Goal: Task Accomplishment & Management: Use online tool/utility

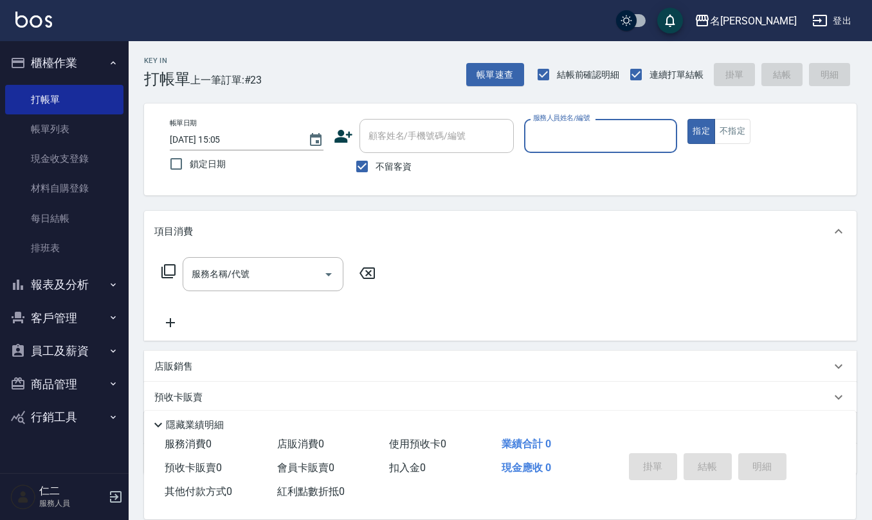
click at [78, 324] on button "客戶管理" at bounding box center [64, 318] width 118 height 33
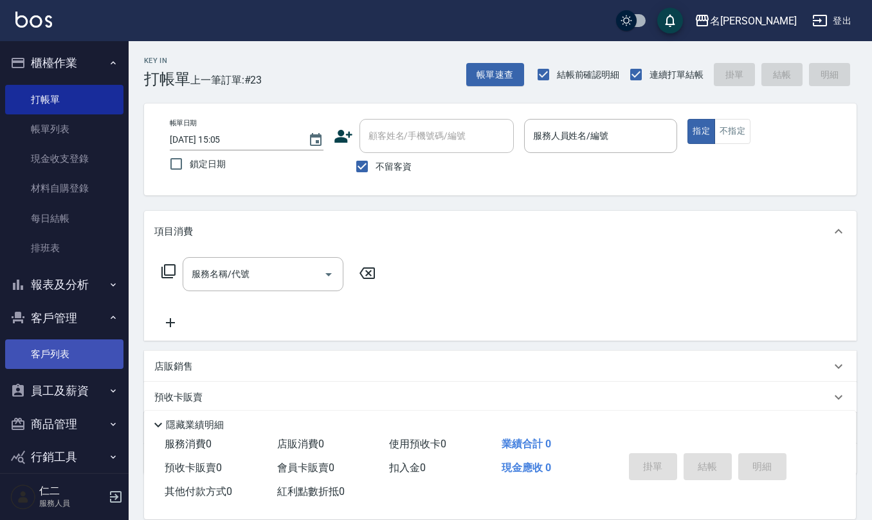
click at [83, 351] on link "客戶列表" at bounding box center [64, 355] width 118 height 30
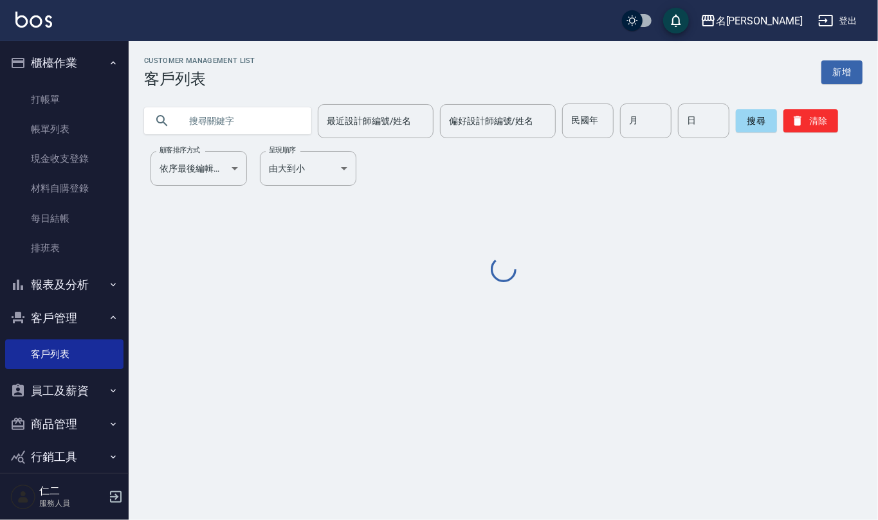
click at [250, 121] on input "text" at bounding box center [240, 121] width 121 height 35
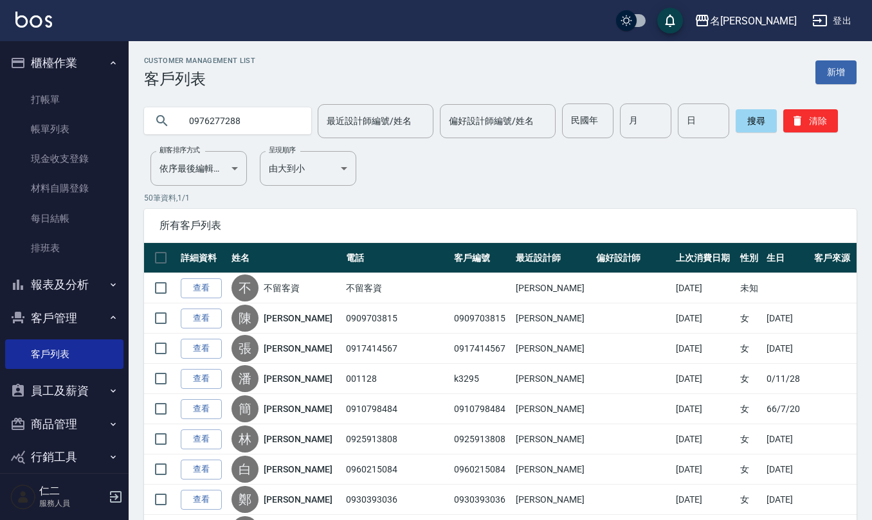
type input "0976277288"
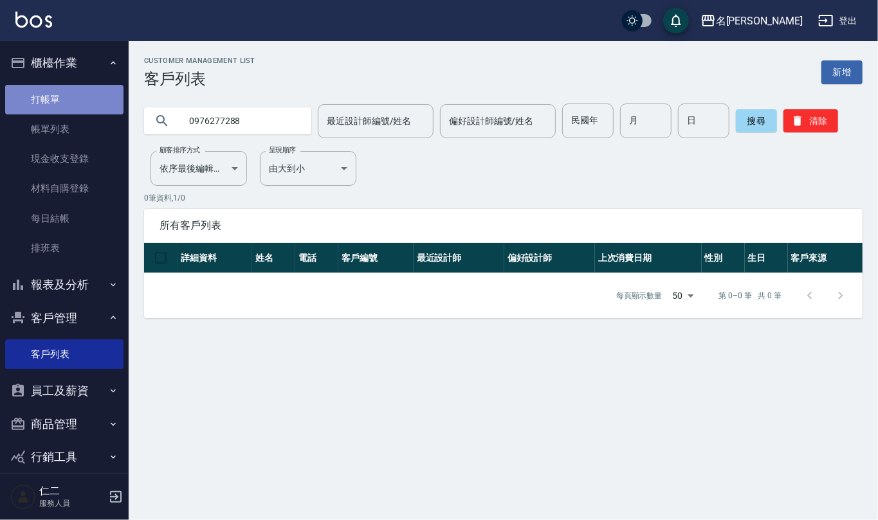
click at [89, 107] on link "打帳單" at bounding box center [64, 100] width 118 height 30
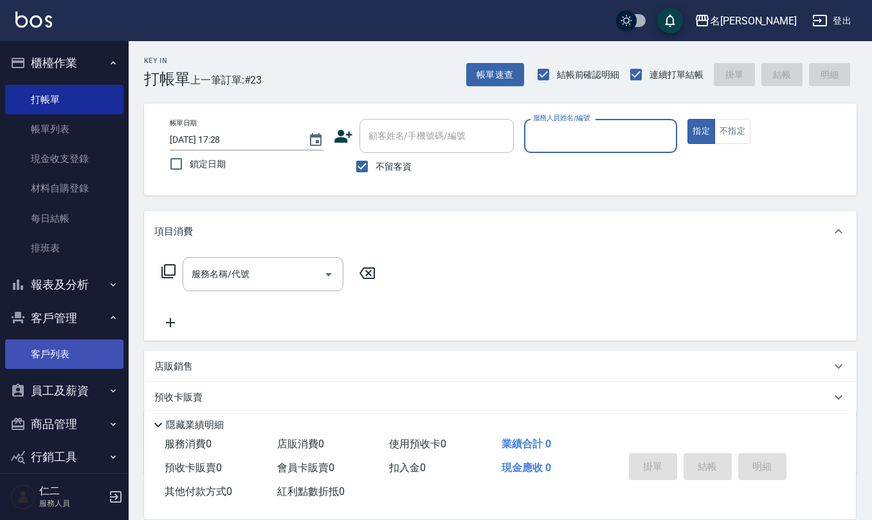
click at [50, 358] on link "客戶列表" at bounding box center [64, 355] width 118 height 30
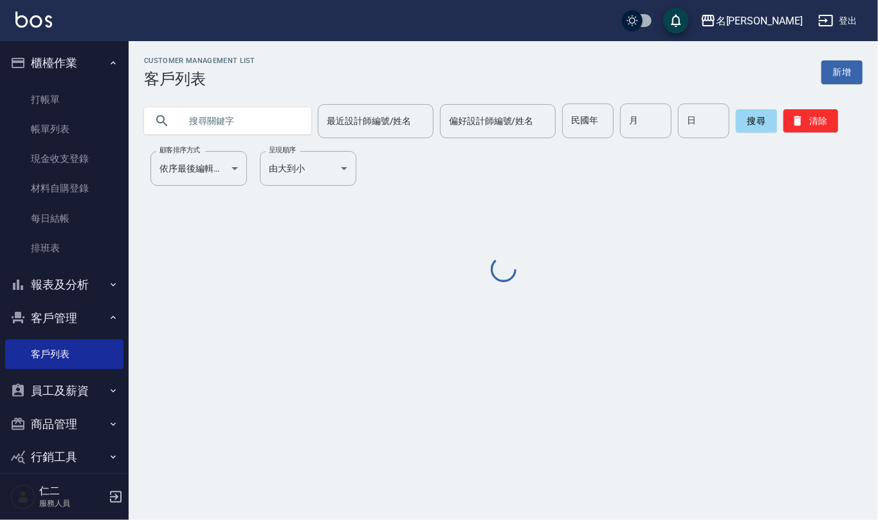
click at [194, 120] on input "text" at bounding box center [240, 121] width 121 height 35
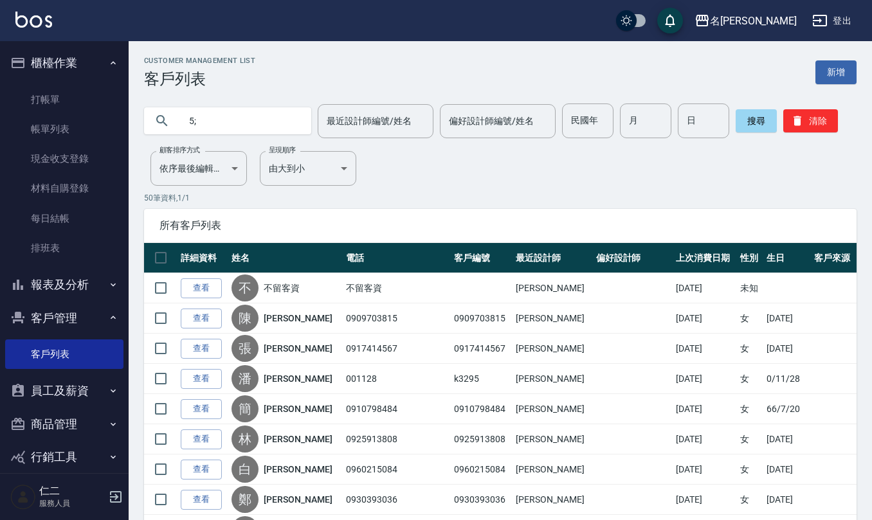
type input "5"
type input "P"
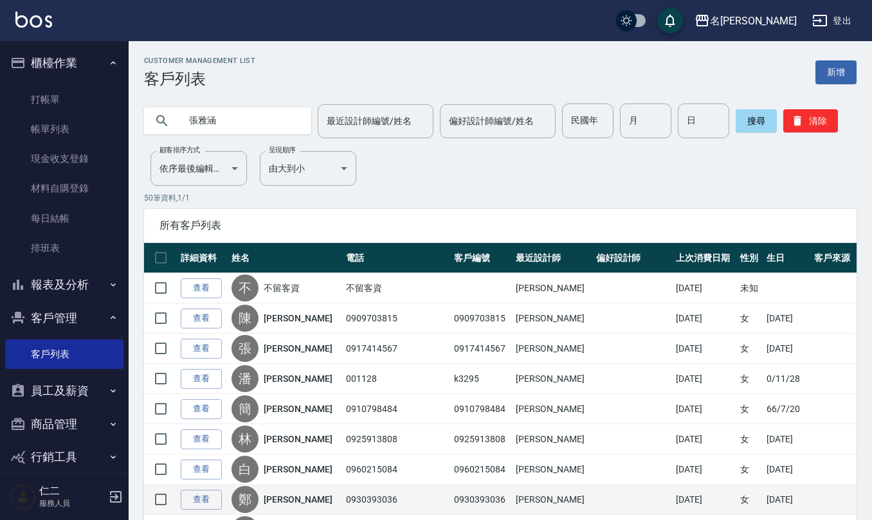
type input "張雅涵"
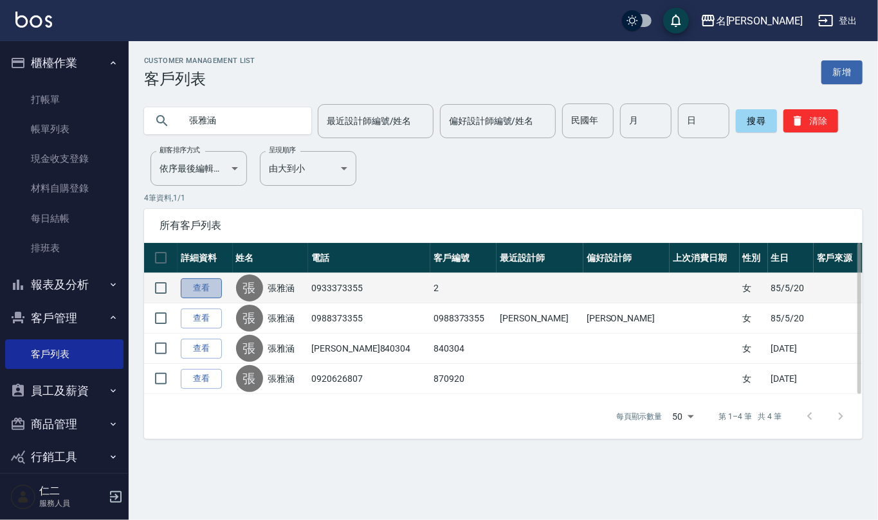
click at [194, 287] on link "查看" at bounding box center [201, 289] width 41 height 20
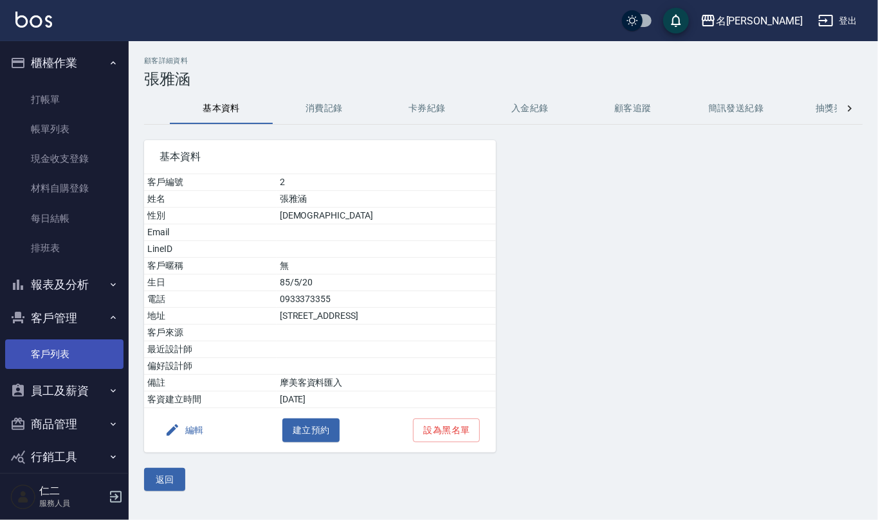
click at [62, 351] on link "客戶列表" at bounding box center [64, 355] width 118 height 30
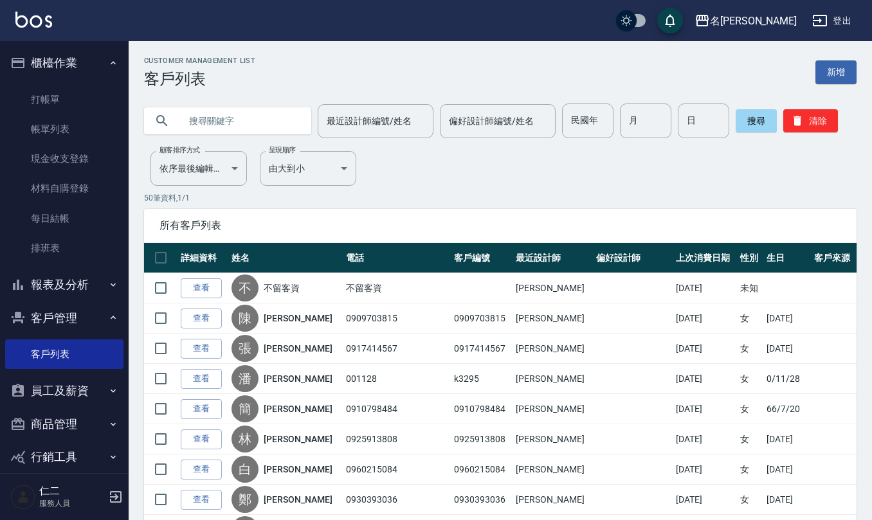
click at [235, 119] on input "text" at bounding box center [240, 121] width 121 height 35
type input "張雅涵"
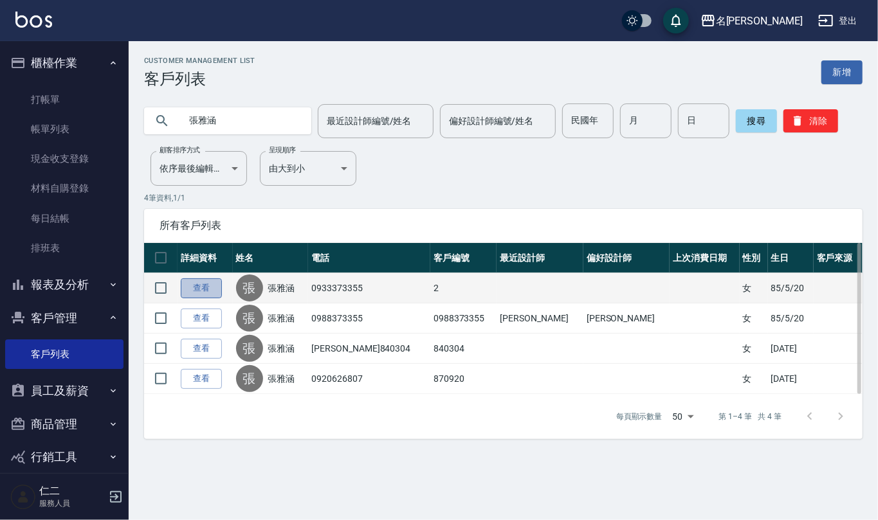
click at [202, 286] on link "查看" at bounding box center [201, 289] width 41 height 20
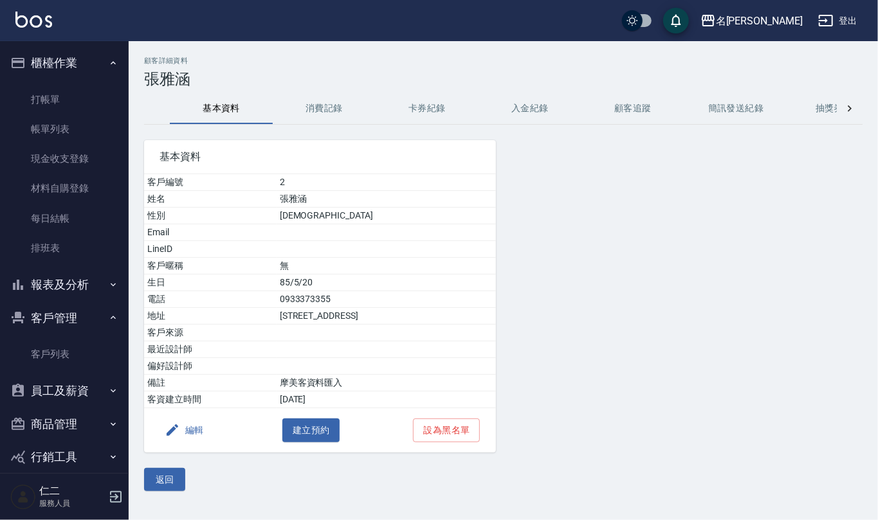
click at [318, 104] on button "消費記錄" at bounding box center [324, 108] width 103 height 31
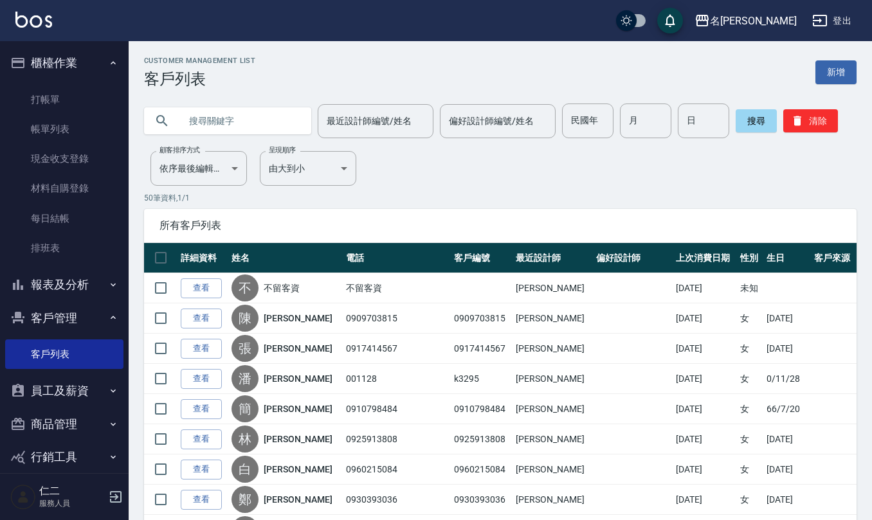
click at [210, 122] on input "text" at bounding box center [240, 121] width 121 height 35
type input "張雅涵"
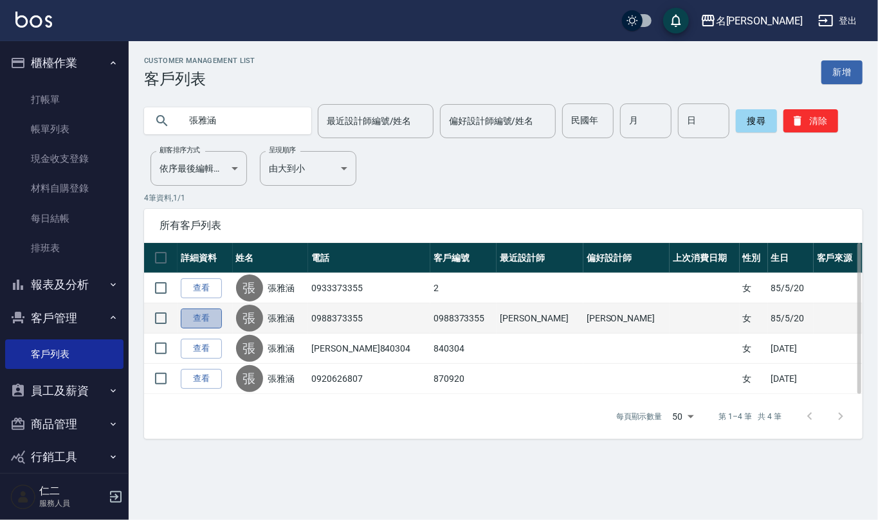
click at [185, 319] on link "查看" at bounding box center [201, 319] width 41 height 20
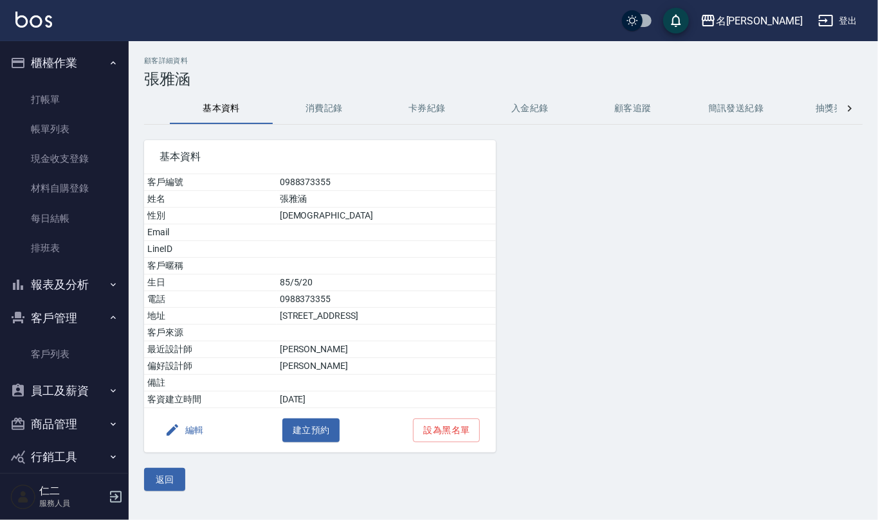
click at [323, 105] on button "消費記錄" at bounding box center [324, 108] width 103 height 31
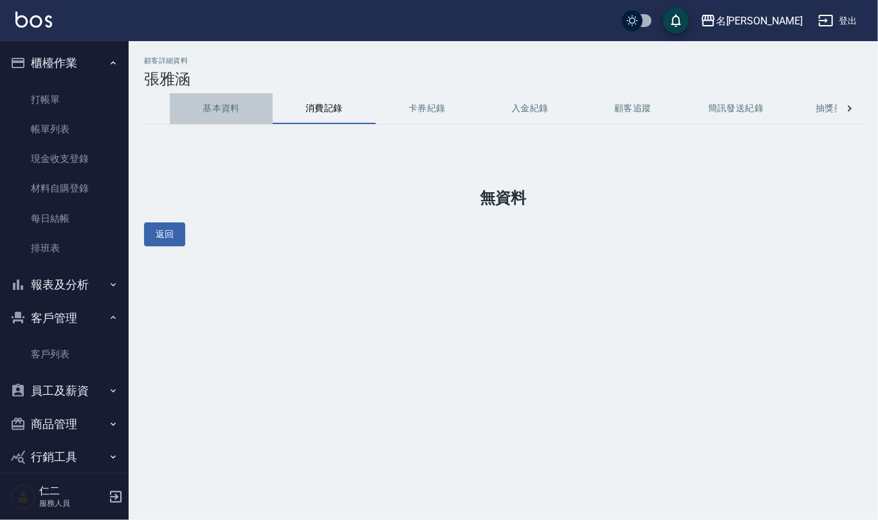
click at [225, 103] on button "基本資料" at bounding box center [221, 108] width 103 height 31
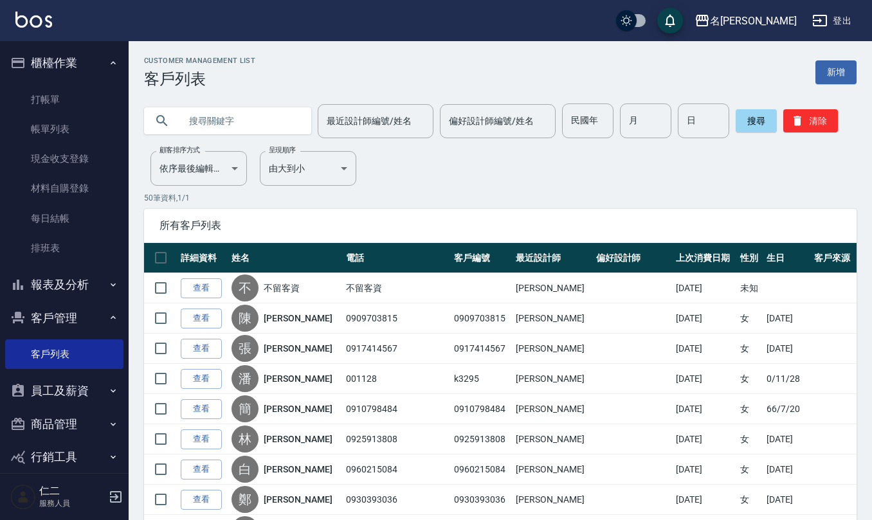
click at [214, 122] on input "text" at bounding box center [240, 121] width 121 height 35
type input "張雅涵"
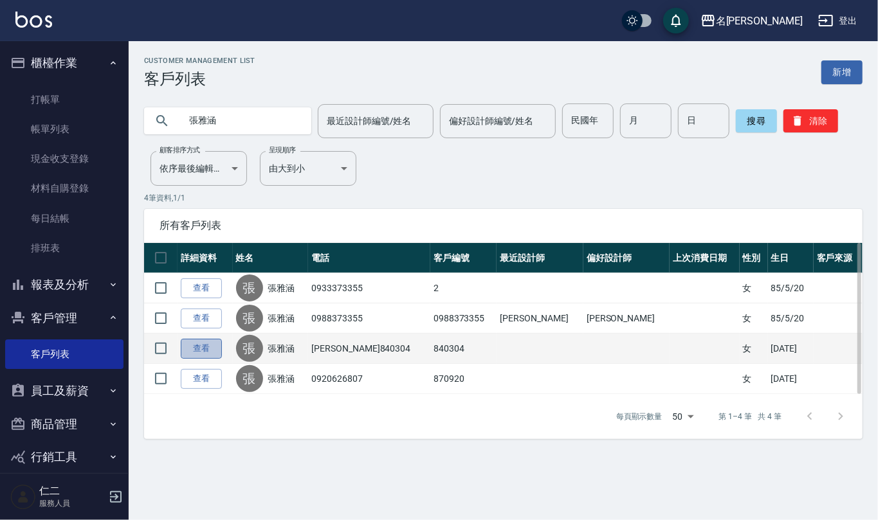
click at [198, 346] on link "查看" at bounding box center [201, 349] width 41 height 20
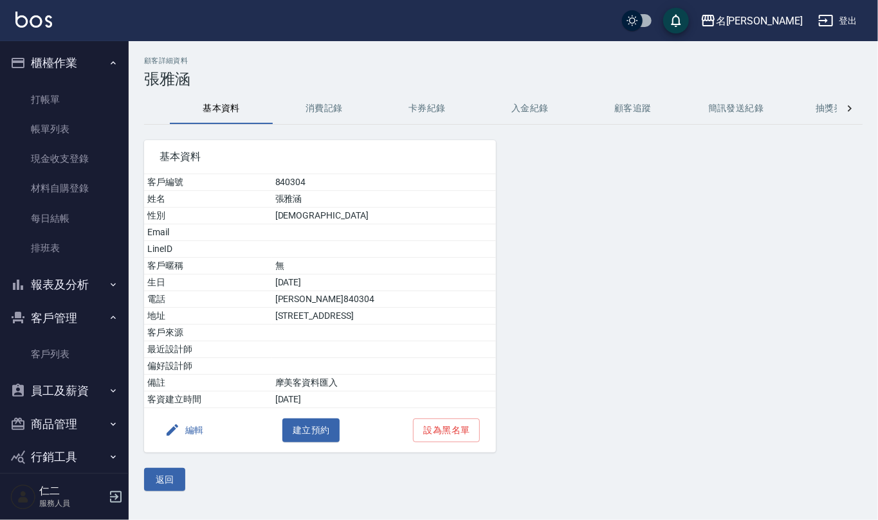
click at [317, 101] on button "消費記錄" at bounding box center [324, 108] width 103 height 31
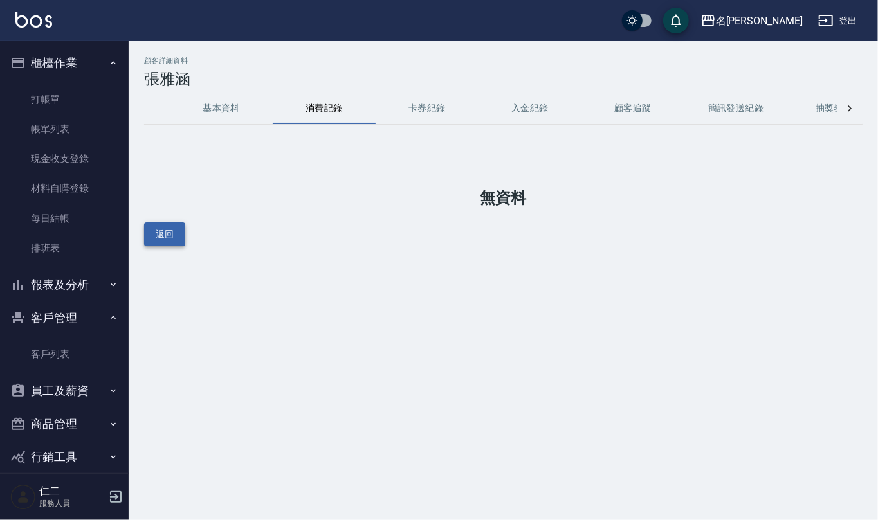
click at [171, 232] on button "返回" at bounding box center [164, 235] width 41 height 24
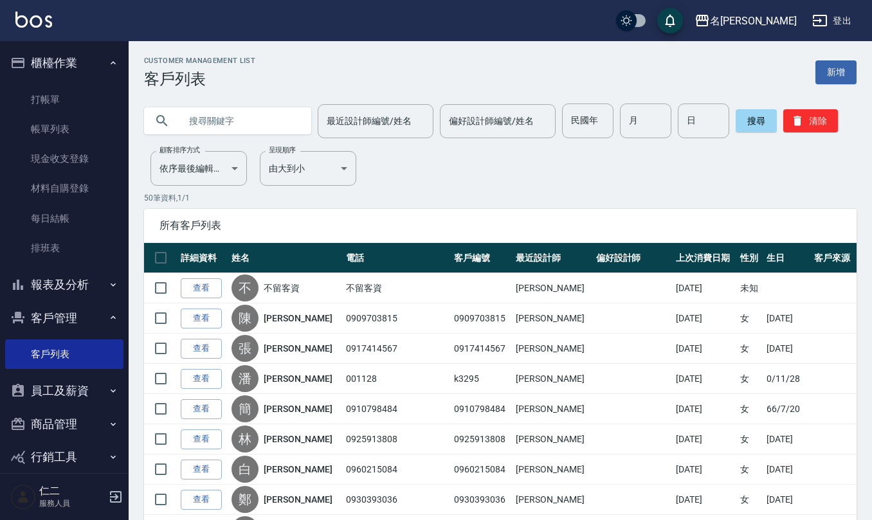
click at [210, 118] on input "text" at bounding box center [240, 121] width 121 height 35
type input "張雅涵"
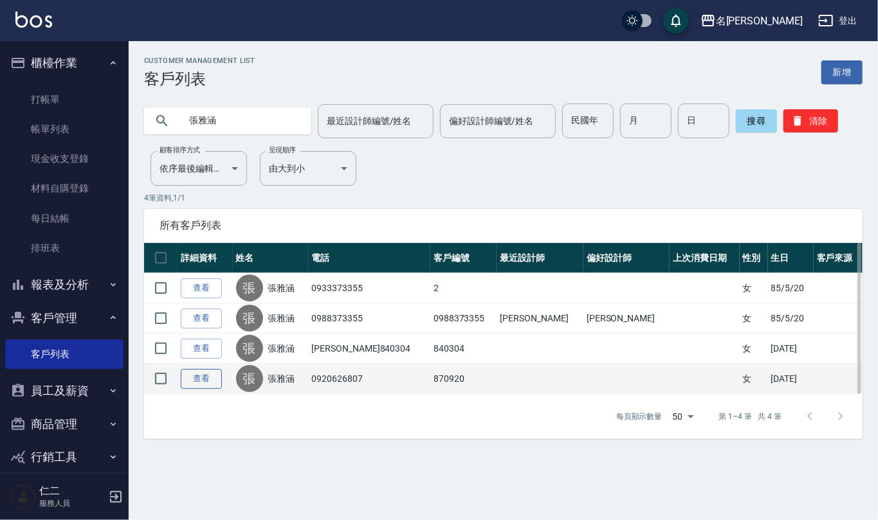
click at [199, 381] on link "查看" at bounding box center [201, 379] width 41 height 20
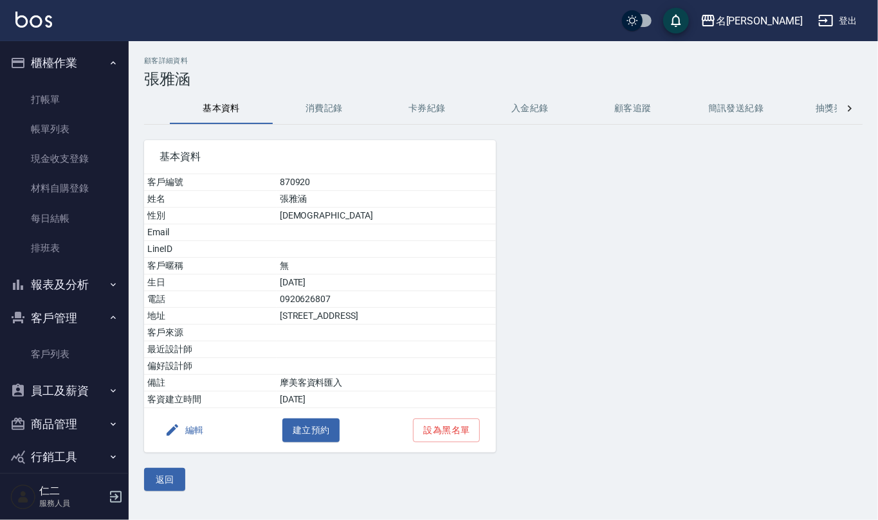
click at [318, 104] on button "消費記錄" at bounding box center [324, 108] width 103 height 31
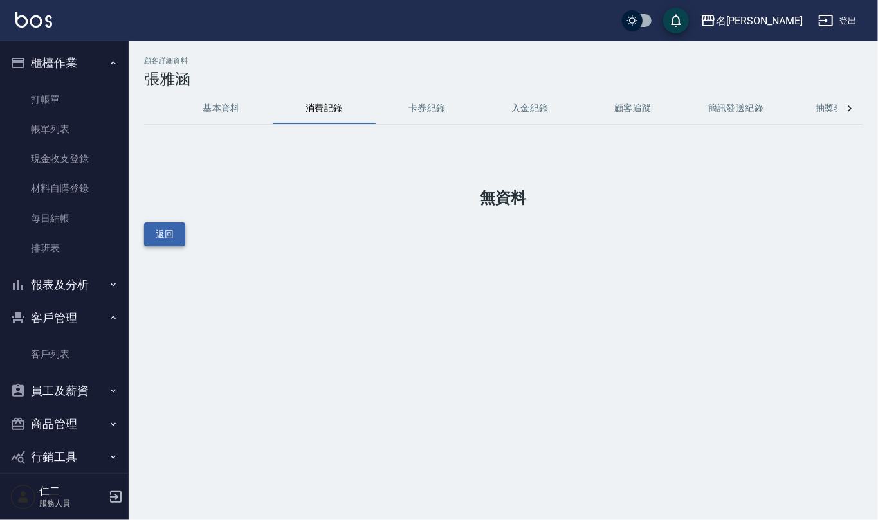
click at [180, 227] on button "返回" at bounding box center [164, 235] width 41 height 24
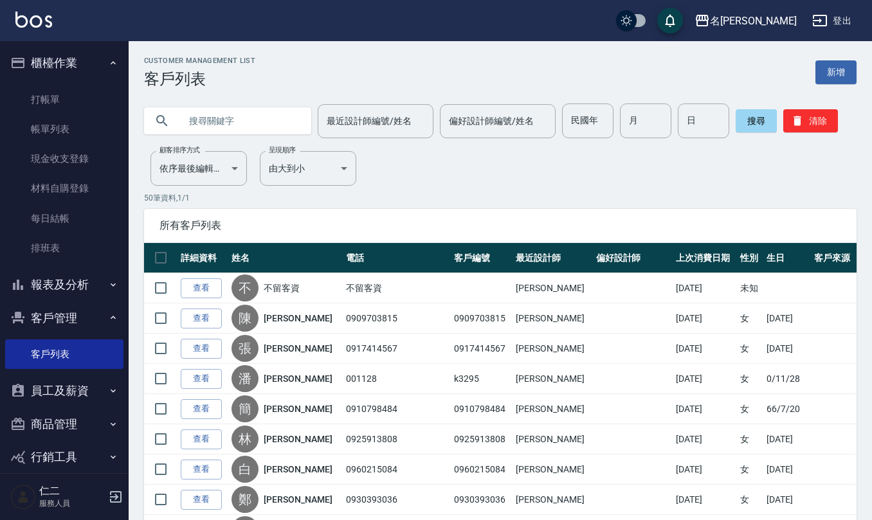
click at [212, 120] on input "text" at bounding box center [240, 121] width 121 height 35
type input "張雅涵"
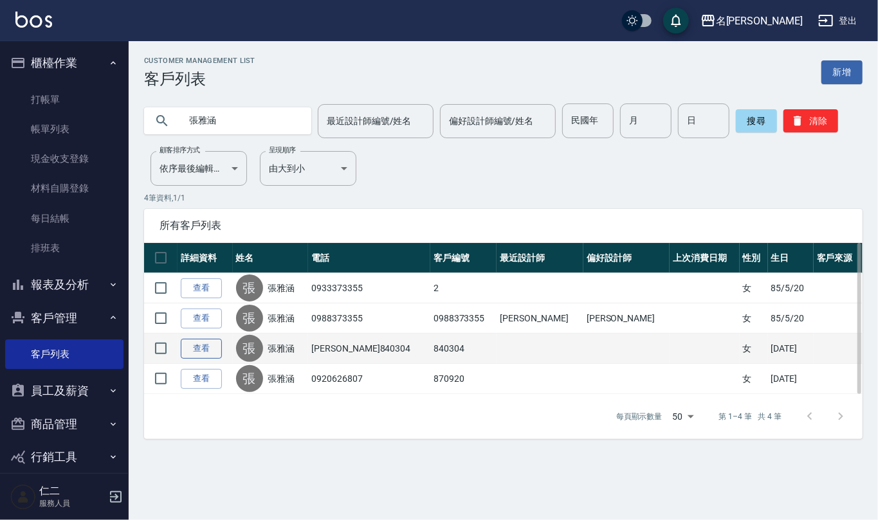
click at [205, 356] on link "查看" at bounding box center [201, 349] width 41 height 20
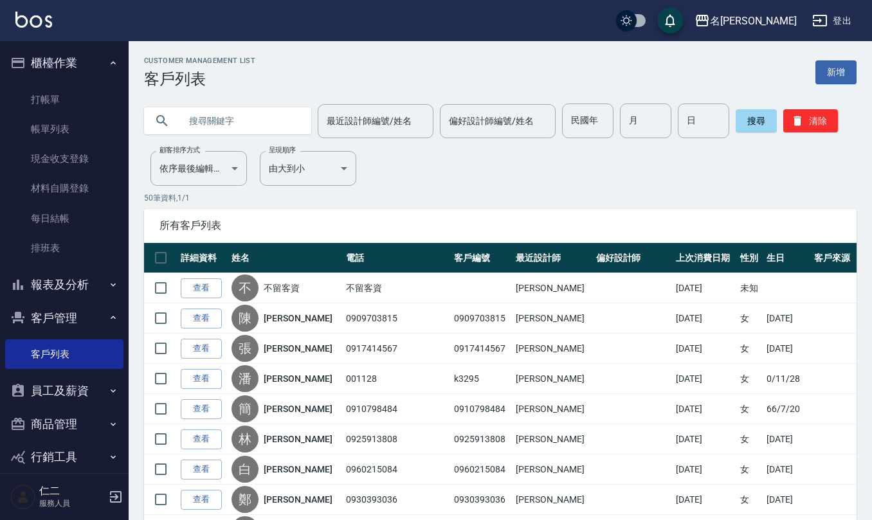
click at [193, 124] on input "text" at bounding box center [240, 121] width 121 height 35
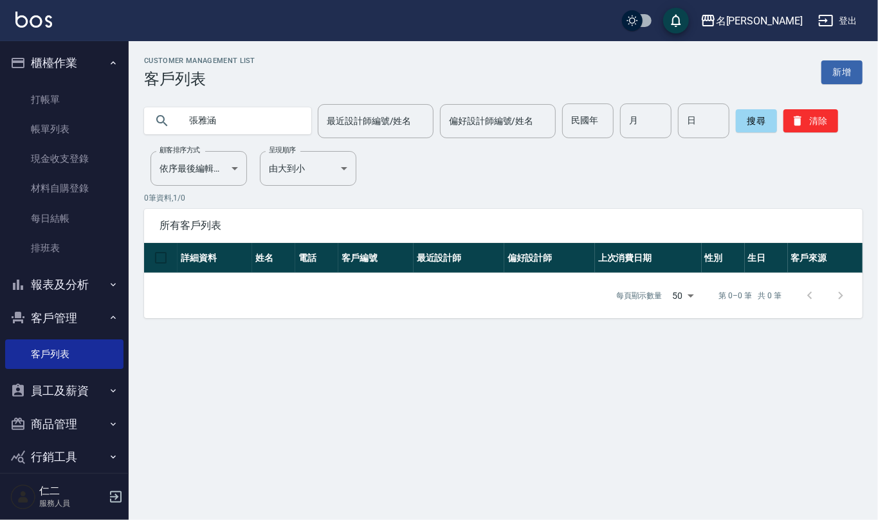
type input "張雅涵"
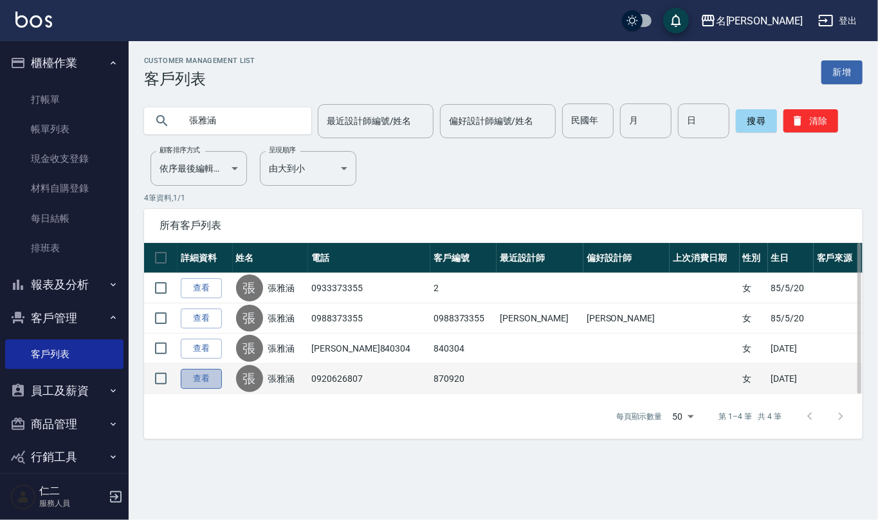
click at [193, 378] on link "查看" at bounding box center [201, 379] width 41 height 20
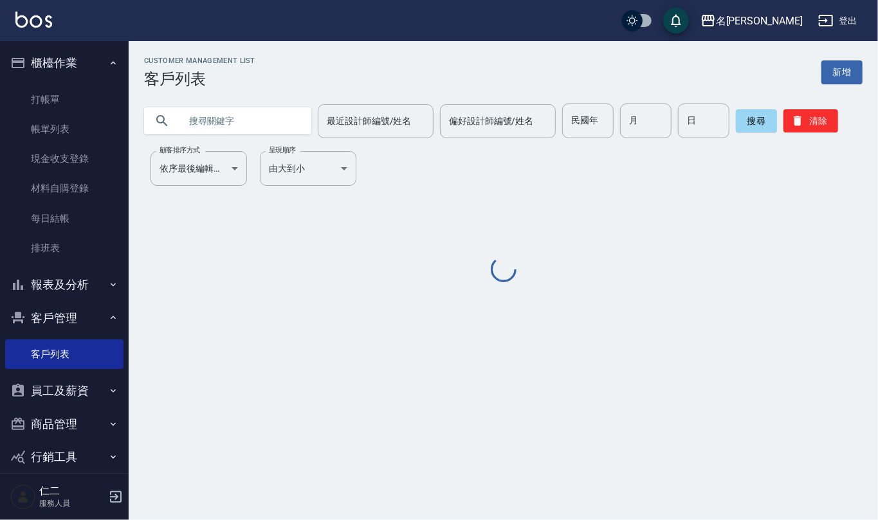
click at [241, 122] on input "text" at bounding box center [240, 121] width 121 height 35
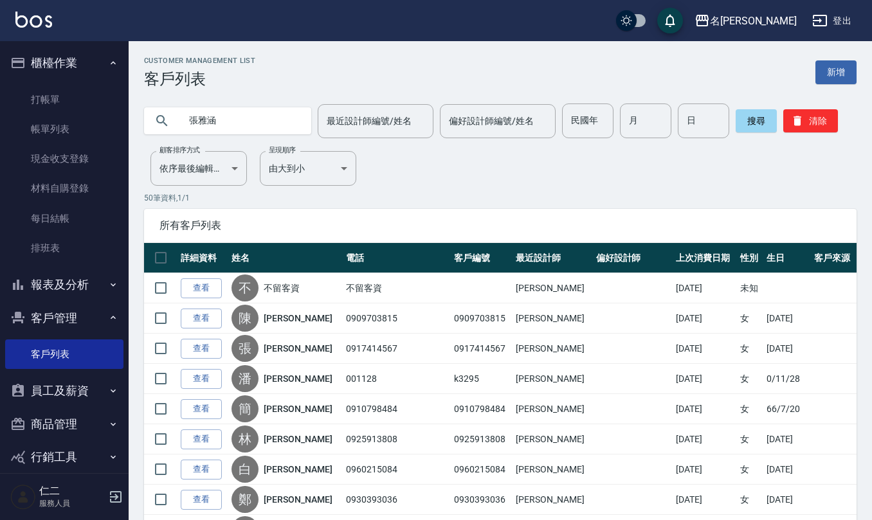
type input "張雅涵"
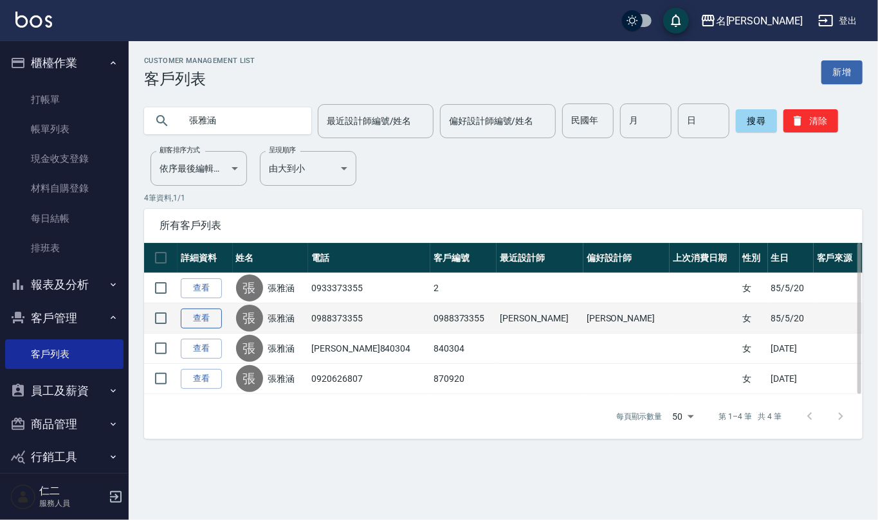
click at [203, 317] on link "查看" at bounding box center [201, 319] width 41 height 20
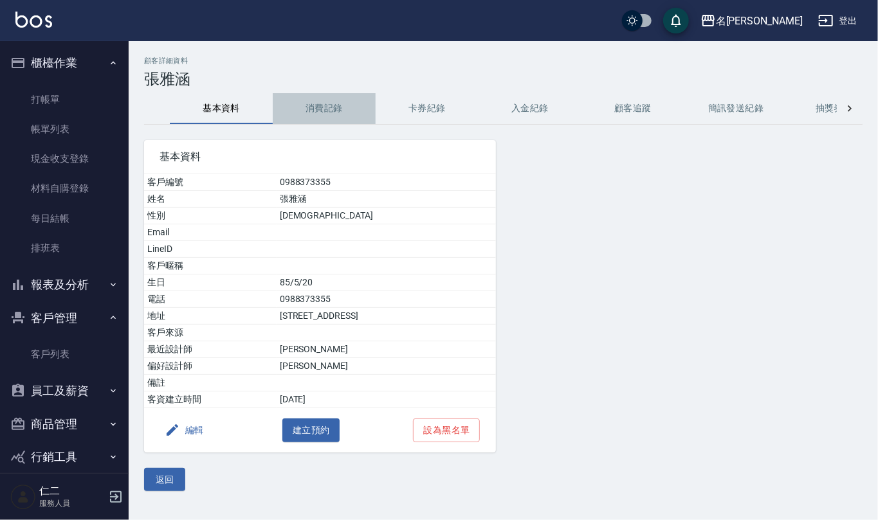
click at [311, 108] on button "消費記錄" at bounding box center [324, 108] width 103 height 31
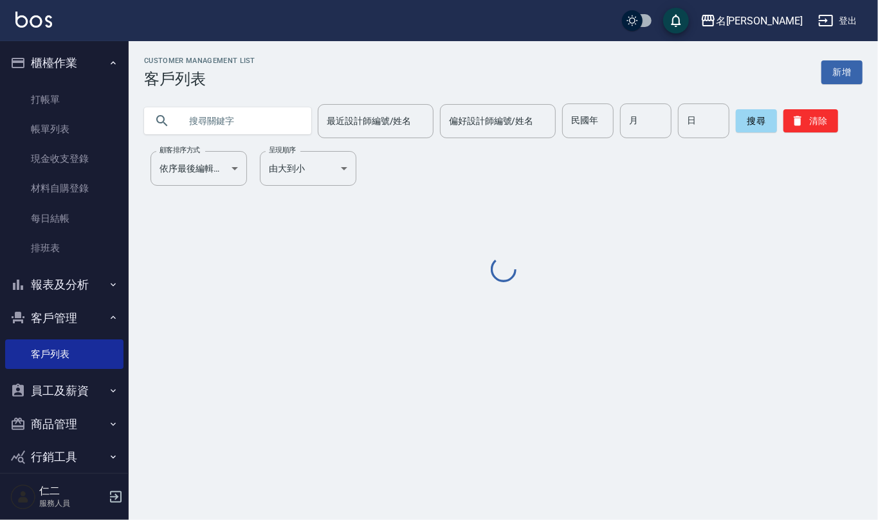
click at [237, 131] on input "text" at bounding box center [240, 121] width 121 height 35
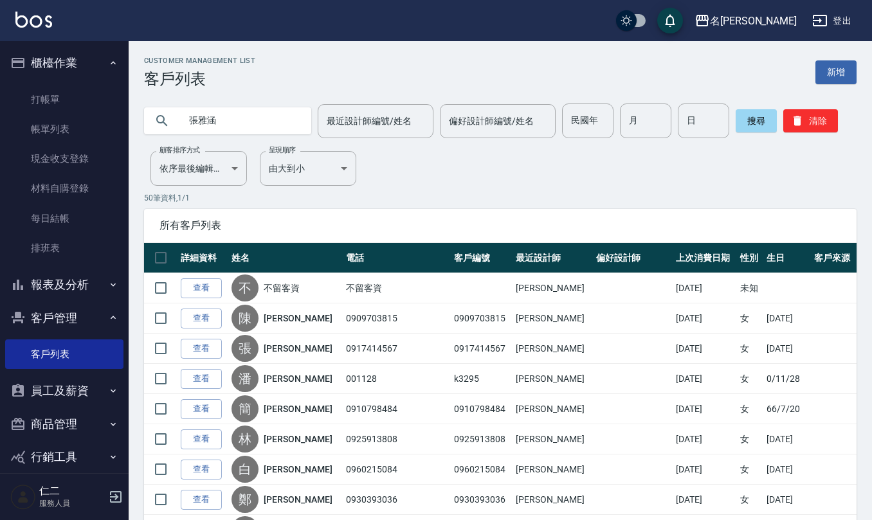
type input "張雅涵"
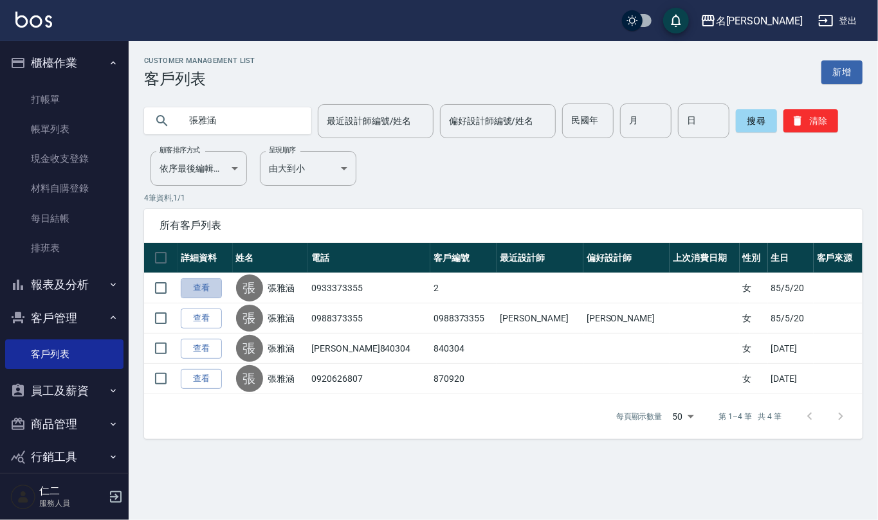
click at [199, 287] on link "查看" at bounding box center [201, 289] width 41 height 20
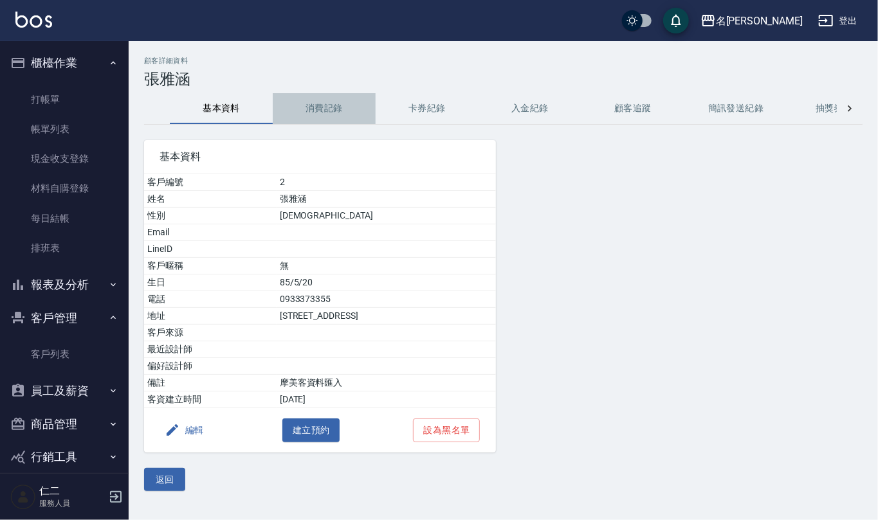
click at [327, 109] on button "消費記錄" at bounding box center [324, 108] width 103 height 31
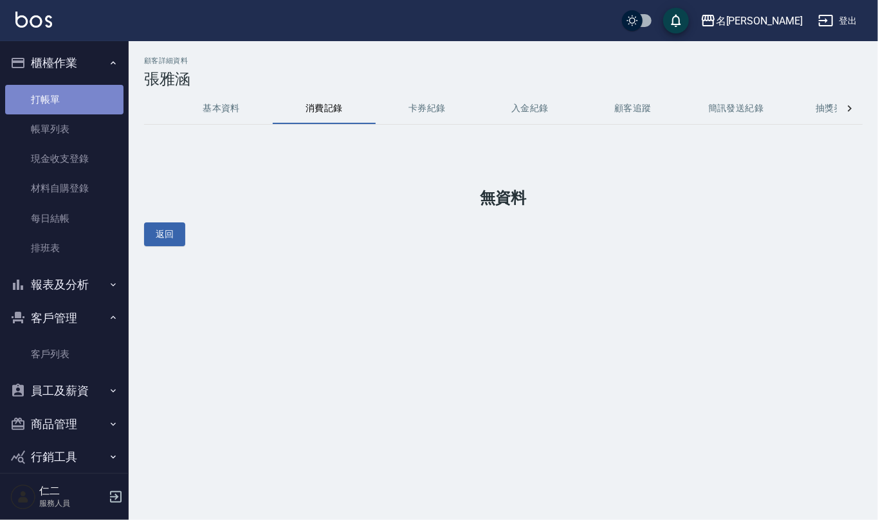
click at [71, 90] on link "打帳單" at bounding box center [64, 100] width 118 height 30
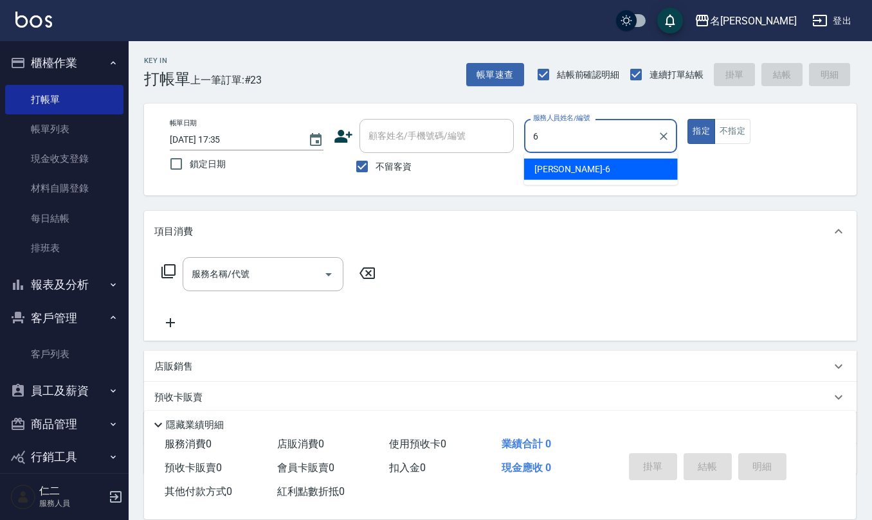
type input "[PERSON_NAME]-6"
type button "true"
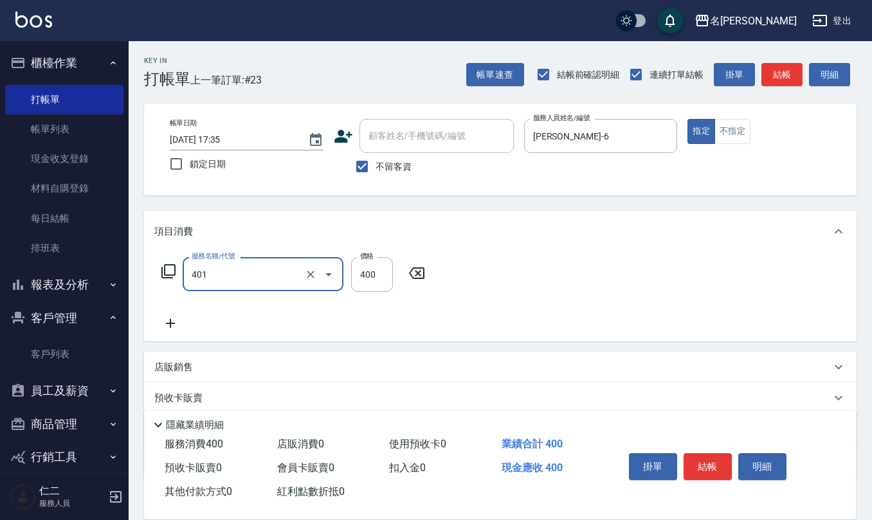
type input "剪髮(401)"
type input "350"
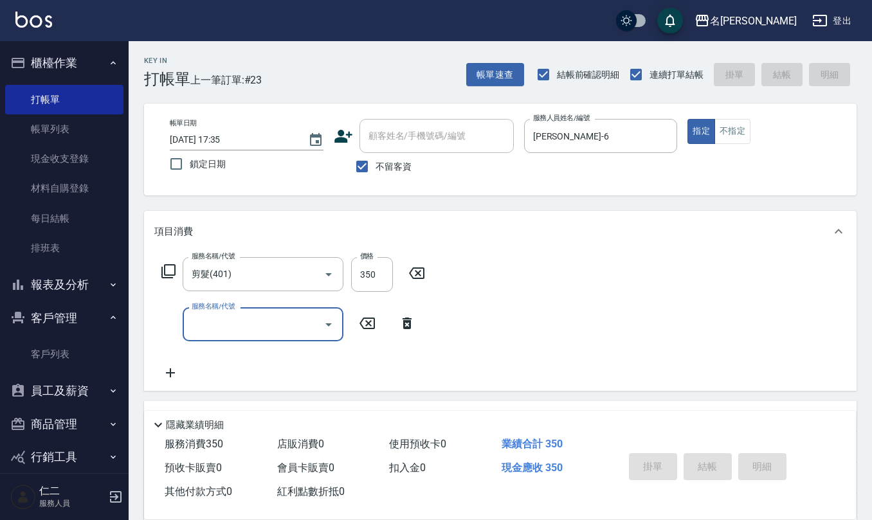
type input "2025/10/11 17:52"
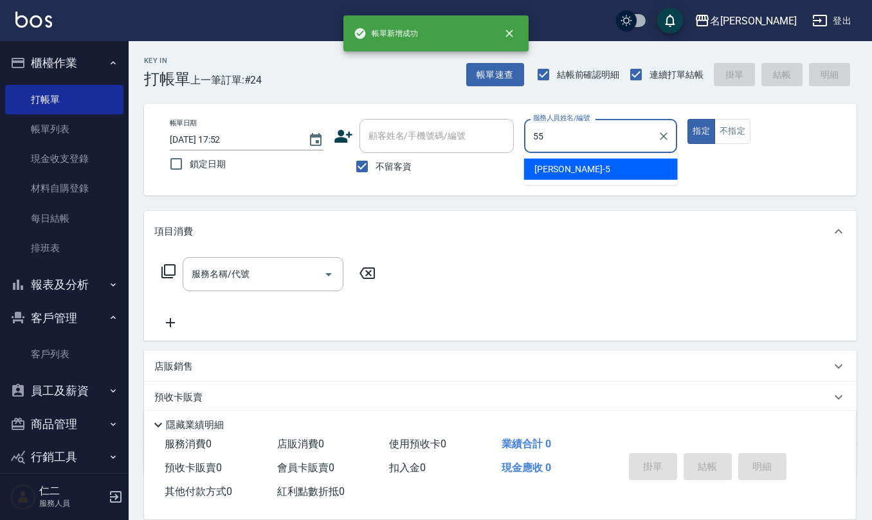
type input "[PERSON_NAME]-55"
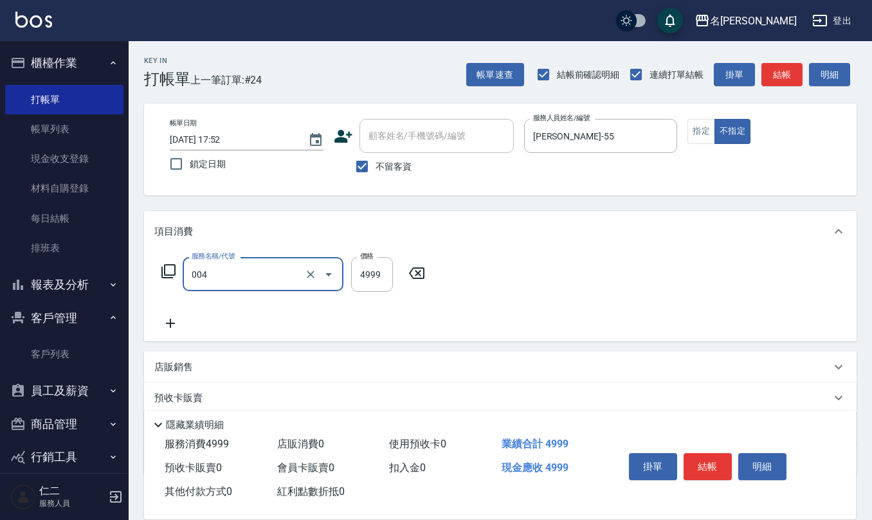
type input "霧眉(004)"
type input "6500"
click at [704, 139] on button "指定" at bounding box center [702, 131] width 28 height 25
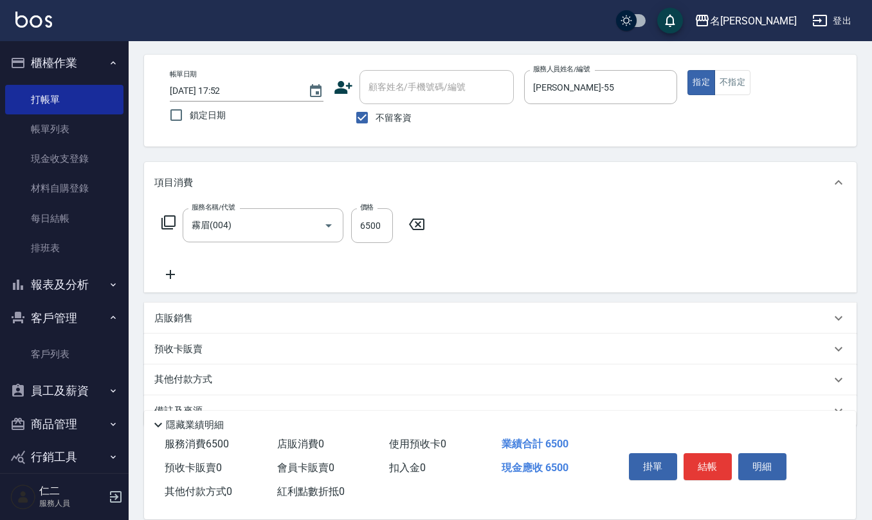
scroll to position [75, 0]
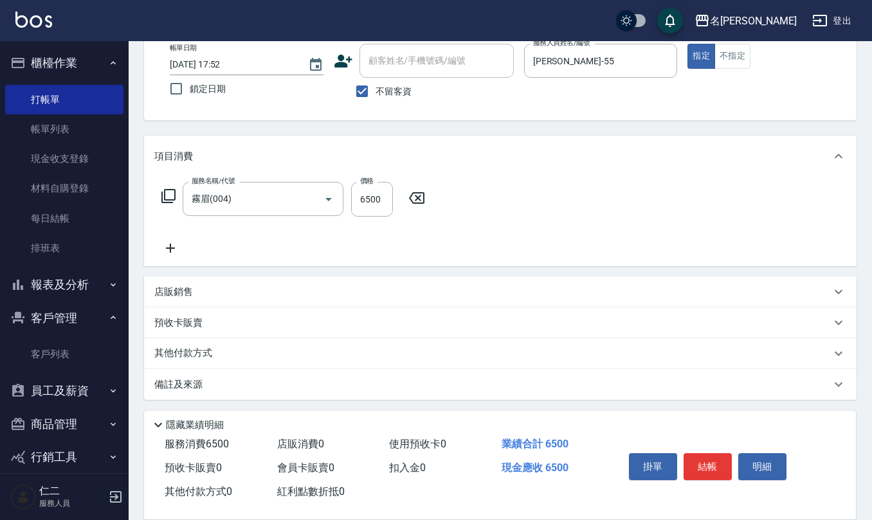
click at [261, 289] on div "店販銷售" at bounding box center [492, 293] width 677 height 14
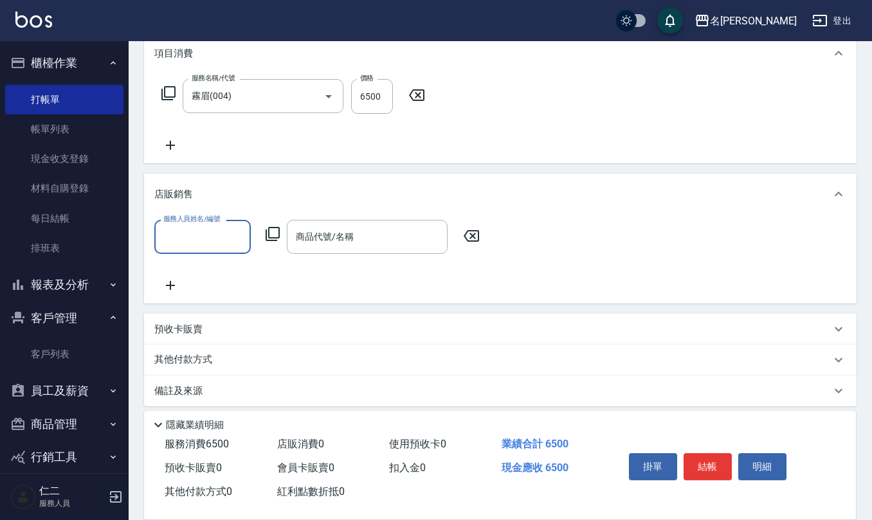
scroll to position [185, 0]
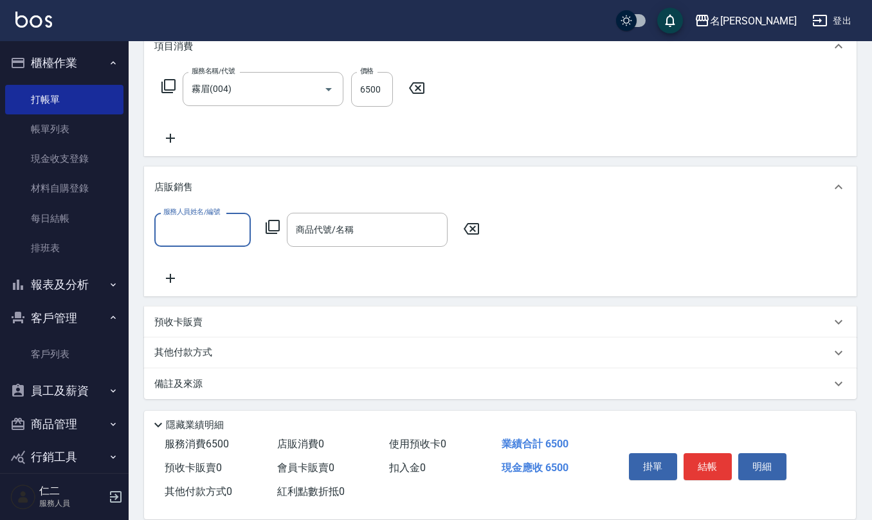
click at [277, 387] on div "備註及來源" at bounding box center [492, 385] width 677 height 14
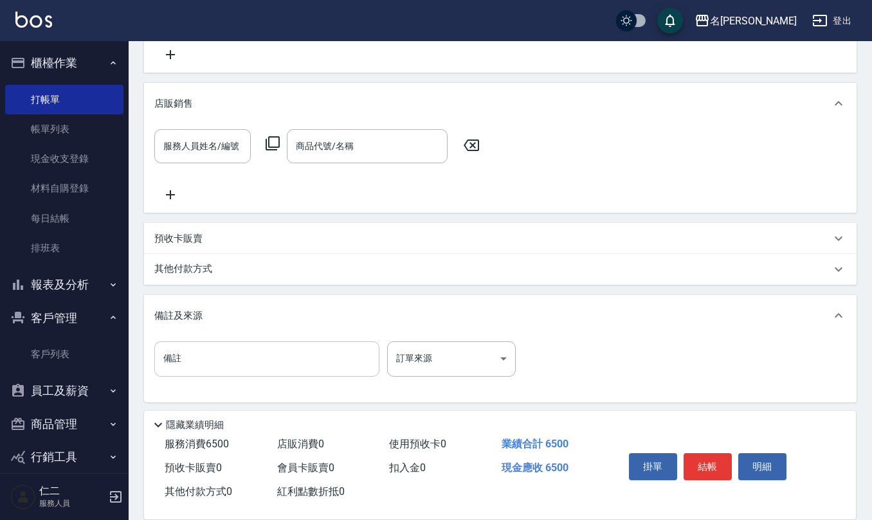
scroll to position [271, 0]
click at [256, 363] on input "備註" at bounding box center [266, 357] width 225 height 35
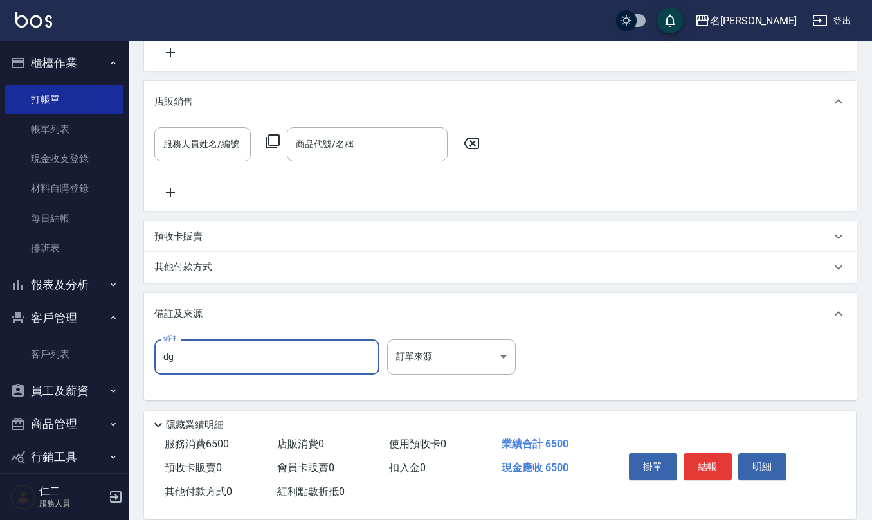
type input "d"
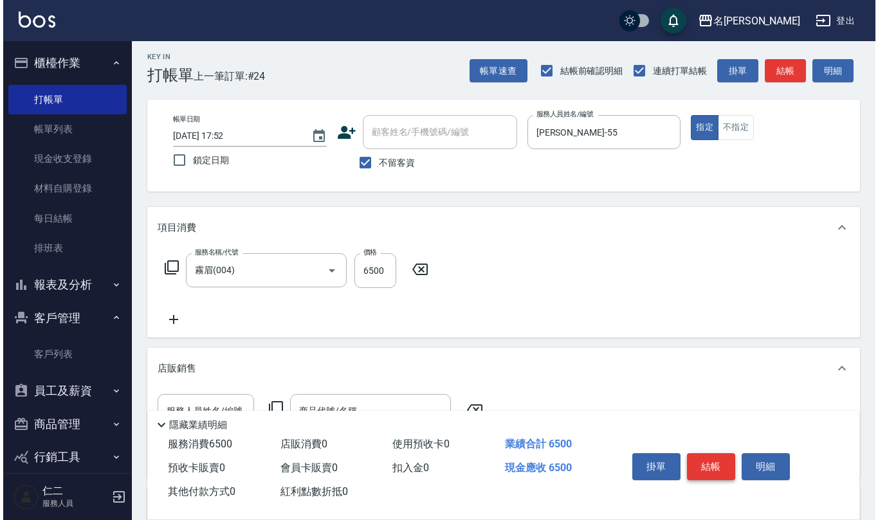
scroll to position [0, 0]
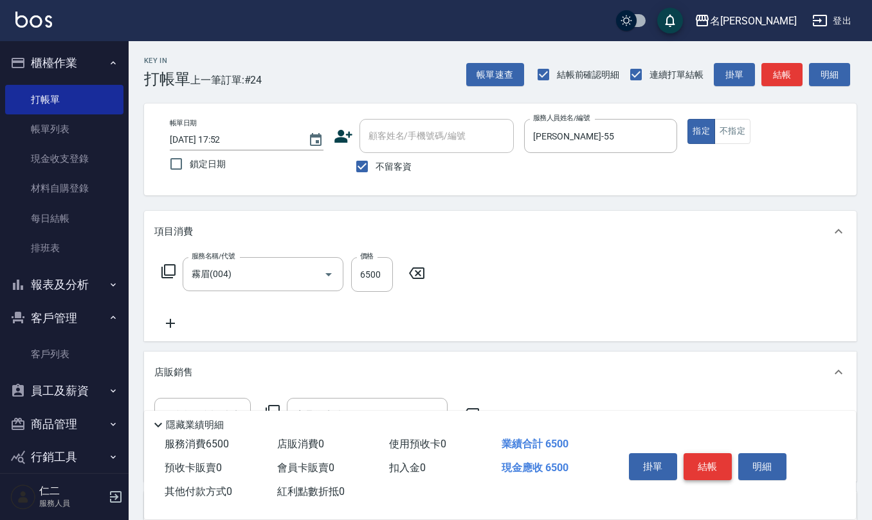
type input "[PERSON_NAME]"
click at [708, 454] on button "結帳" at bounding box center [708, 467] width 48 height 27
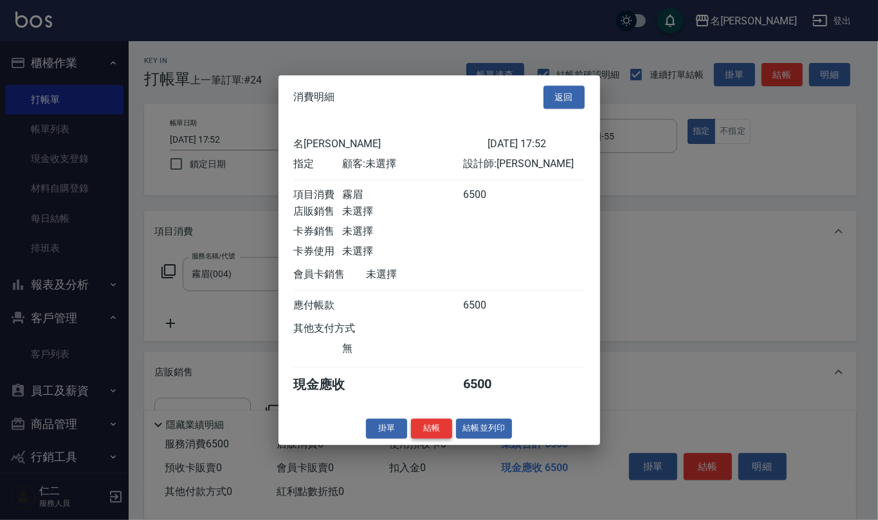
click at [431, 428] on button "結帳" at bounding box center [431, 429] width 41 height 20
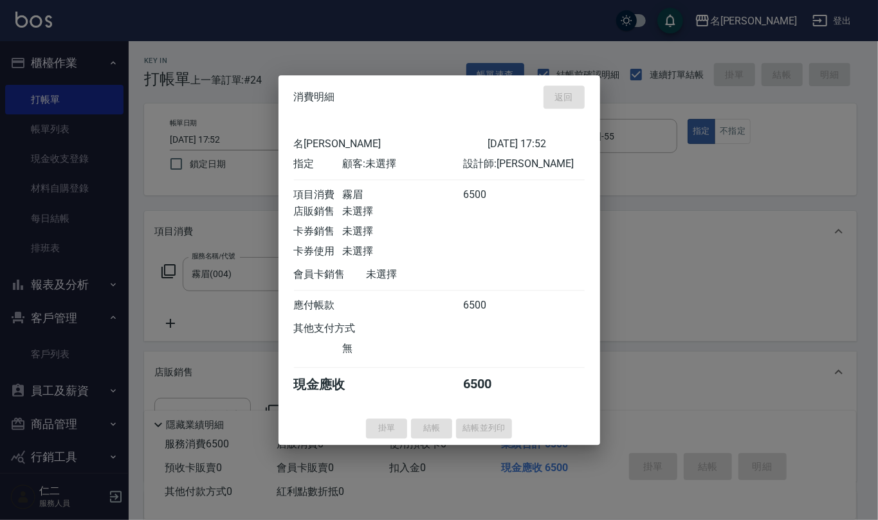
type input "[DATE] 17:59"
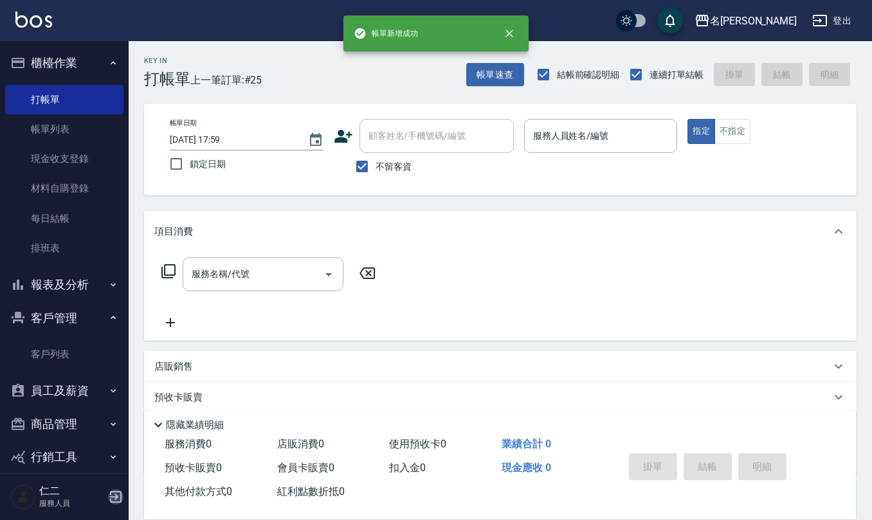
click at [112, 490] on icon "button" at bounding box center [115, 497] width 15 height 15
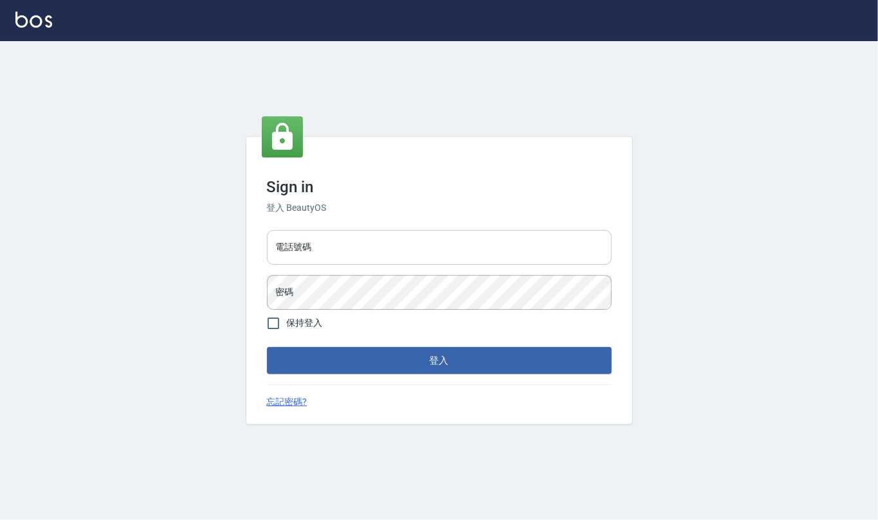
click at [344, 233] on input "電話號碼" at bounding box center [439, 247] width 345 height 35
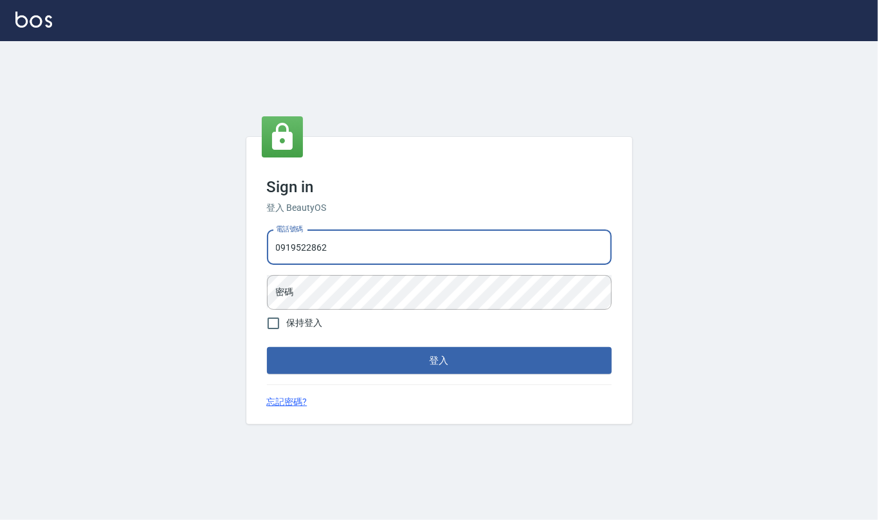
type input "0919522862"
click at [267, 347] on button "登入" at bounding box center [439, 360] width 345 height 27
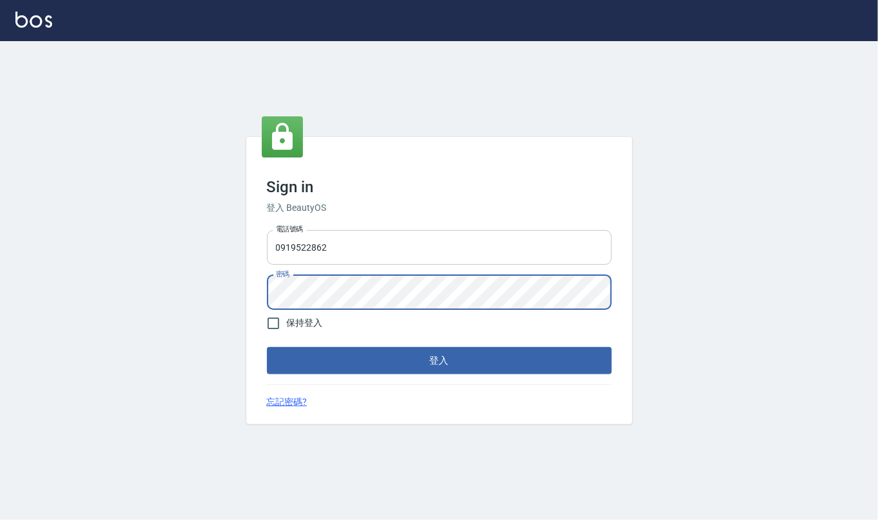
click at [267, 347] on button "登入" at bounding box center [439, 360] width 345 height 27
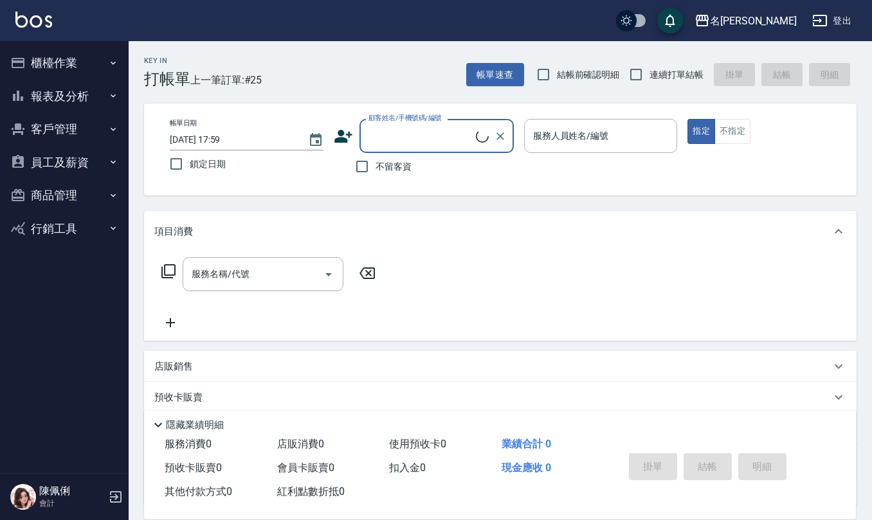
click at [55, 148] on button "員工及薪資" at bounding box center [64, 162] width 118 height 33
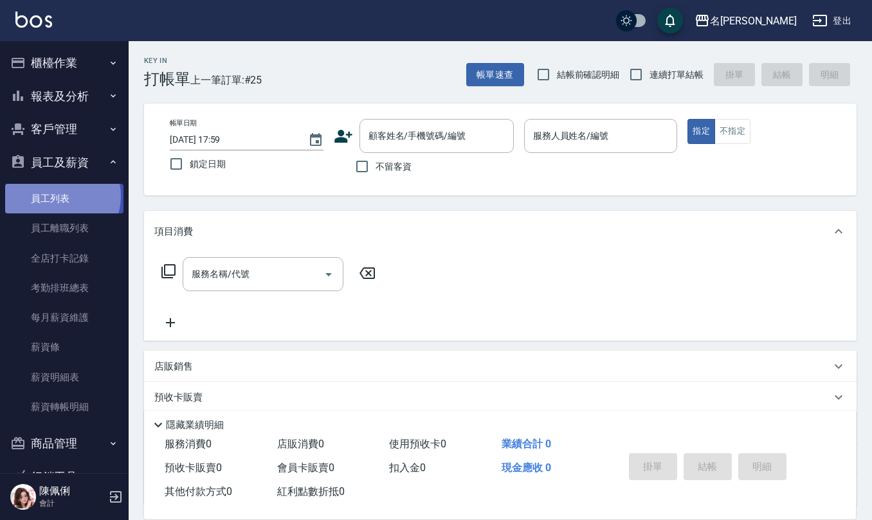
click at [59, 196] on link "員工列表" at bounding box center [64, 199] width 118 height 30
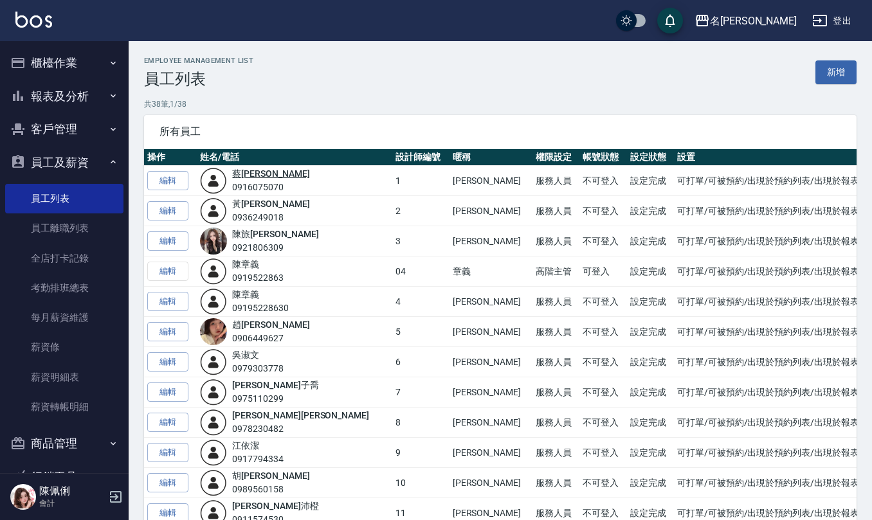
click at [263, 178] on link "[PERSON_NAME]" at bounding box center [270, 174] width 77 height 10
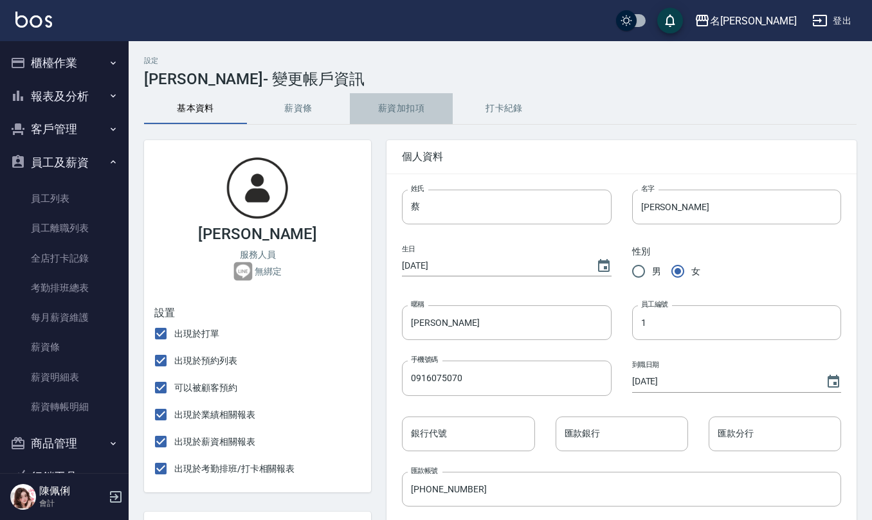
click at [414, 116] on button "薪資加扣項" at bounding box center [401, 108] width 103 height 31
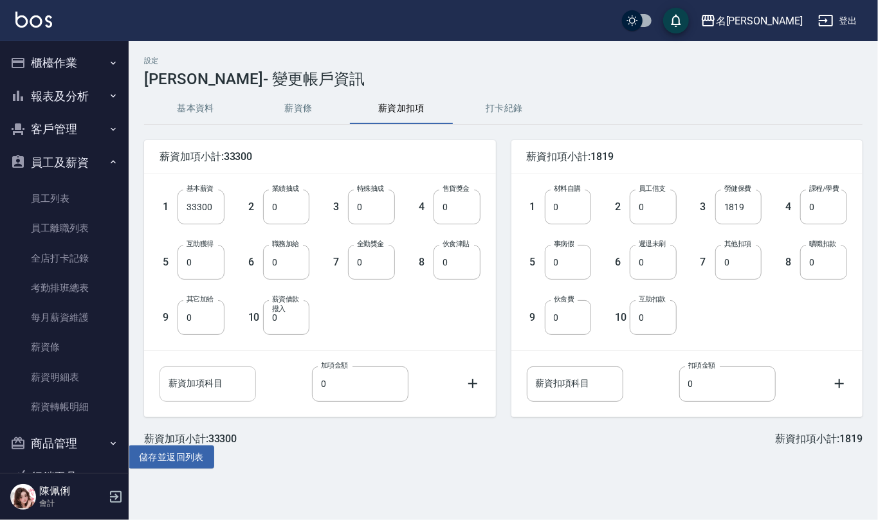
click at [205, 381] on input "薪資加項科目" at bounding box center [208, 384] width 96 height 35
type input "10/11眉6500"
click at [358, 392] on input "0" at bounding box center [360, 384] width 96 height 35
drag, startPoint x: 351, startPoint y: 389, endPoint x: 318, endPoint y: 385, distance: 33.1
click at [318, 385] on input "0" at bounding box center [360, 384] width 96 height 35
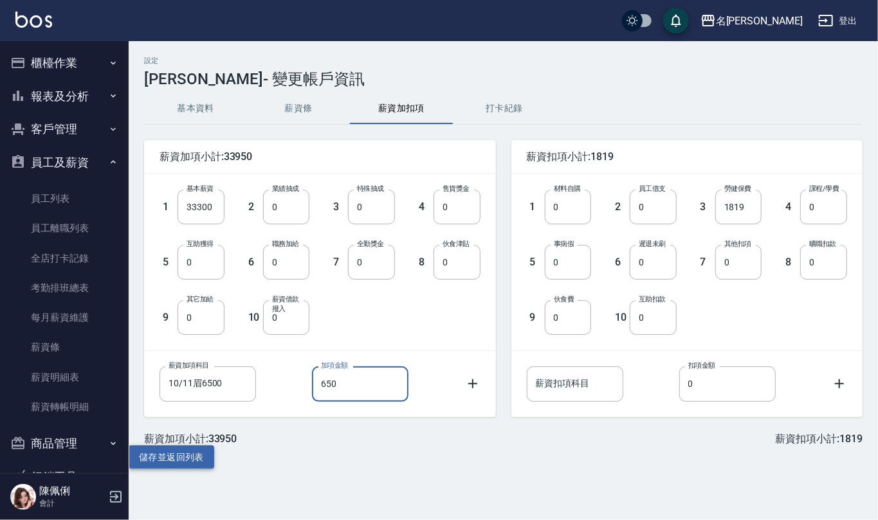
type input "650"
click at [170, 459] on button "儲存並返回列表" at bounding box center [172, 458] width 86 height 24
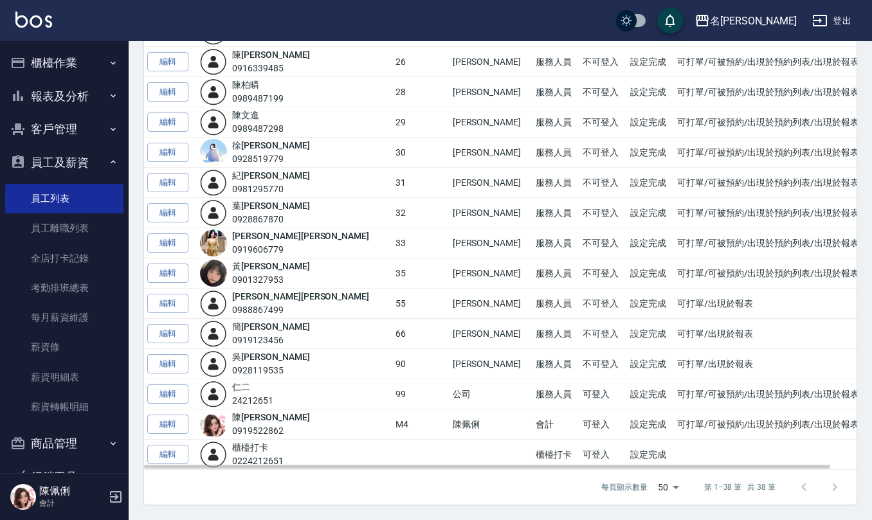
scroll to position [853, 0]
click at [268, 300] on div "[PERSON_NAME]0988867499" at bounding box center [300, 303] width 137 height 27
click at [263, 295] on link "[PERSON_NAME]" at bounding box center [300, 296] width 137 height 10
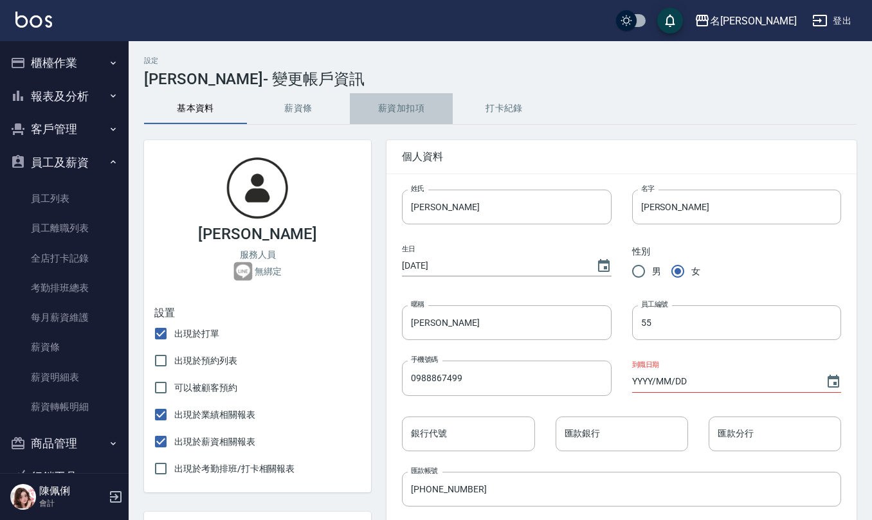
click at [392, 108] on button "薪資加扣項" at bounding box center [401, 108] width 103 height 31
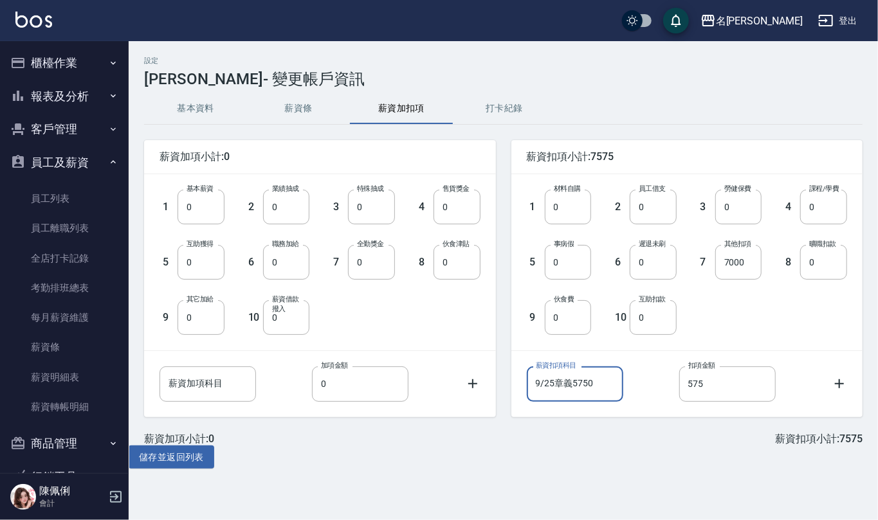
drag, startPoint x: 600, startPoint y: 386, endPoint x: 500, endPoint y: 387, distance: 99.7
click at [506, 389] on div "薪資扣項小計:7575 1 材料自購 0 材料自購 2 員工借支 0 員工借支 3 勞健保費 0 勞健保費 4 課程/學費 0 課程/學費 5 事病假 0 事…" at bounding box center [679, 271] width 367 height 293
type input "10/11[PERSON_NAME]介紹6500"
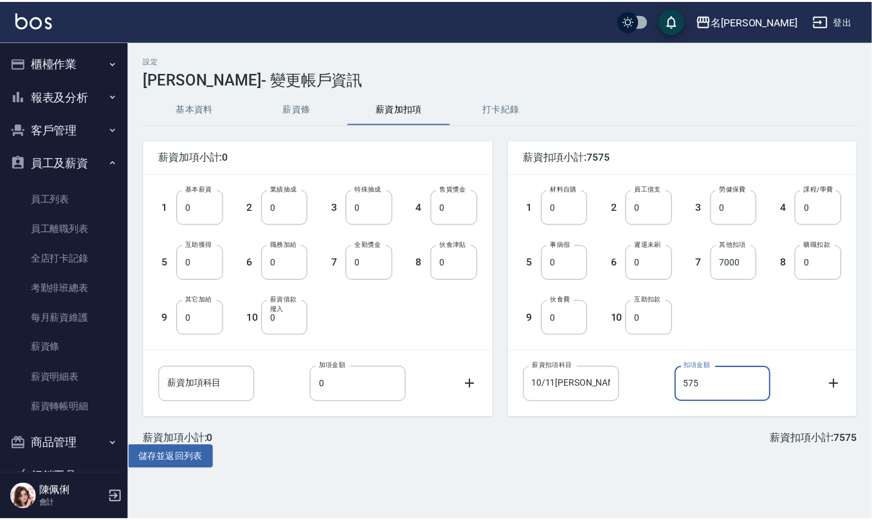
scroll to position [0, 0]
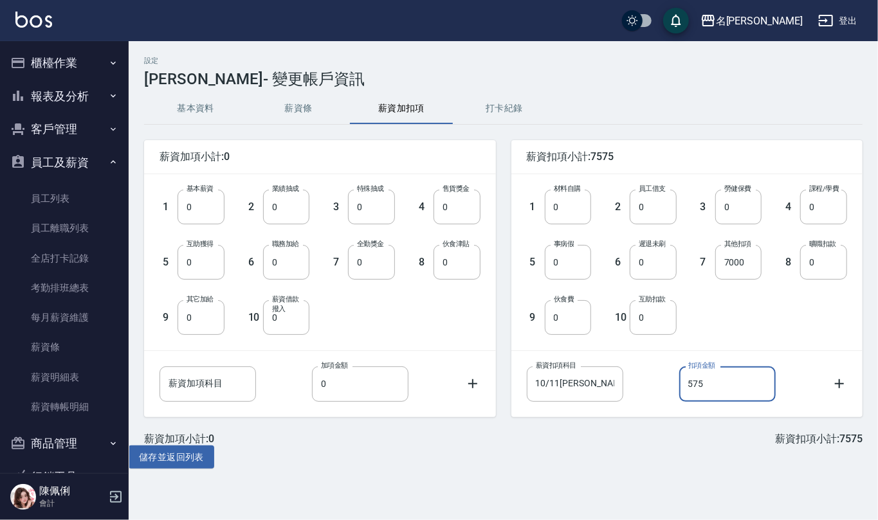
drag, startPoint x: 729, startPoint y: 381, endPoint x: 690, endPoint y: 374, distance: 39.1
click at [690, 374] on input "575" at bounding box center [727, 384] width 96 height 35
type input "650"
click at [189, 459] on button "儲存並返回列表" at bounding box center [172, 458] width 86 height 24
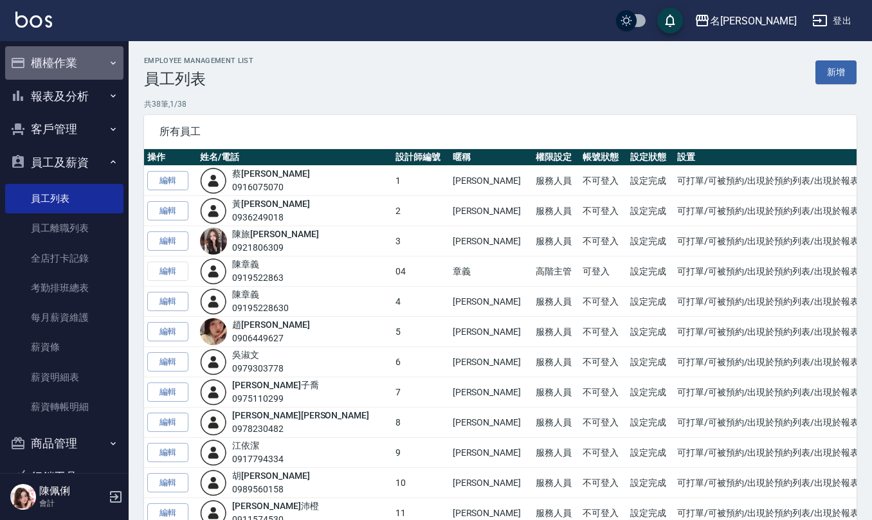
click at [77, 59] on button "櫃檯作業" at bounding box center [64, 62] width 118 height 33
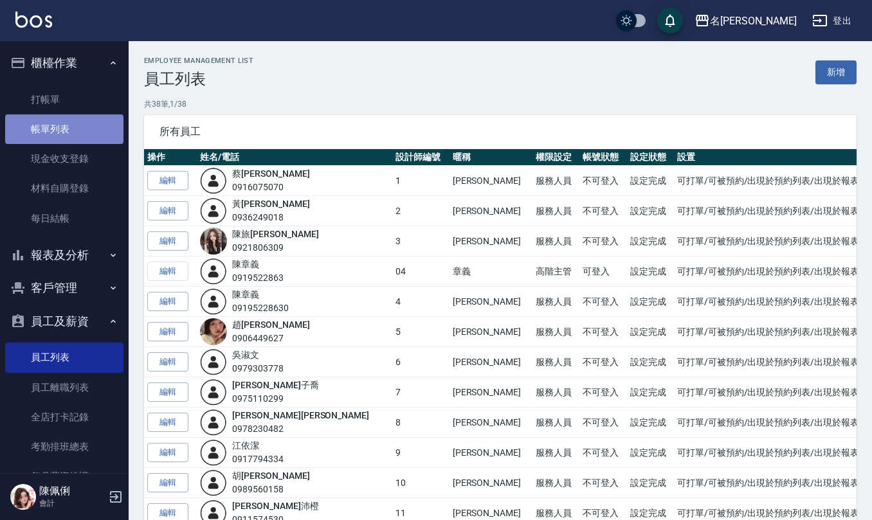
click at [80, 124] on link "帳單列表" at bounding box center [64, 130] width 118 height 30
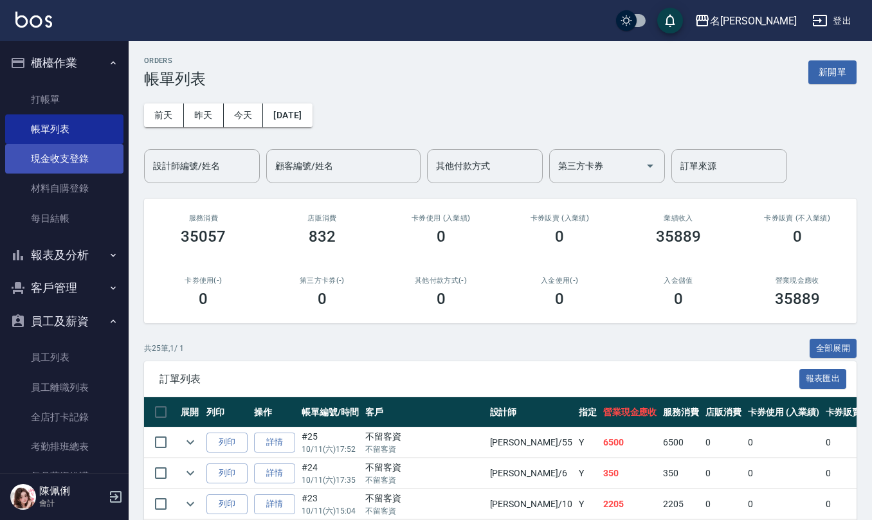
click at [24, 163] on link "現金收支登錄" at bounding box center [64, 159] width 118 height 30
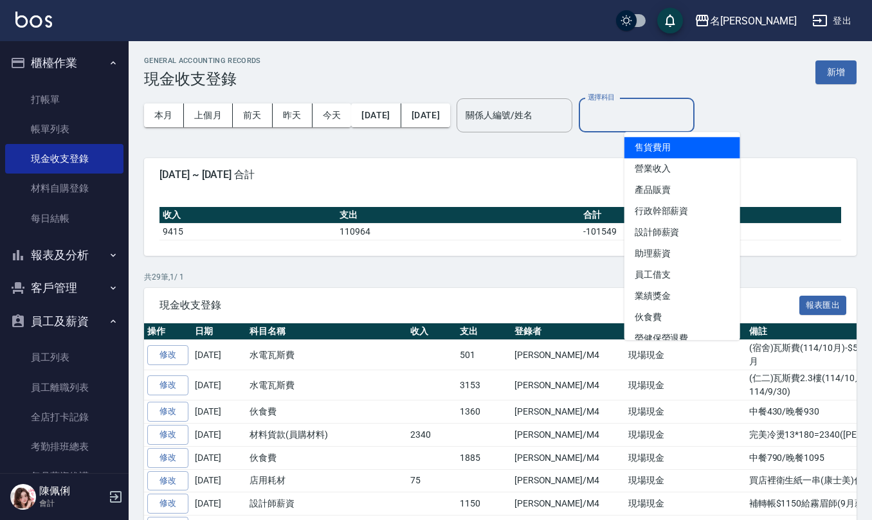
click at [677, 109] on input "選擇科目" at bounding box center [637, 115] width 104 height 23
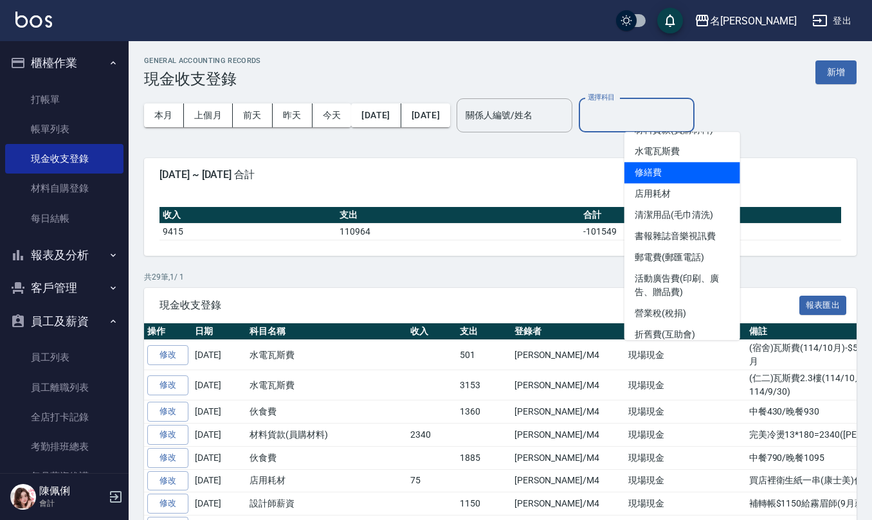
scroll to position [343, 0]
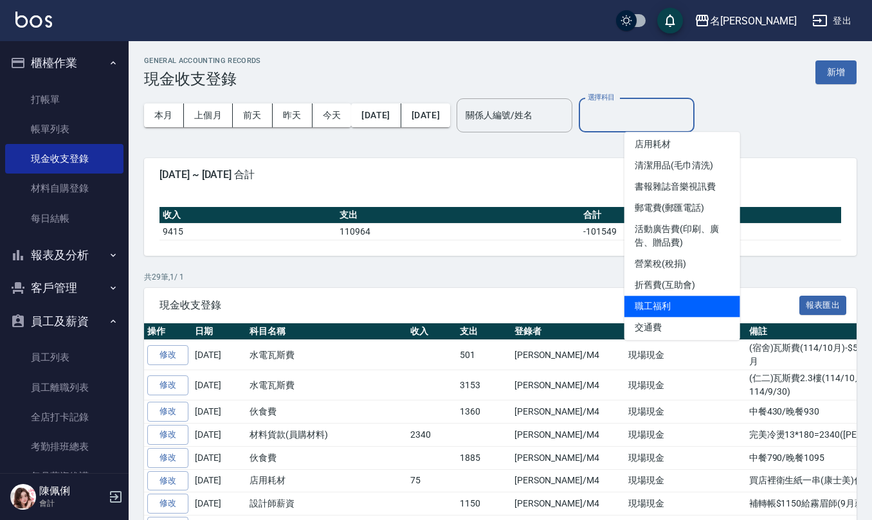
click at [675, 309] on li "職工福利" at bounding box center [683, 306] width 116 height 21
type input "職工福利"
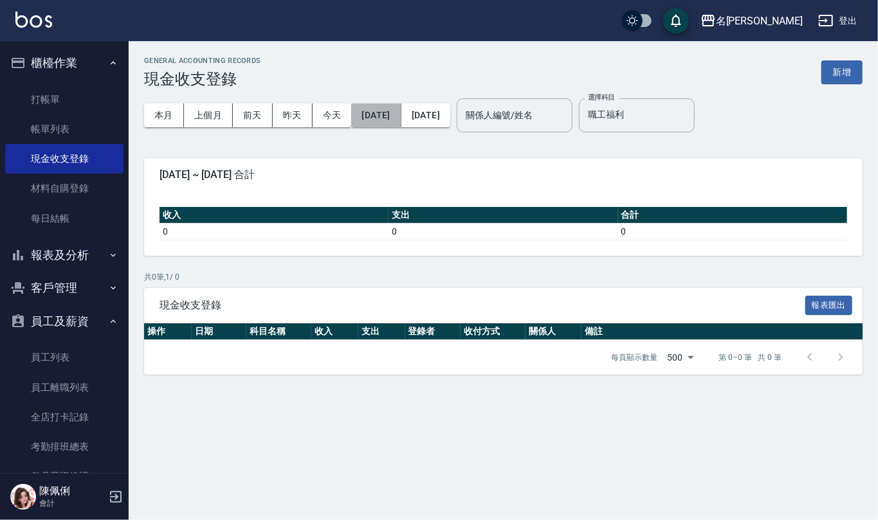
click at [396, 112] on button "[DATE]" at bounding box center [376, 116] width 50 height 24
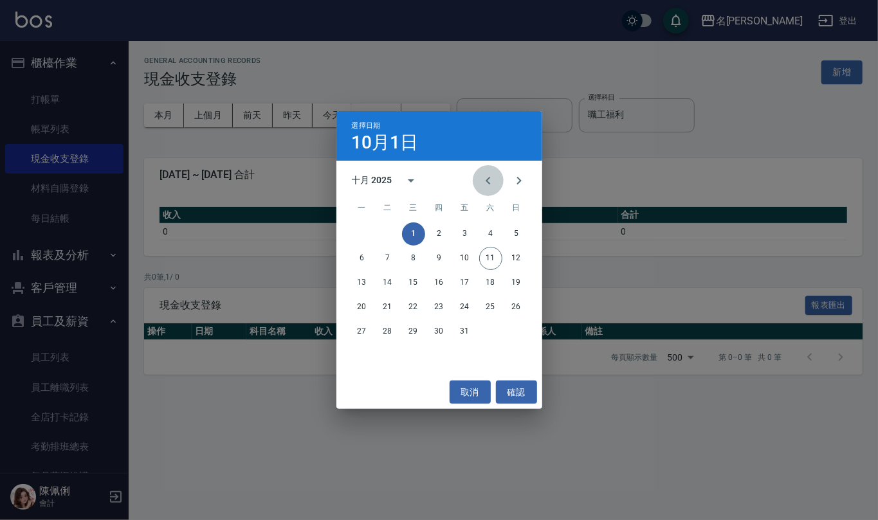
click at [482, 174] on icon "Previous month" at bounding box center [488, 180] width 15 height 15
click at [359, 229] on button "1" at bounding box center [362, 234] width 23 height 23
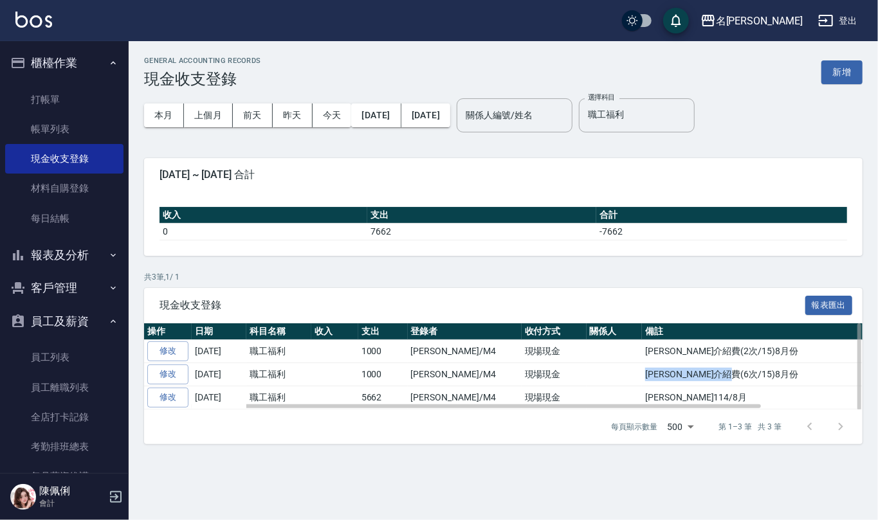
drag, startPoint x: 602, startPoint y: 377, endPoint x: 708, endPoint y: 377, distance: 105.5
click at [708, 377] on td "[PERSON_NAME]介紹費(6次/15)8月份" at bounding box center [811, 374] width 338 height 23
copy td "[PERSON_NAME]介紹費(6次/15)8月份"
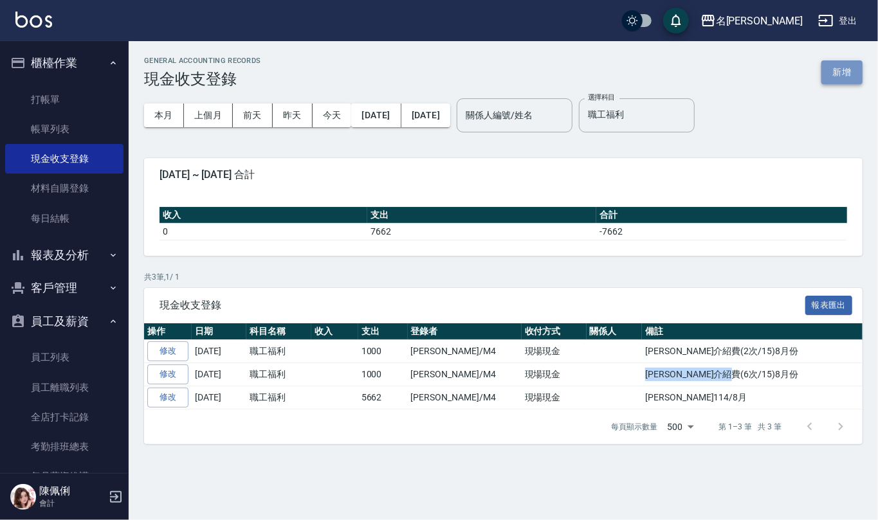
click at [852, 73] on button "新增" at bounding box center [841, 72] width 41 height 24
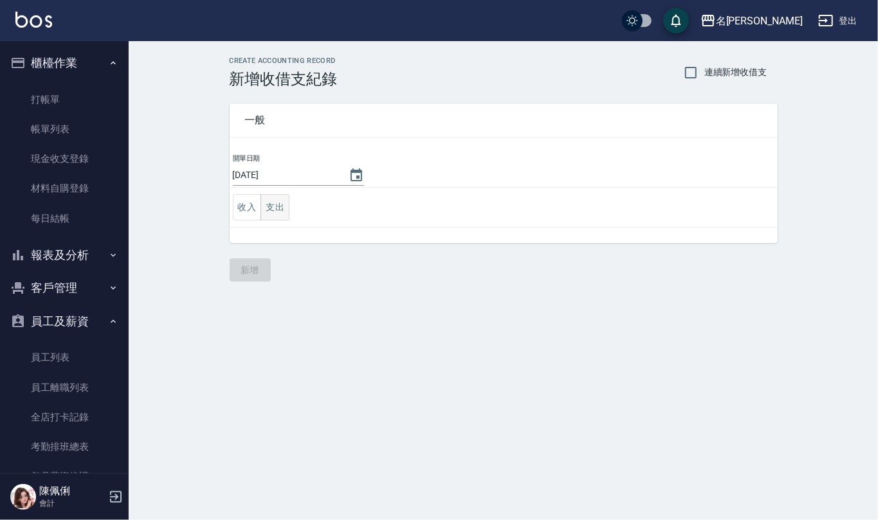
click at [275, 210] on button "支出" at bounding box center [275, 207] width 29 height 26
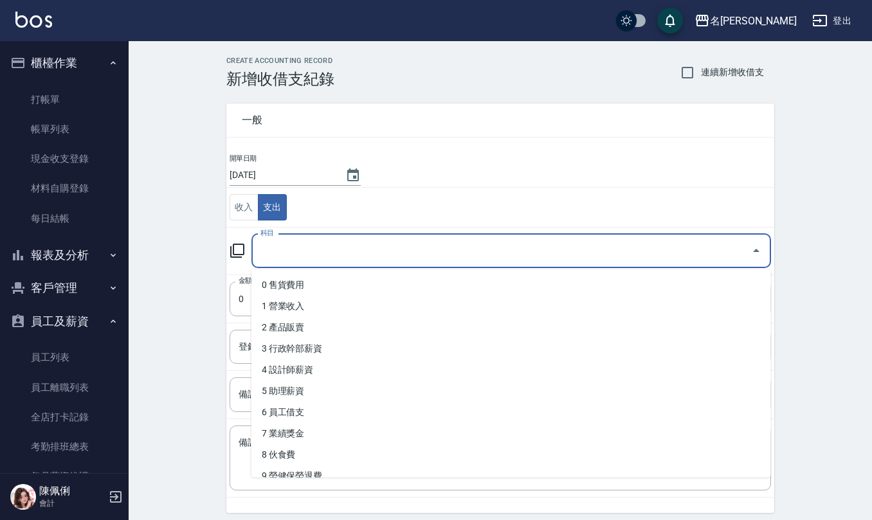
click at [382, 253] on input "科目" at bounding box center [501, 251] width 489 height 23
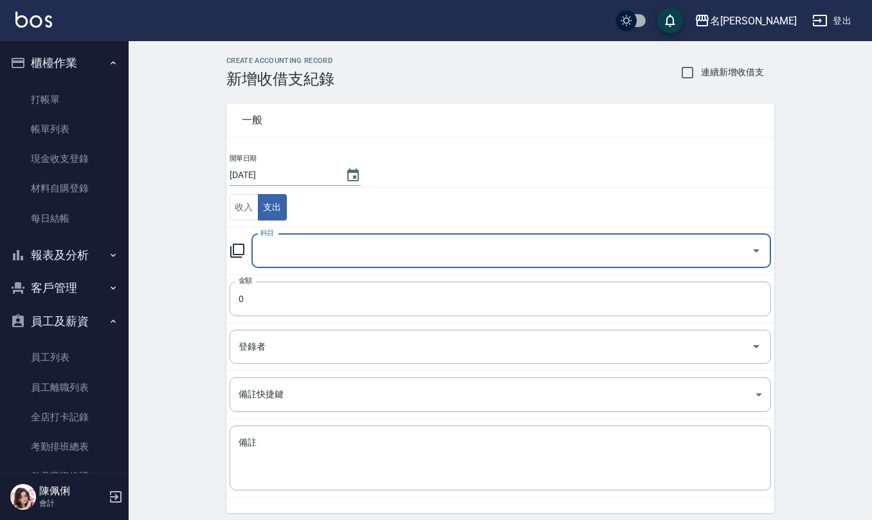
drag, startPoint x: 378, startPoint y: 252, endPoint x: 369, endPoint y: 258, distance: 10.7
drag, startPoint x: 369, startPoint y: 258, endPoint x: 340, endPoint y: 261, distance: 29.1
click at [340, 261] on input "科目" at bounding box center [501, 251] width 489 height 23
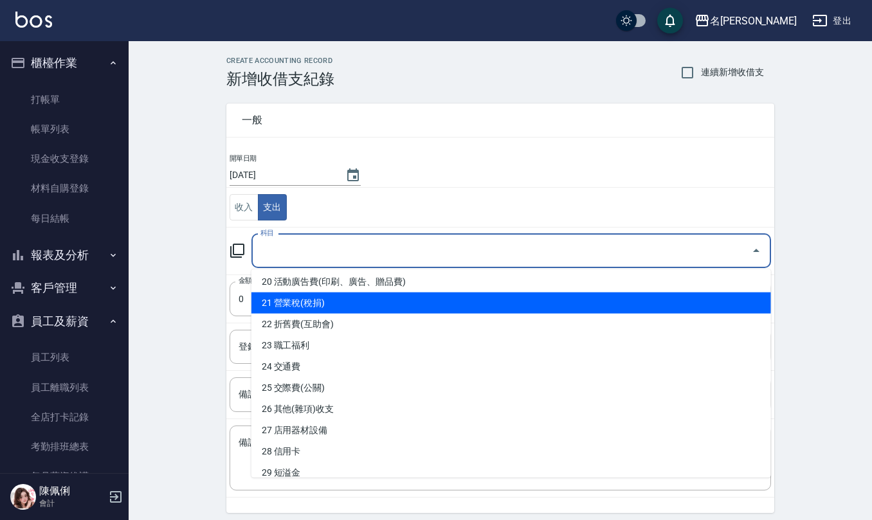
scroll to position [428, 0]
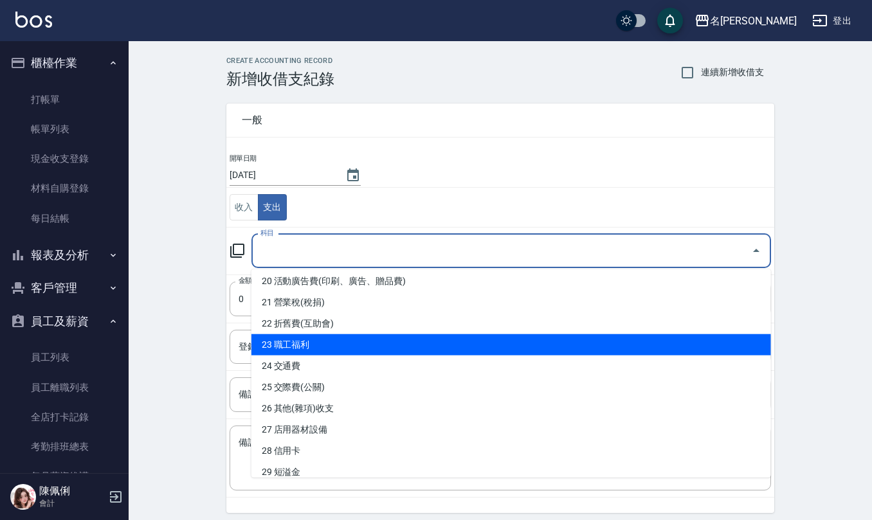
click at [318, 336] on li "23 職工福利" at bounding box center [512, 345] width 520 height 21
type input "23 職工福利"
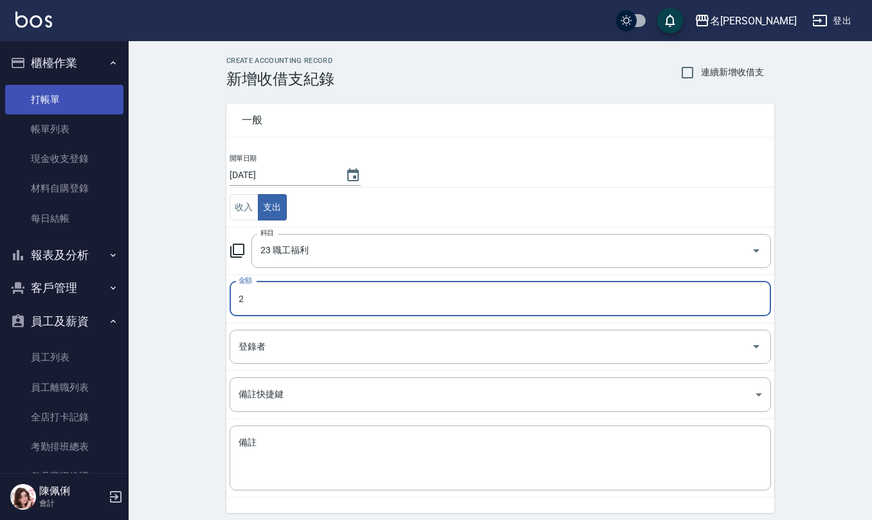
type input "2"
click at [57, 98] on link "打帳單" at bounding box center [64, 100] width 118 height 30
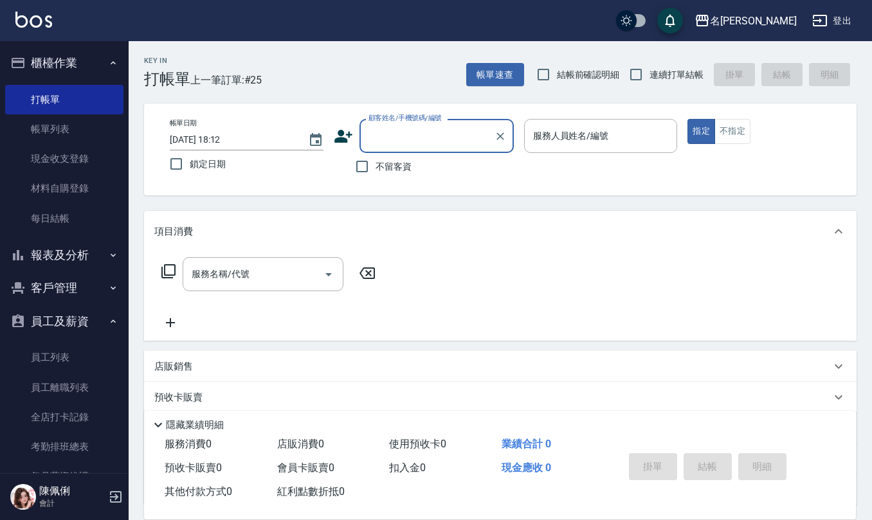
click at [539, 88] on div "Key In 打帳單 上一筆訂單:#25 帳單速查 結帳前確認明細 連續打單結帳 掛單 結帳 明細 帳單日期 [DATE] 18:12 鎖定日期 顧客姓名/手…" at bounding box center [501, 333] width 744 height 585
click at [530, 73] on input "結帳前確認明細" at bounding box center [543, 74] width 27 height 27
checkbox input "true"
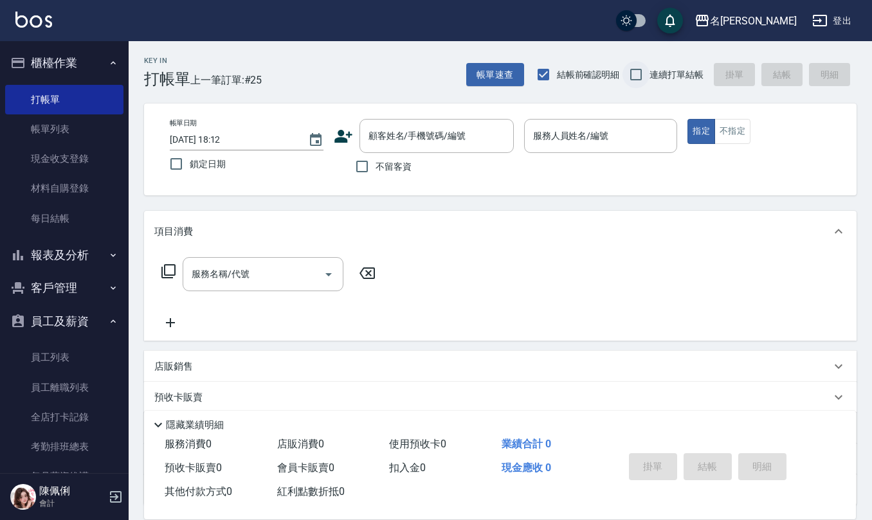
click at [634, 77] on input "連續打單結帳" at bounding box center [636, 74] width 27 height 27
checkbox input "true"
click at [360, 169] on input "不留客資" at bounding box center [362, 166] width 27 height 27
checkbox input "true"
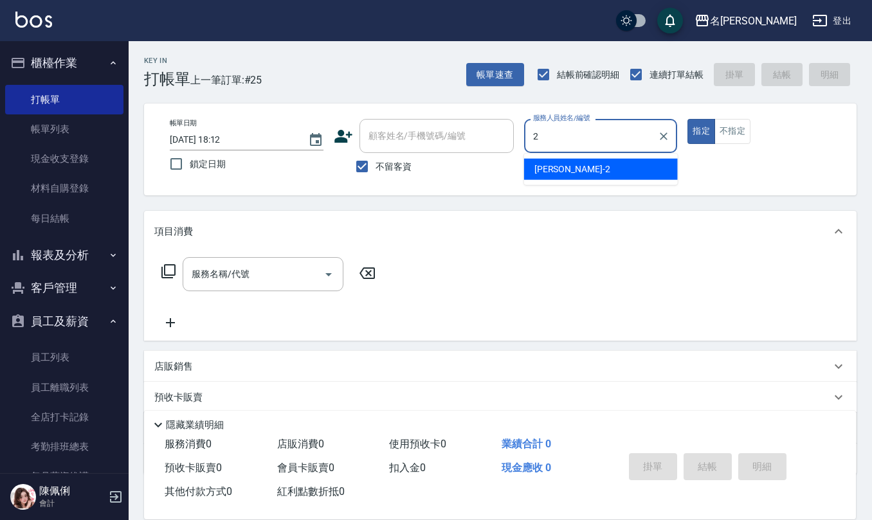
type input "[PERSON_NAME]-2"
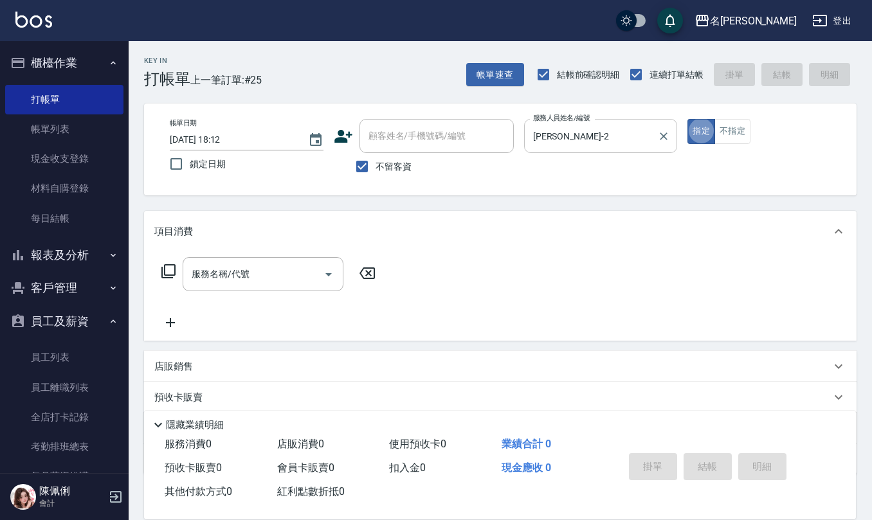
type button "true"
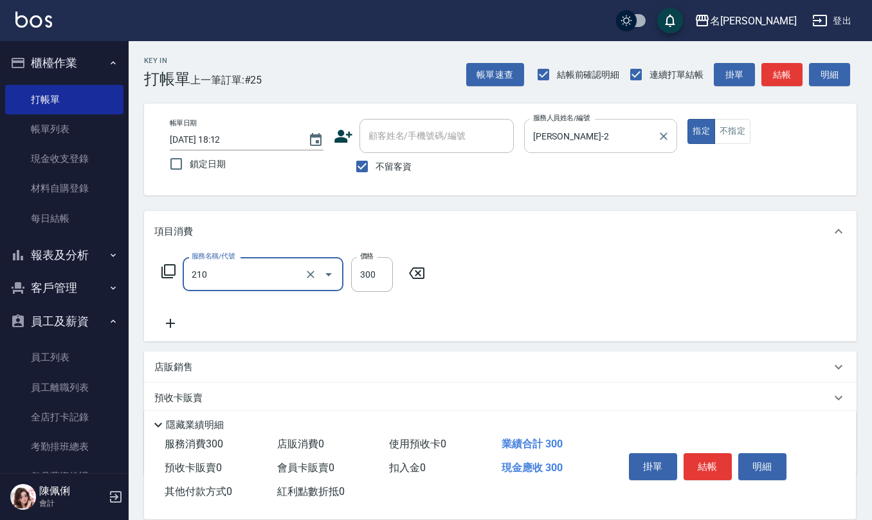
type input "[PERSON_NAME]洗髮精(210)"
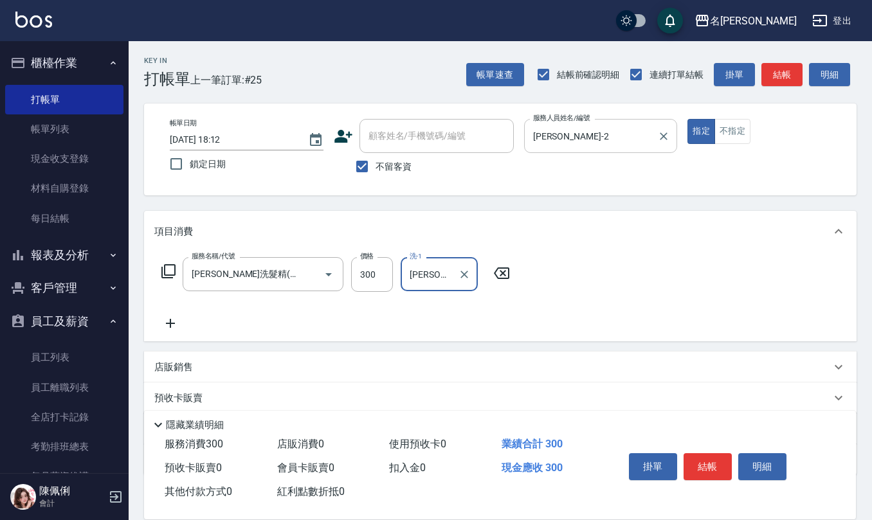
type input "[PERSON_NAME]-21"
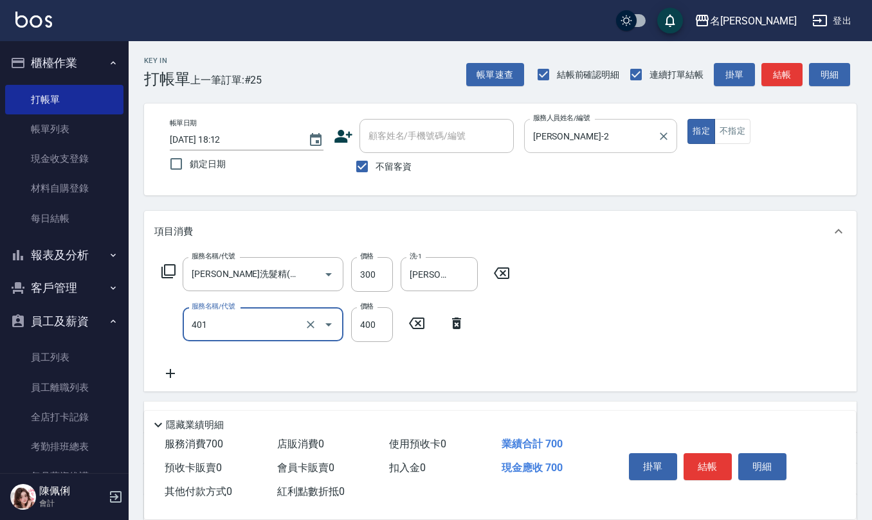
type input "剪髮(401)"
type input "350"
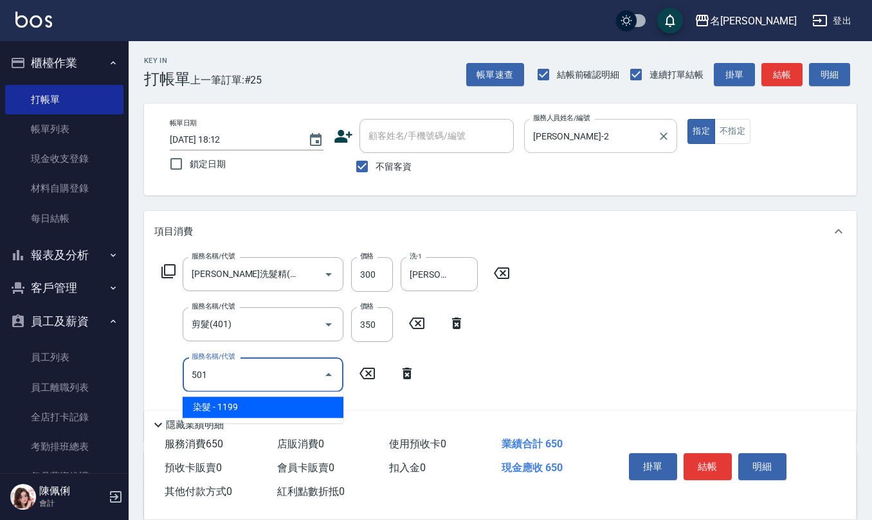
type input "染髮(501)"
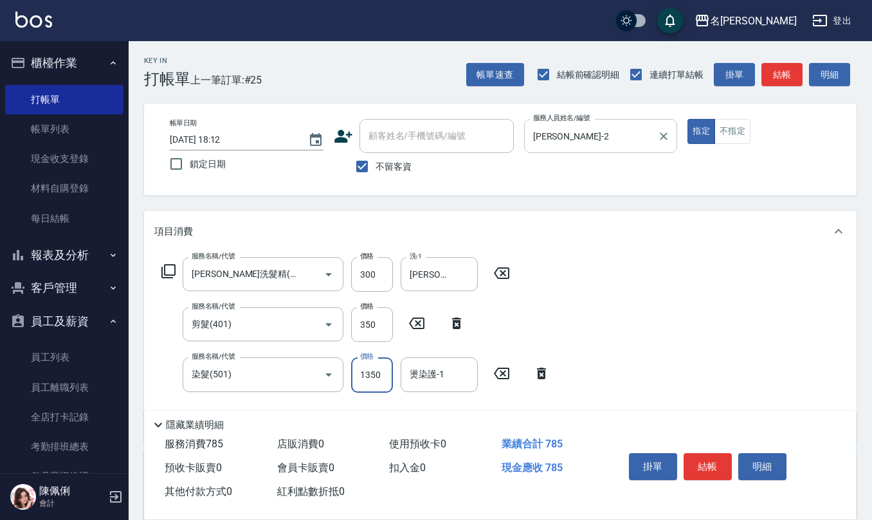
type input "1350"
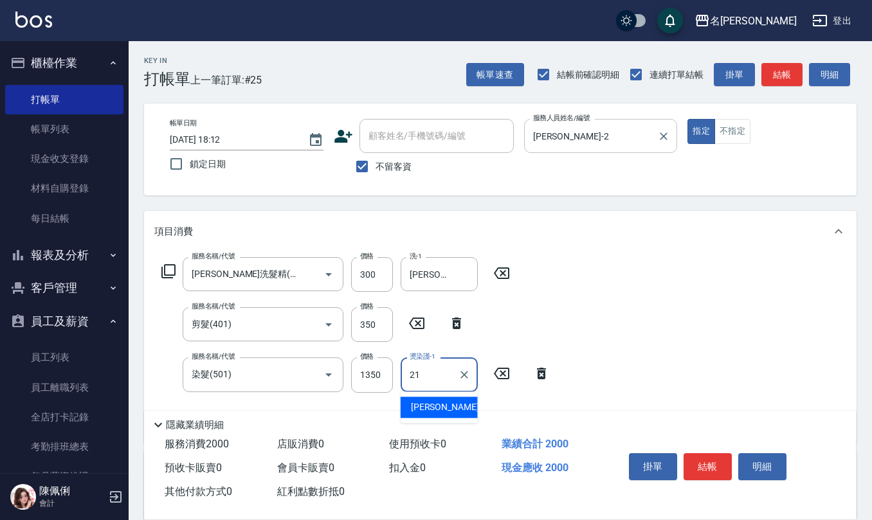
type input "[PERSON_NAME]-21"
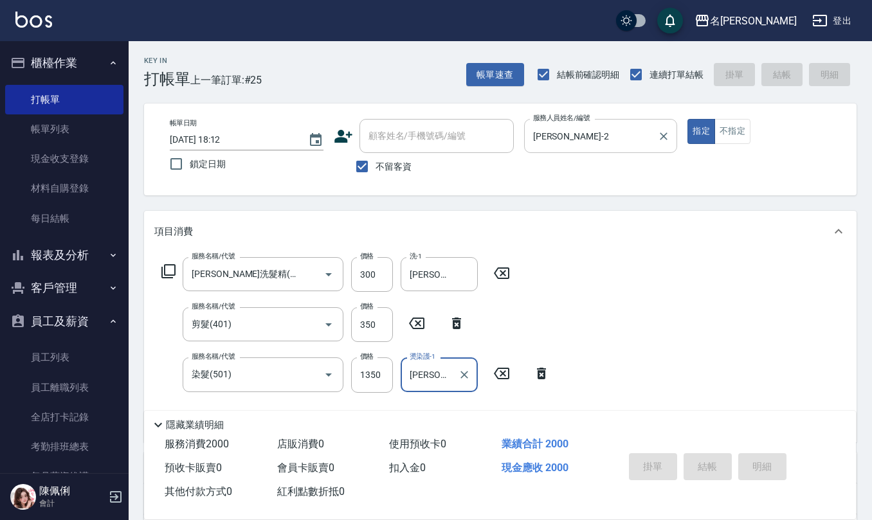
type input "[DATE] 18:13"
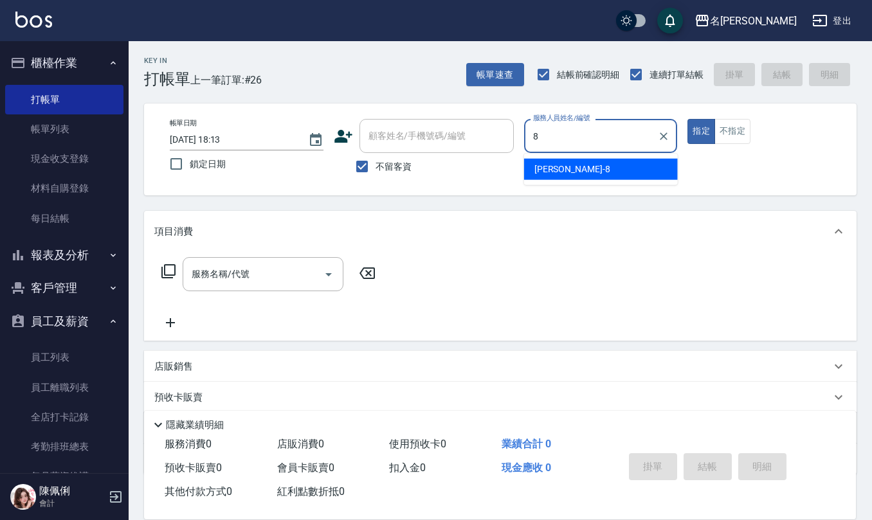
type input "[PERSON_NAME]-8"
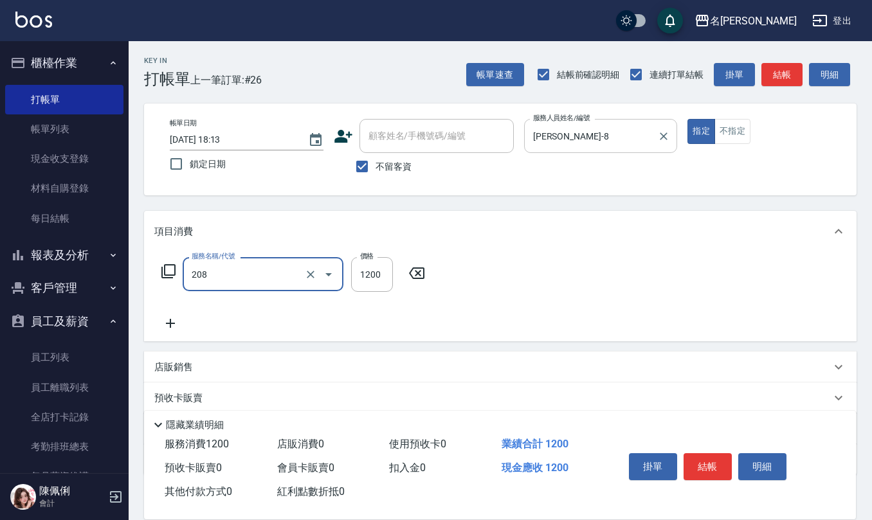
type input "深層洗(208)"
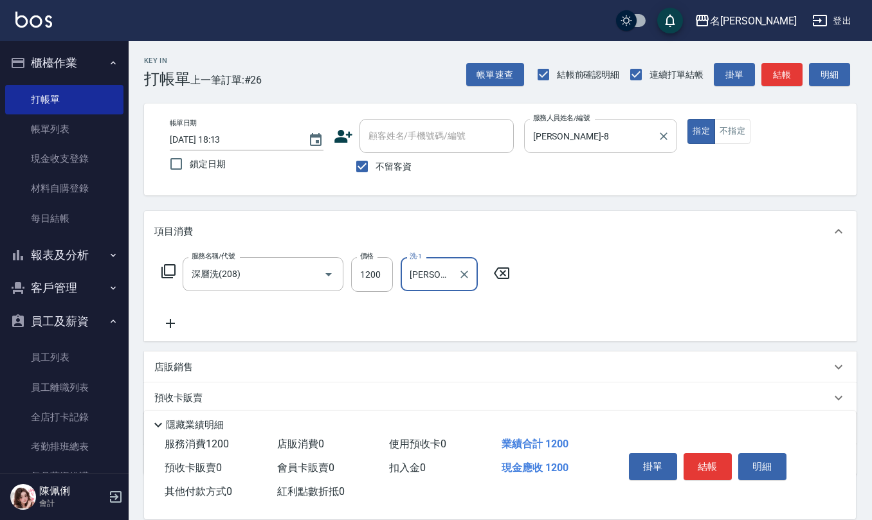
type input "[PERSON_NAME]-20"
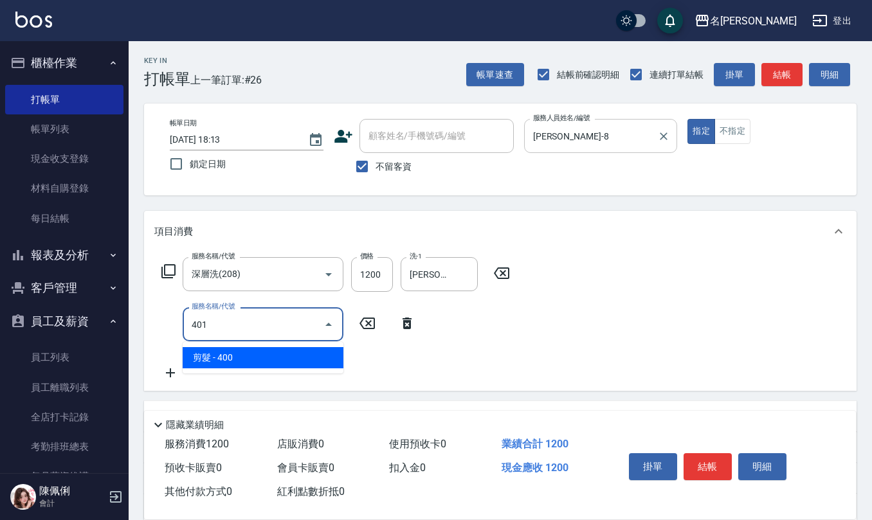
type input "剪髮(401)"
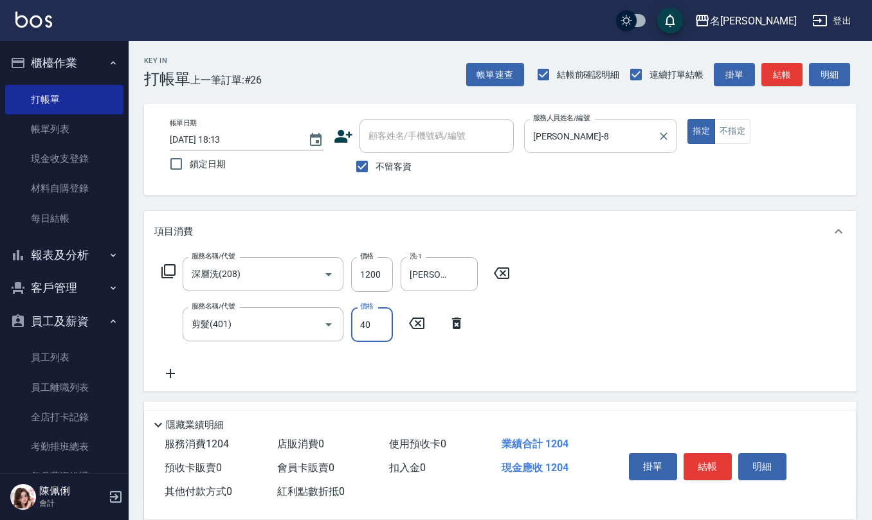
type input "400"
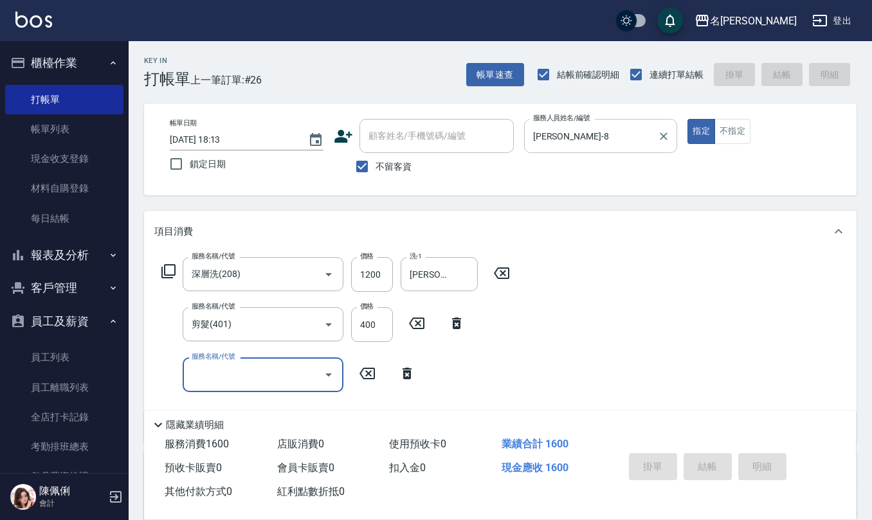
type input "[DATE] 18:19"
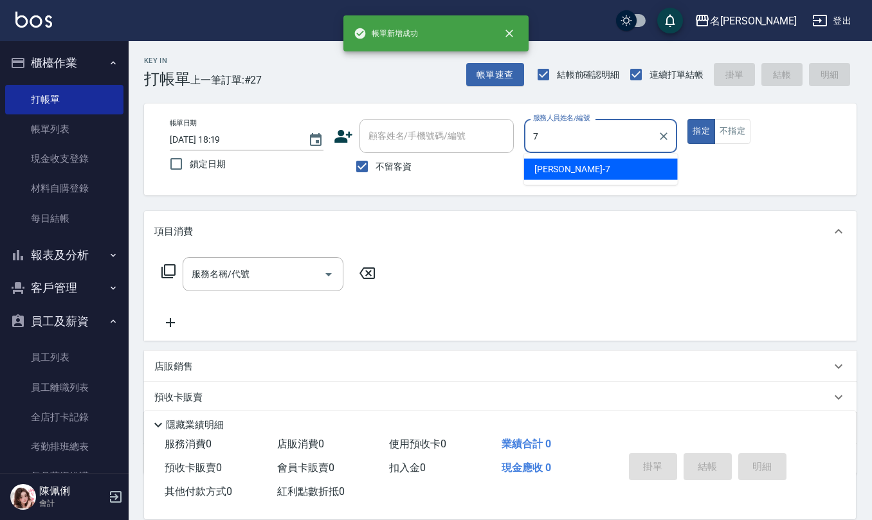
type input "[PERSON_NAME]-7"
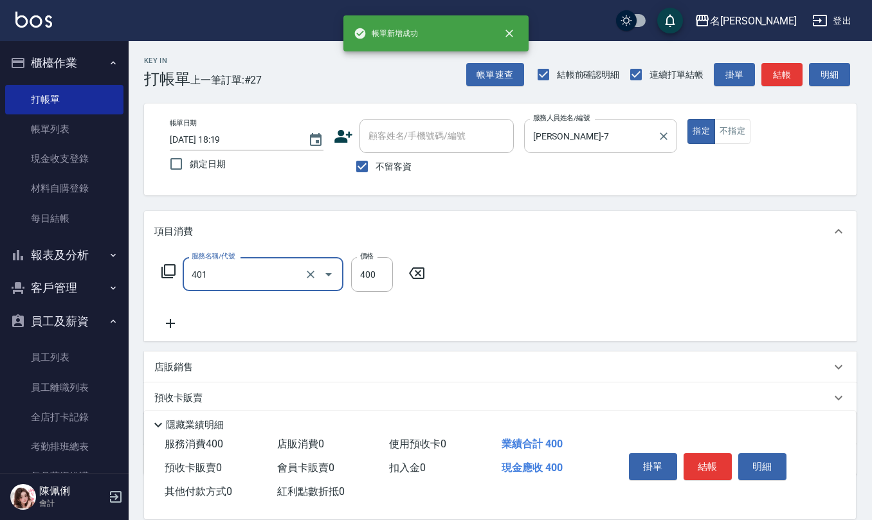
type input "剪髮(401)"
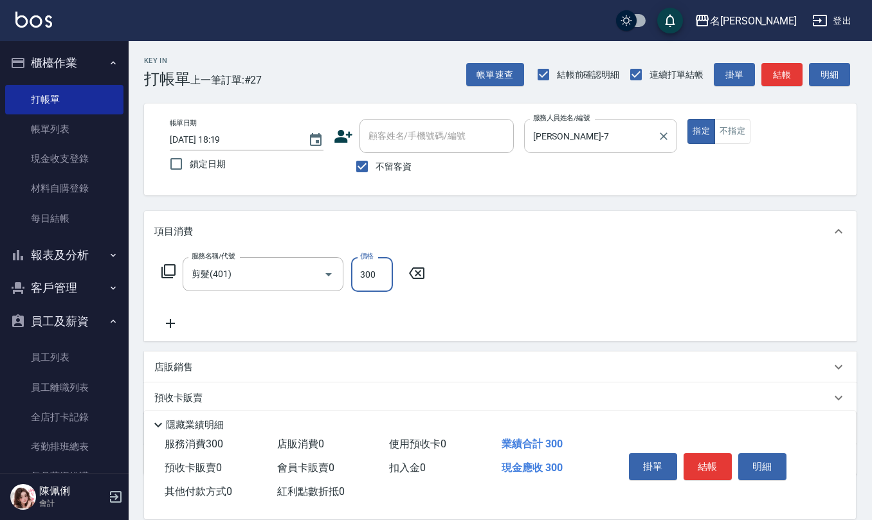
type input "300"
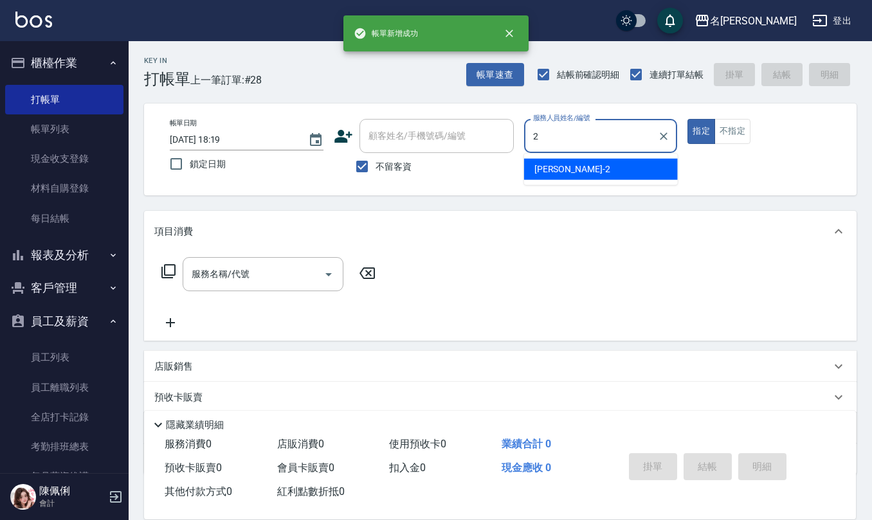
type input "[PERSON_NAME]-2"
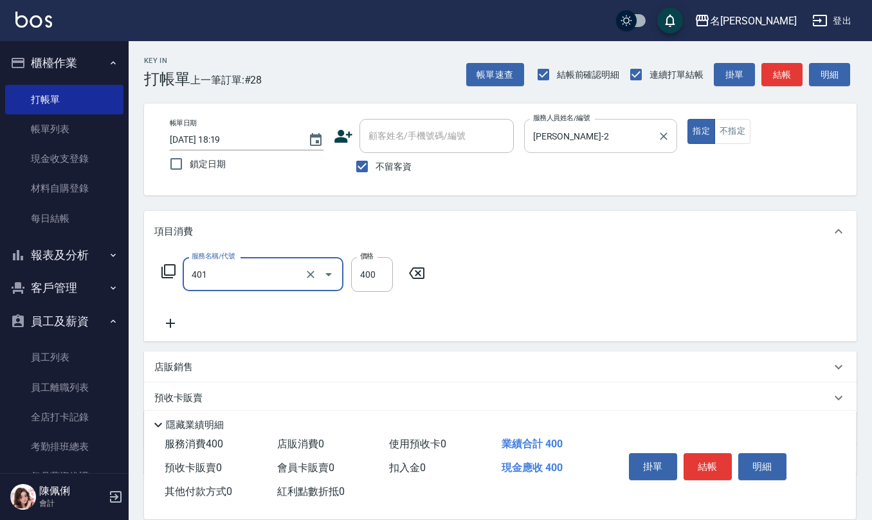
type input "剪髮(401)"
type input "150"
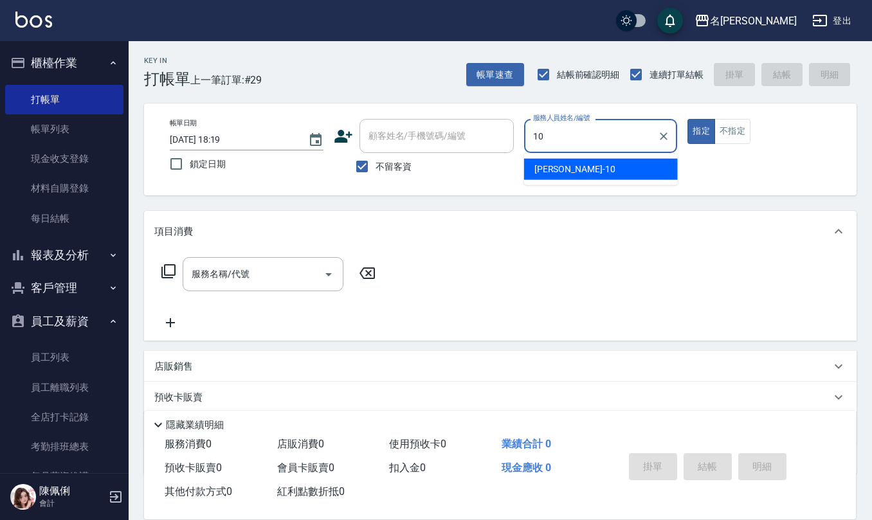
type input "[PERSON_NAME]-10"
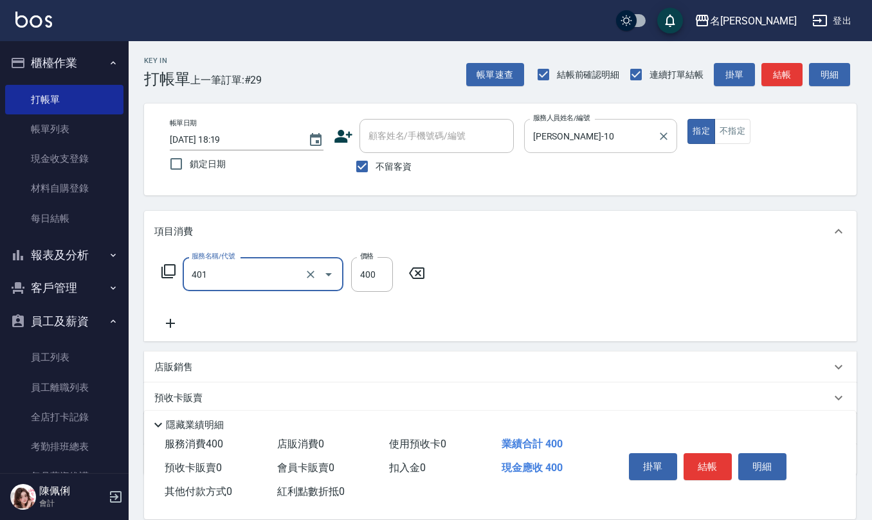
type input "剪髮(401)"
type input "405"
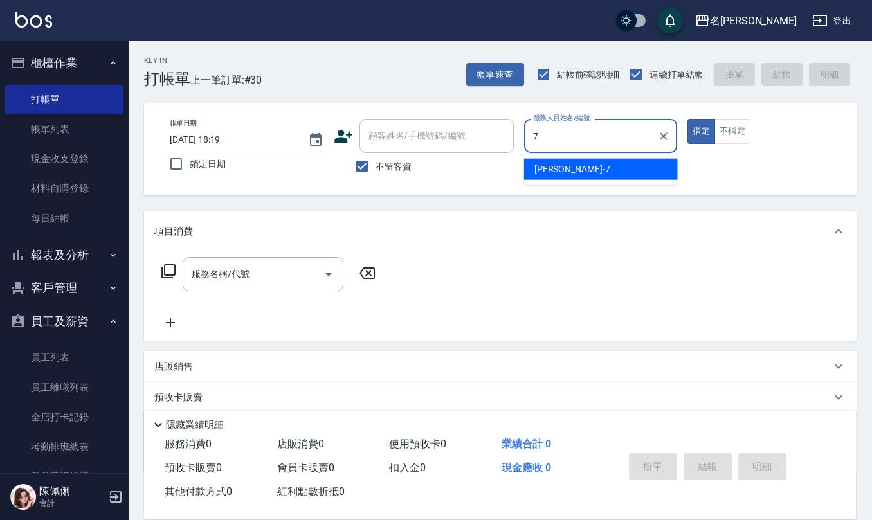
type input "[PERSON_NAME]-7"
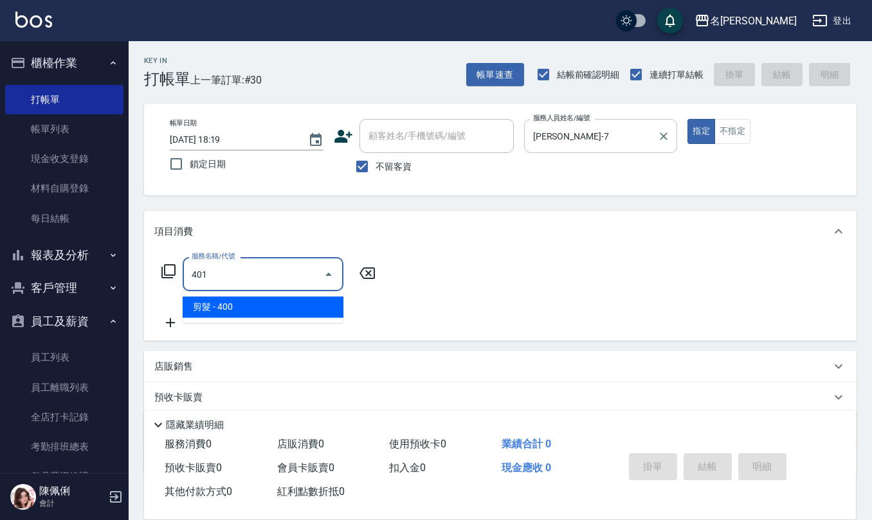
type input "剪髮(401)"
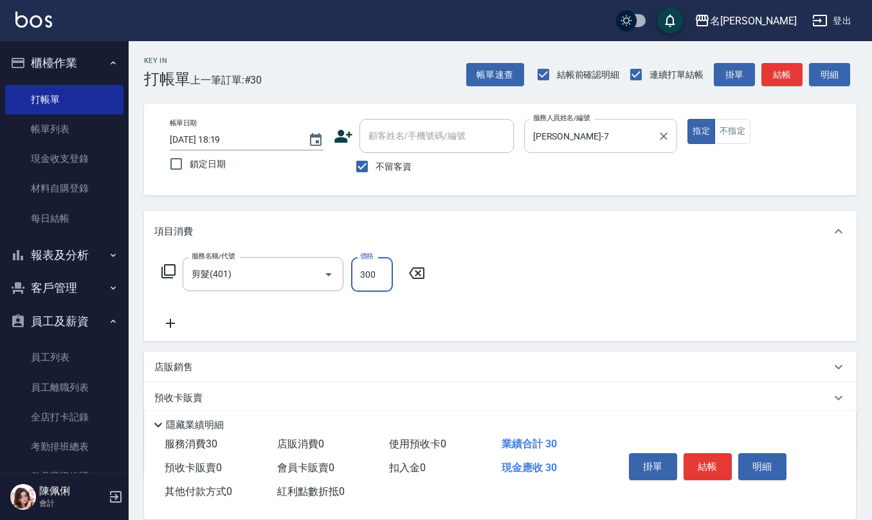
type input "300"
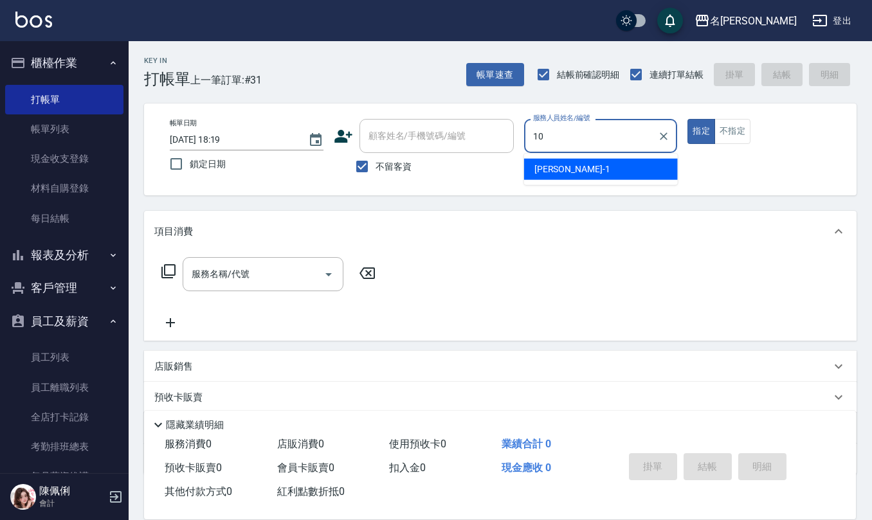
type input "[PERSON_NAME]-10"
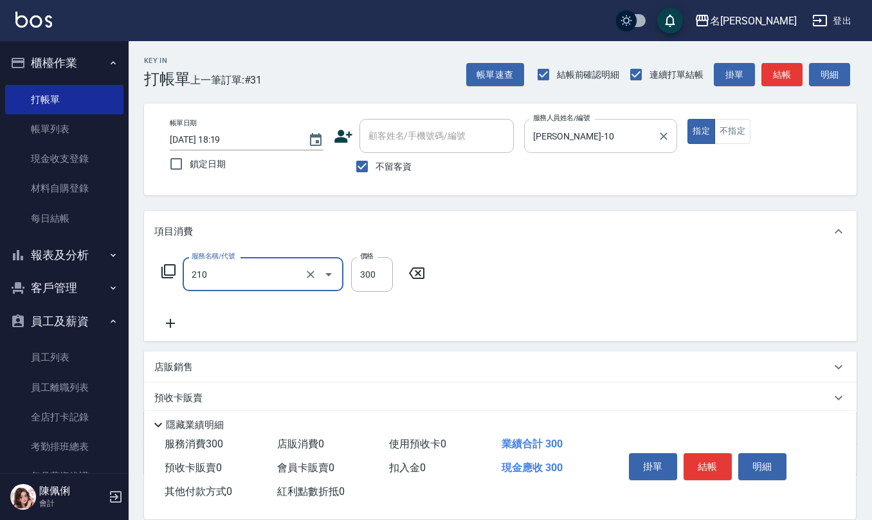
type input "[PERSON_NAME]洗髮精(210)"
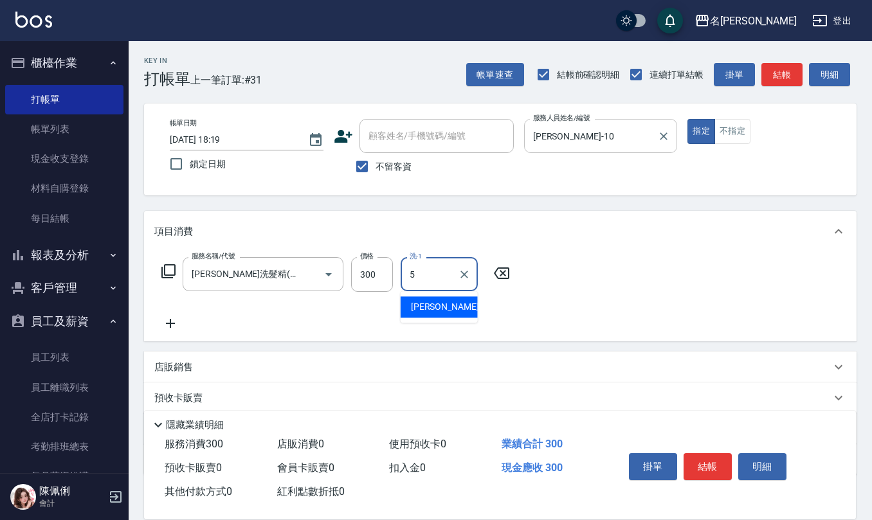
type input "[PERSON_NAME]5"
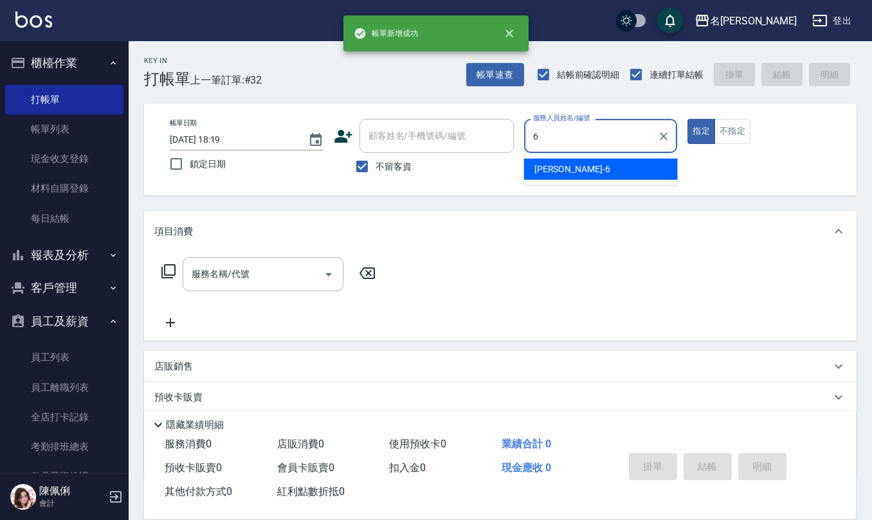
type input "[PERSON_NAME]-6"
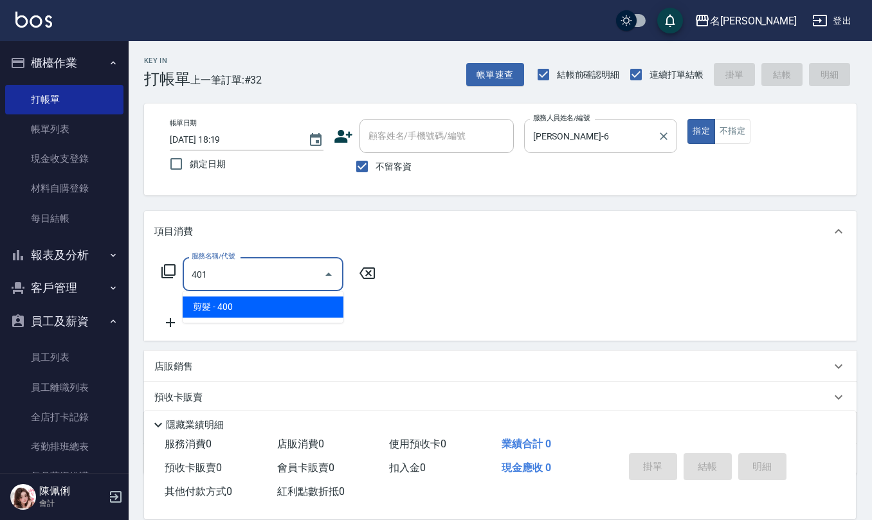
type input "剪髮(401)"
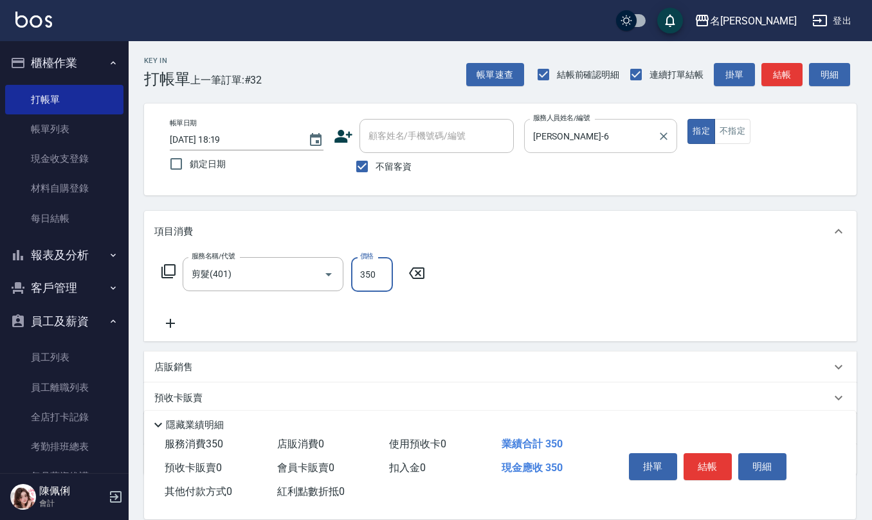
type input "350"
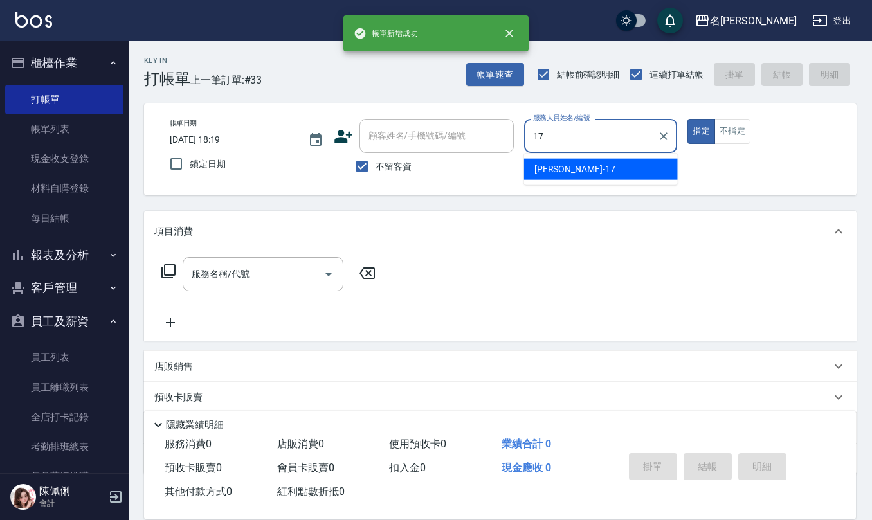
type input "[PERSON_NAME]-17"
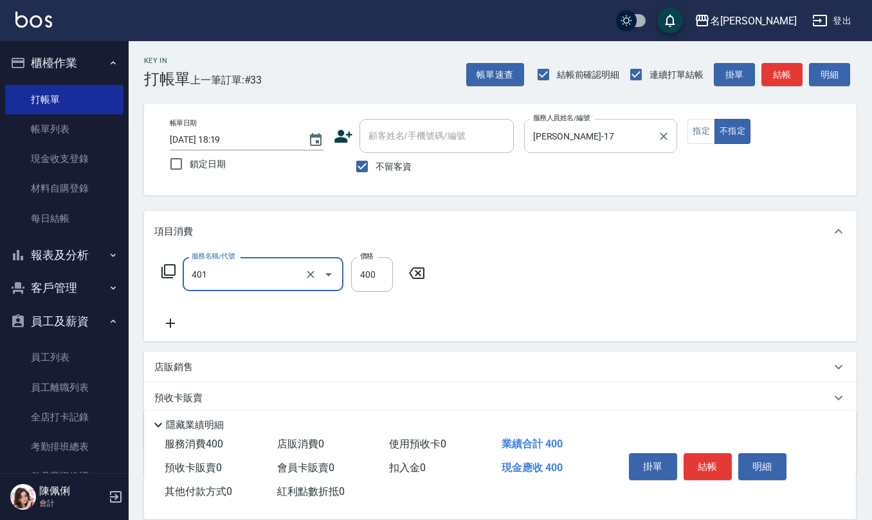
type input "剪髮(401)"
type input "200"
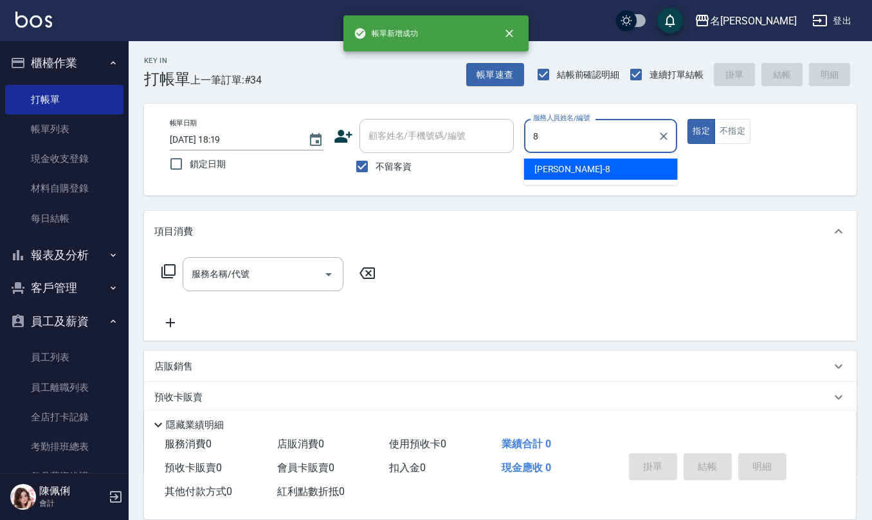
type input "[PERSON_NAME]-8"
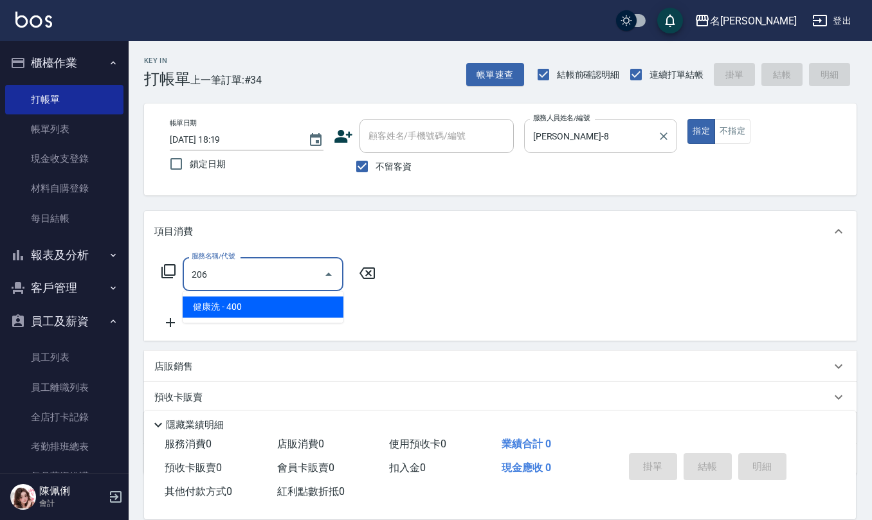
type input "健康洗(206)"
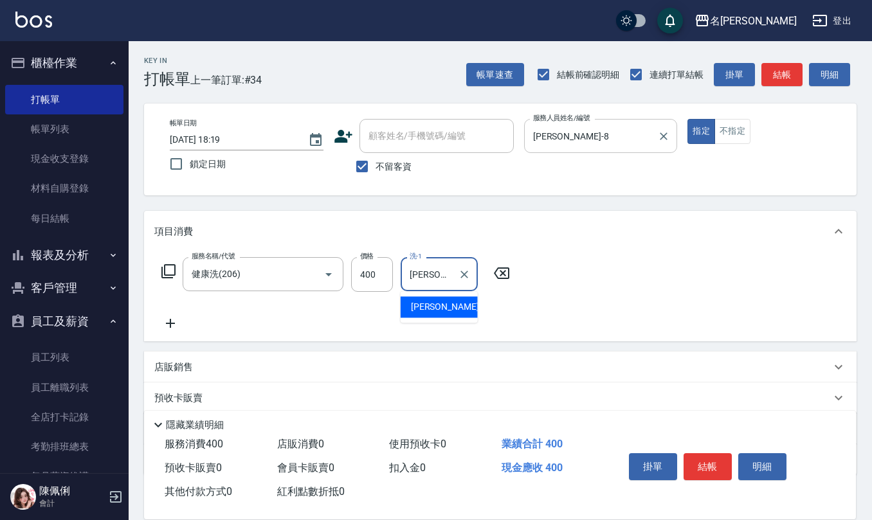
type input "[PERSON_NAME]-20"
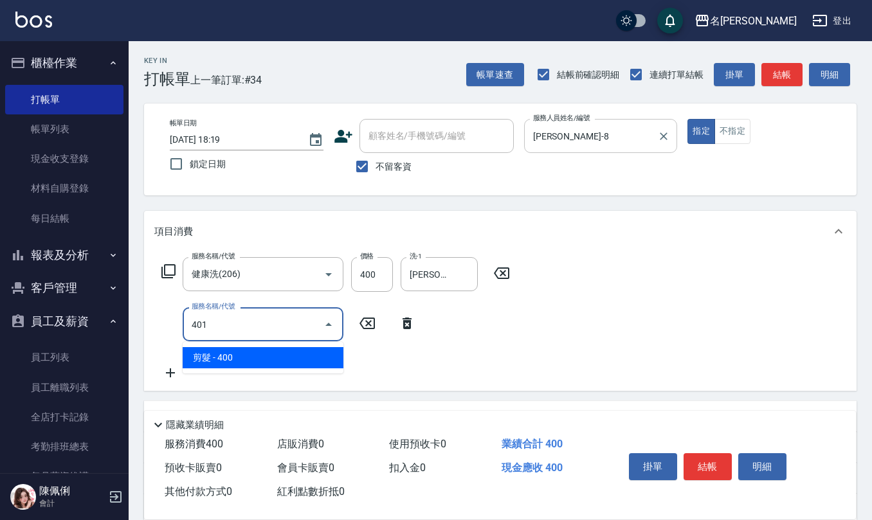
type input "剪髮(401)"
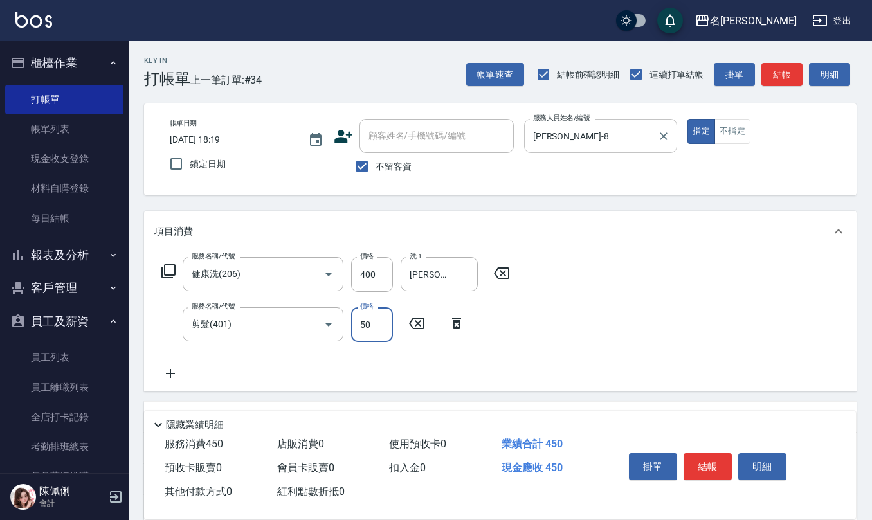
type input "50"
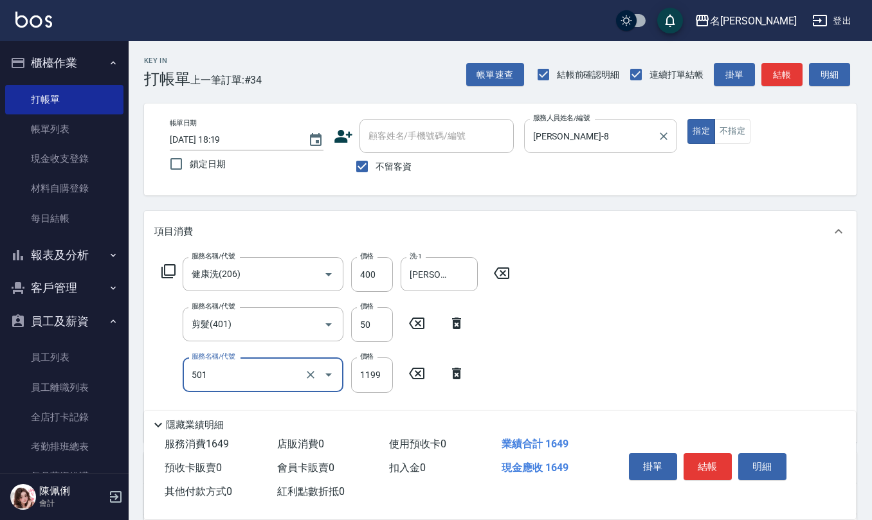
type input "染髮(501)"
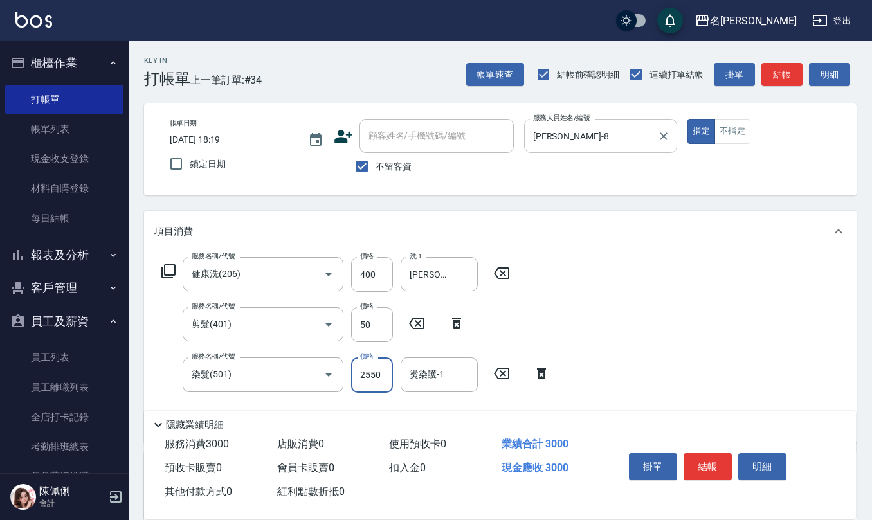
type input "2550"
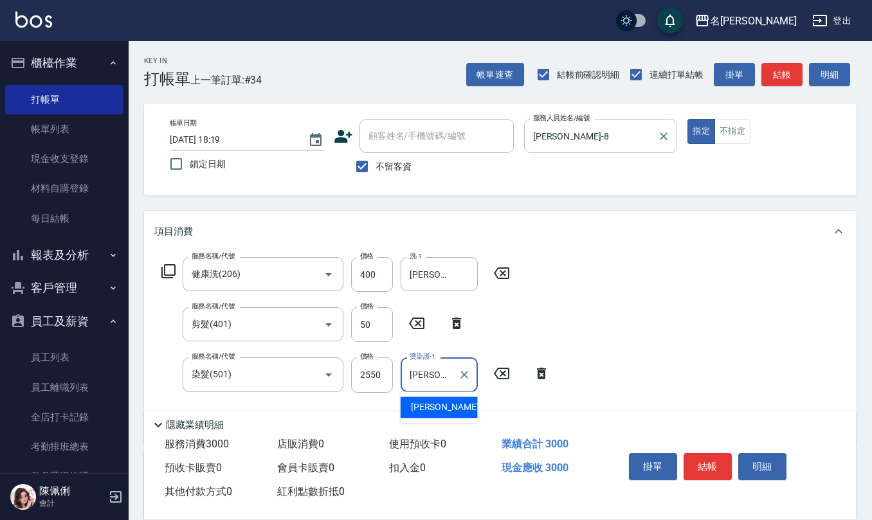
type input "[PERSON_NAME]-20"
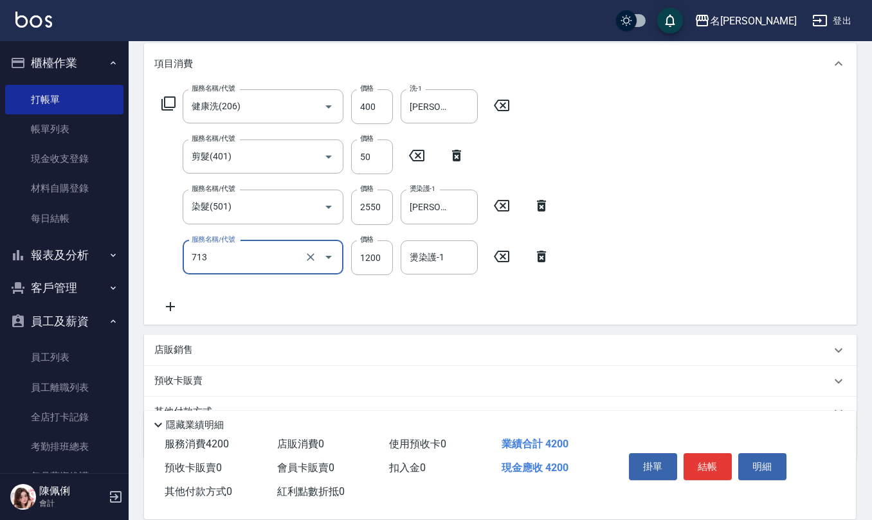
scroll to position [171, 0]
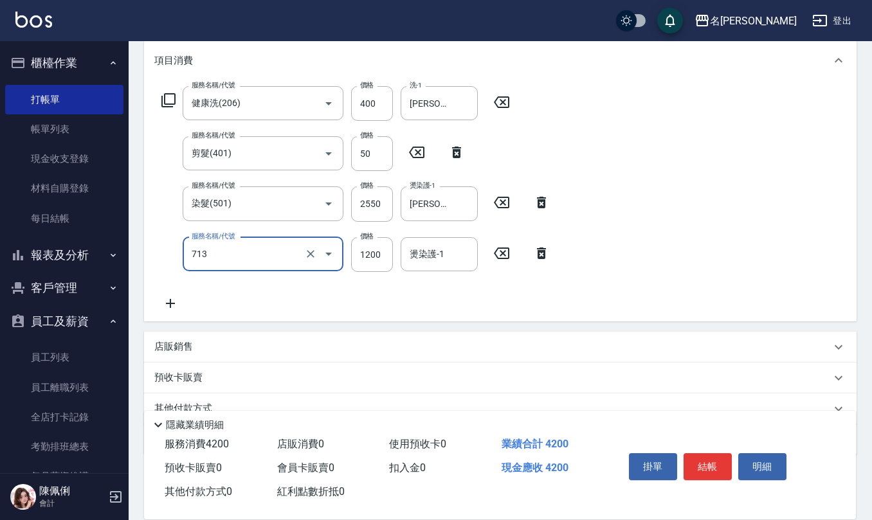
type input "水樣結構式1200(713)"
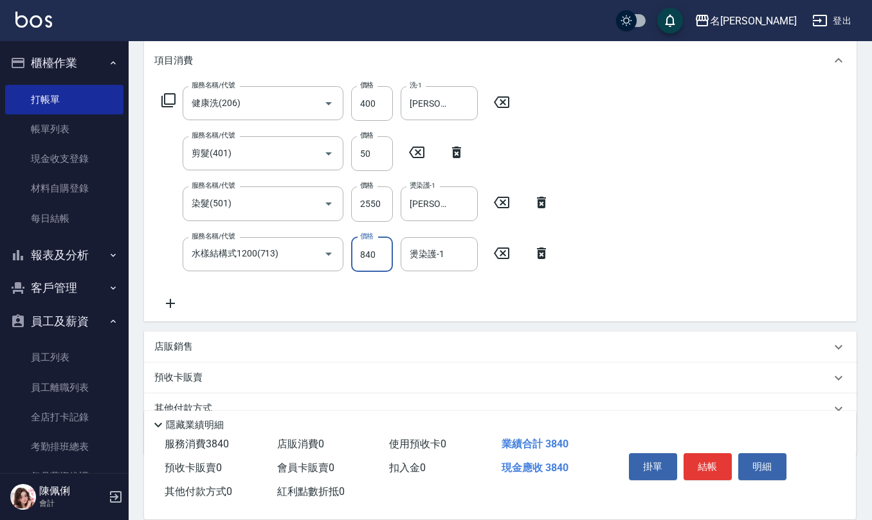
type input "840"
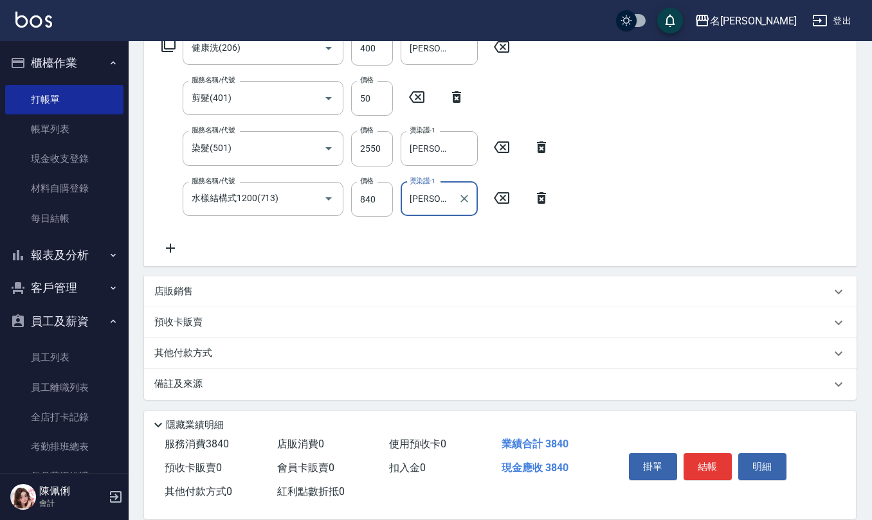
type input "[PERSON_NAME]-20"
click at [234, 296] on div "店販銷售" at bounding box center [492, 292] width 677 height 14
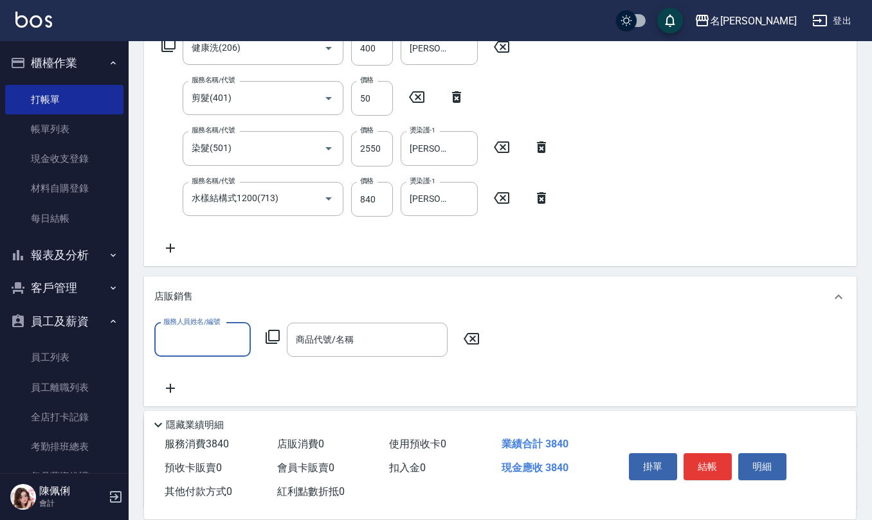
scroll to position [0, 0]
type input "[PERSON_NAME]-8"
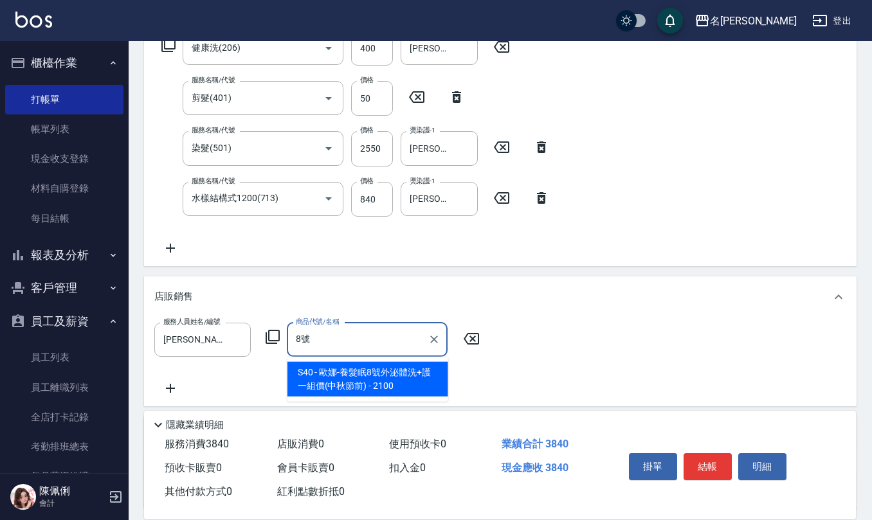
type input "[PERSON_NAME]-養髮眠8號外泌體洗+護一組價(中秋節前)"
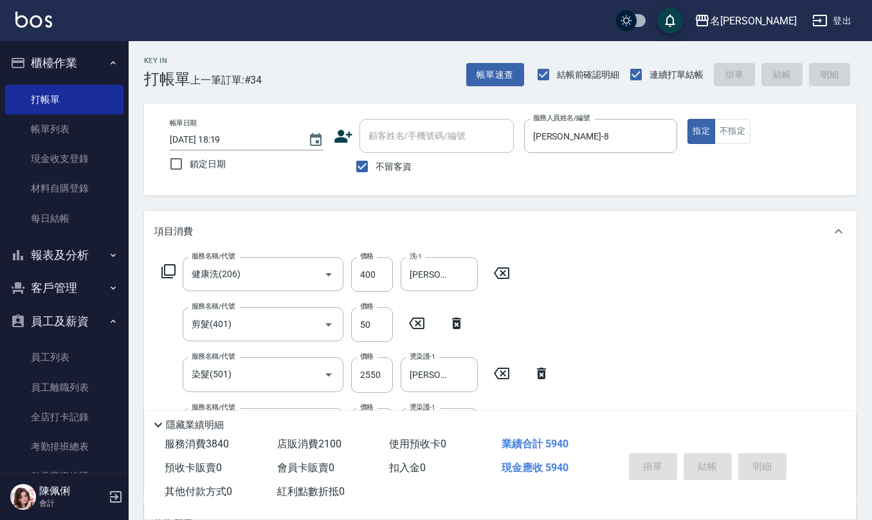
type input "[DATE] 18:20"
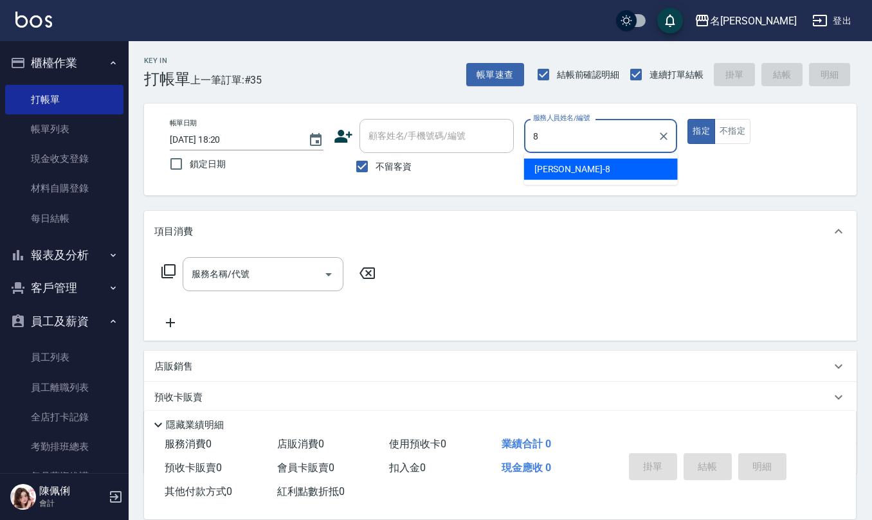
type input "[PERSON_NAME]-8"
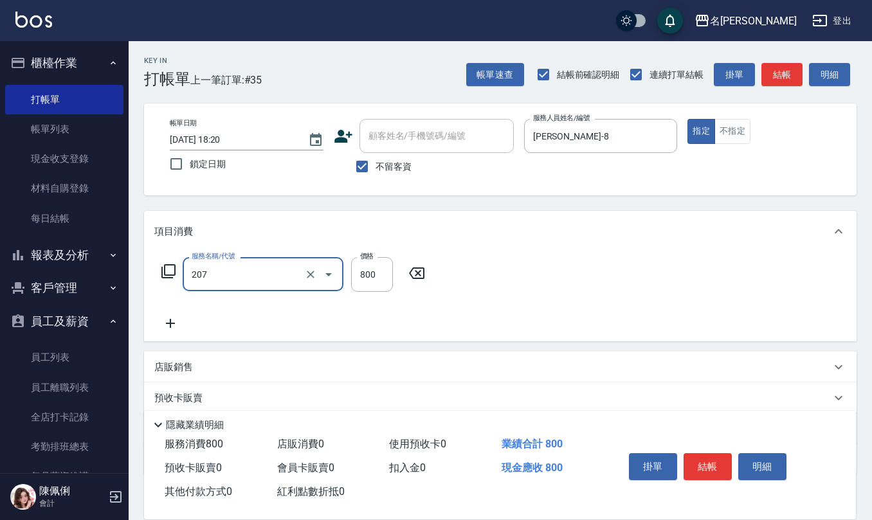
type input "清潔洗(207)"
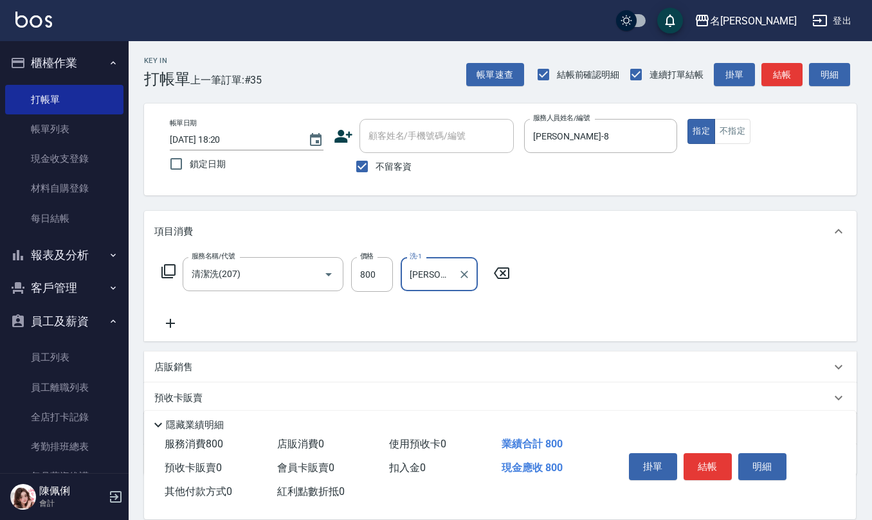
type input "[PERSON_NAME]-32"
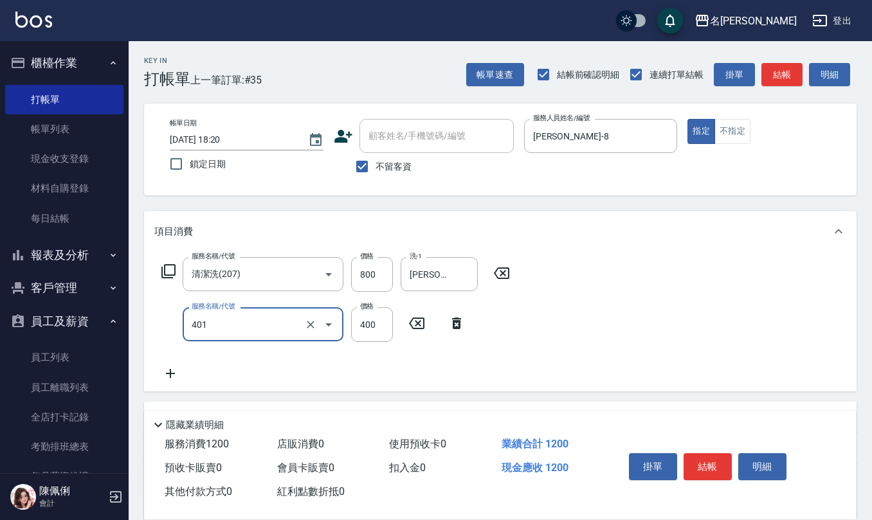
type input "剪髮(401)"
type input "400"
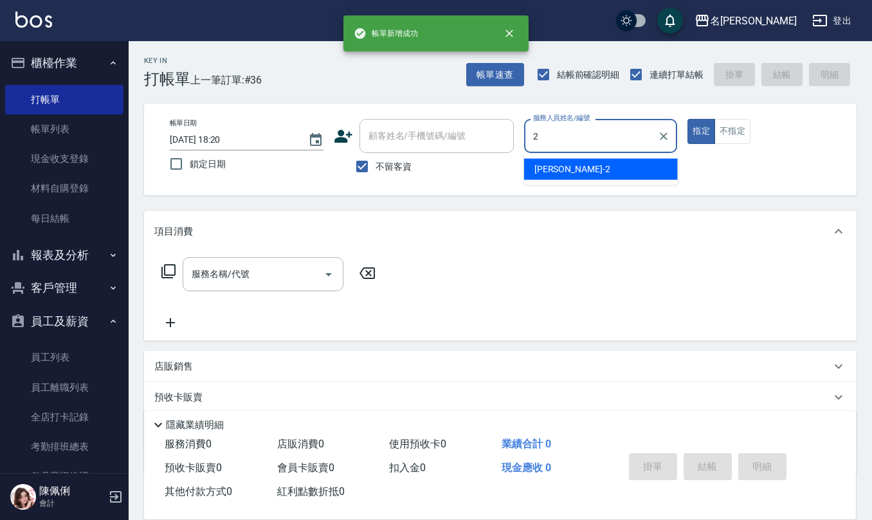
type input "[PERSON_NAME]-2"
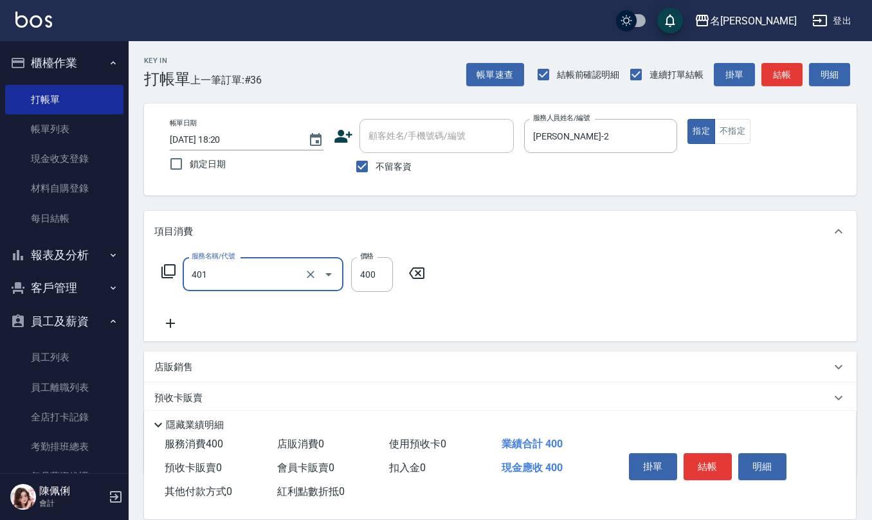
type input "剪髮(401)"
type input "350"
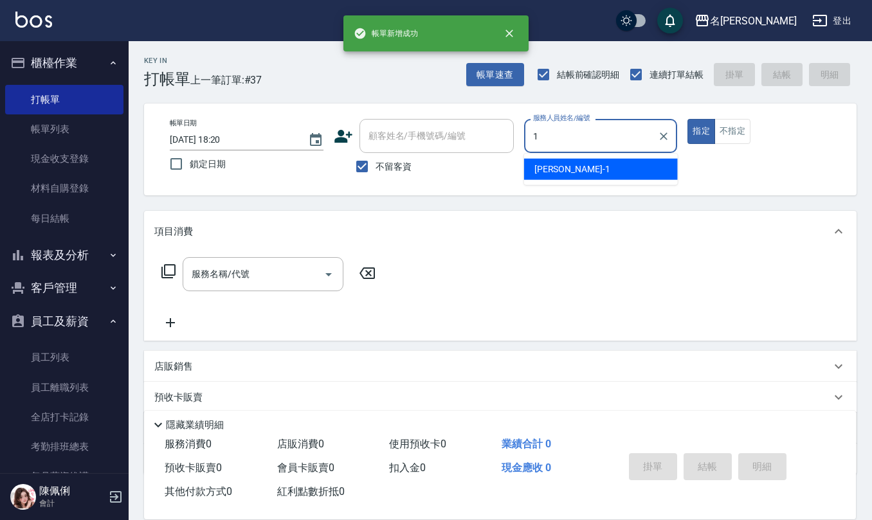
type input "[PERSON_NAME]1"
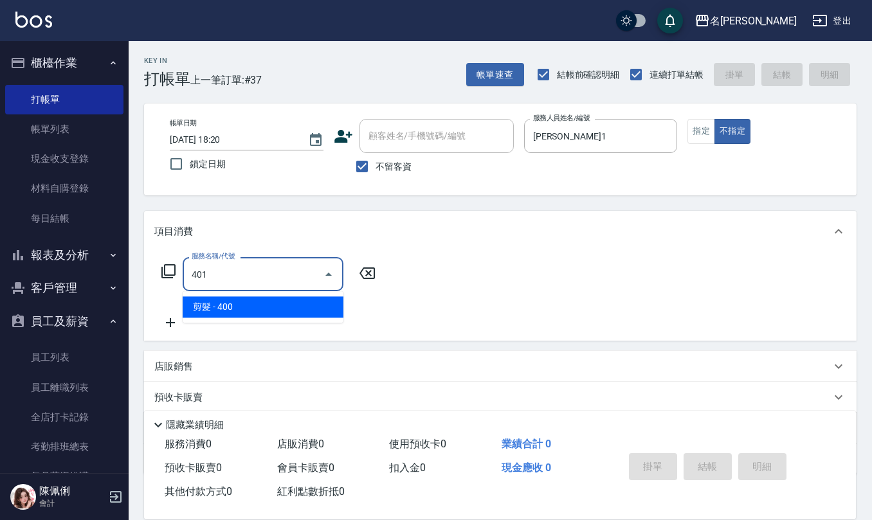
type input "剪髮(401)"
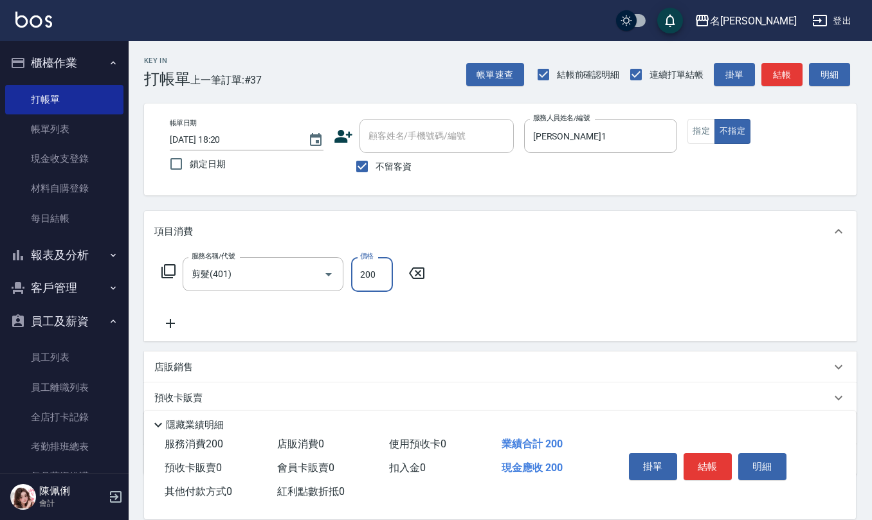
type input "200"
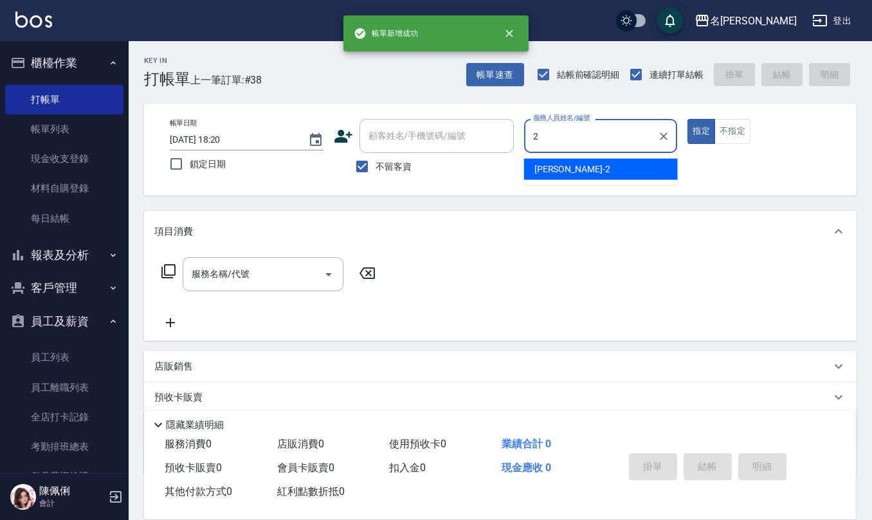
type input "[PERSON_NAME]-2"
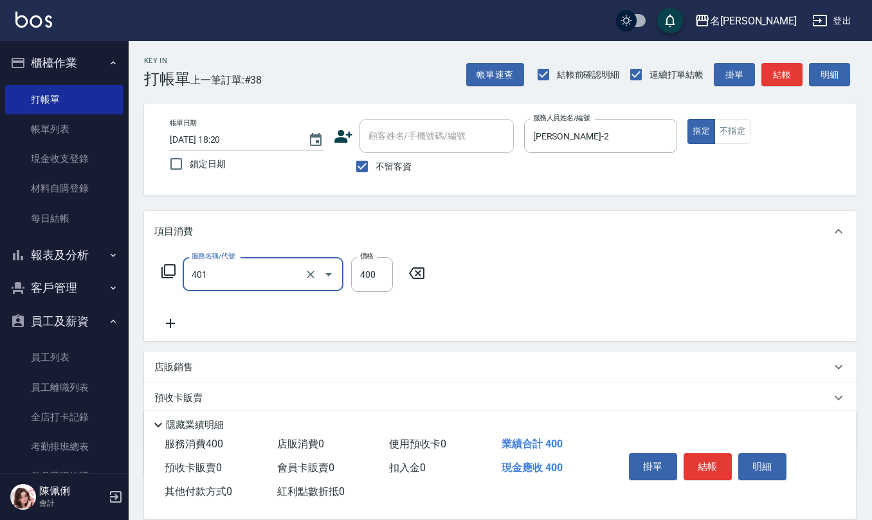
type input "剪髮(401)"
type input "320"
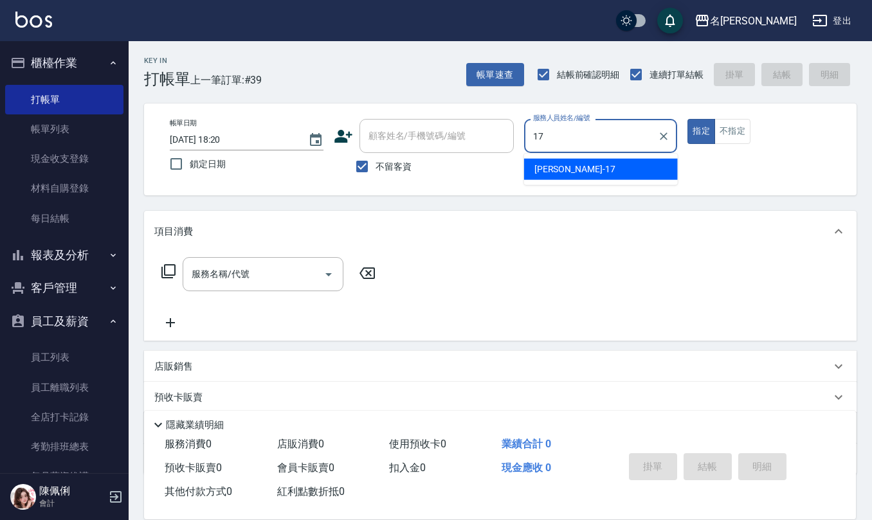
type input "[PERSON_NAME]-17"
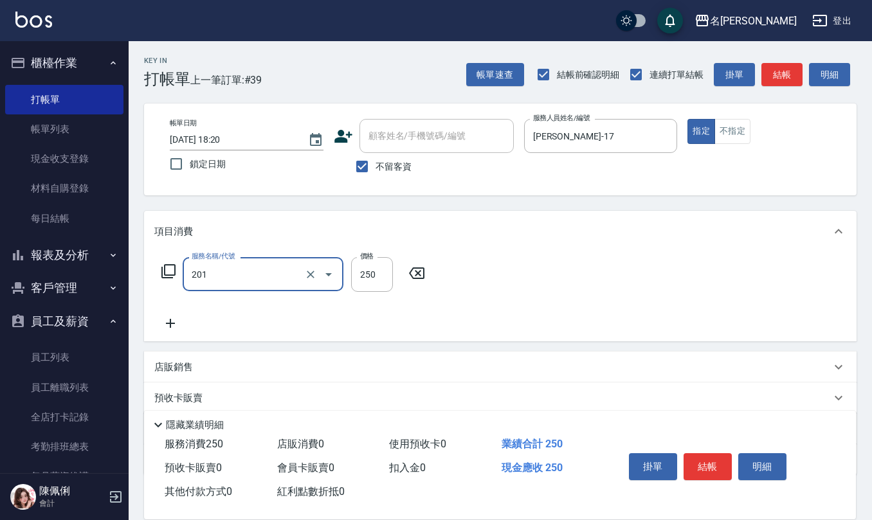
type input "洗髮(201)"
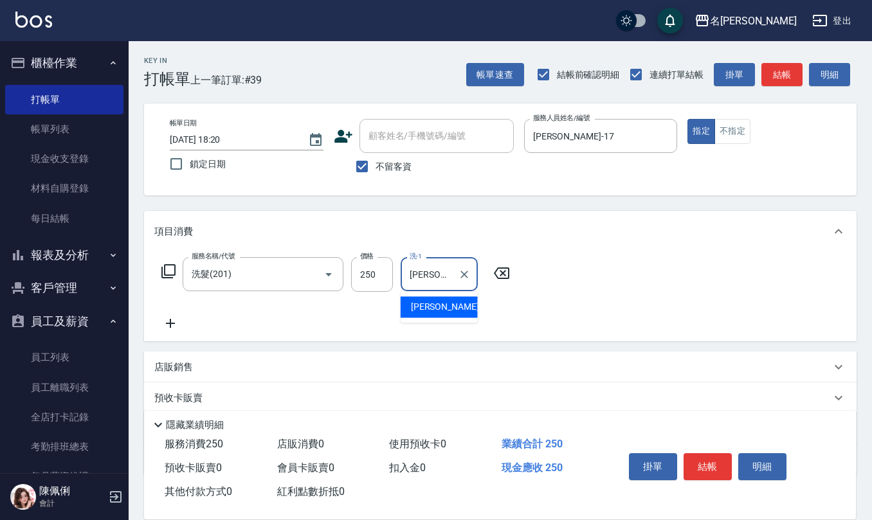
type input "[PERSON_NAME]-17"
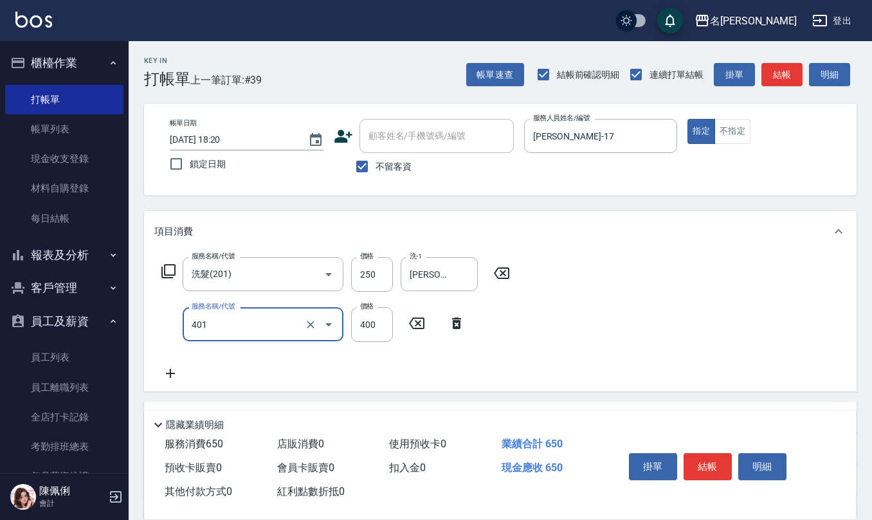
type input "剪髮(401)"
type input "450"
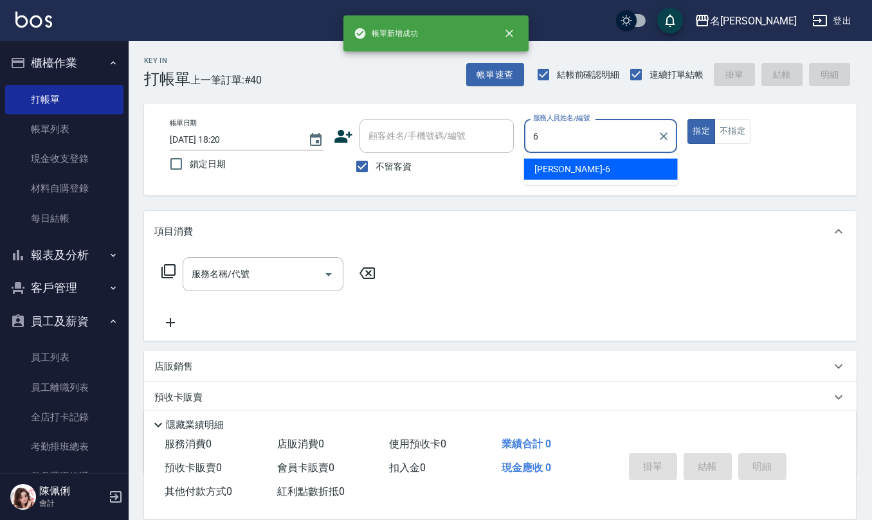
type input "[PERSON_NAME]-6"
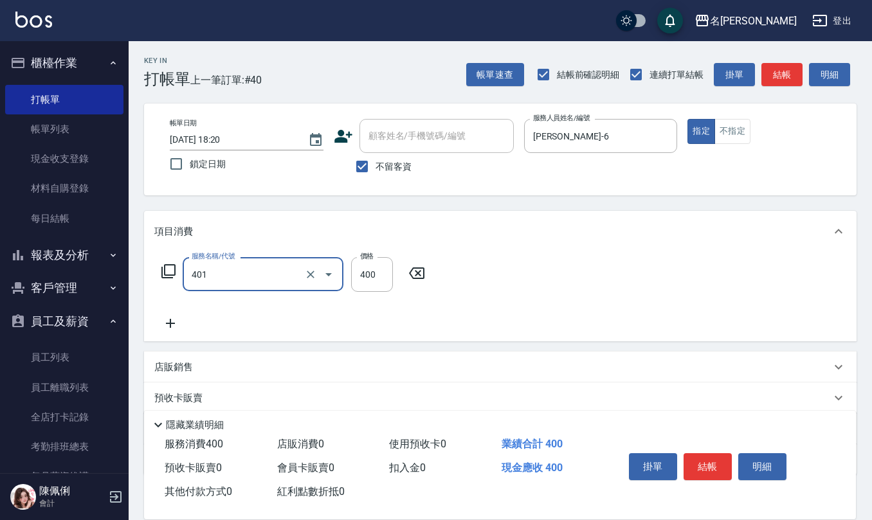
type input "剪髮(401)"
type input "350"
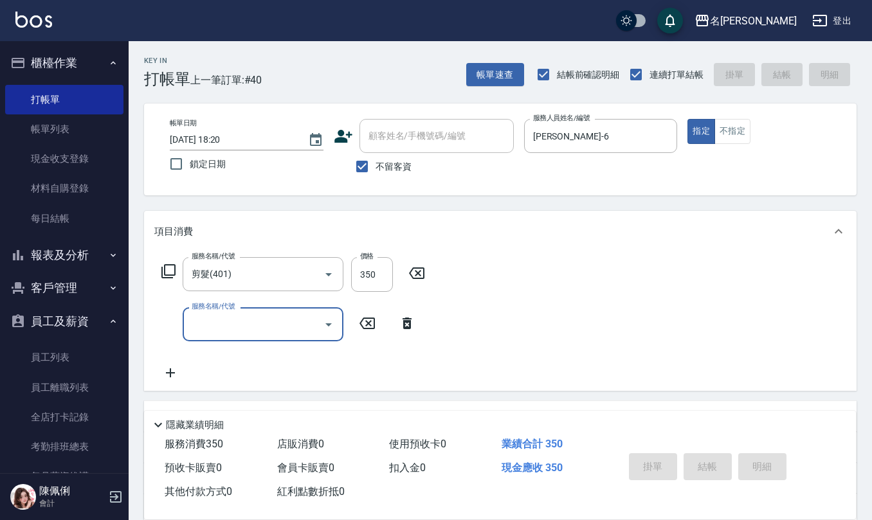
type input "[DATE] 18:21"
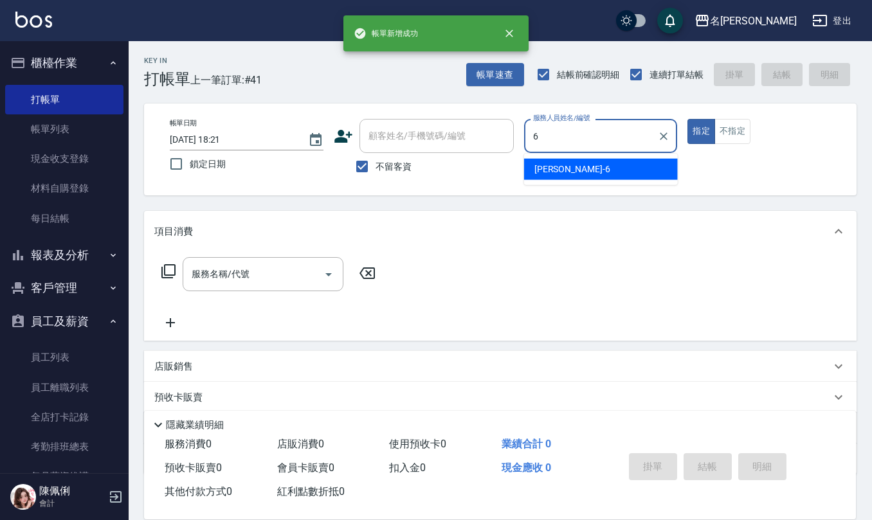
type input "[PERSON_NAME]-6"
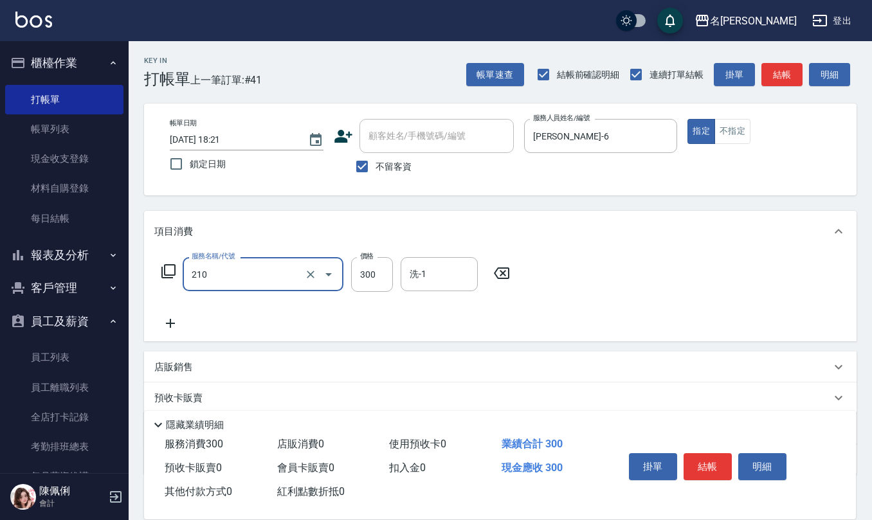
type input "[PERSON_NAME]洗髮精(210)"
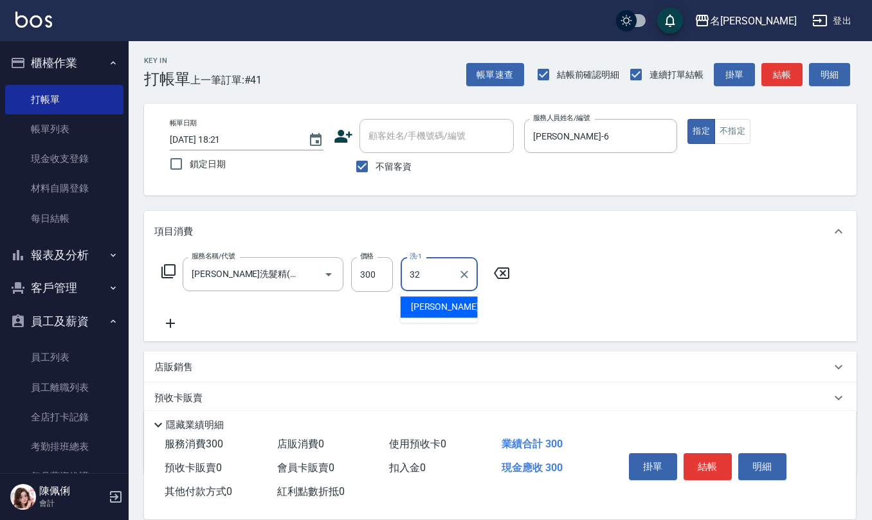
type input "[PERSON_NAME]-32"
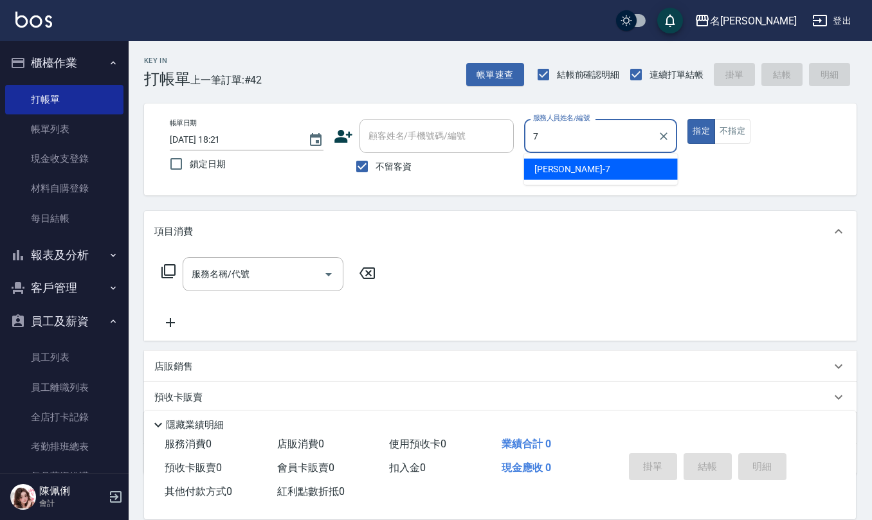
type input "[PERSON_NAME]-7"
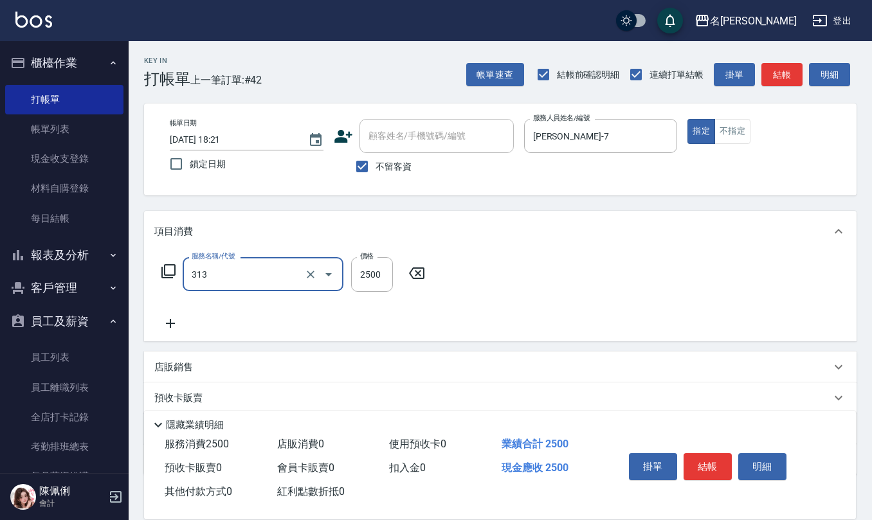
type input "生化還原2500(313)"
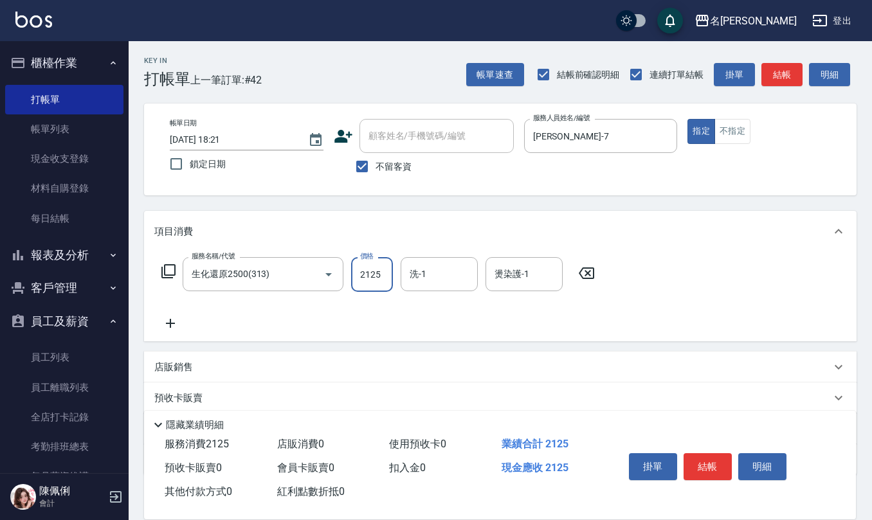
type input "2125"
type input "[PERSON_NAME]-28"
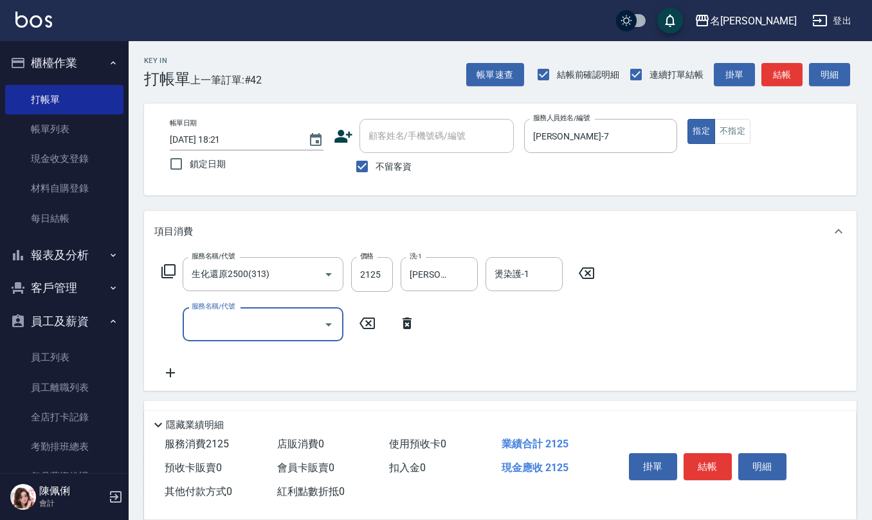
click at [497, 271] on div "燙染護-1 燙染護-1" at bounding box center [524, 274] width 77 height 34
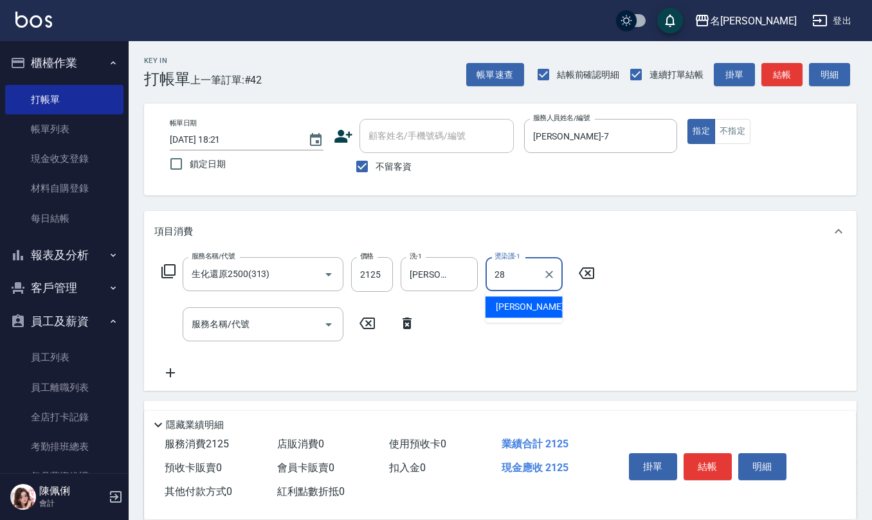
type input "[PERSON_NAME]-28"
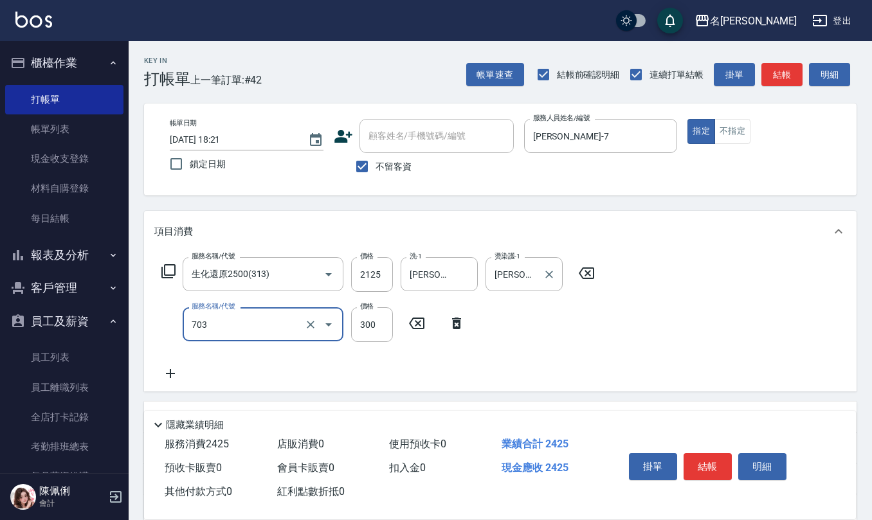
type input "(1236)設計師(703)"
type input "375"
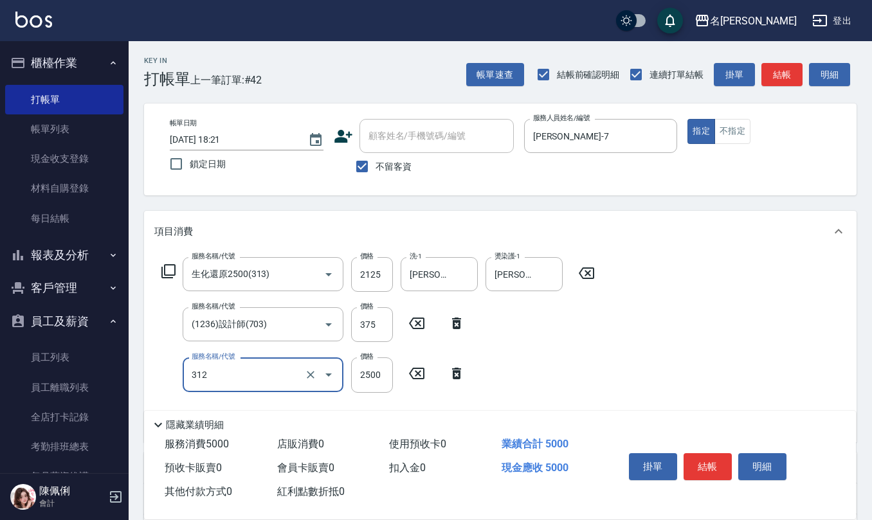
type input "有氧水離子燙2500(312)"
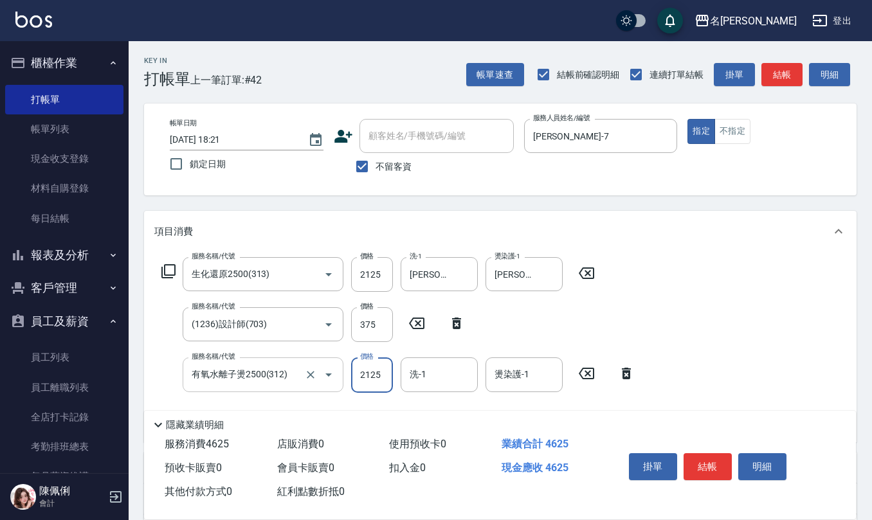
type input "2125"
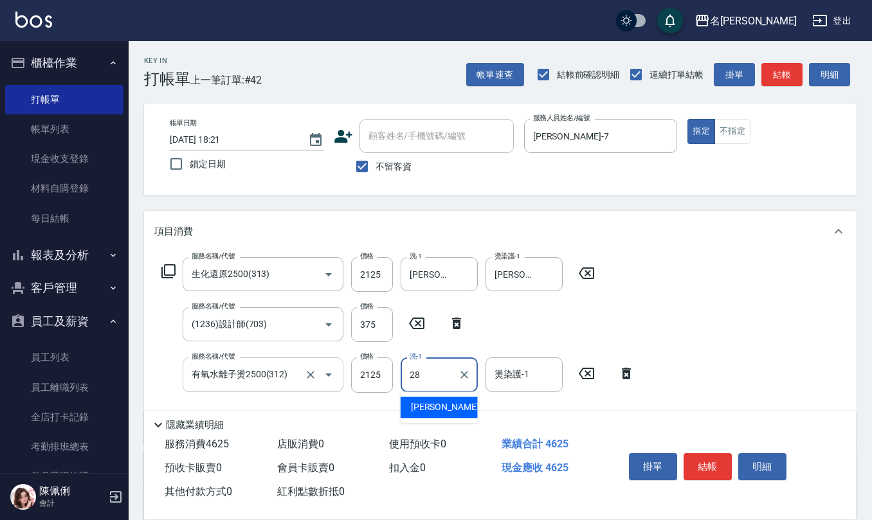
type input "[PERSON_NAME]-28"
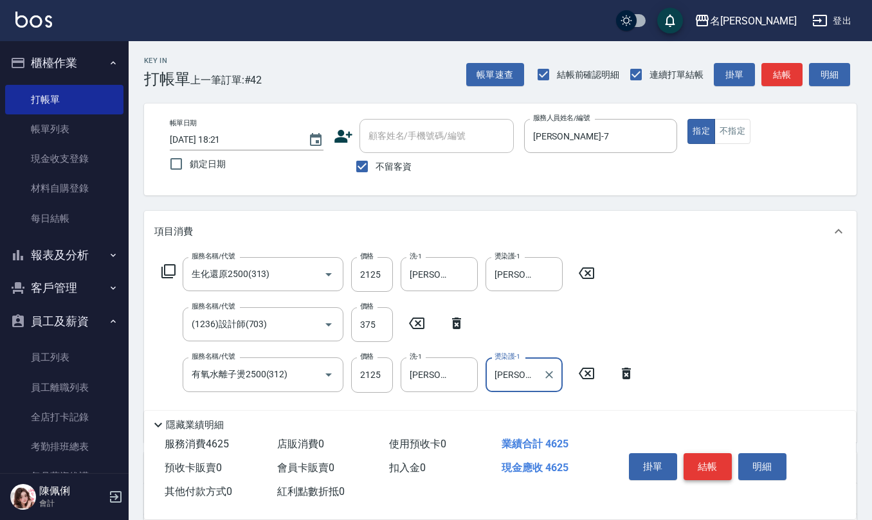
type input "[PERSON_NAME]-28"
click at [708, 459] on button "結帳" at bounding box center [708, 467] width 48 height 27
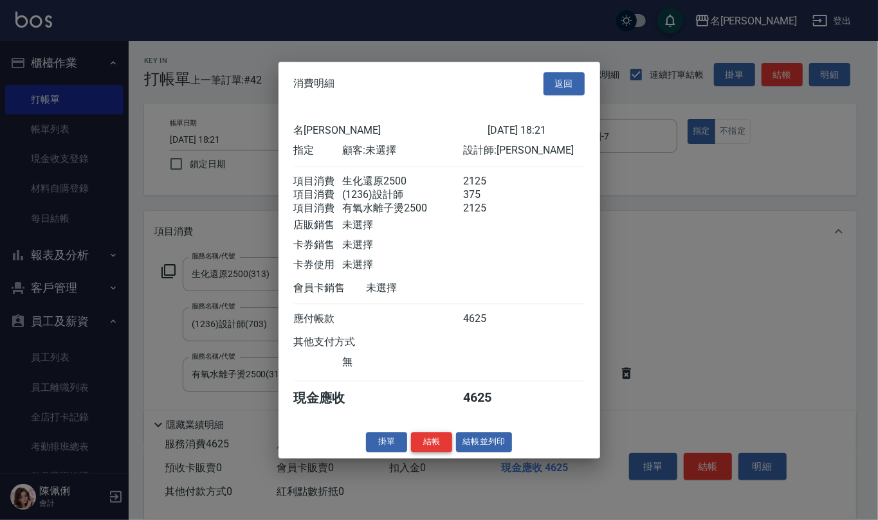
click at [432, 448] on button "結帳" at bounding box center [431, 442] width 41 height 20
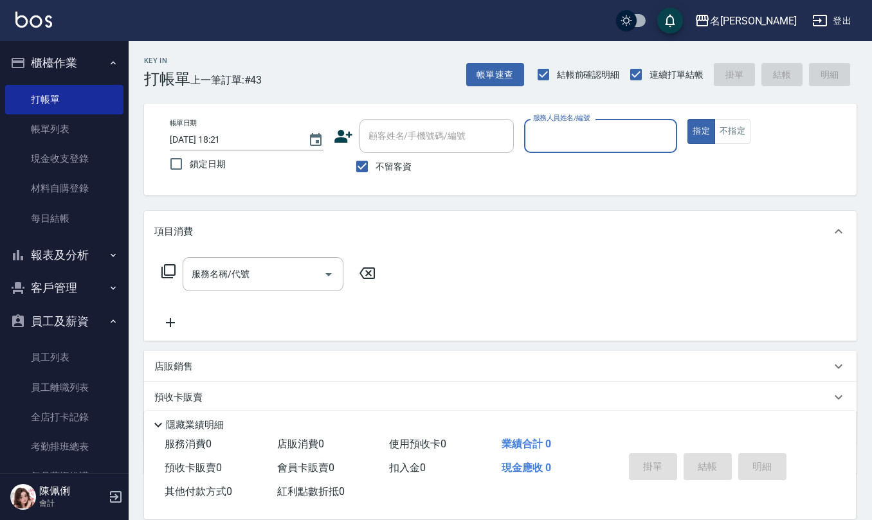
click at [78, 252] on button "報表及分析" at bounding box center [64, 255] width 118 height 33
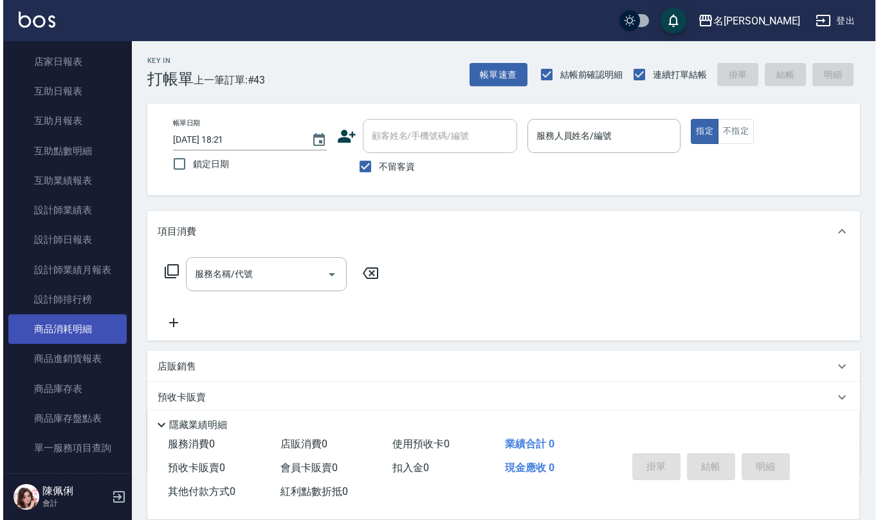
scroll to position [257, 0]
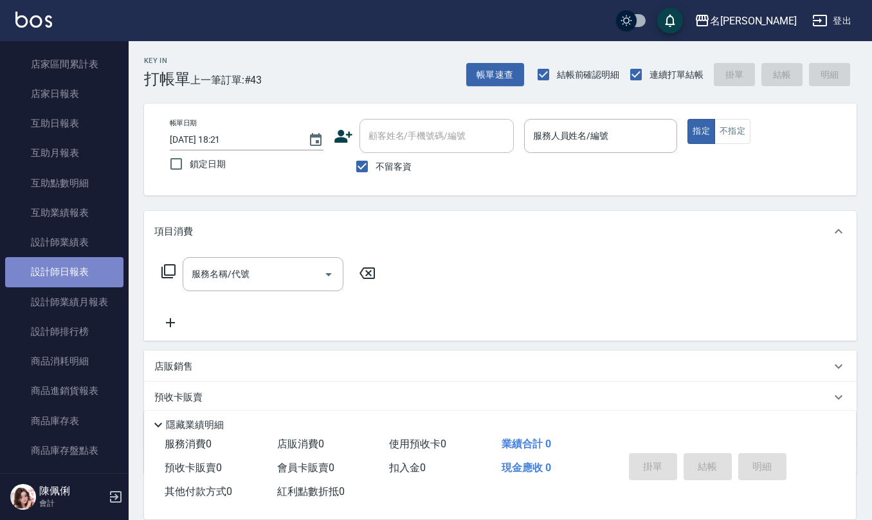
click at [75, 273] on link "設計師日報表" at bounding box center [64, 272] width 118 height 30
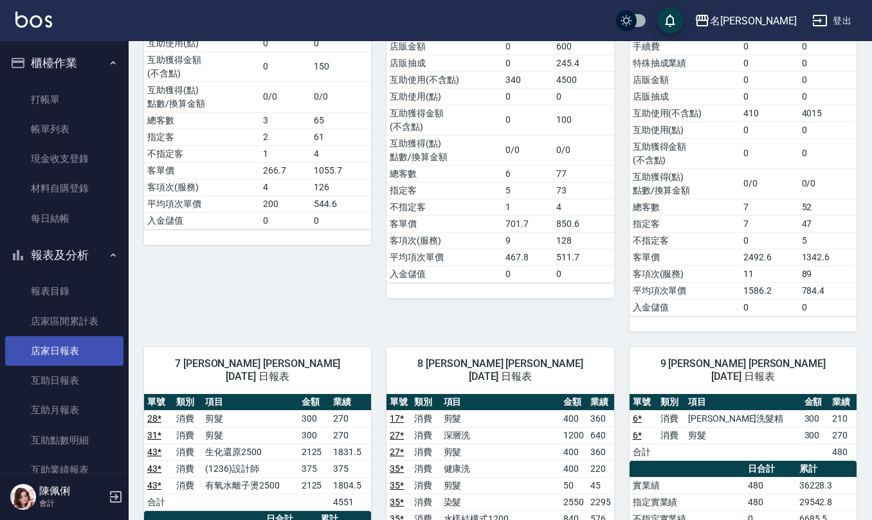
scroll to position [428, 0]
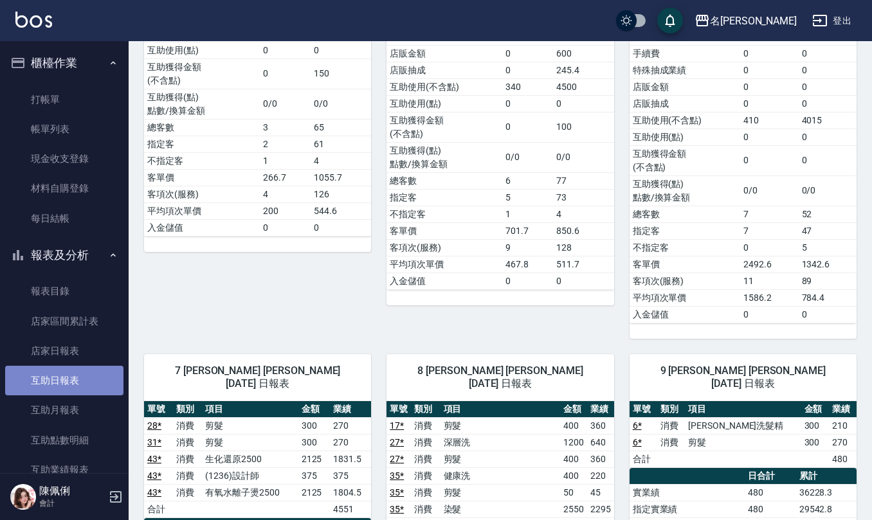
click at [85, 376] on link "互助日報表" at bounding box center [64, 381] width 118 height 30
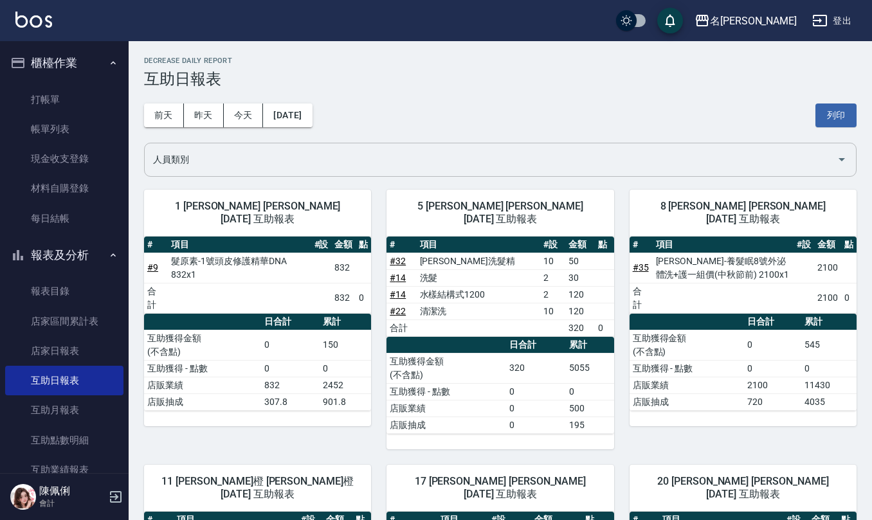
click at [335, 153] on input "人員類別" at bounding box center [491, 160] width 682 height 23
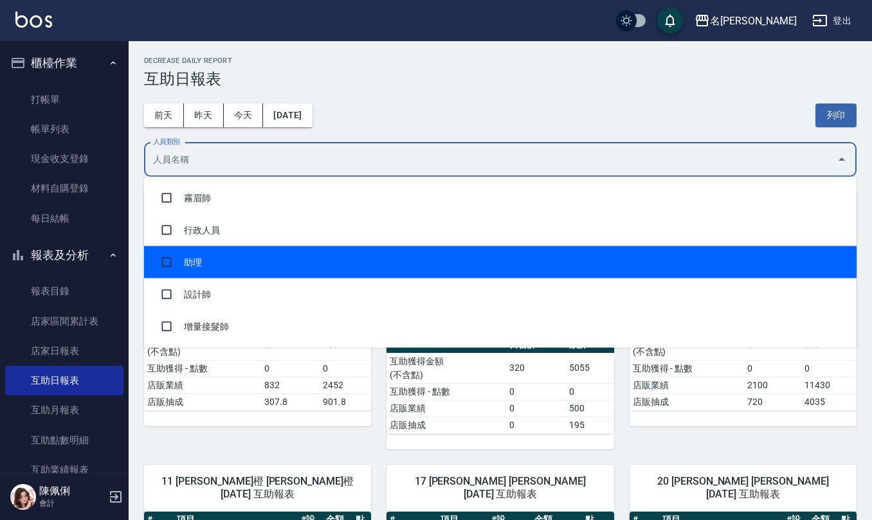
click at [280, 250] on li "助理" at bounding box center [500, 262] width 713 height 32
checkbox input "true"
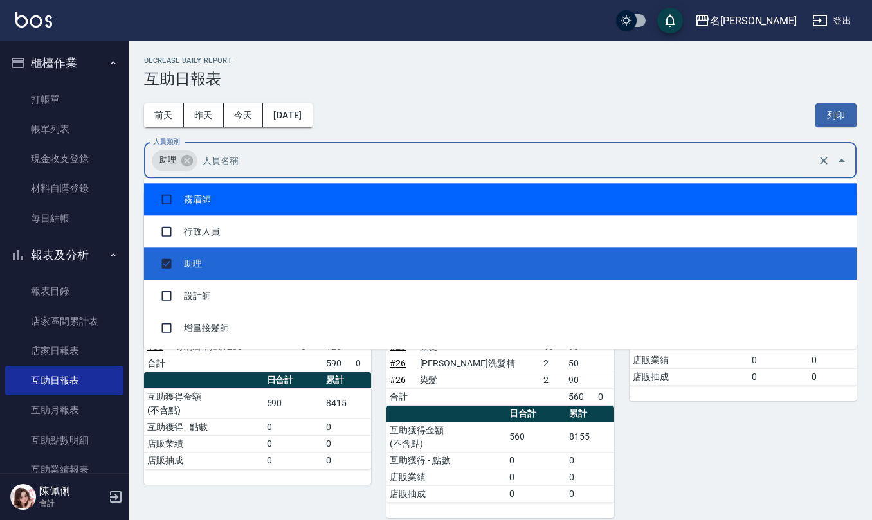
click at [452, 103] on div "[DATE] [DATE] [DATE] [DATE] 列印" at bounding box center [500, 115] width 713 height 55
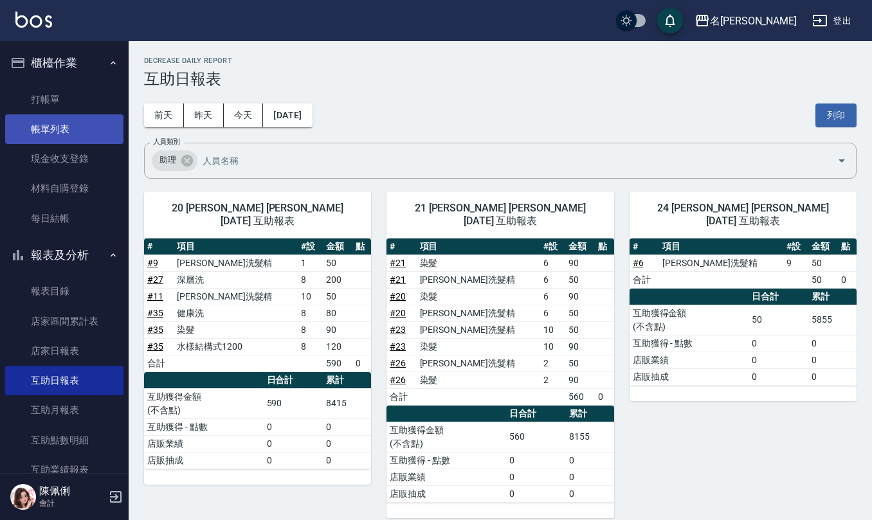
click at [83, 131] on link "帳單列表" at bounding box center [64, 130] width 118 height 30
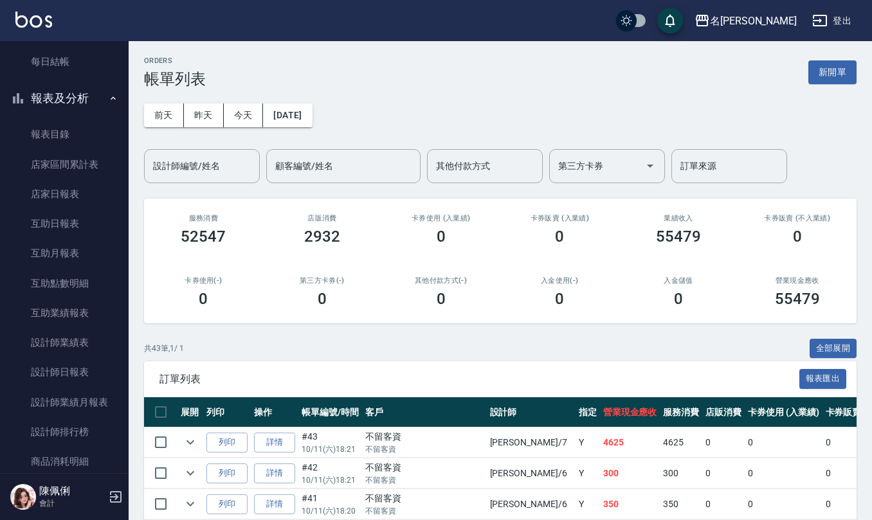
scroll to position [171, 0]
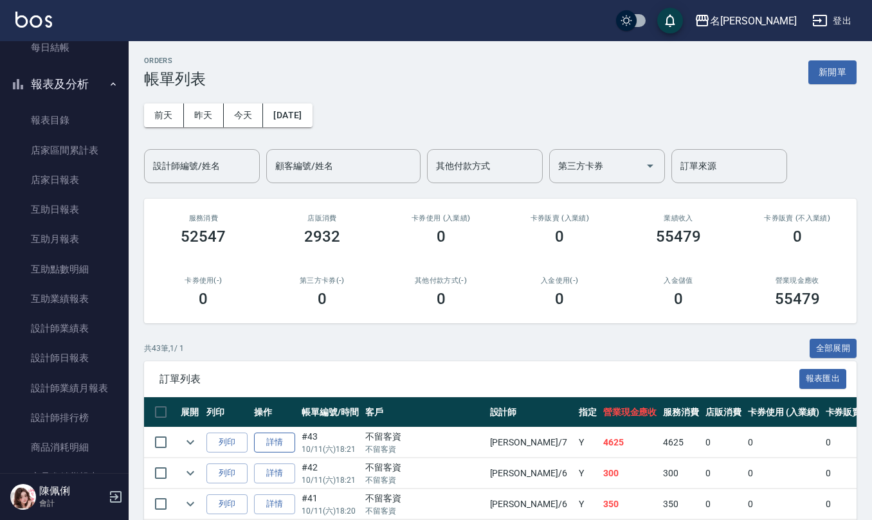
click at [282, 444] on link "詳情" at bounding box center [274, 443] width 41 height 20
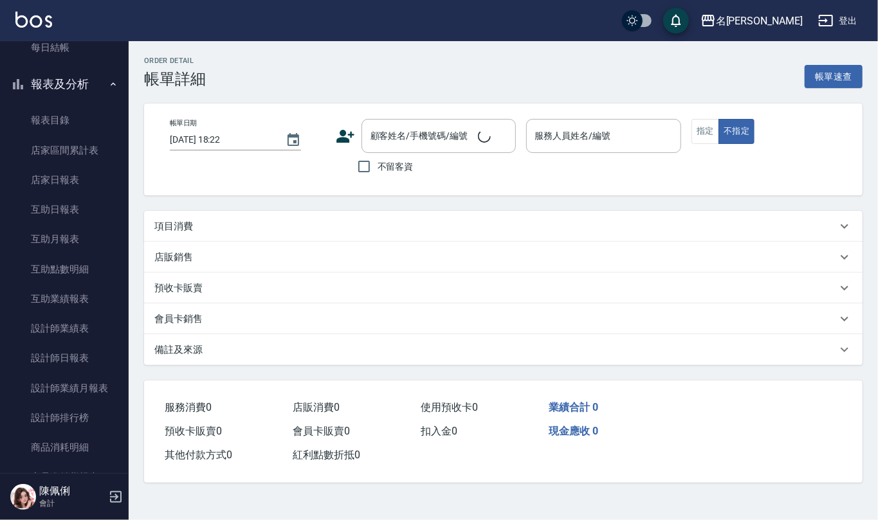
type input "[DATE] 18:21"
checkbox input "true"
type input "[PERSON_NAME]-7"
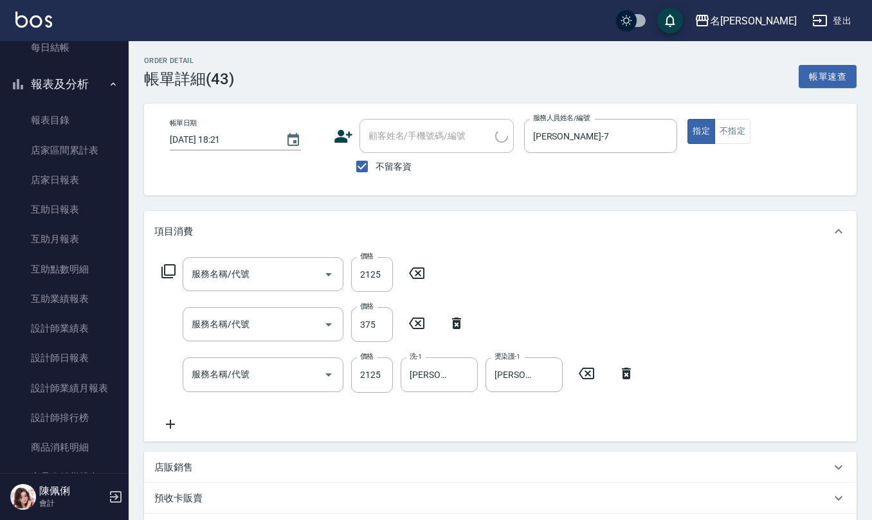
type input "有氧水離子燙2500(312)"
type input "(1236)設計師(703)"
type input "生化還原2500(313)"
click at [587, 274] on icon at bounding box center [586, 274] width 15 height 12
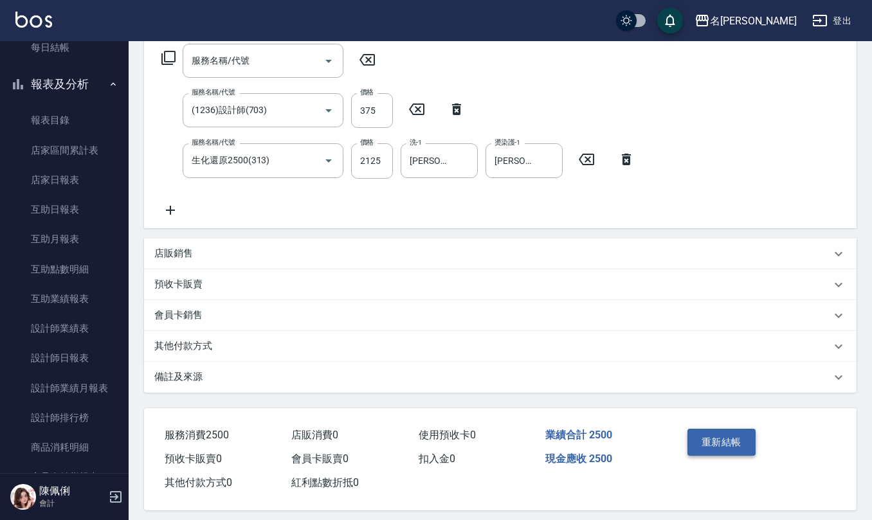
scroll to position [222, 0]
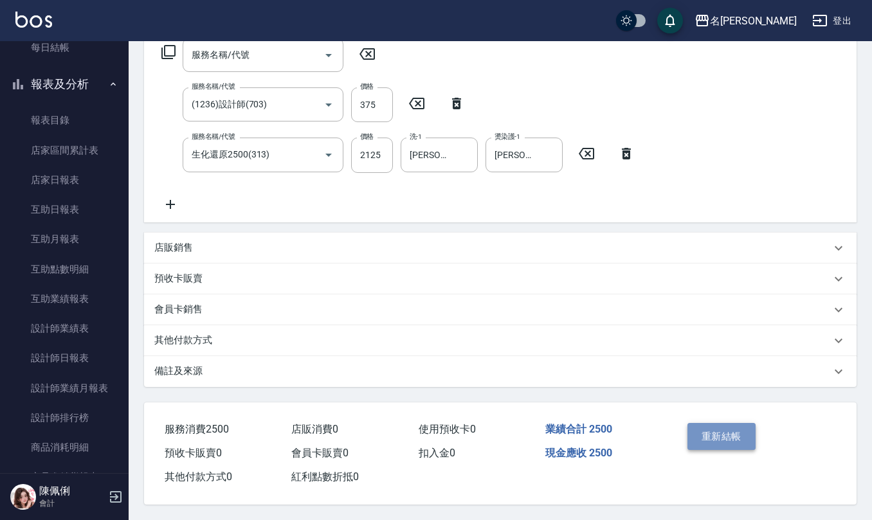
click at [719, 441] on button "重新結帳" at bounding box center [722, 436] width 68 height 27
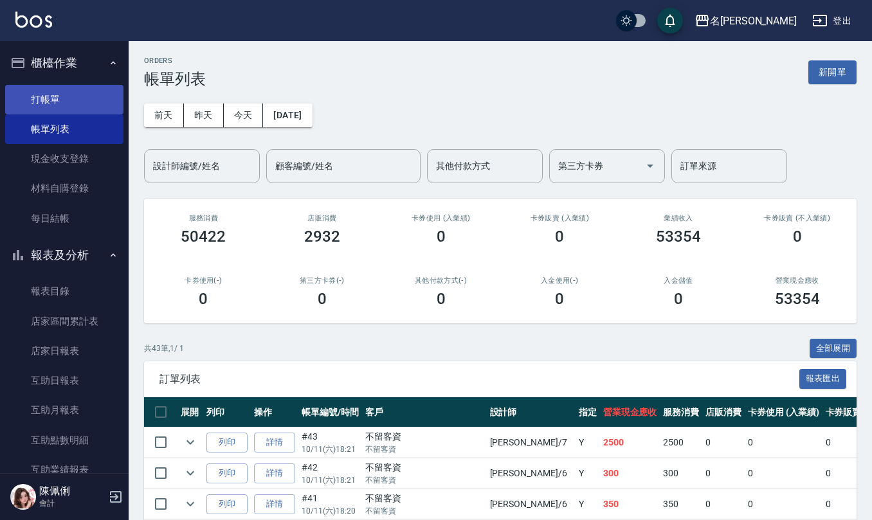
click at [68, 91] on link "打帳單" at bounding box center [64, 100] width 118 height 30
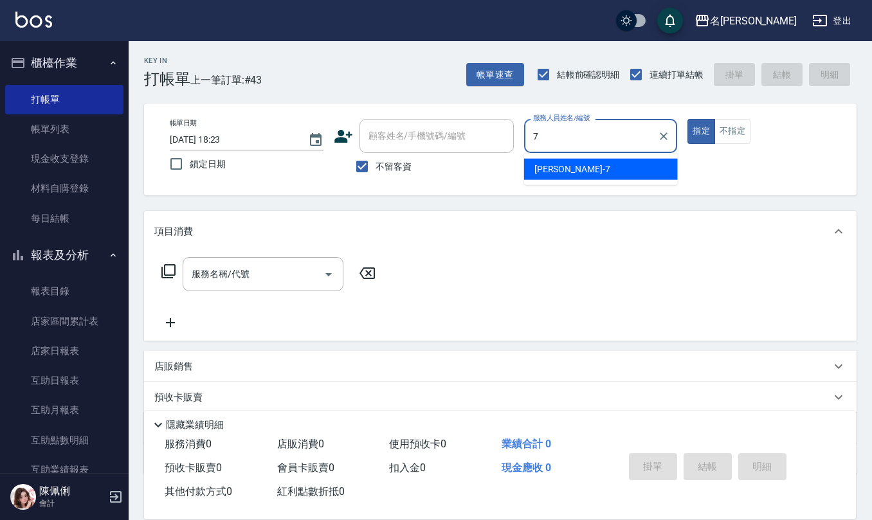
type input "[PERSON_NAME]-7"
type button "true"
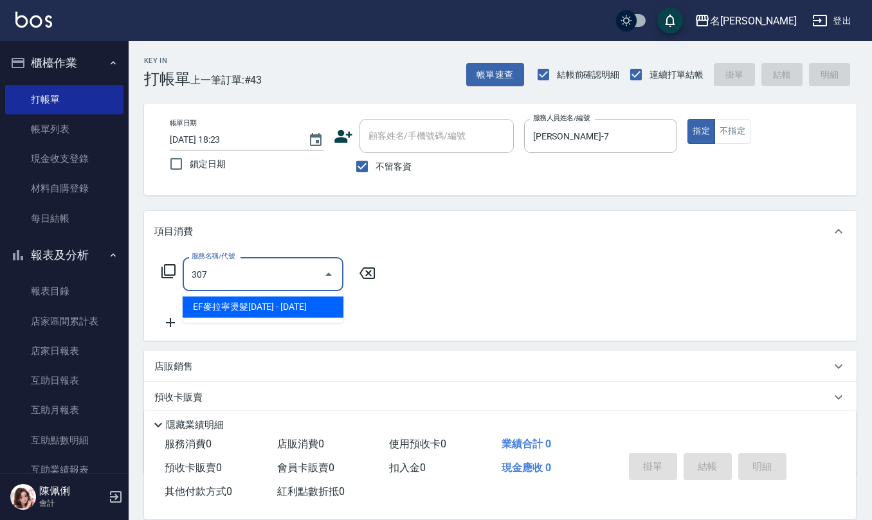
type input "EF麥拉寧燙髮1500(307)"
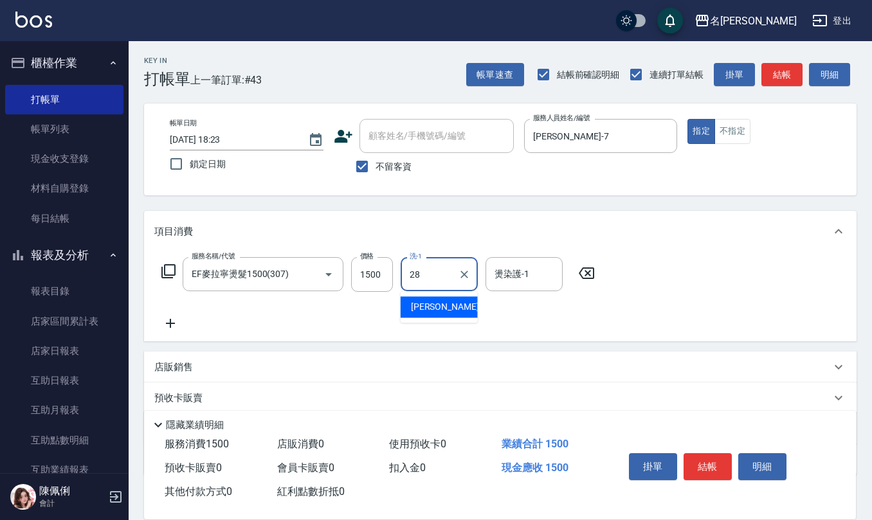
type input "[PERSON_NAME]-28"
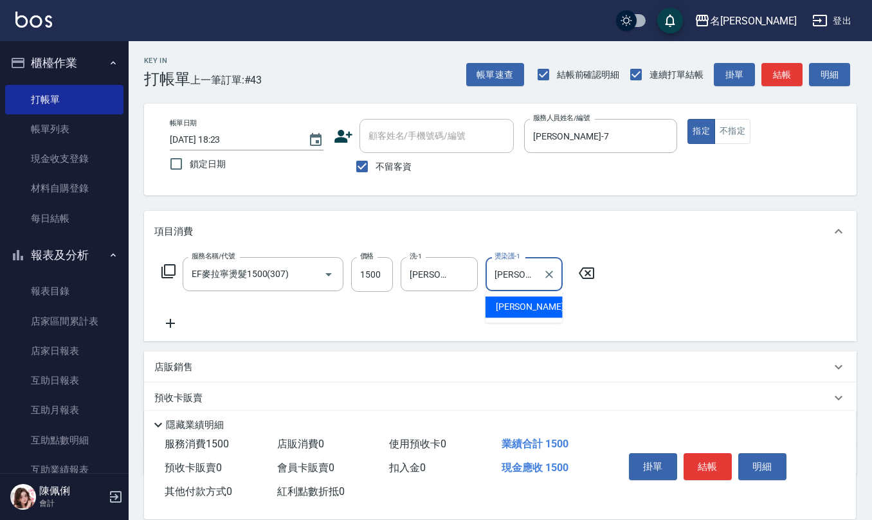
type input "[PERSON_NAME]-28"
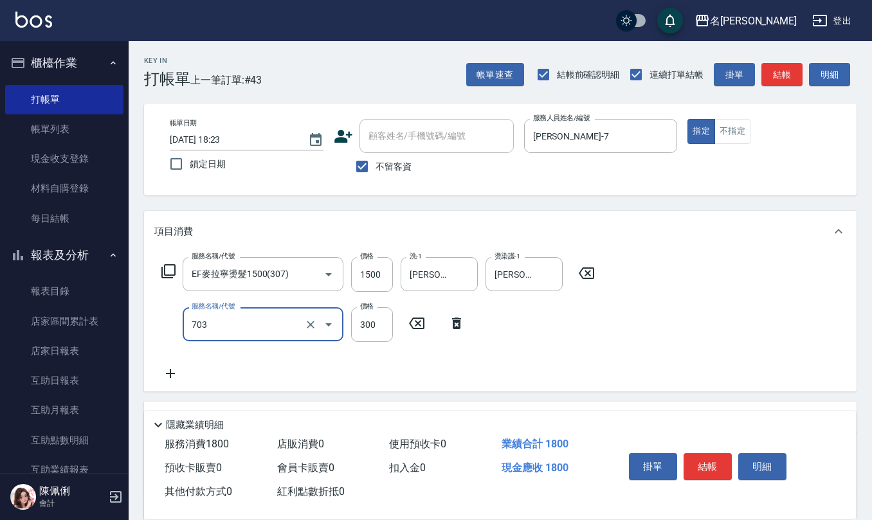
type input "(1236)設計師(703)"
type input "200"
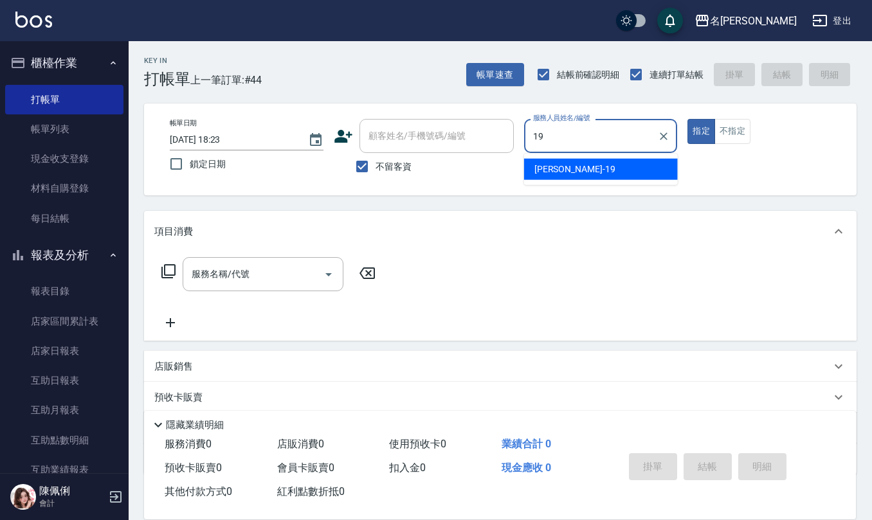
type input "[PERSON_NAME]-19"
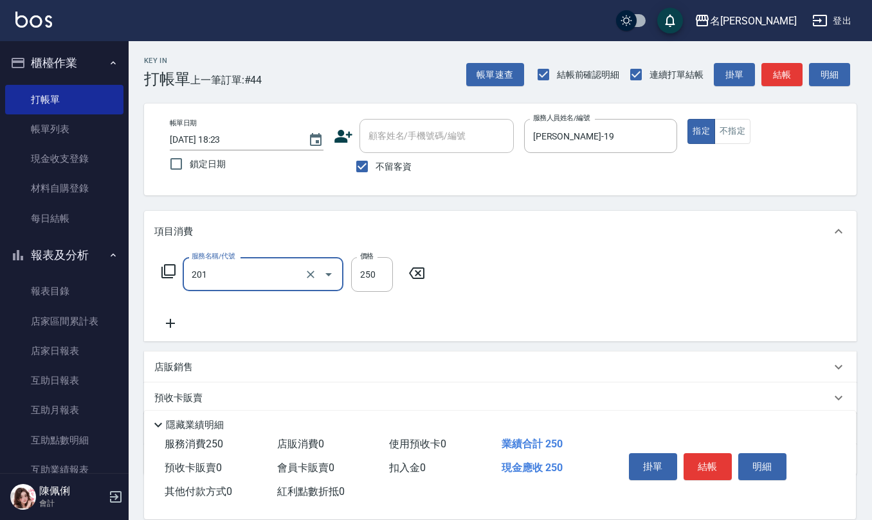
type input "洗髮(201)"
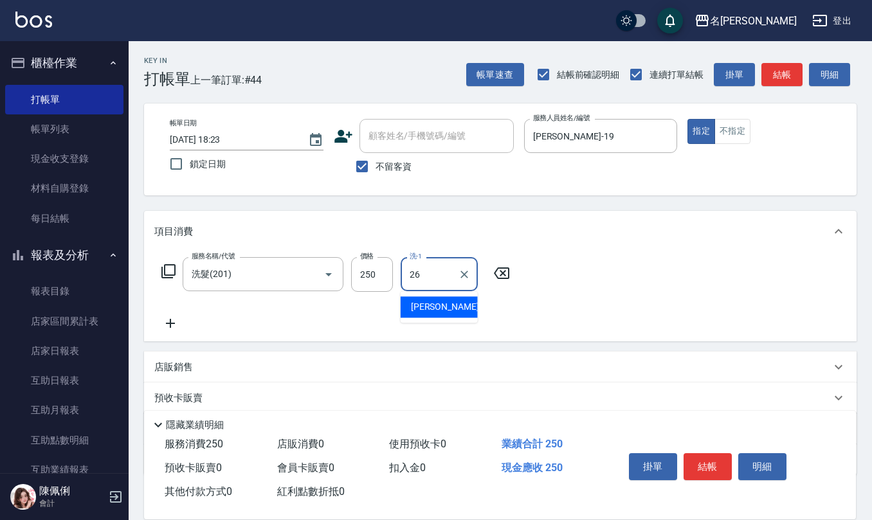
type input "[PERSON_NAME]-26"
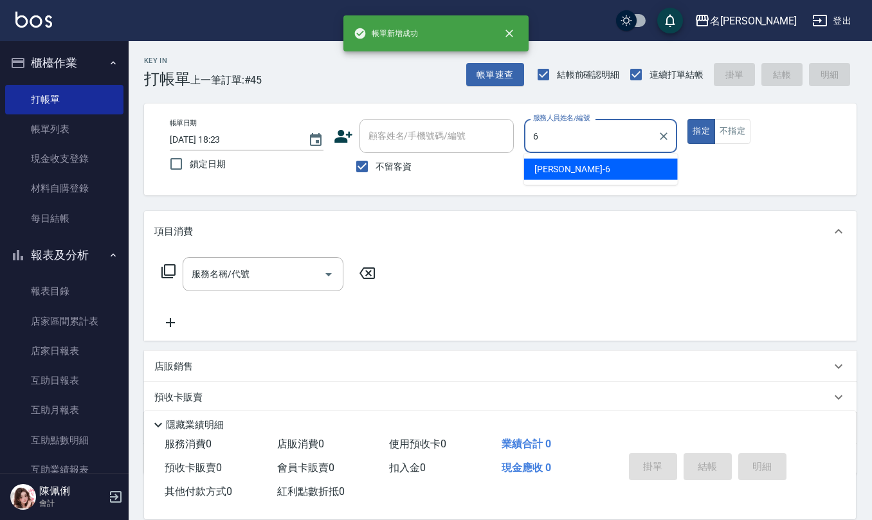
type input "[PERSON_NAME]-6"
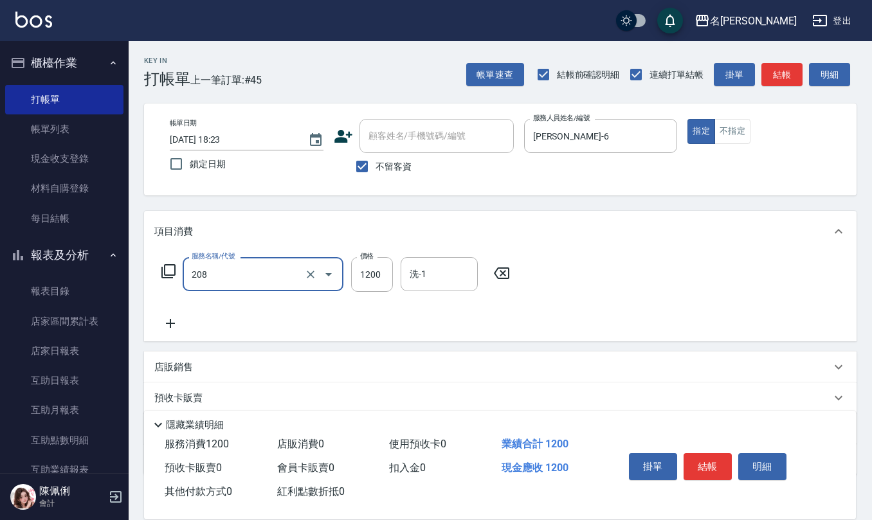
type input "深層洗(208)"
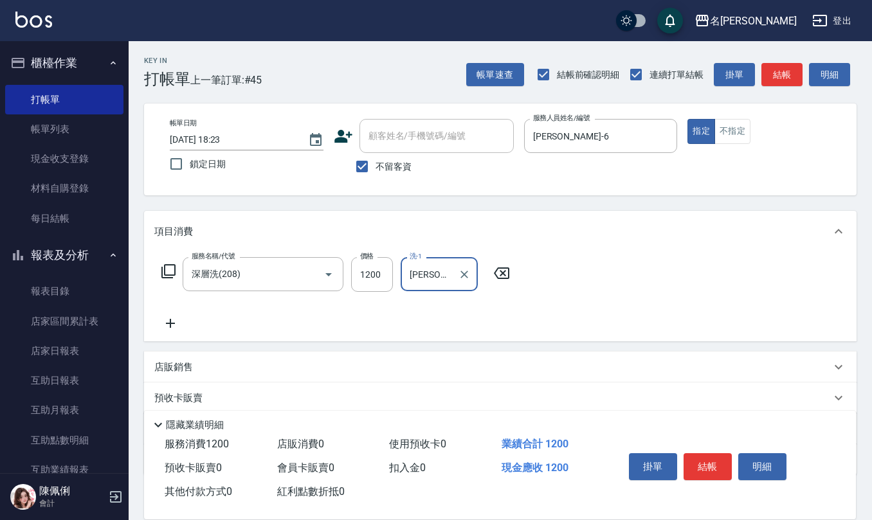
type input "[PERSON_NAME]5"
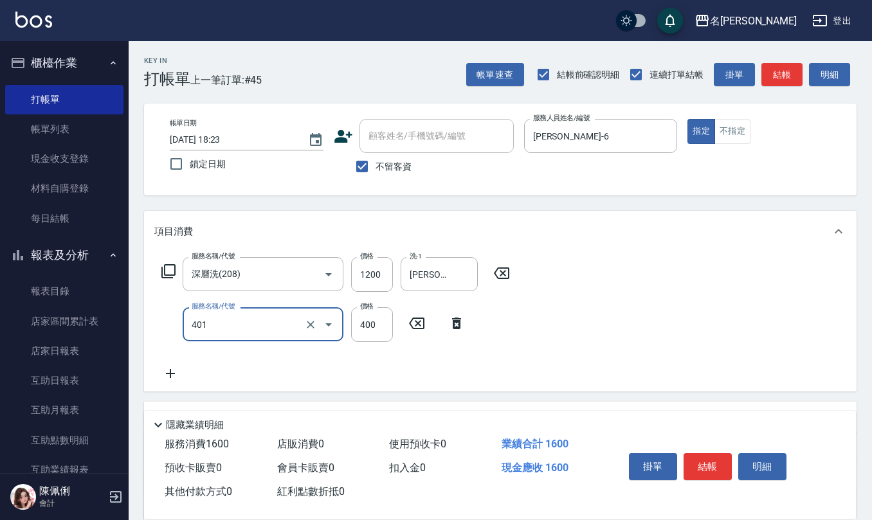
type input "剪髮(401)"
type input "350"
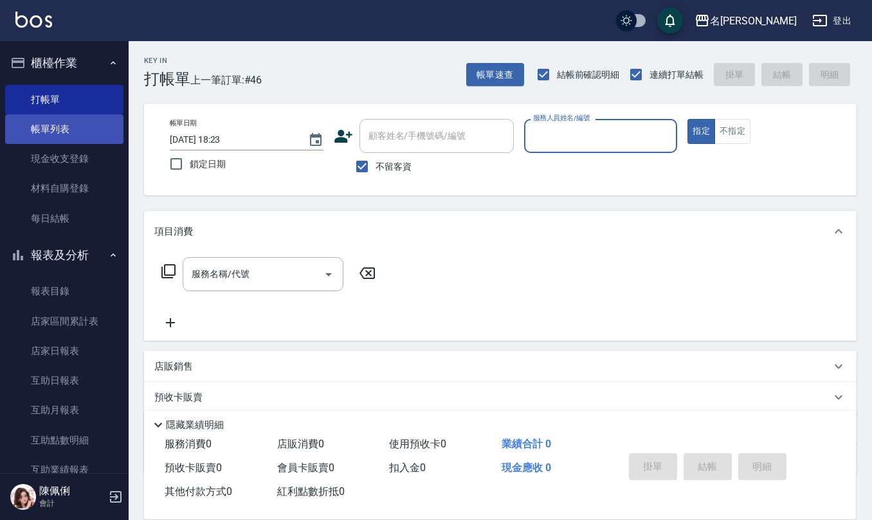
click at [73, 136] on link "帳單列表" at bounding box center [64, 130] width 118 height 30
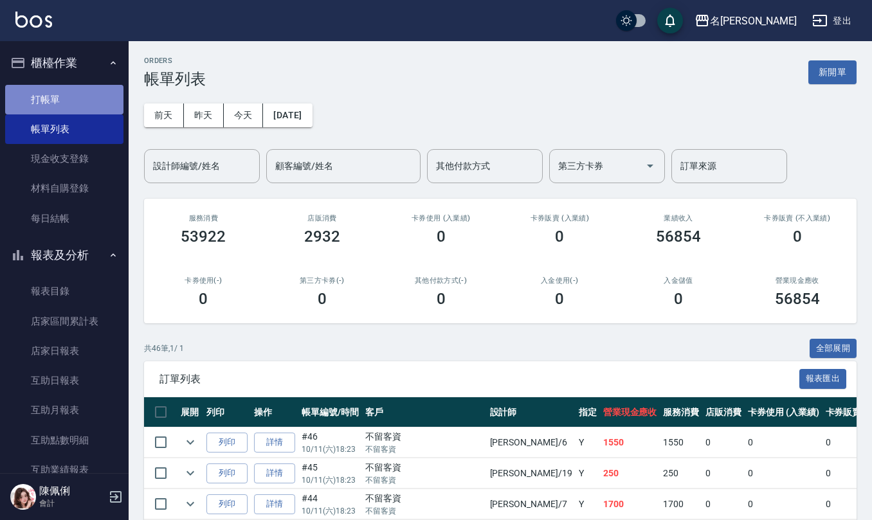
click at [76, 95] on link "打帳單" at bounding box center [64, 100] width 118 height 30
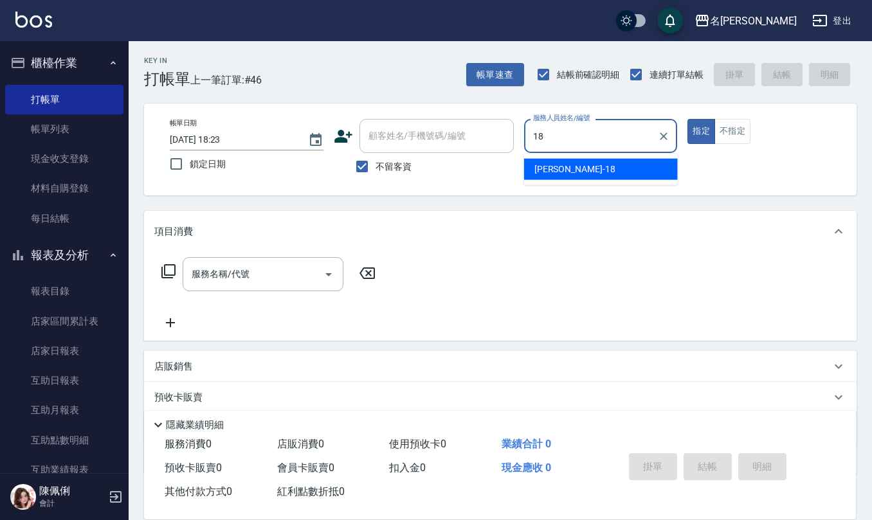
type input "[PERSON_NAME]-18"
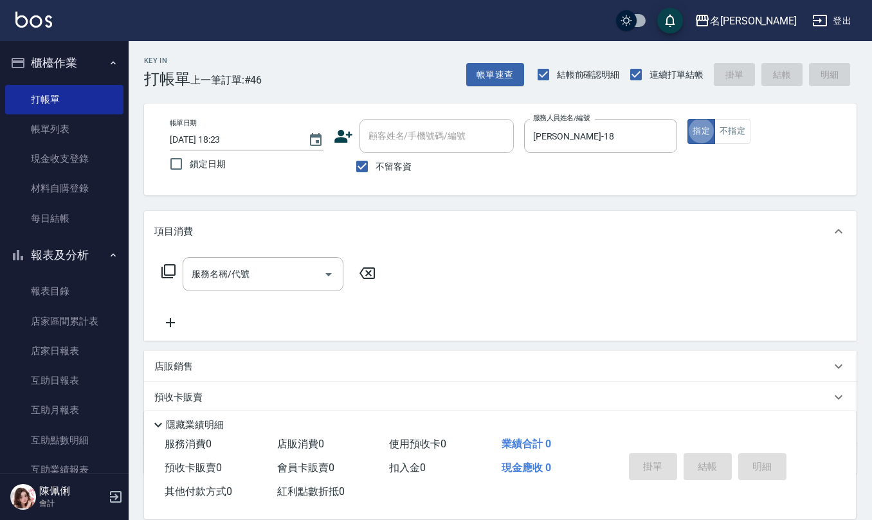
type button "true"
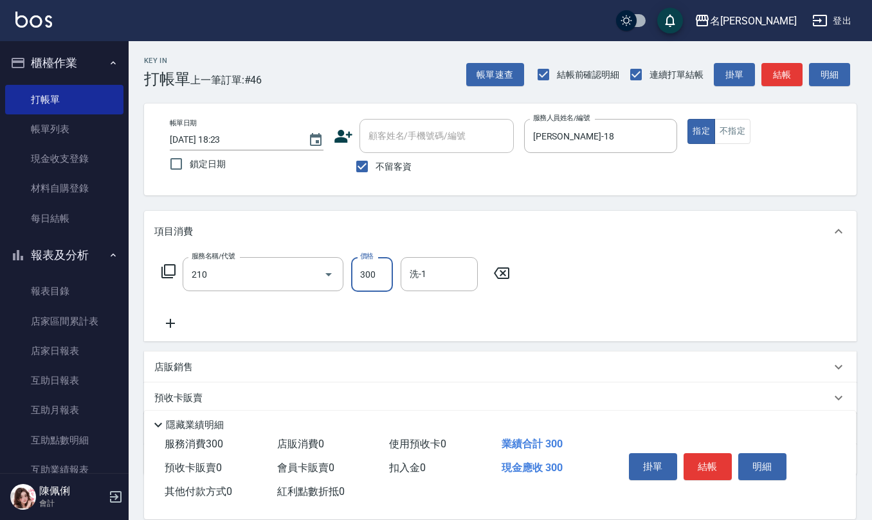
type input "[PERSON_NAME]洗髮精(210)"
type input "[PERSON_NAME]-26"
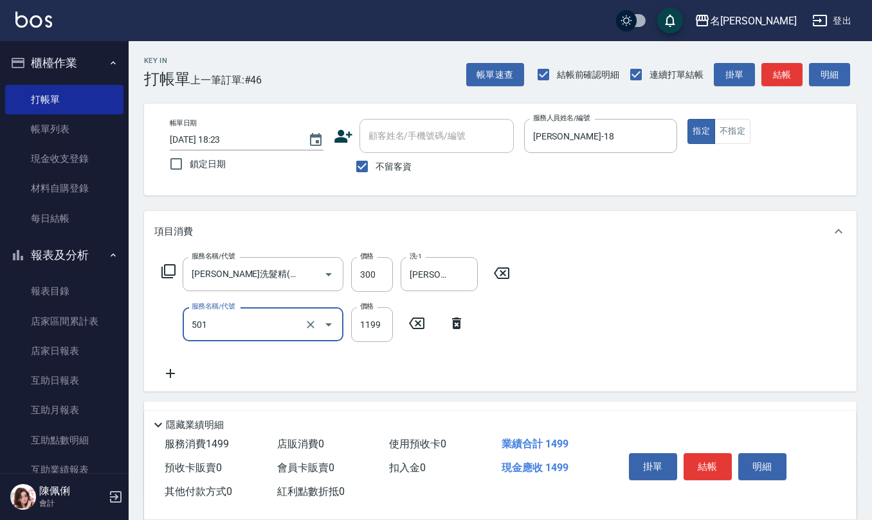
type input "染髮(501)"
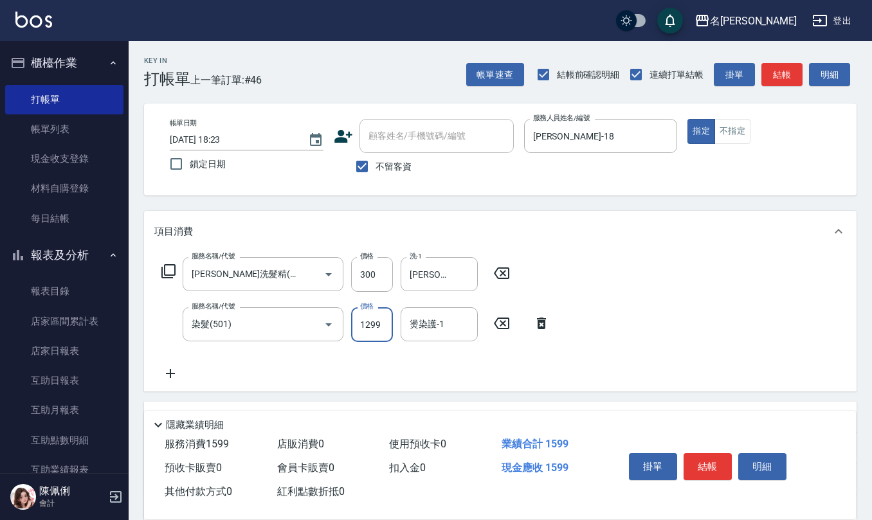
type input "1299"
type input "[PERSON_NAME]-26"
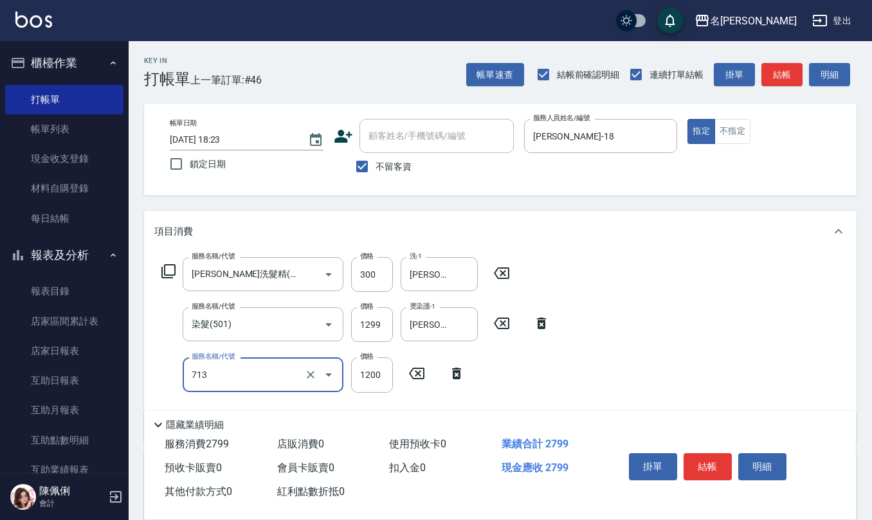
type input "水樣結構式1200(713)"
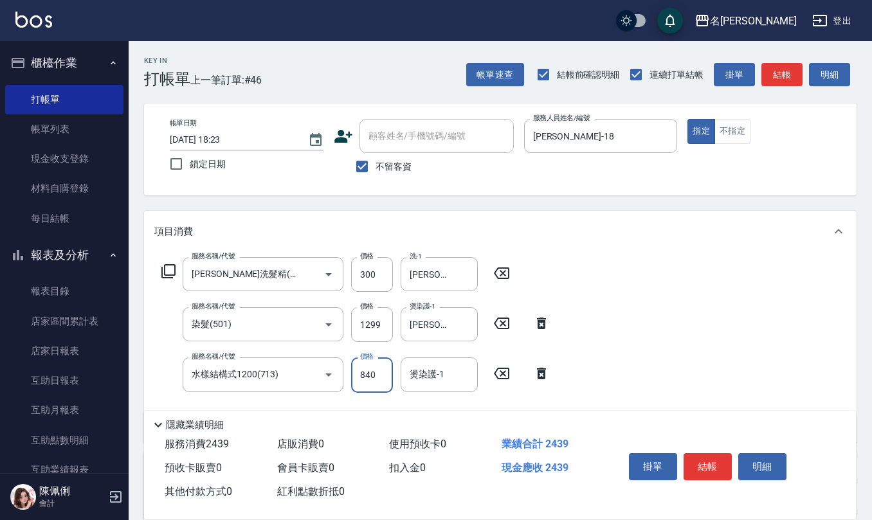
type input "840"
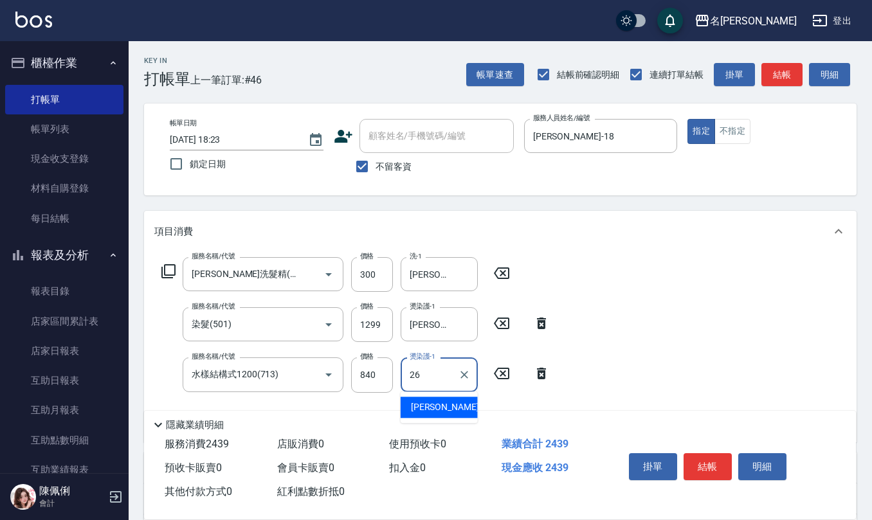
type input "[PERSON_NAME]-26"
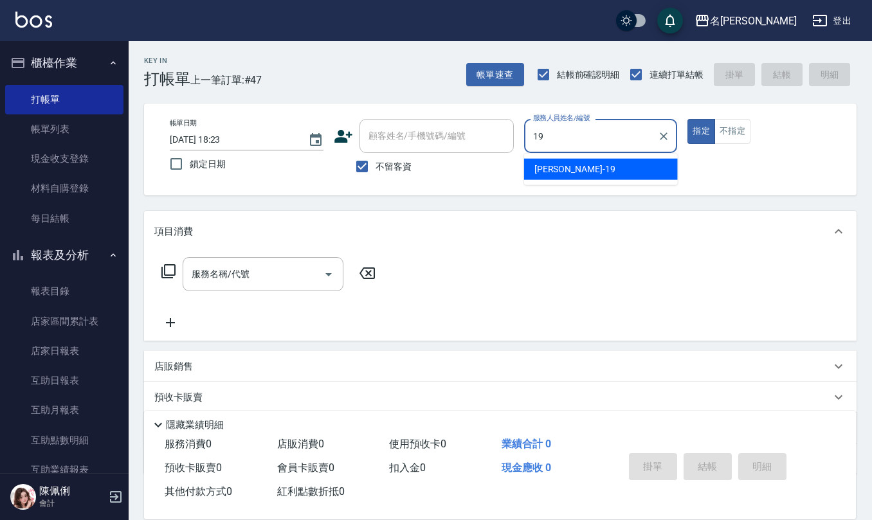
type input "[PERSON_NAME]-19"
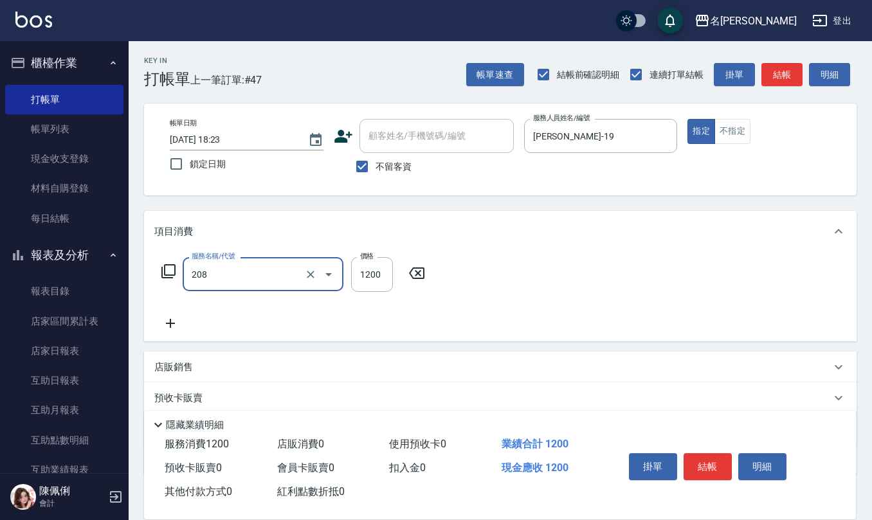
type input "深層洗(208)"
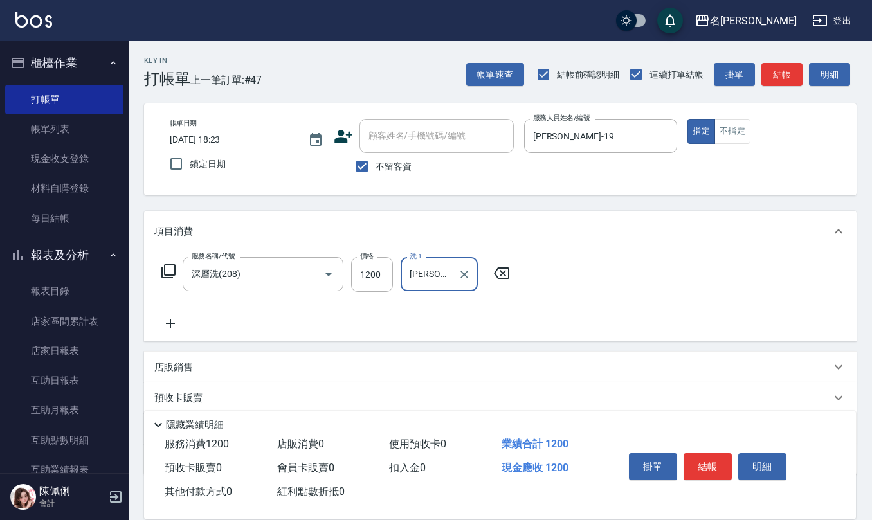
type input "[PERSON_NAME]橙-11"
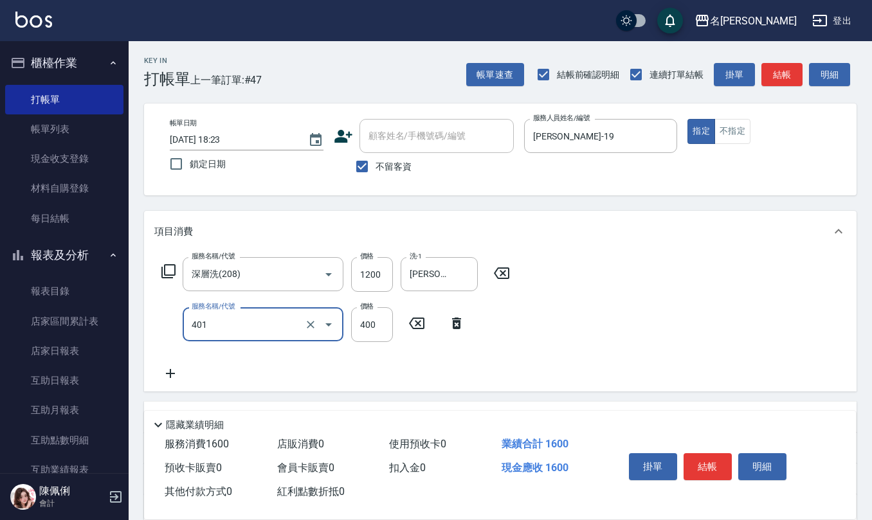
type input "剪髮(401)"
type input "500"
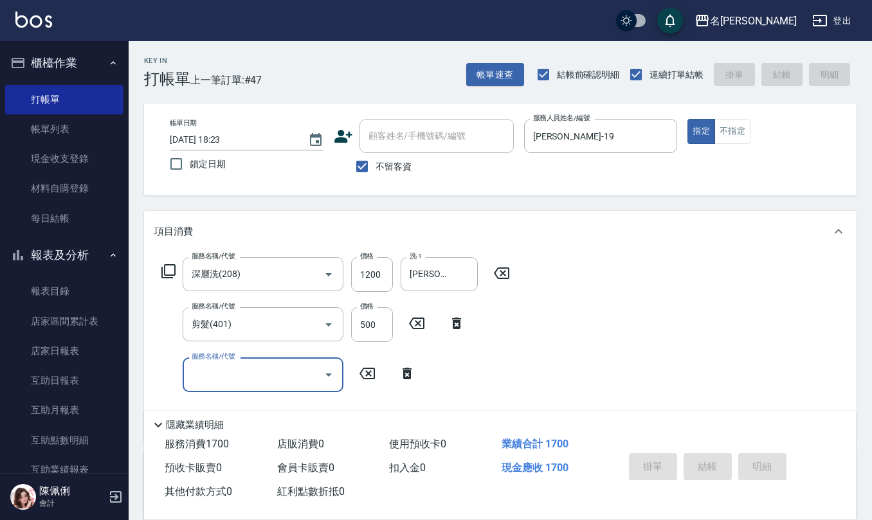
type input "[DATE] 18:24"
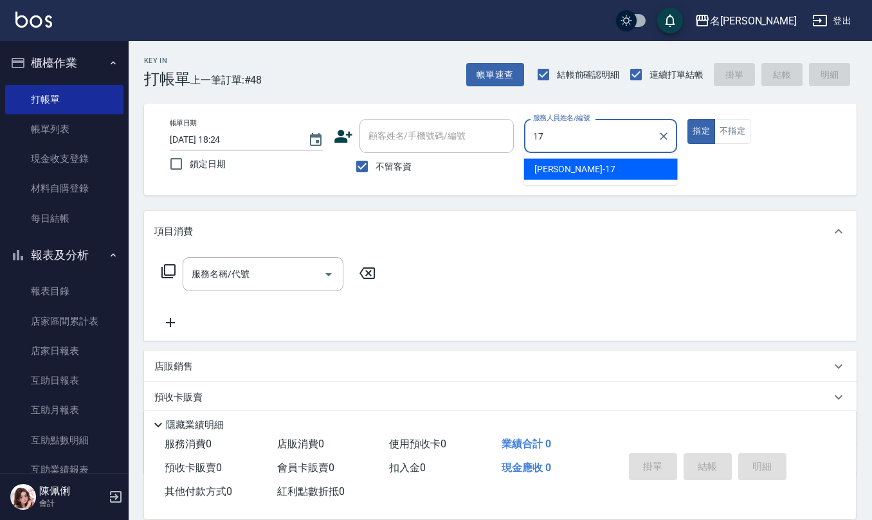
type input "[PERSON_NAME]-17"
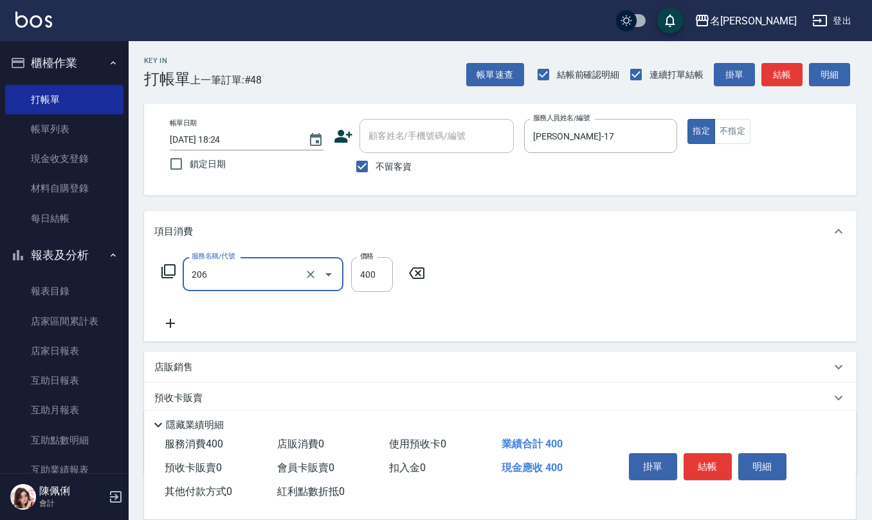
type input "健康洗(206)"
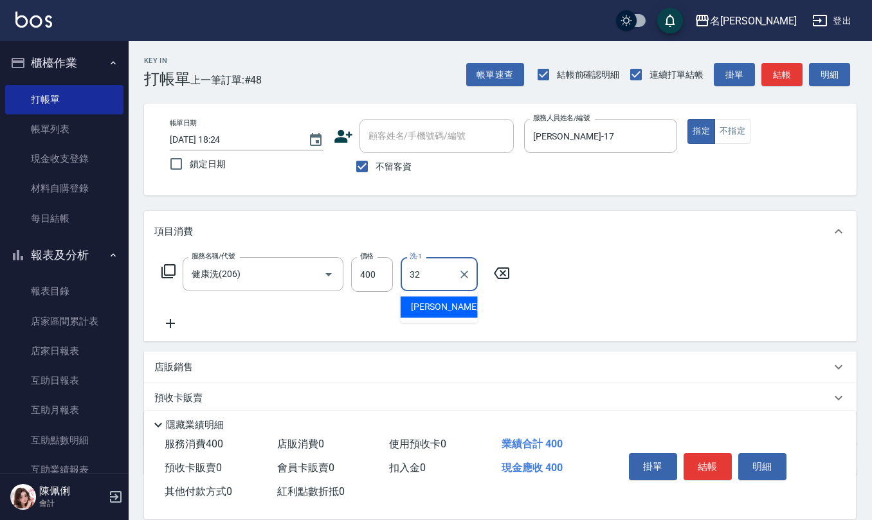
type input "[PERSON_NAME]-32"
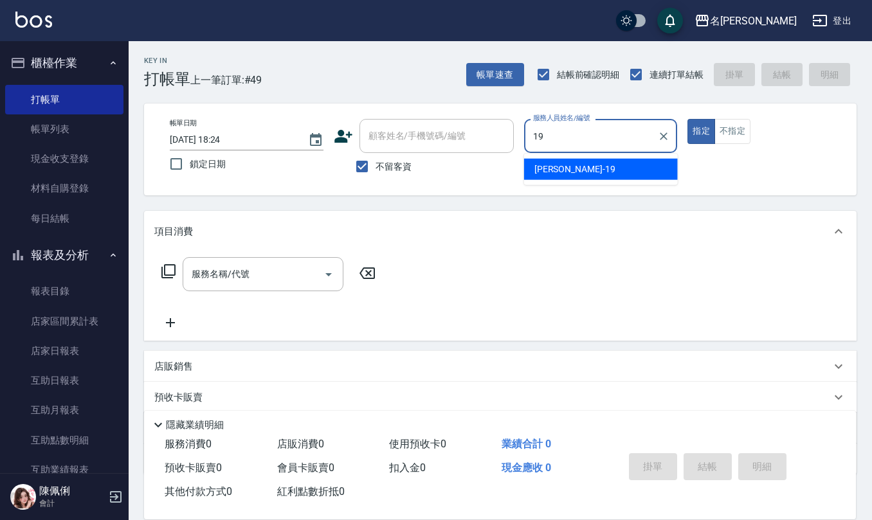
type input "[PERSON_NAME]-19"
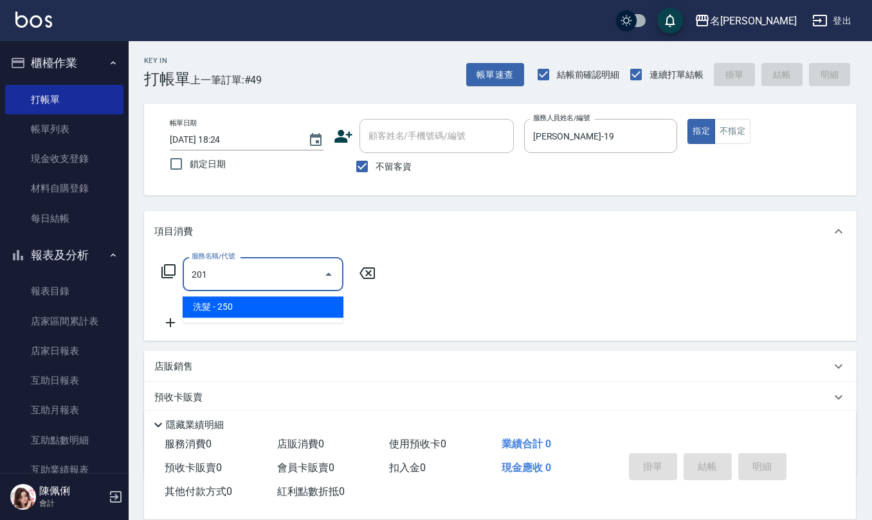
type input "洗髮(201)"
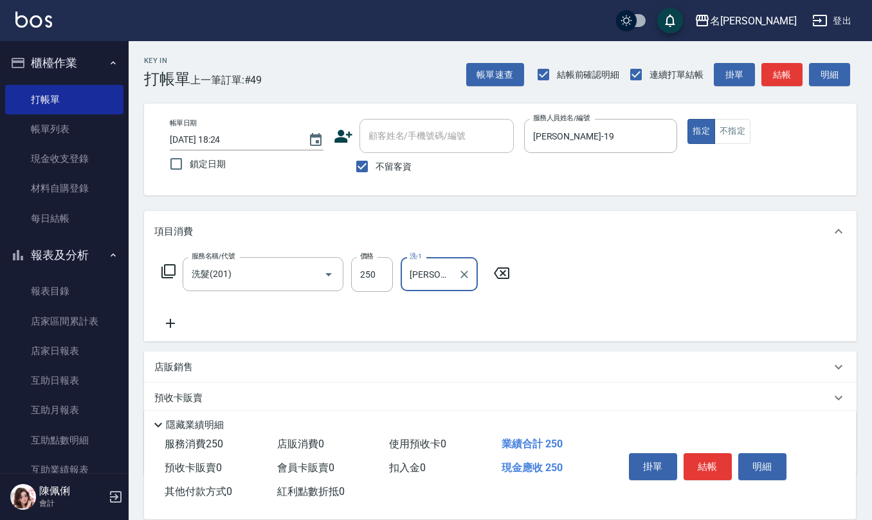
type input "[PERSON_NAME]-28"
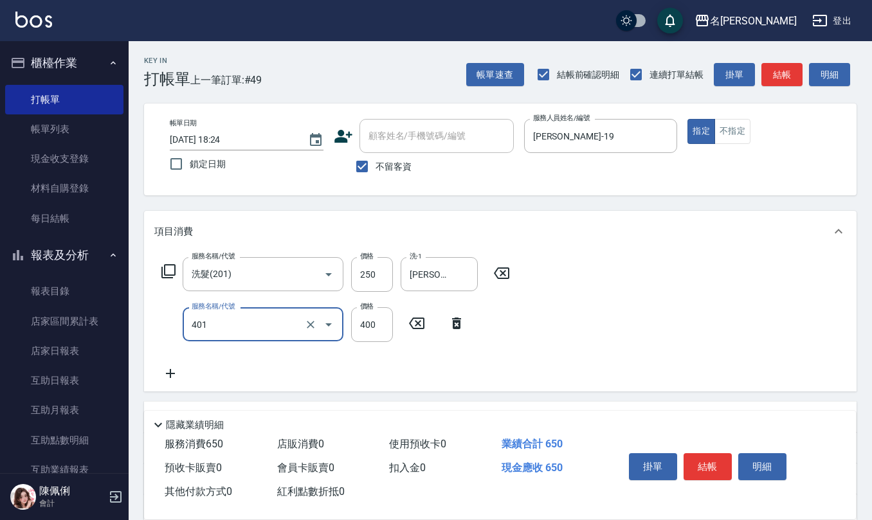
type input "剪髮(401)"
type input "500"
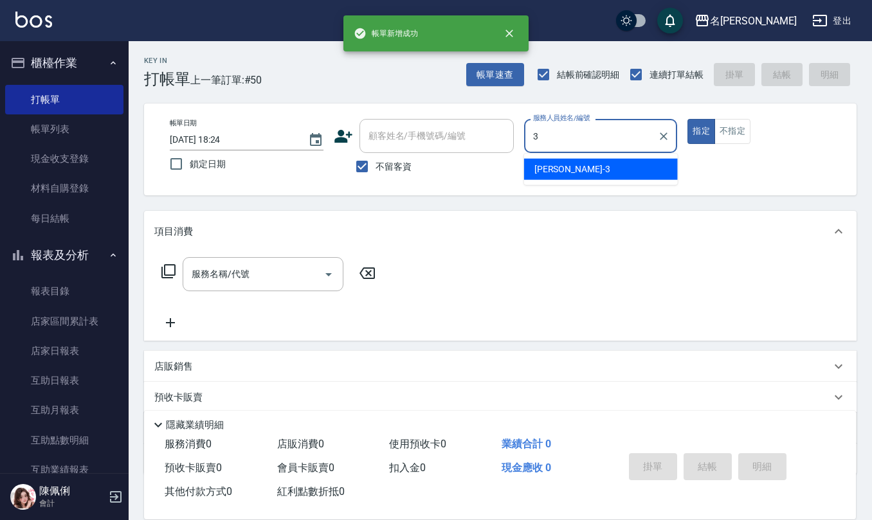
type input "[PERSON_NAME]-3"
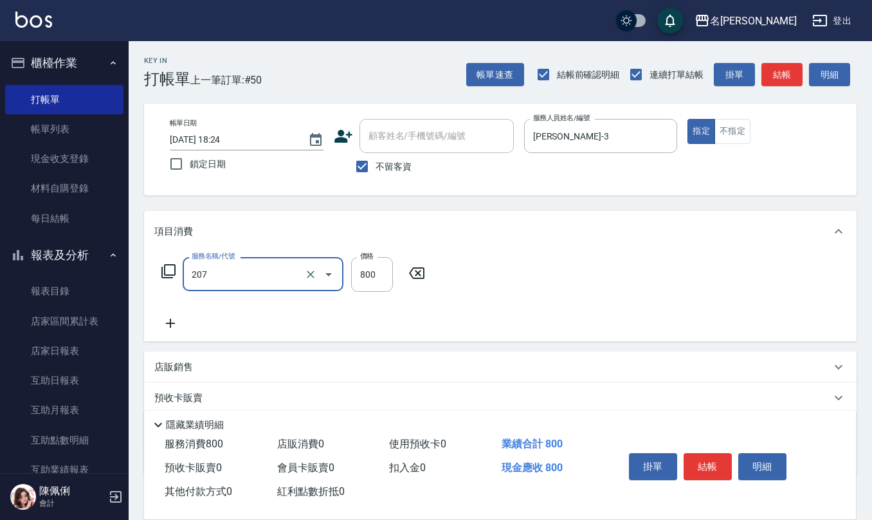
type input "清潔洗(207)"
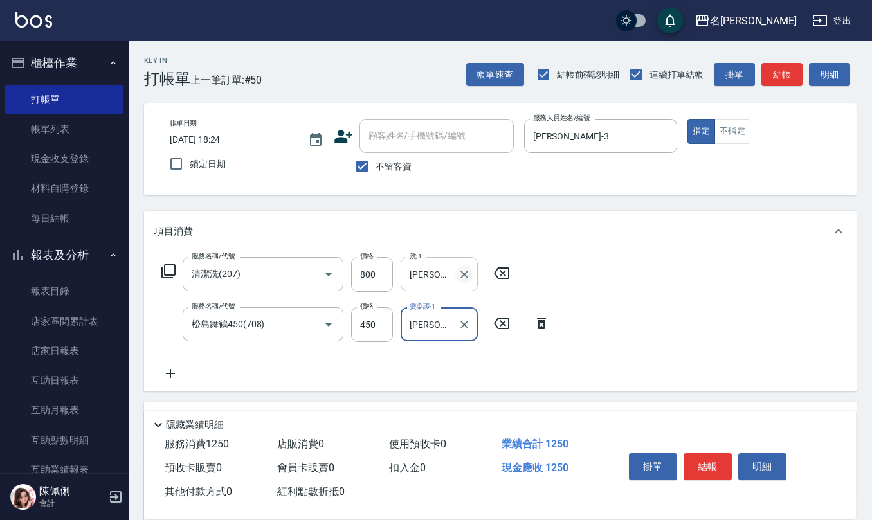
click at [463, 269] on icon "Clear" at bounding box center [464, 274] width 13 height 13
click at [462, 322] on icon "Clear" at bounding box center [464, 324] width 13 height 13
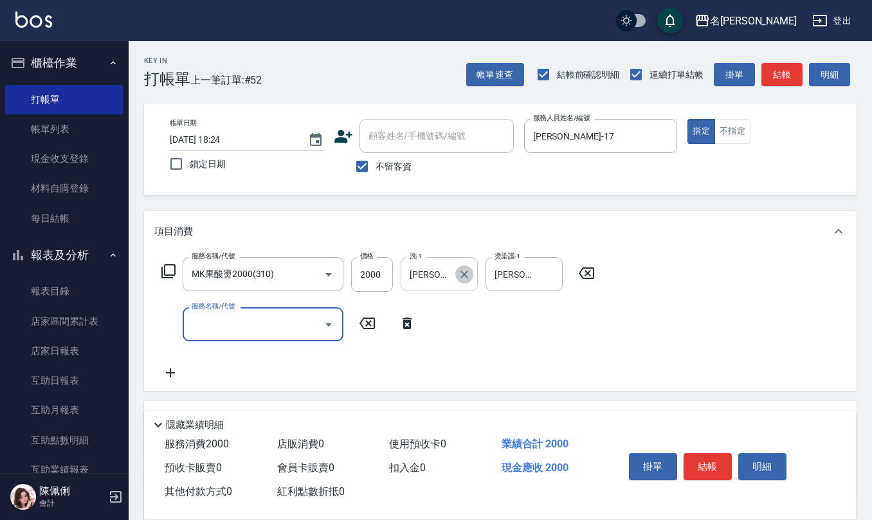
click at [463, 275] on icon "Clear" at bounding box center [465, 275] width 8 height 8
click at [381, 268] on input "2000" at bounding box center [372, 274] width 42 height 35
click at [282, 320] on input "服務名稱/代號" at bounding box center [253, 324] width 130 height 23
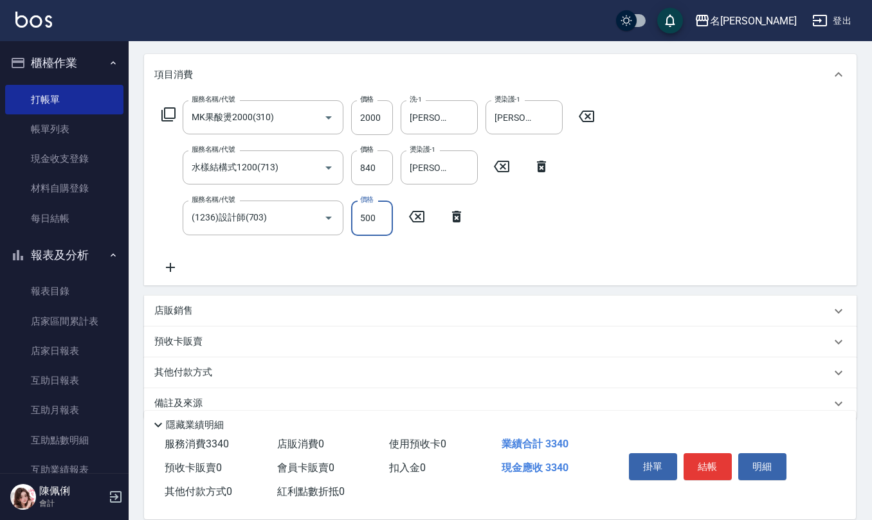
scroll to position [176, 0]
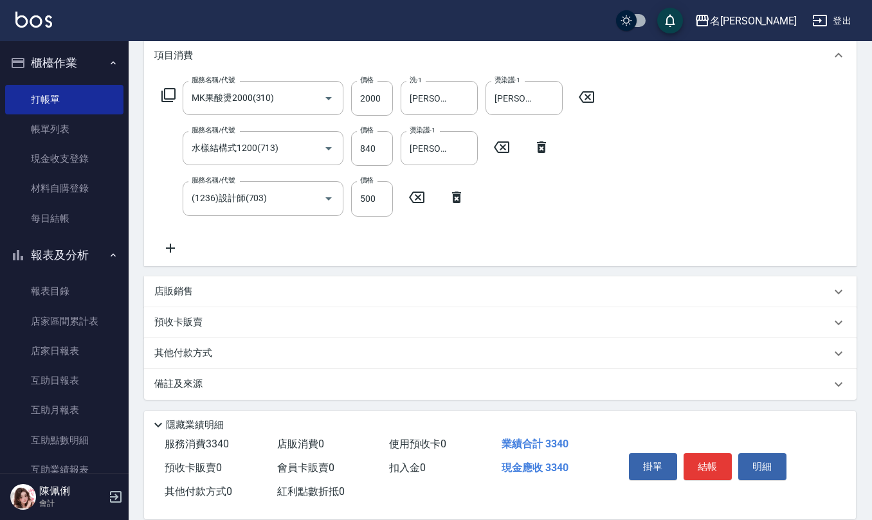
click at [225, 289] on div "店販銷售" at bounding box center [492, 292] width 677 height 14
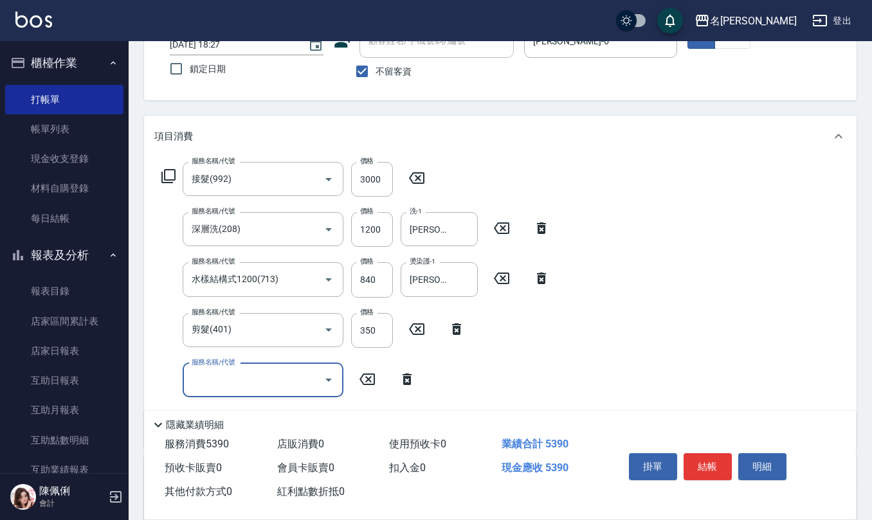
scroll to position [0, 0]
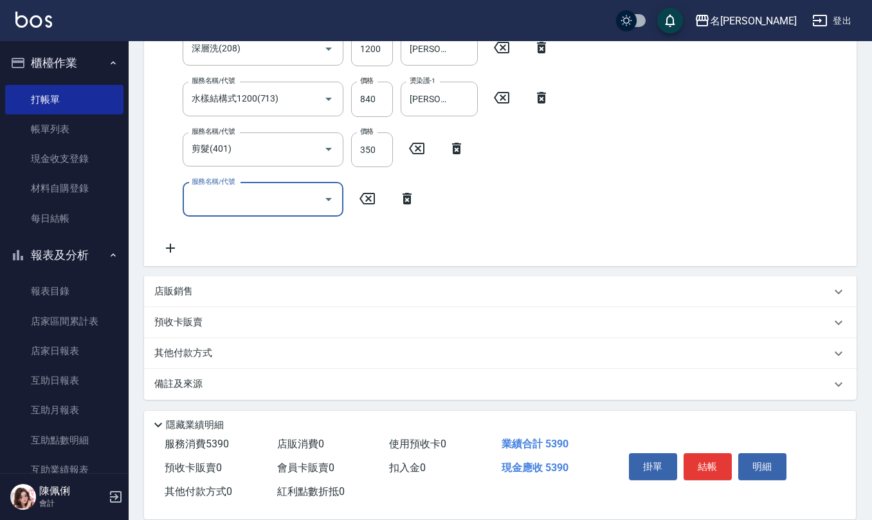
drag, startPoint x: 199, startPoint y: 387, endPoint x: 193, endPoint y: 387, distance: 6.5
click at [199, 387] on p "備註及來源" at bounding box center [178, 385] width 48 height 14
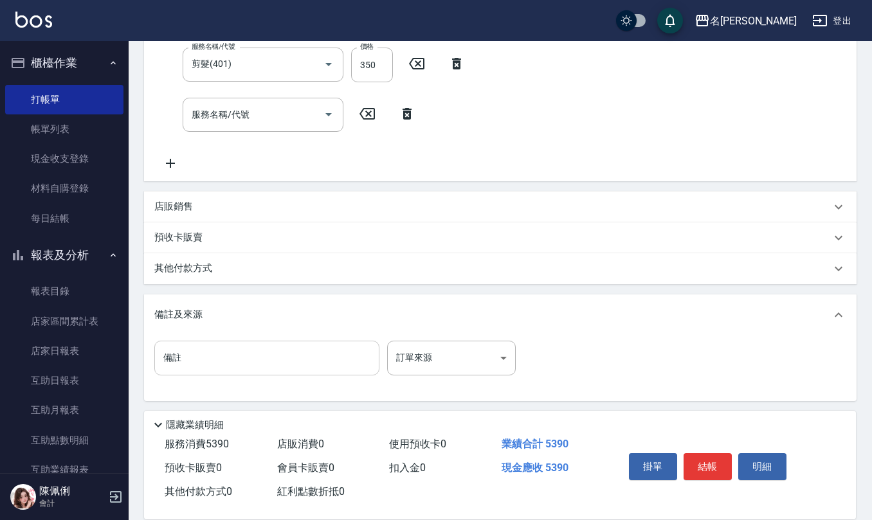
scroll to position [363, 0]
click at [233, 355] on input "備註" at bounding box center [266, 356] width 225 height 35
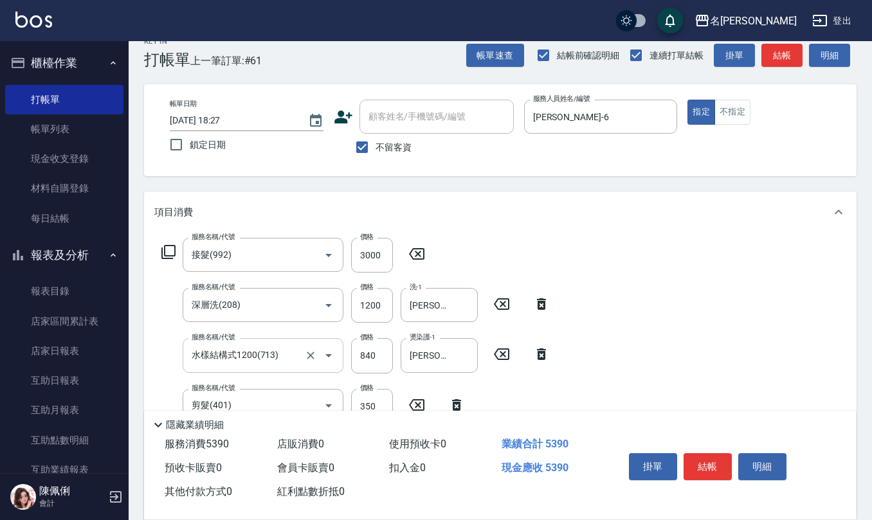
scroll to position [0, 0]
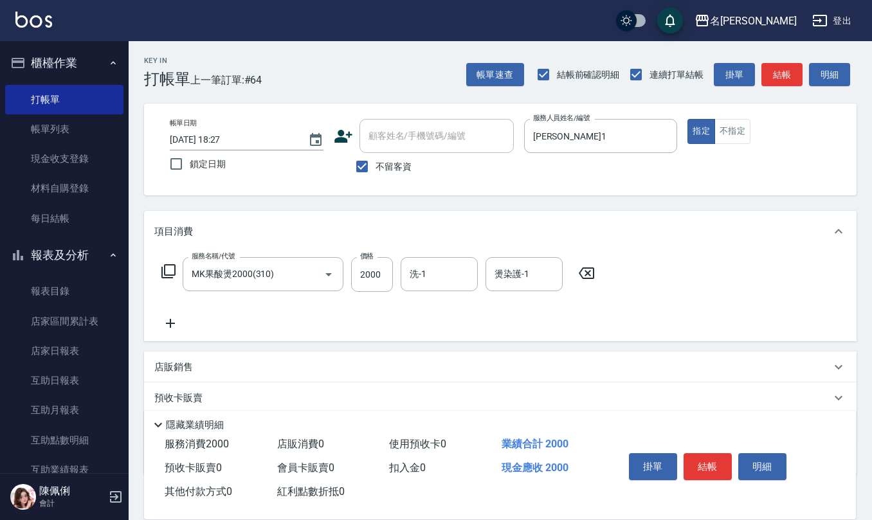
click at [584, 274] on icon at bounding box center [587, 273] width 32 height 15
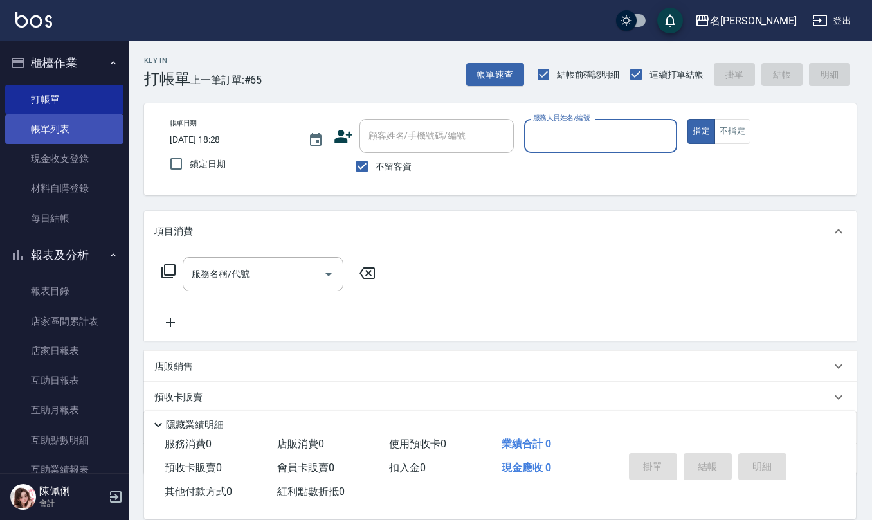
click at [57, 129] on link "帳單列表" at bounding box center [64, 130] width 118 height 30
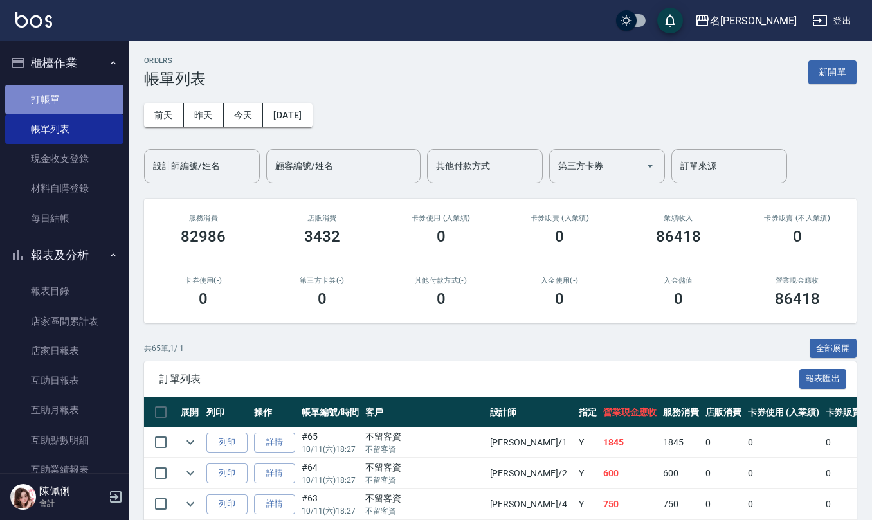
click at [87, 104] on link "打帳單" at bounding box center [64, 100] width 118 height 30
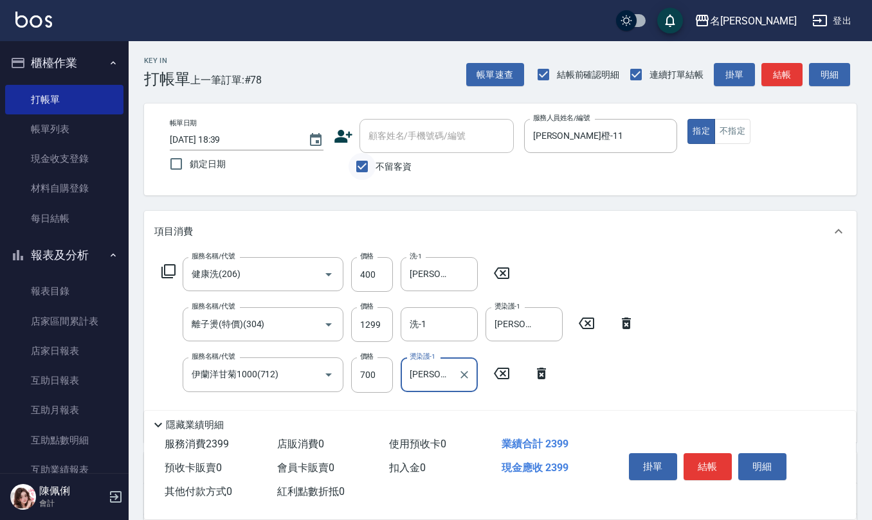
click at [358, 166] on input "不留客資" at bounding box center [362, 166] width 27 height 27
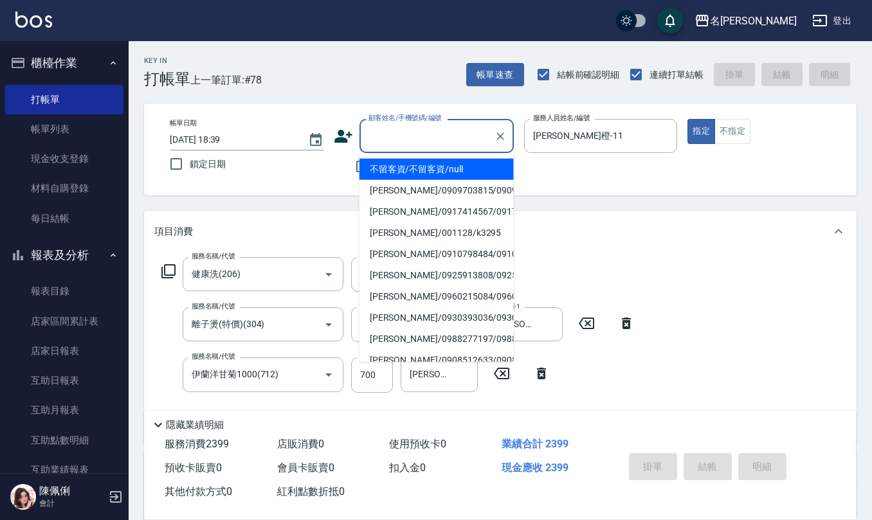
click at [392, 142] on input "顧客姓名/手機號碼/編號" at bounding box center [427, 136] width 124 height 23
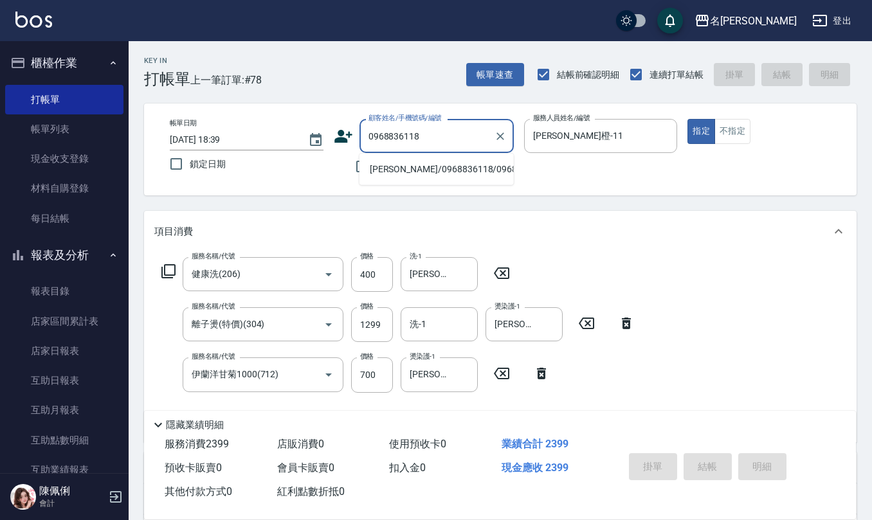
click at [399, 178] on li "[PERSON_NAME]/0968836118/0968836118" at bounding box center [437, 169] width 154 height 21
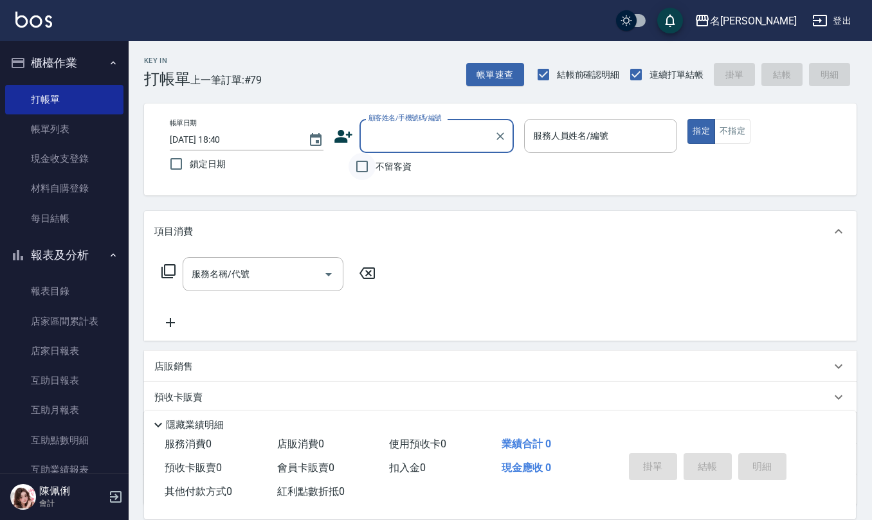
click at [371, 168] on input "不留客資" at bounding box center [362, 166] width 27 height 27
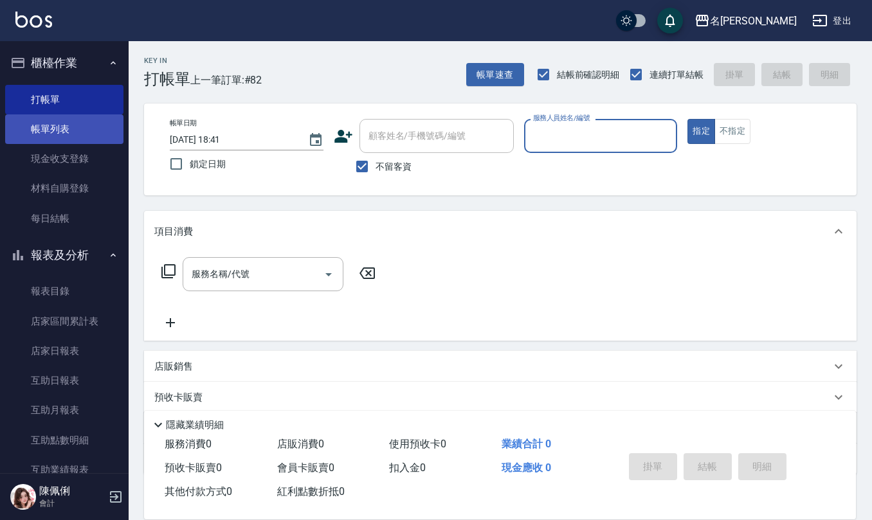
click at [72, 126] on link "帳單列表" at bounding box center [64, 130] width 118 height 30
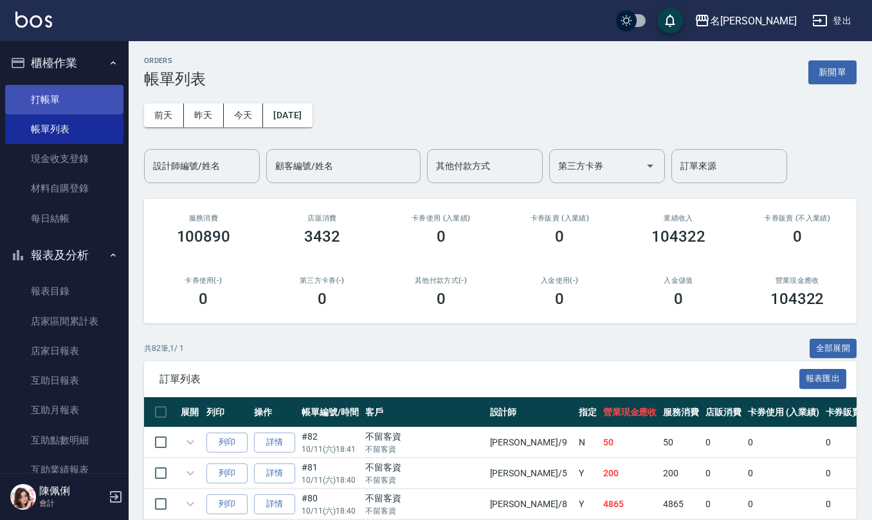
click at [91, 94] on link "打帳單" at bounding box center [64, 100] width 118 height 30
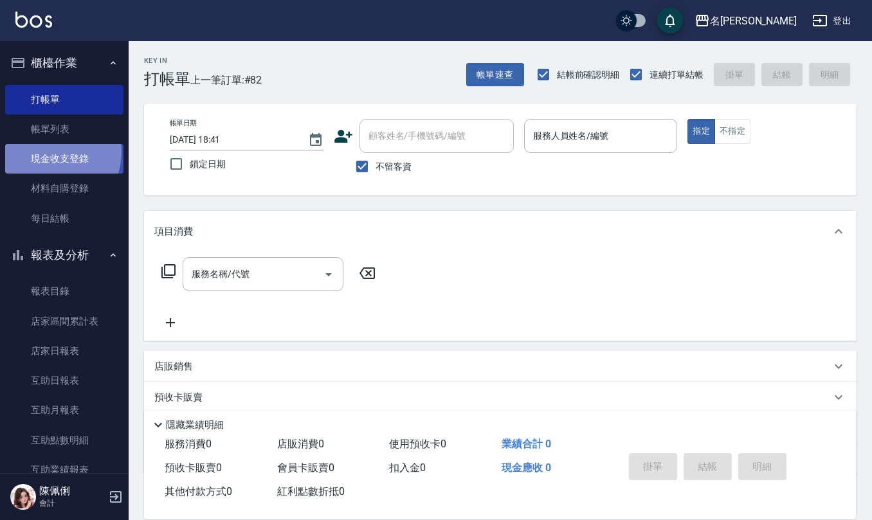
click at [46, 151] on link "現金收支登錄" at bounding box center [64, 159] width 118 height 30
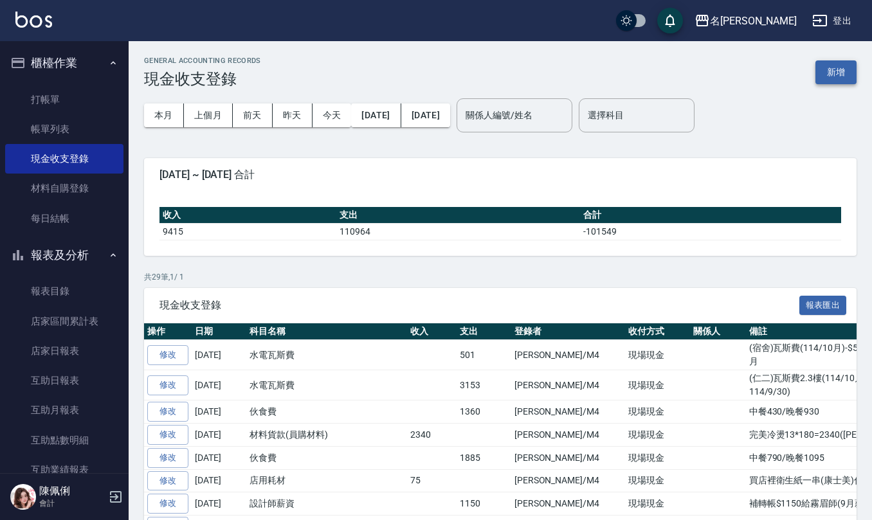
click at [835, 73] on button "新增" at bounding box center [836, 72] width 41 height 24
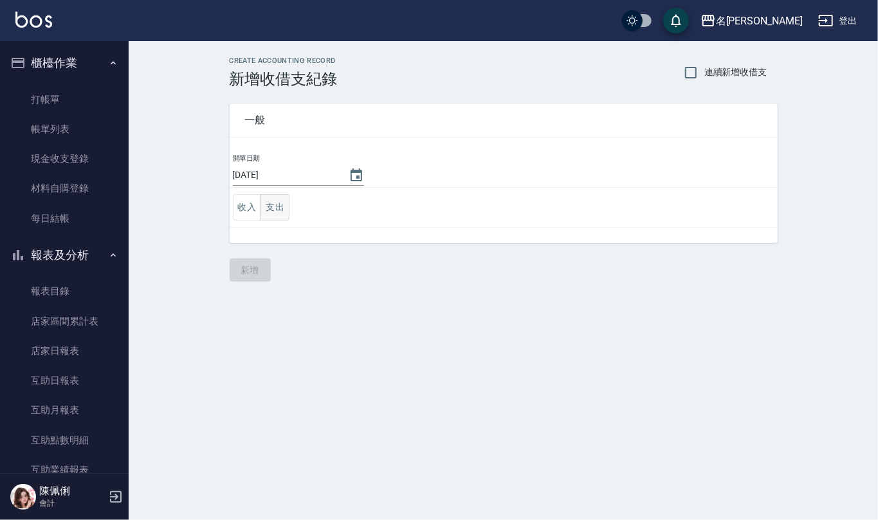
click at [280, 212] on button "支出" at bounding box center [275, 207] width 29 height 26
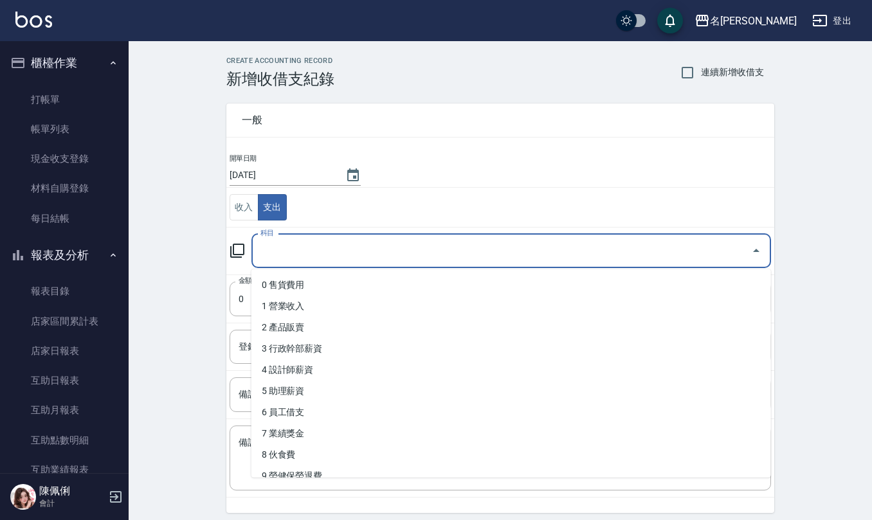
click at [295, 261] on input "科目" at bounding box center [501, 251] width 489 height 23
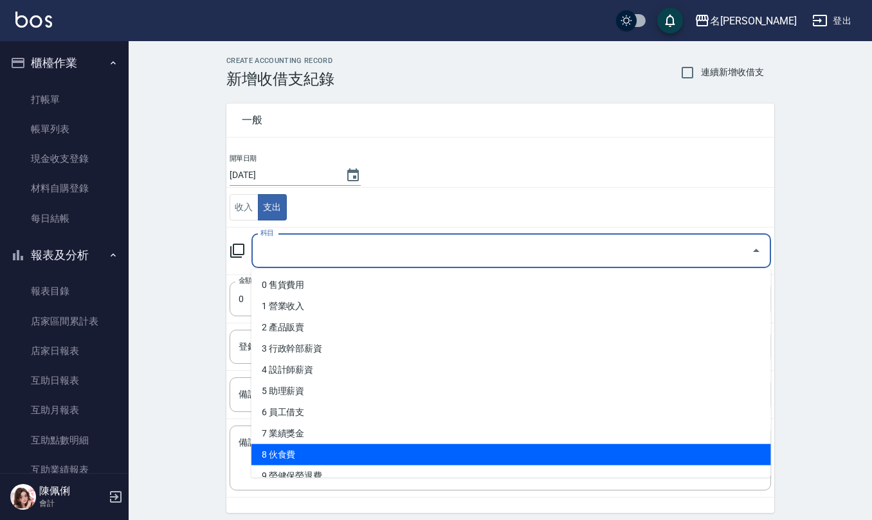
click at [295, 461] on li "8 伙食費" at bounding box center [512, 455] width 520 height 21
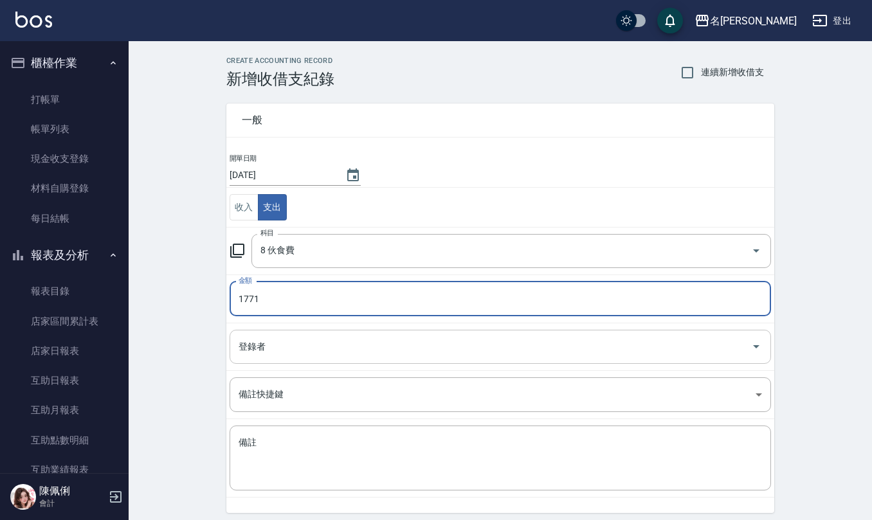
click at [282, 350] on input "登錄者" at bounding box center [490, 347] width 511 height 23
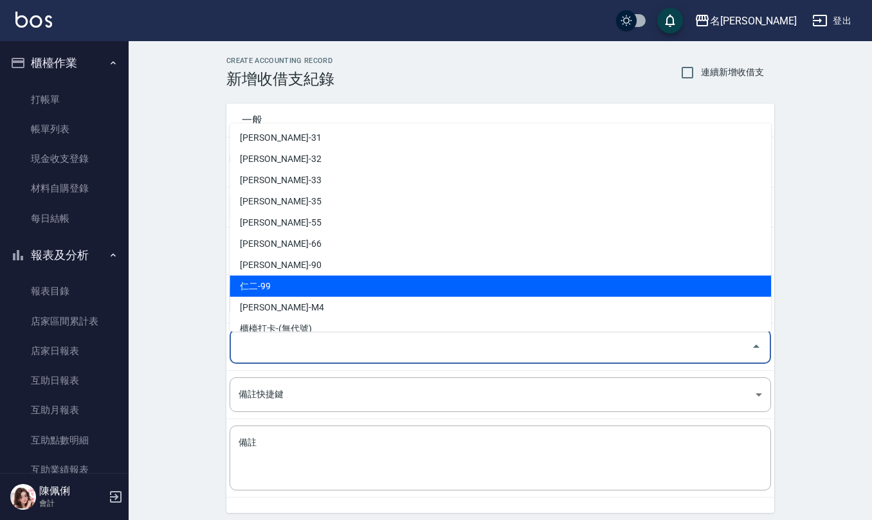
scroll to position [609, 0]
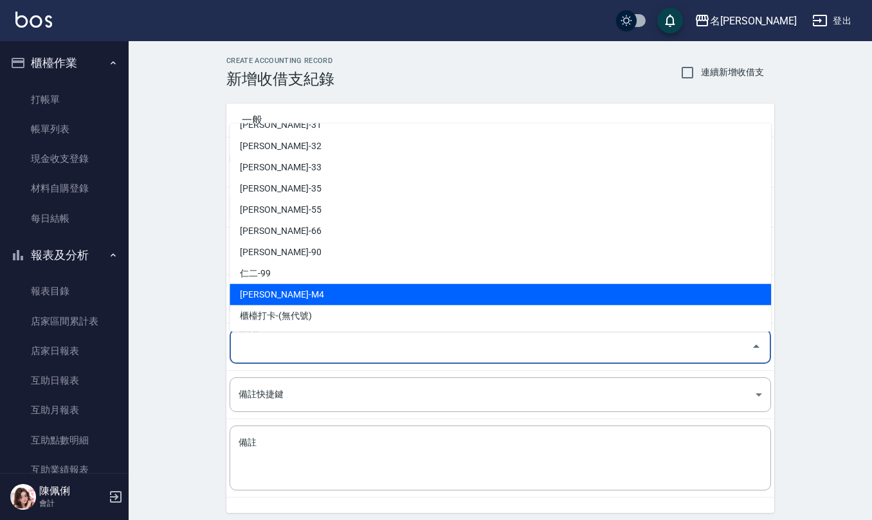
click at [327, 296] on li "[PERSON_NAME]-M4" at bounding box center [501, 294] width 542 height 21
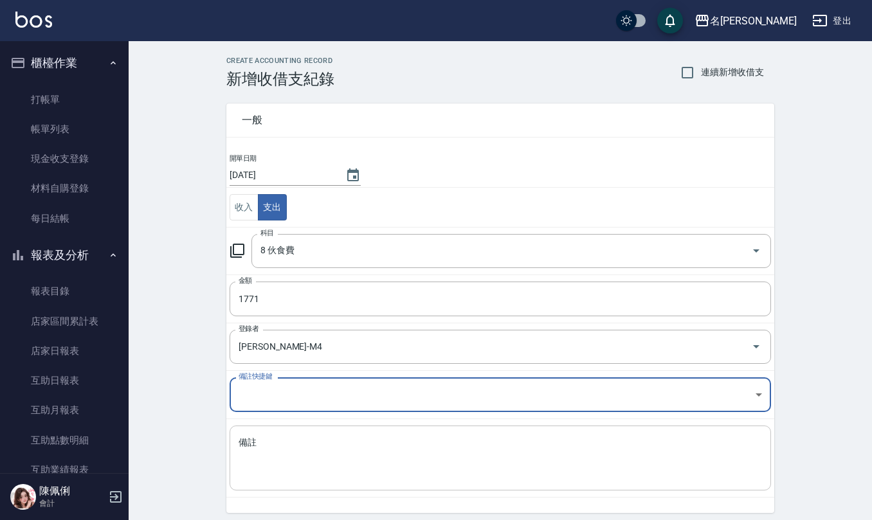
drag, startPoint x: 336, startPoint y: 459, endPoint x: 425, endPoint y: 492, distance: 95.5
click at [335, 461] on textarea "備註" at bounding box center [501, 459] width 524 height 44
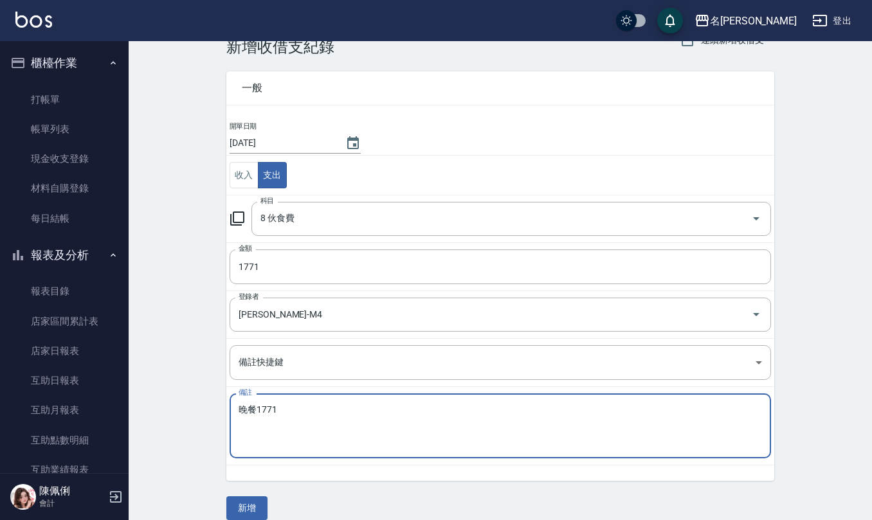
scroll to position [49, 0]
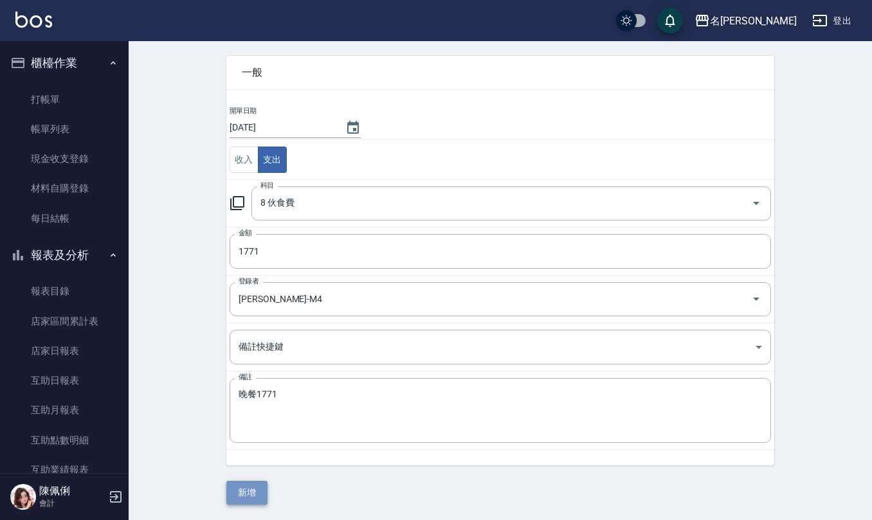
click at [247, 504] on button "新增" at bounding box center [246, 493] width 41 height 24
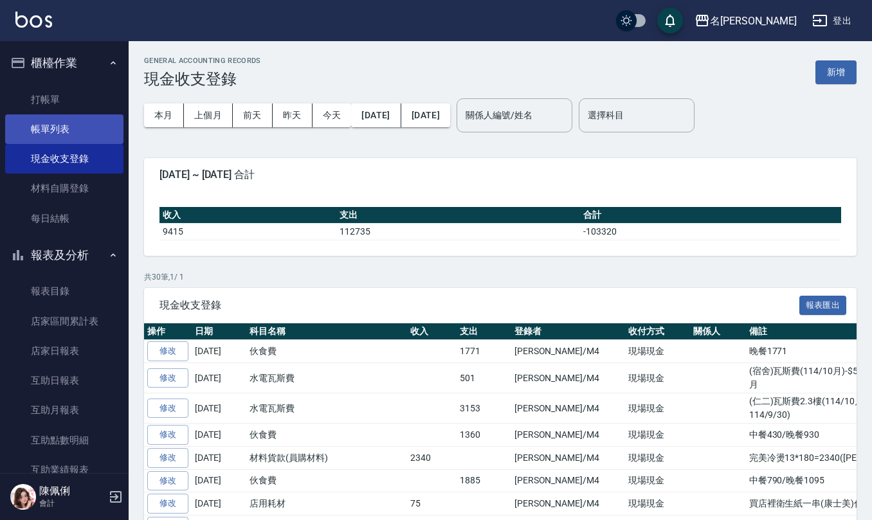
click at [58, 130] on link "帳單列表" at bounding box center [64, 130] width 118 height 30
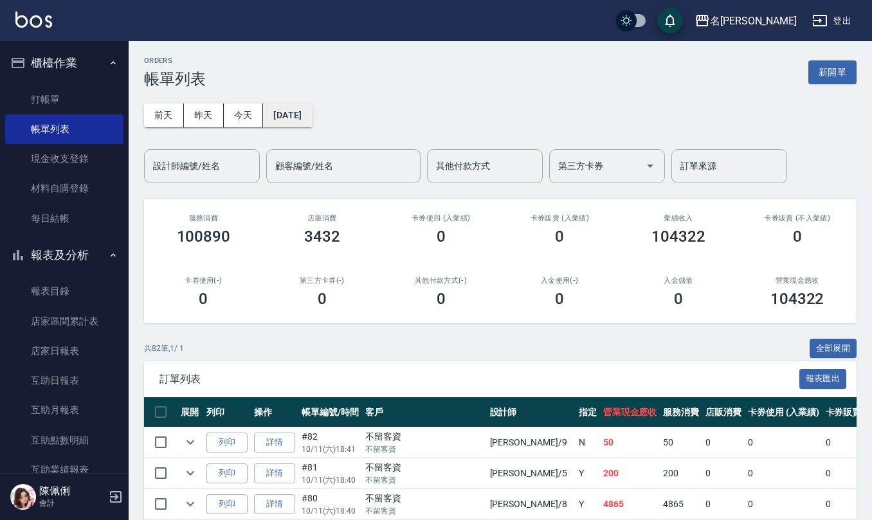
click at [295, 114] on button "[DATE]" at bounding box center [287, 116] width 49 height 24
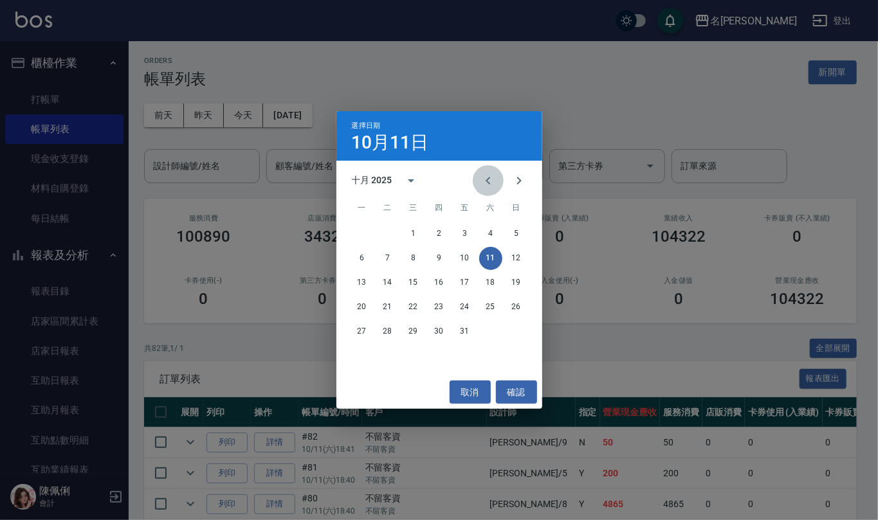
click at [489, 188] on icon "Previous month" at bounding box center [488, 180] width 15 height 15
click at [492, 256] on button "9" at bounding box center [490, 258] width 23 height 23
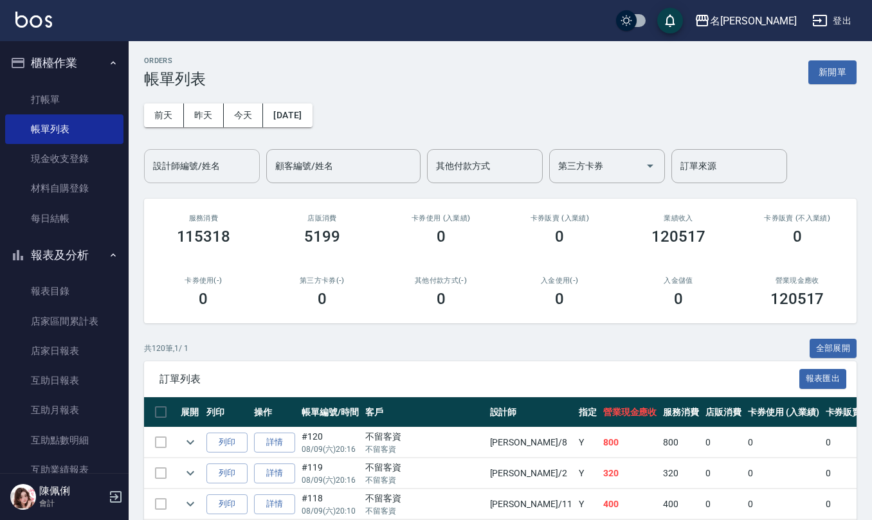
click at [225, 171] on input "設計師編號/姓名" at bounding box center [202, 166] width 104 height 23
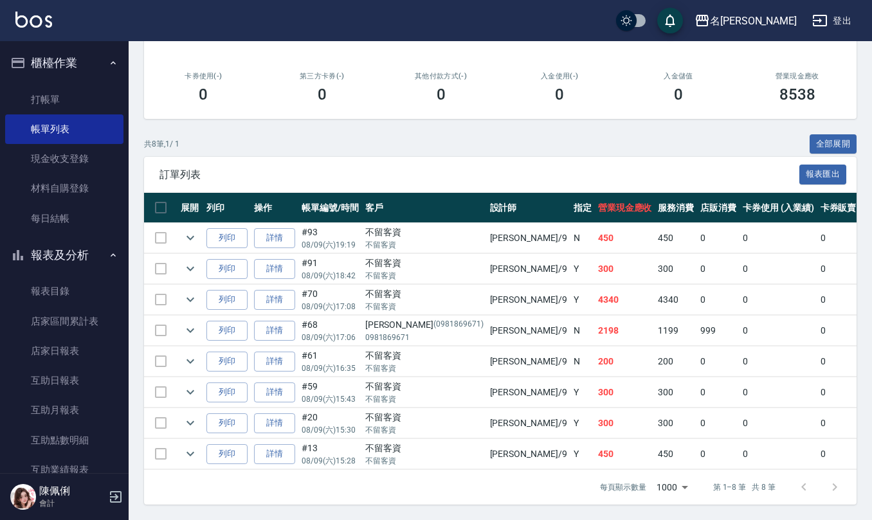
scroll to position [221, 0]
drag, startPoint x: 192, startPoint y: 315, endPoint x: 196, endPoint y: 322, distance: 8.1
click at [196, 323] on icon "expand row" at bounding box center [190, 330] width 15 height 15
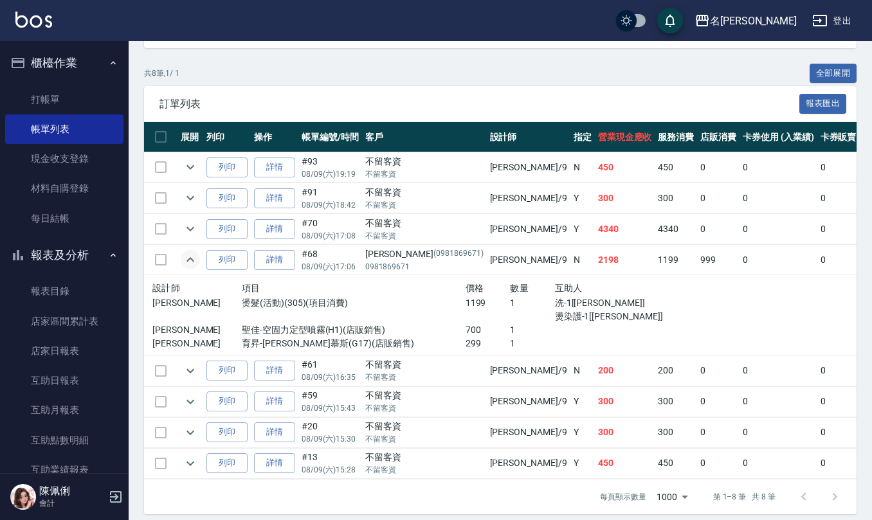
scroll to position [301, 0]
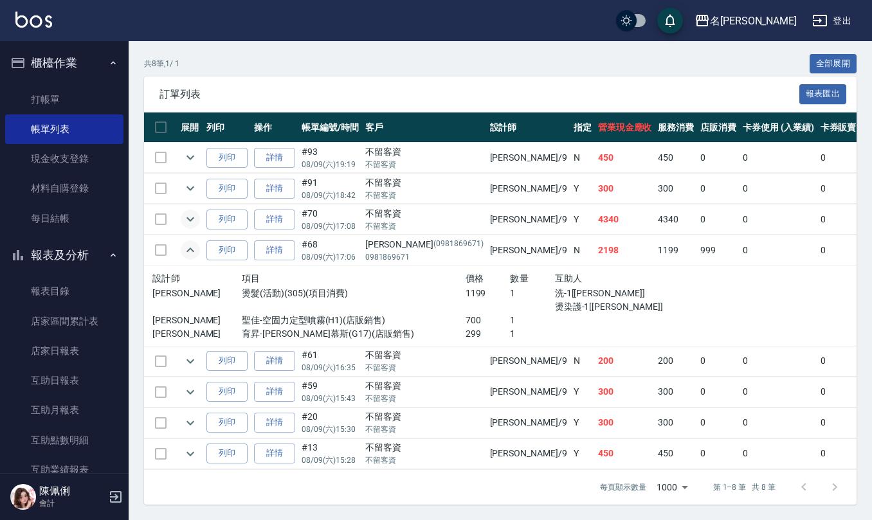
click at [184, 212] on icon "expand row" at bounding box center [190, 219] width 15 height 15
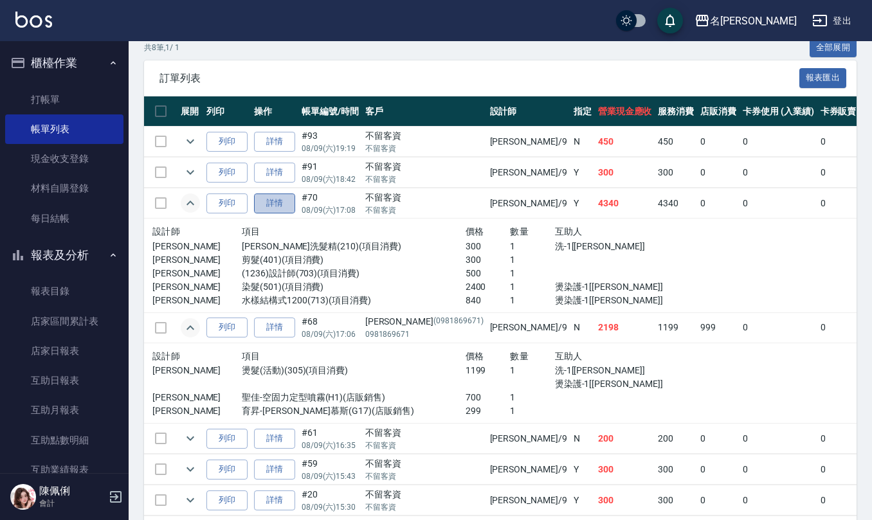
click at [282, 207] on link "詳情" at bounding box center [274, 204] width 41 height 20
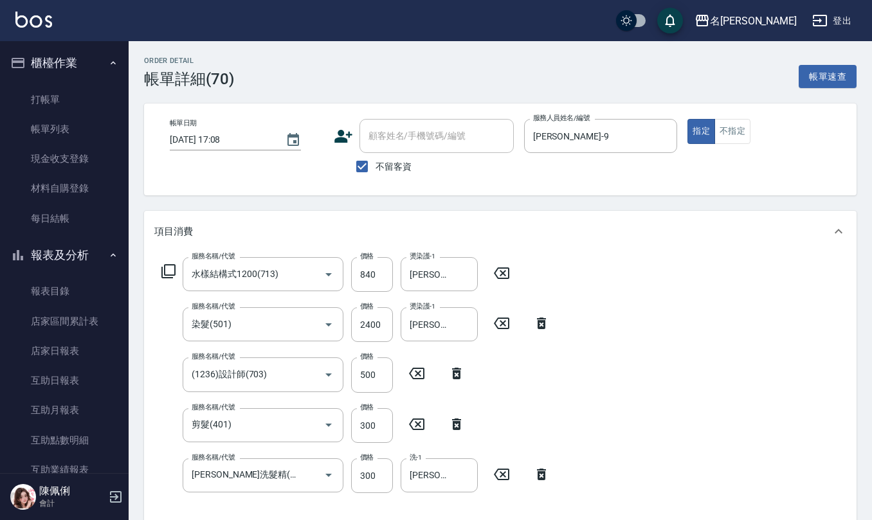
scroll to position [86, 0]
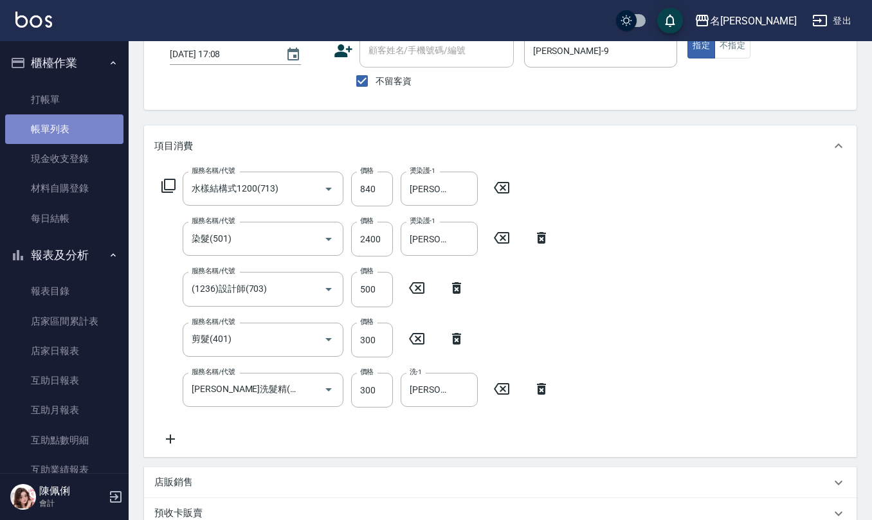
click at [71, 126] on link "帳單列表" at bounding box center [64, 130] width 118 height 30
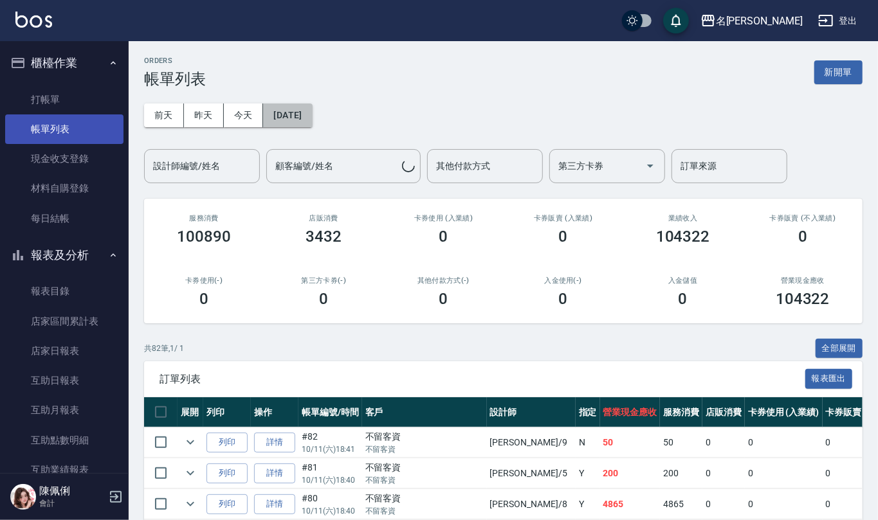
click at [286, 120] on button "[DATE]" at bounding box center [287, 116] width 49 height 24
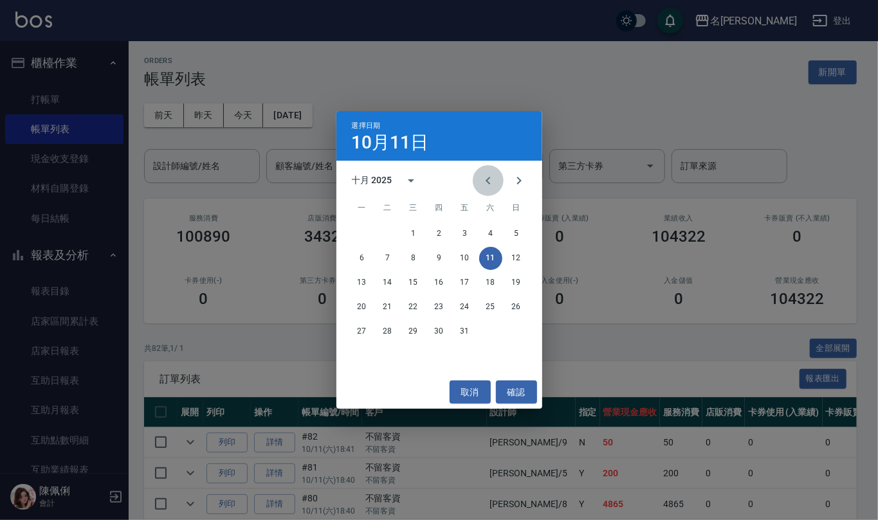
click at [484, 181] on icon "Previous month" at bounding box center [488, 180] width 15 height 15
click at [481, 183] on icon "Previous month" at bounding box center [488, 180] width 15 height 15
click at [484, 260] on button "9" at bounding box center [490, 258] width 23 height 23
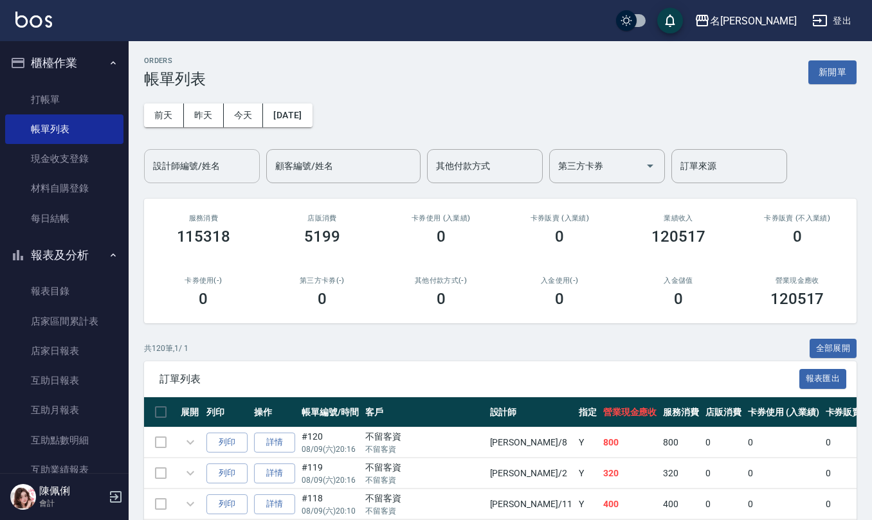
click at [248, 165] on input "設計師編號/姓名" at bounding box center [202, 166] width 104 height 23
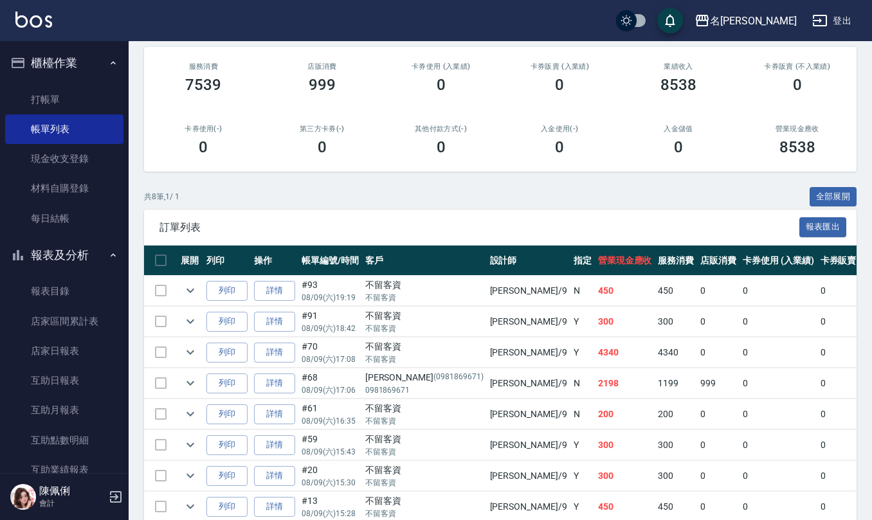
scroll to position [221, 0]
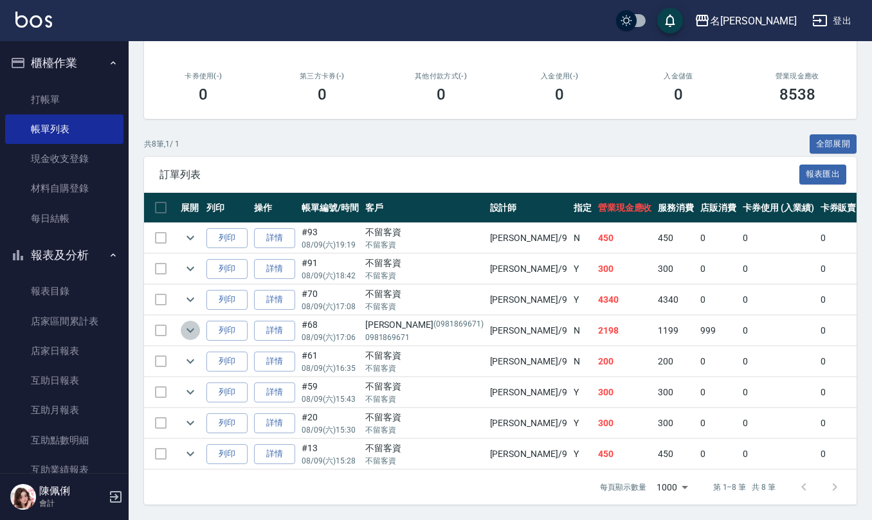
click at [188, 329] on icon "expand row" at bounding box center [191, 331] width 8 height 5
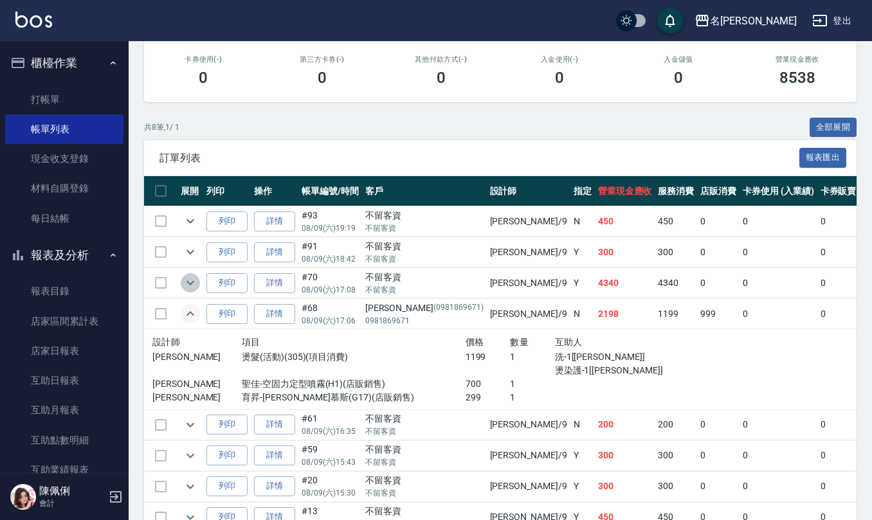
click at [184, 286] on icon "expand row" at bounding box center [190, 282] width 15 height 15
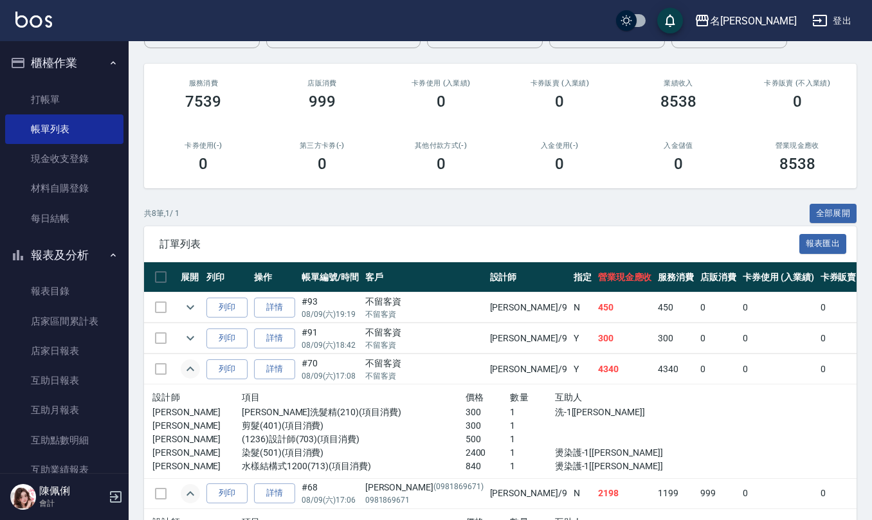
scroll to position [0, 0]
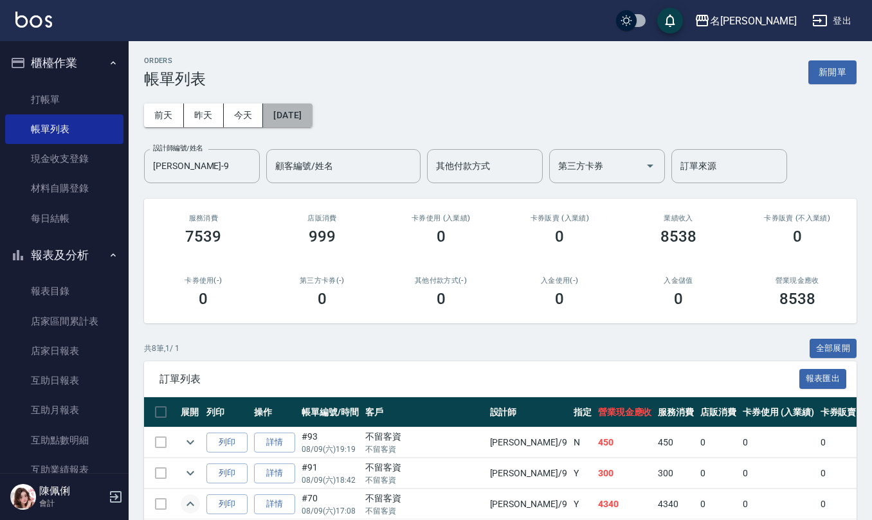
click at [312, 106] on button "[DATE]" at bounding box center [287, 116] width 49 height 24
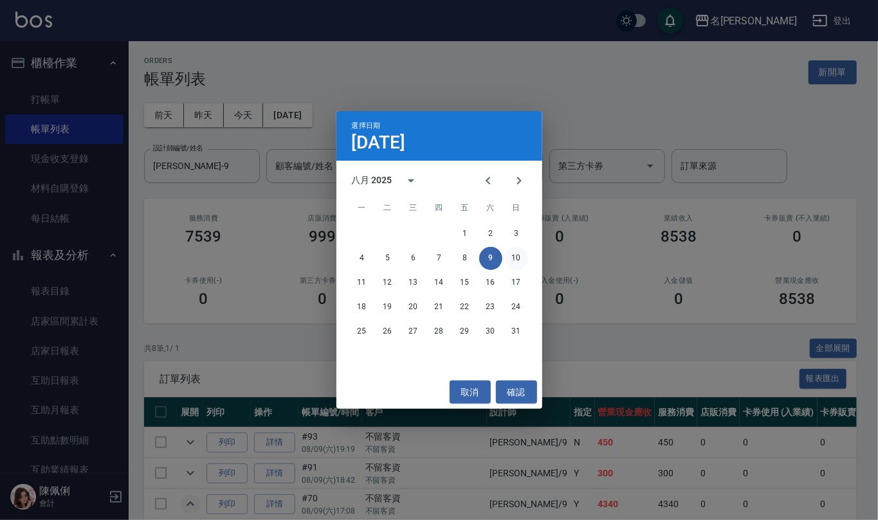
click at [513, 258] on button "10" at bounding box center [516, 258] width 23 height 23
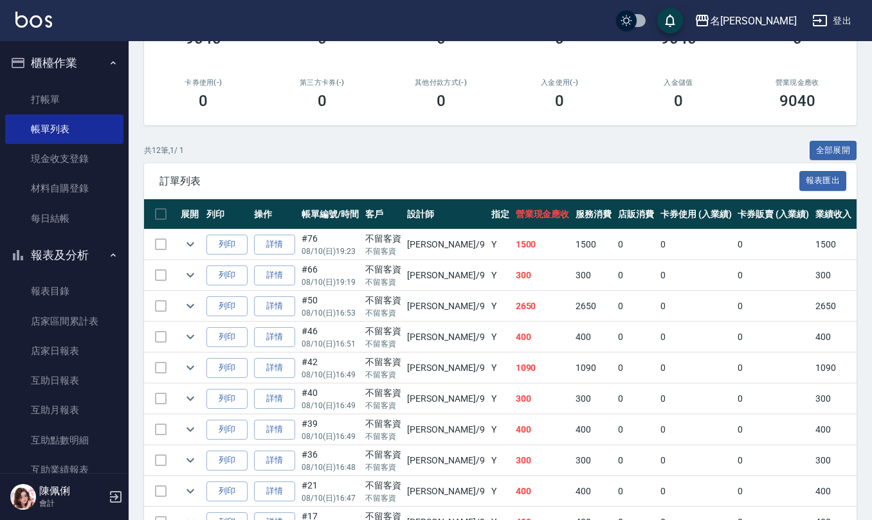
scroll to position [257, 0]
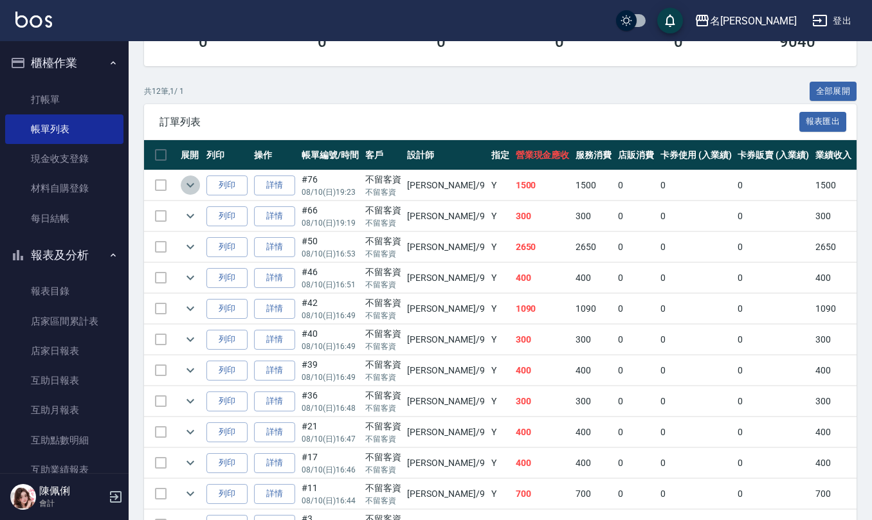
click at [193, 186] on icon "expand row" at bounding box center [190, 185] width 15 height 15
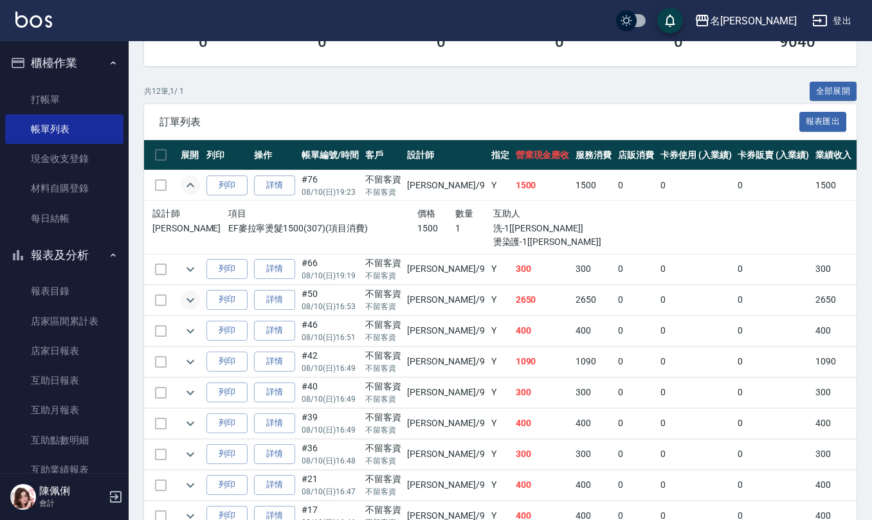
click at [188, 302] on icon "expand row" at bounding box center [191, 300] width 8 height 5
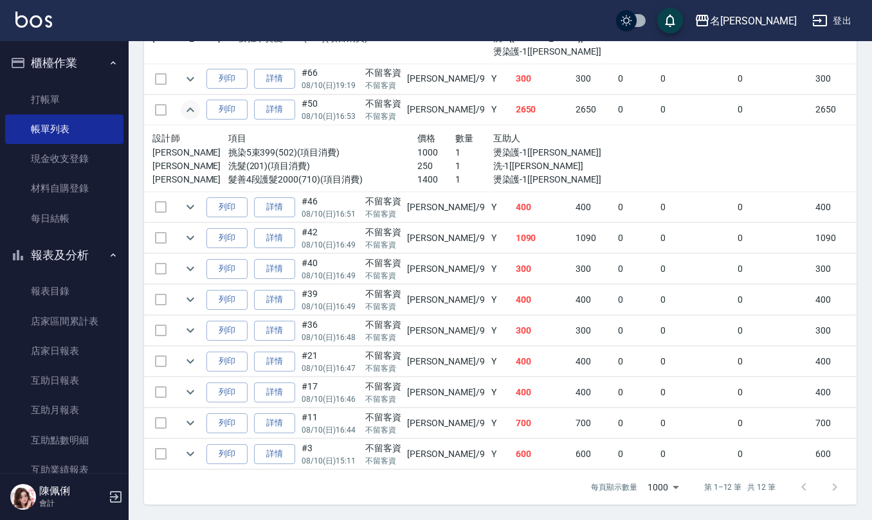
scroll to position [466, 0]
click at [187, 236] on icon "expand row" at bounding box center [191, 238] width 8 height 5
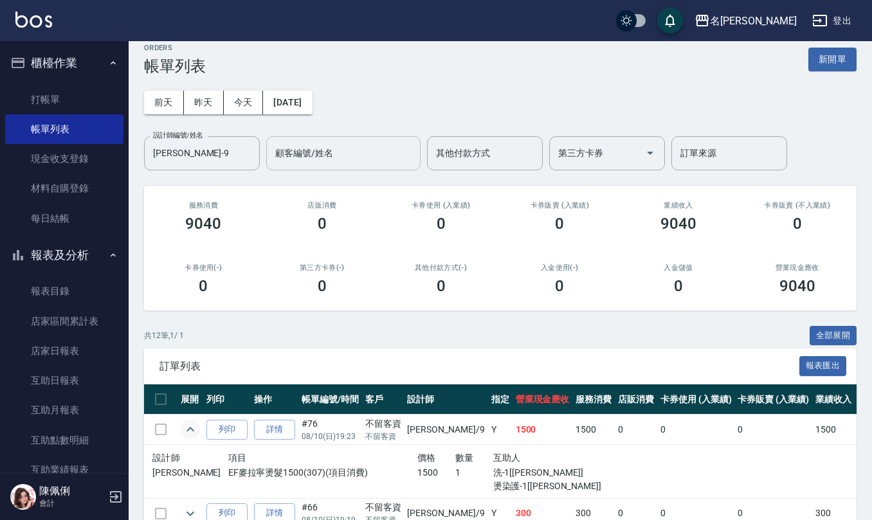
scroll to position [0, 0]
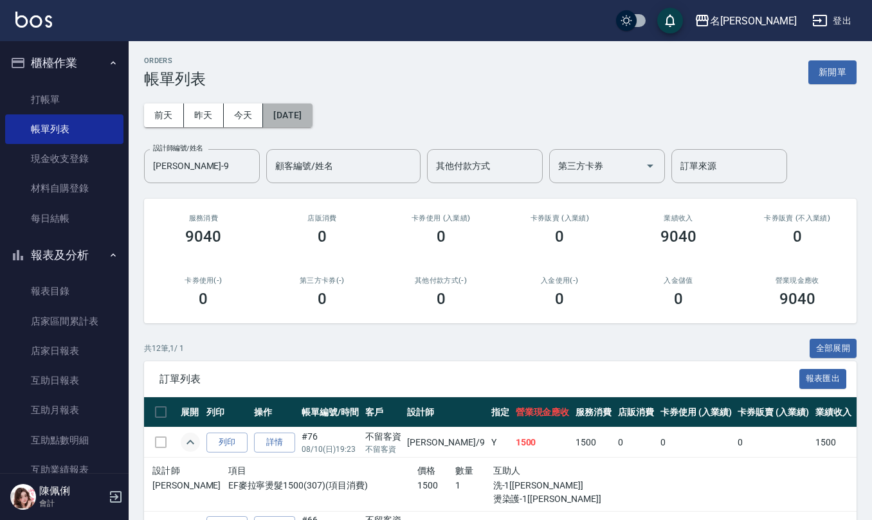
click at [312, 120] on button "[DATE]" at bounding box center [287, 116] width 49 height 24
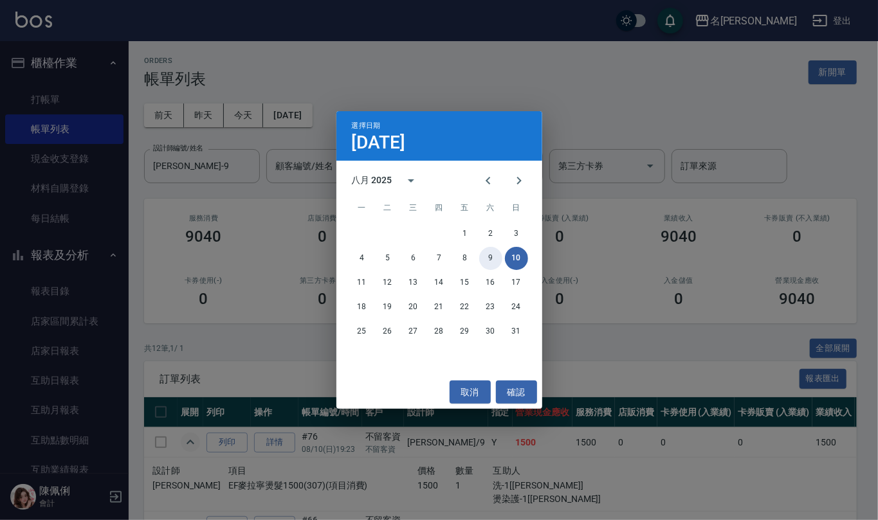
click at [491, 261] on button "9" at bounding box center [490, 258] width 23 height 23
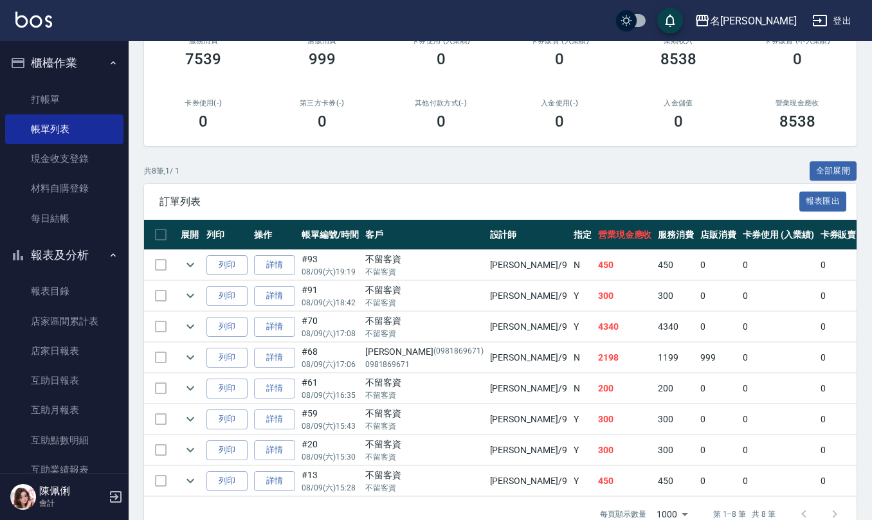
scroll to position [221, 0]
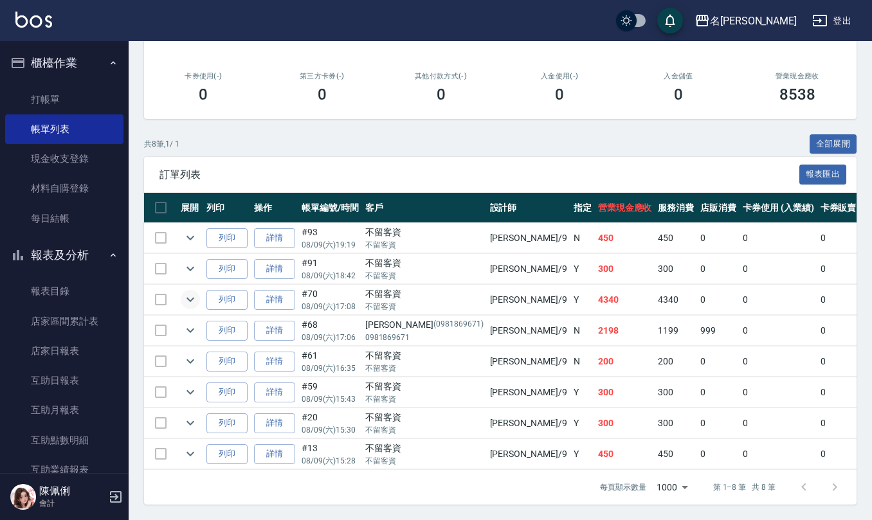
click at [185, 292] on icon "expand row" at bounding box center [190, 299] width 15 height 15
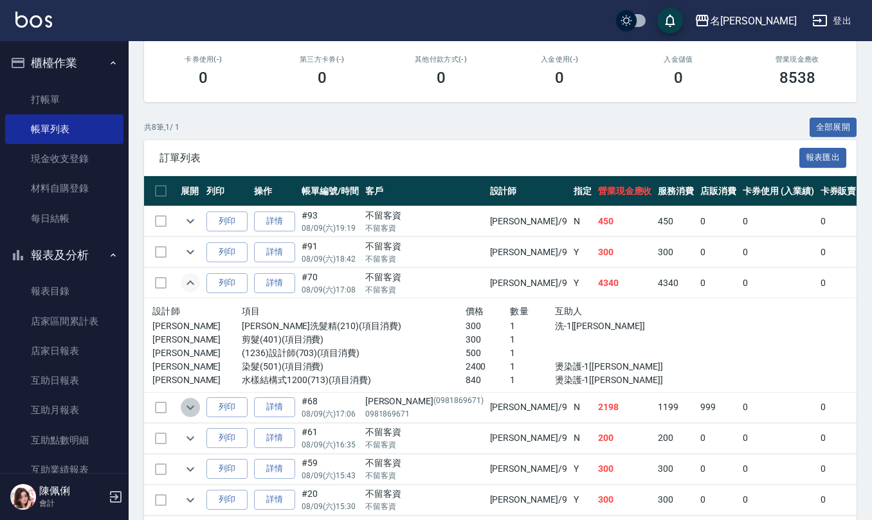
click at [188, 409] on icon "expand row" at bounding box center [191, 407] width 8 height 5
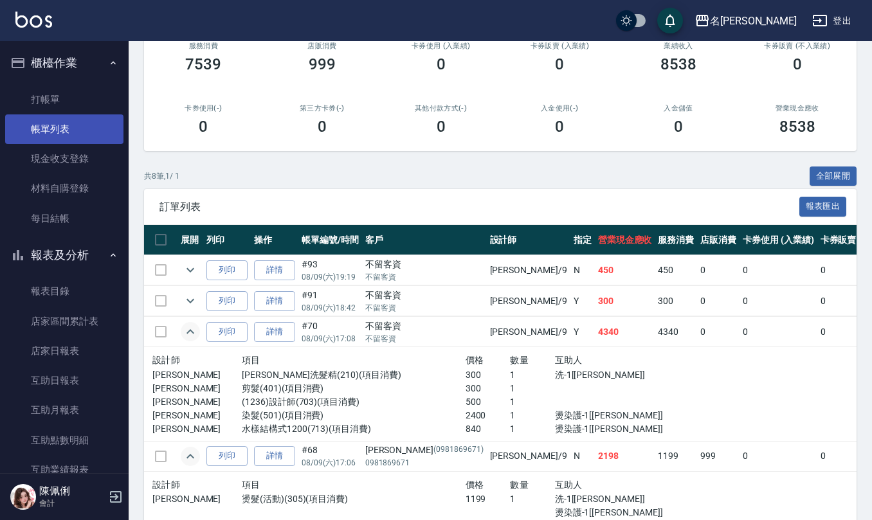
scroll to position [50, 0]
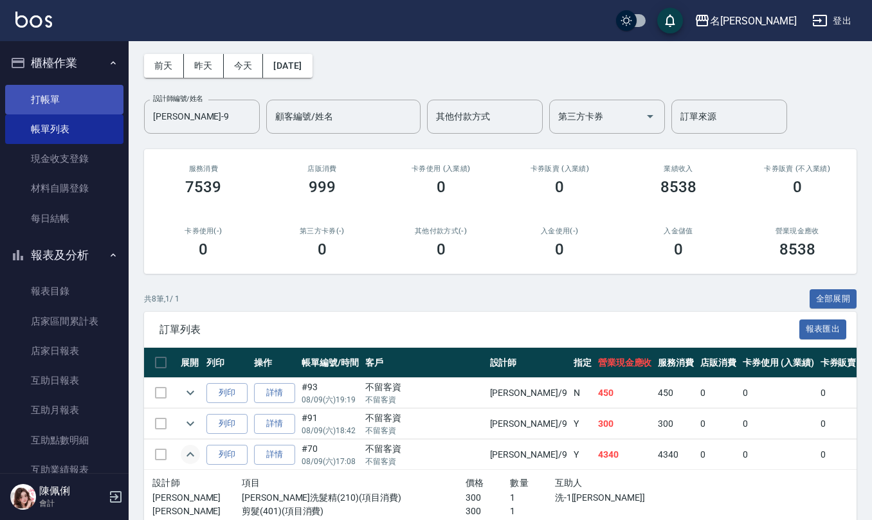
click at [48, 100] on link "打帳單" at bounding box center [64, 100] width 118 height 30
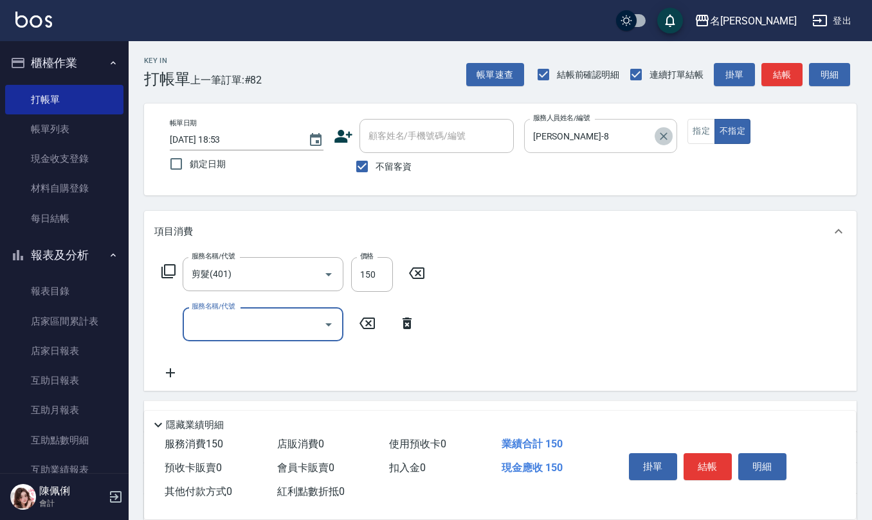
click at [665, 134] on icon "Clear" at bounding box center [663, 136] width 13 height 13
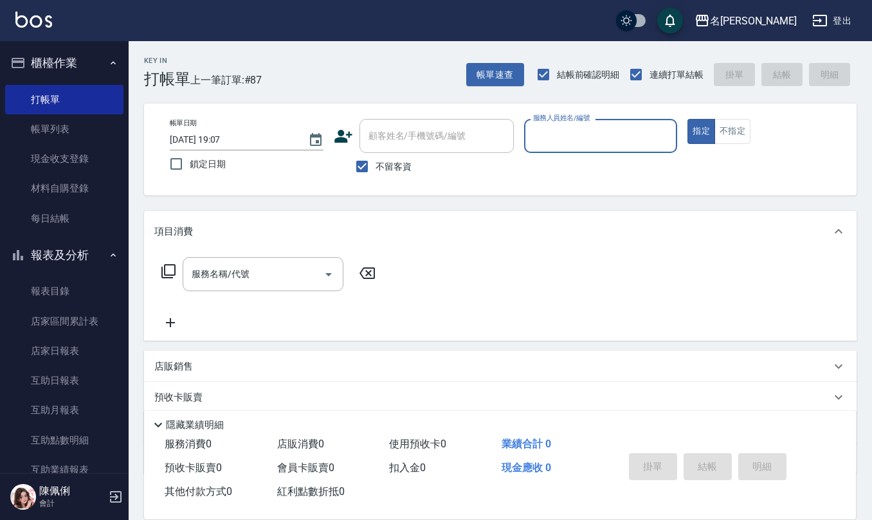
click at [576, 135] on div "服務人員姓名/編號 服務人員姓名/編號" at bounding box center [601, 136] width 154 height 34
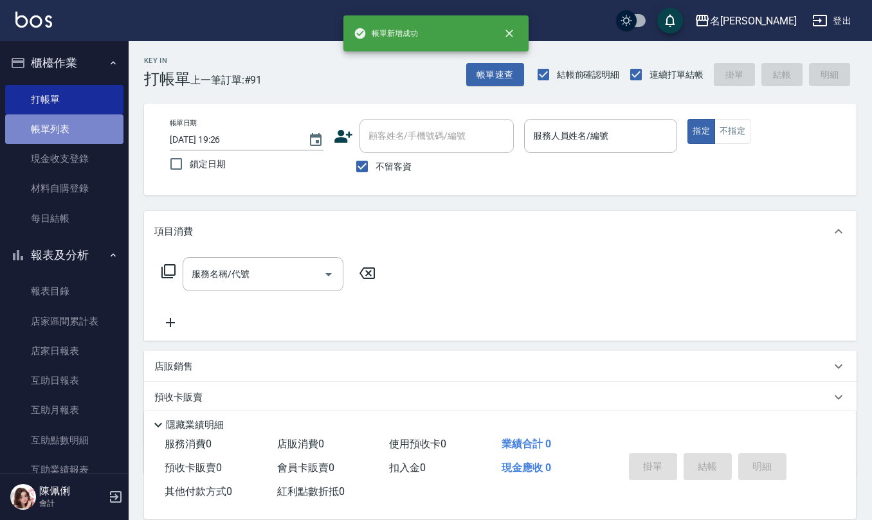
click at [77, 132] on link "帳單列表" at bounding box center [64, 130] width 118 height 30
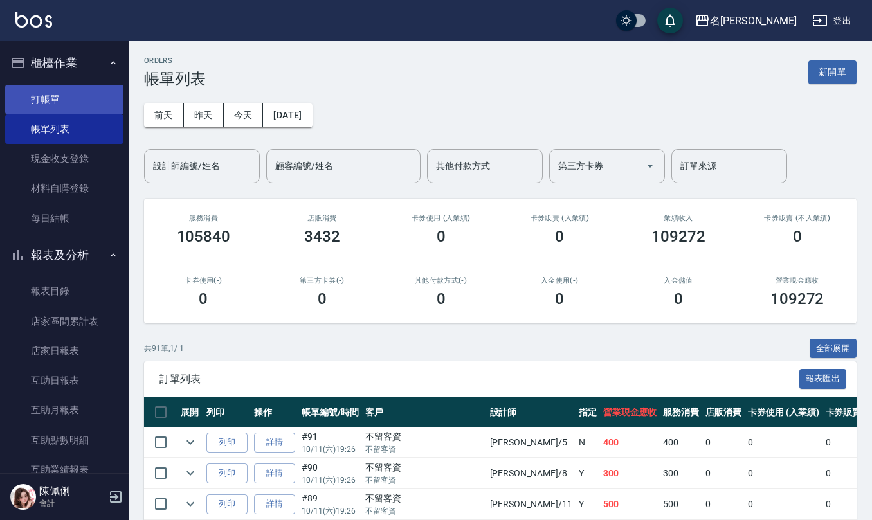
click at [36, 91] on link "打帳單" at bounding box center [64, 100] width 118 height 30
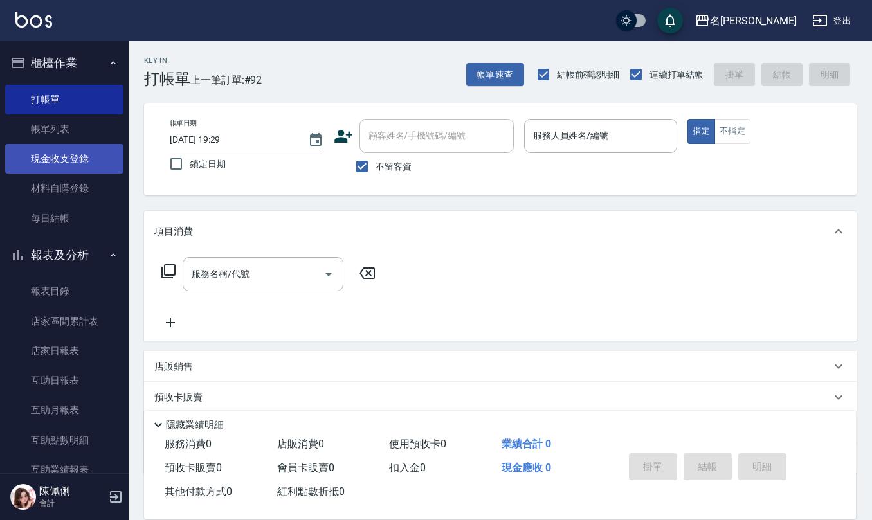
click at [84, 163] on link "現金收支登錄" at bounding box center [64, 159] width 118 height 30
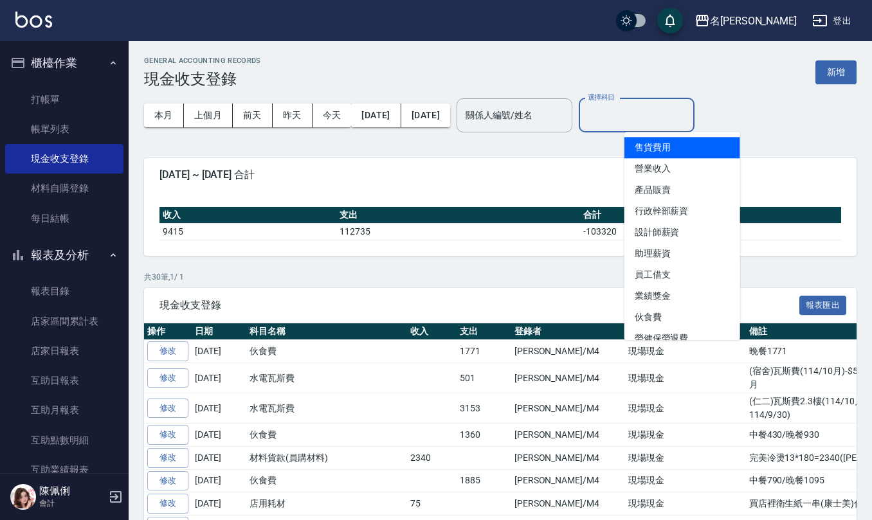
click at [674, 113] on input "選擇科目" at bounding box center [637, 115] width 104 height 23
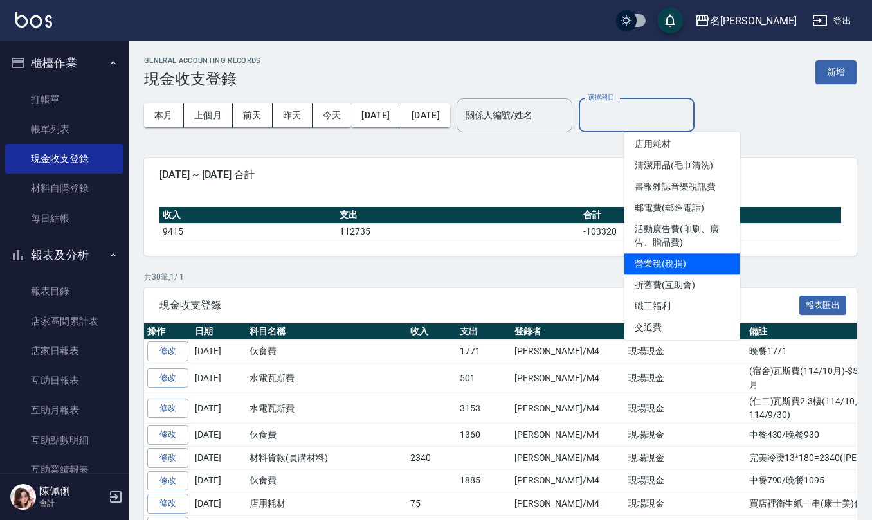
scroll to position [428, 0]
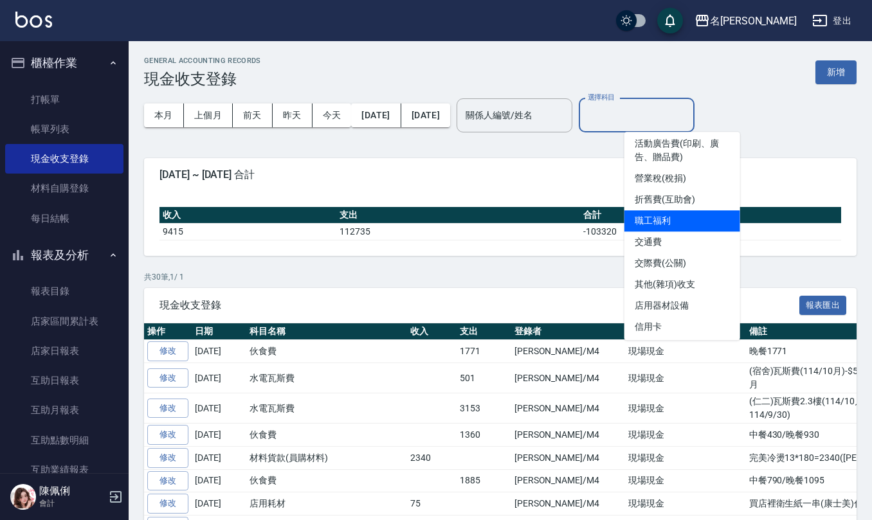
click at [665, 225] on li "職工福利" at bounding box center [683, 220] width 116 height 21
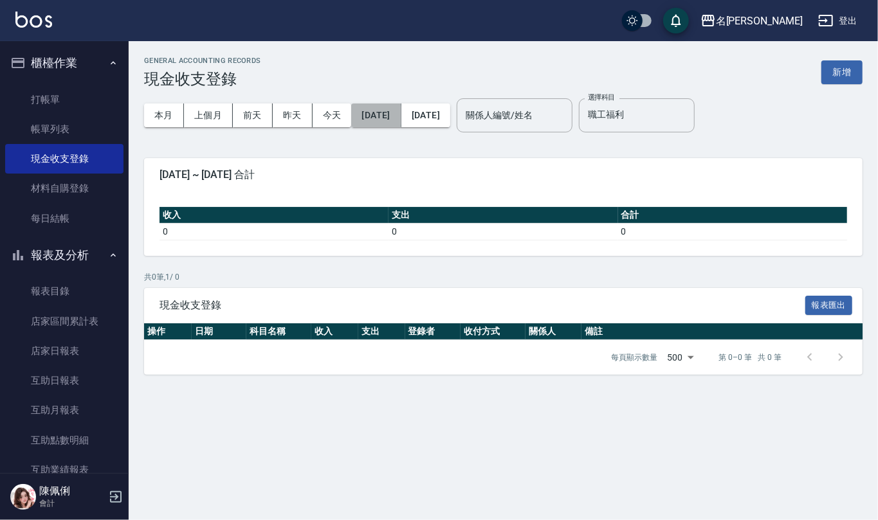
click at [394, 121] on button "[DATE]" at bounding box center [376, 116] width 50 height 24
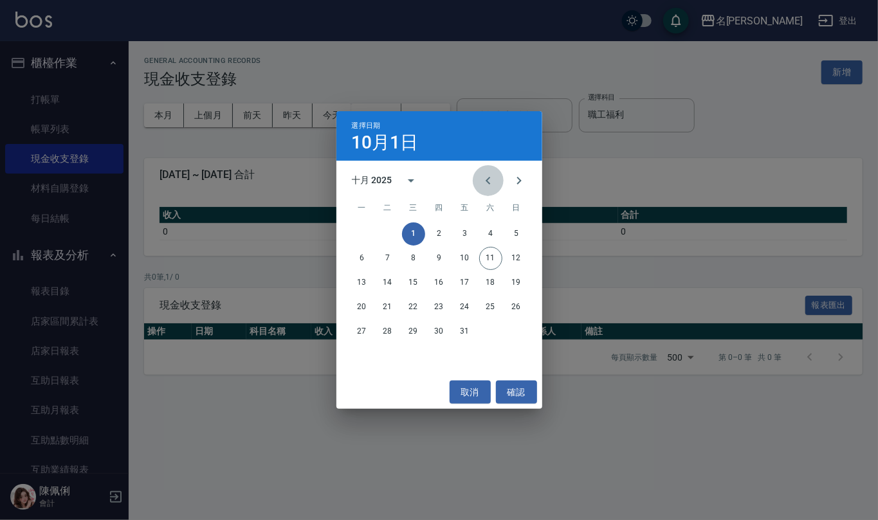
click at [474, 183] on button "Previous month" at bounding box center [488, 180] width 31 height 31
click at [356, 229] on button "1" at bounding box center [362, 234] width 23 height 23
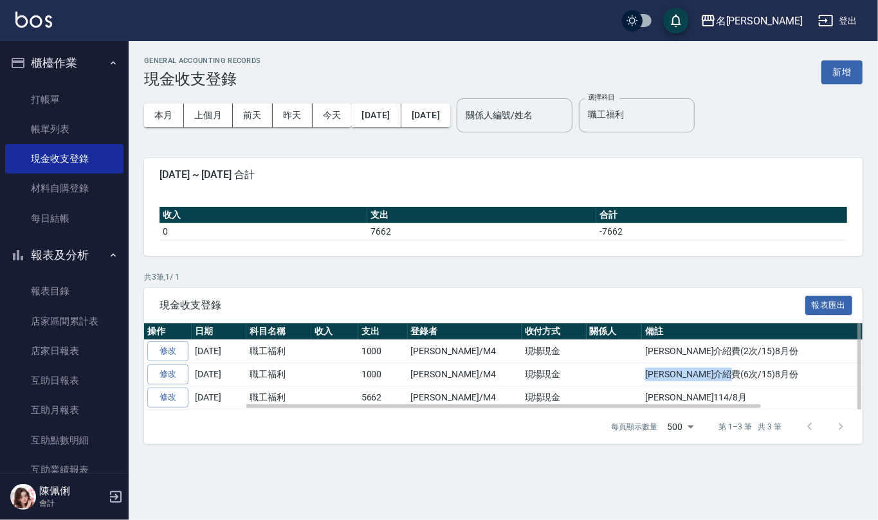
drag, startPoint x: 603, startPoint y: 379, endPoint x: 706, endPoint y: 376, distance: 102.3
click at [706, 376] on td "[PERSON_NAME]介紹費(6次/15)8月份" at bounding box center [811, 374] width 338 height 23
copy td "[PERSON_NAME]介紹費(6次/15)8月份"
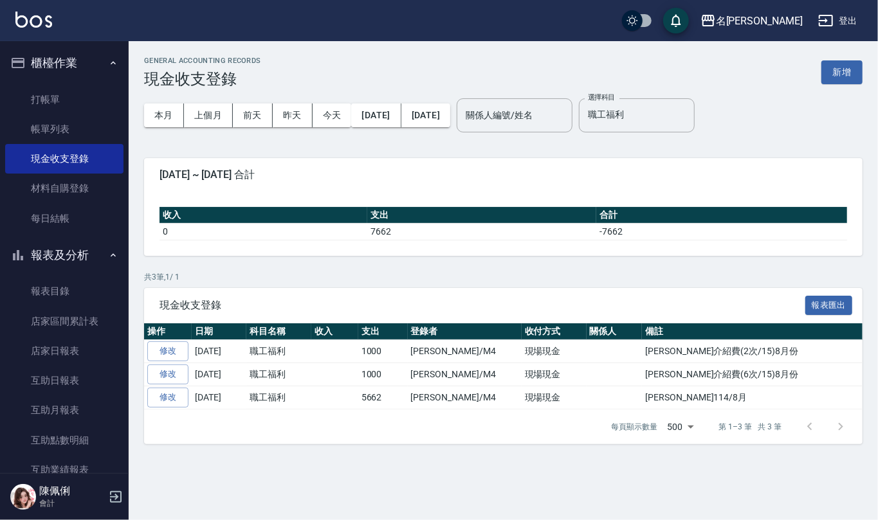
click at [839, 59] on div "GENERAL ACCOUNTING RECORDS 現金收支登錄 新增" at bounding box center [503, 73] width 719 height 32
click at [839, 72] on button "新增" at bounding box center [841, 72] width 41 height 24
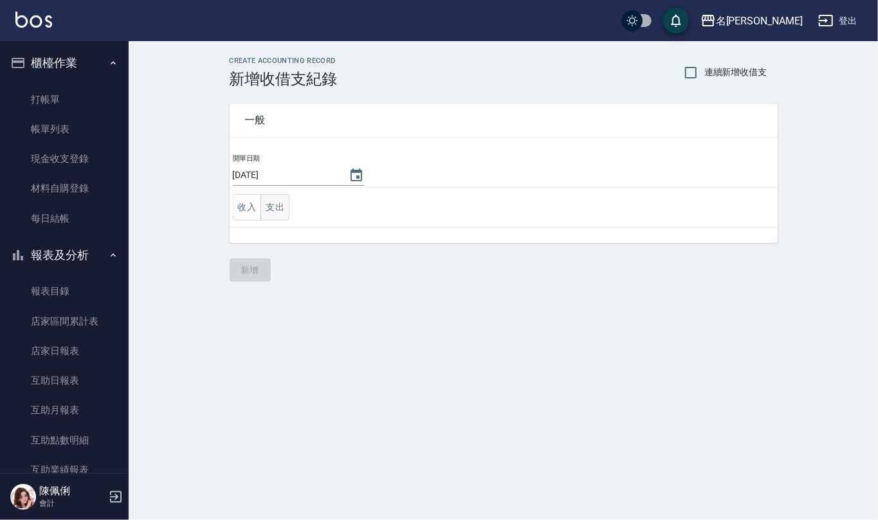
click at [274, 212] on button "支出" at bounding box center [275, 207] width 29 height 26
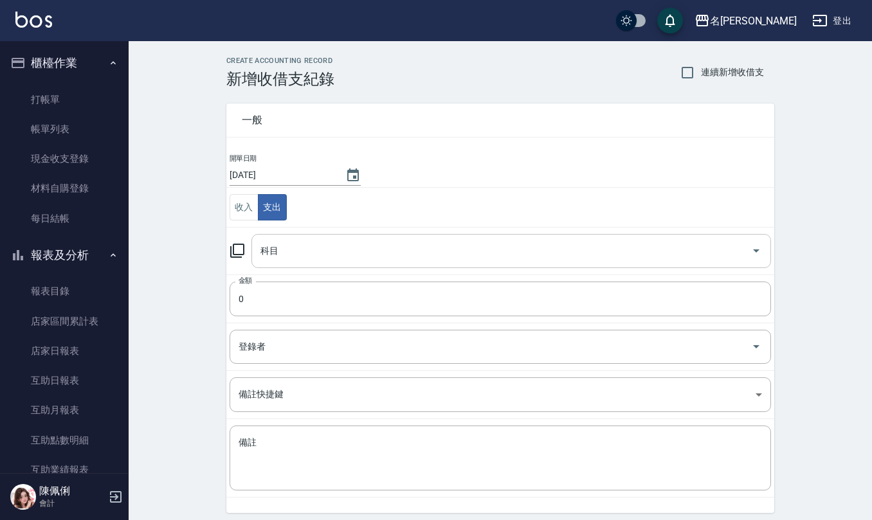
click at [309, 260] on input "科目" at bounding box center [501, 251] width 489 height 23
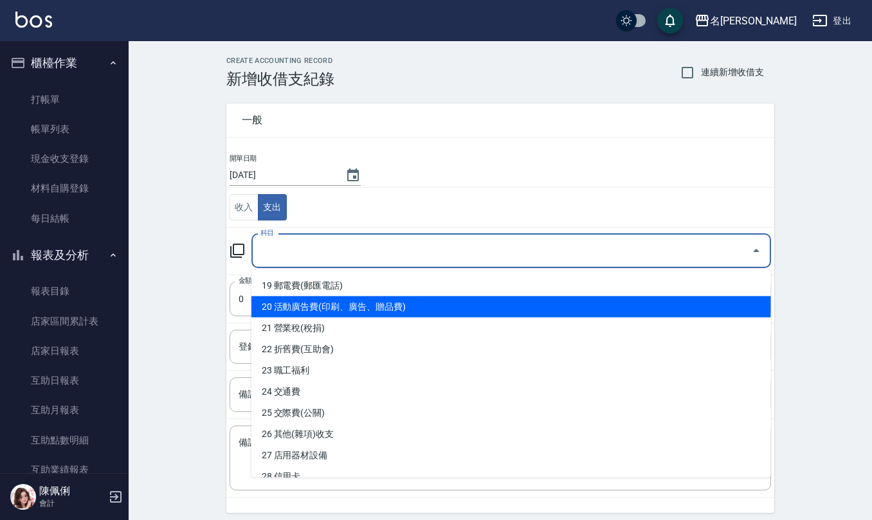
scroll to position [428, 0]
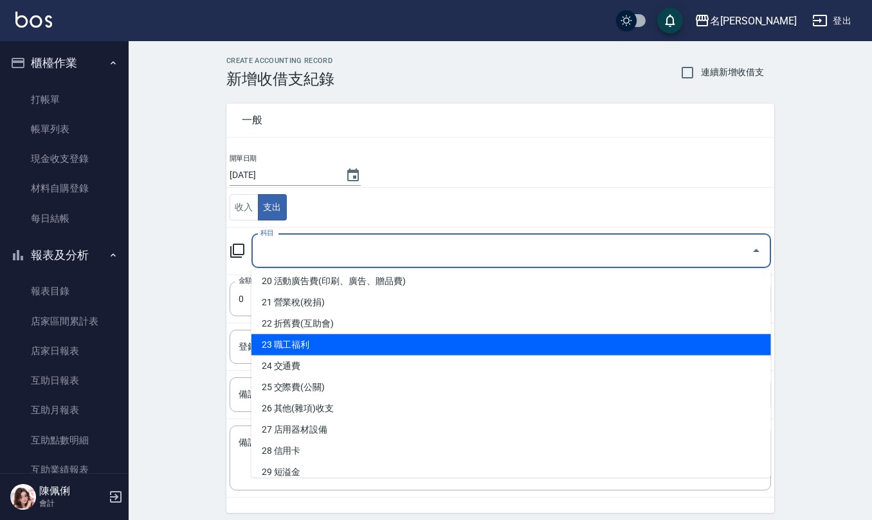
click at [328, 351] on li "23 職工福利" at bounding box center [512, 345] width 520 height 21
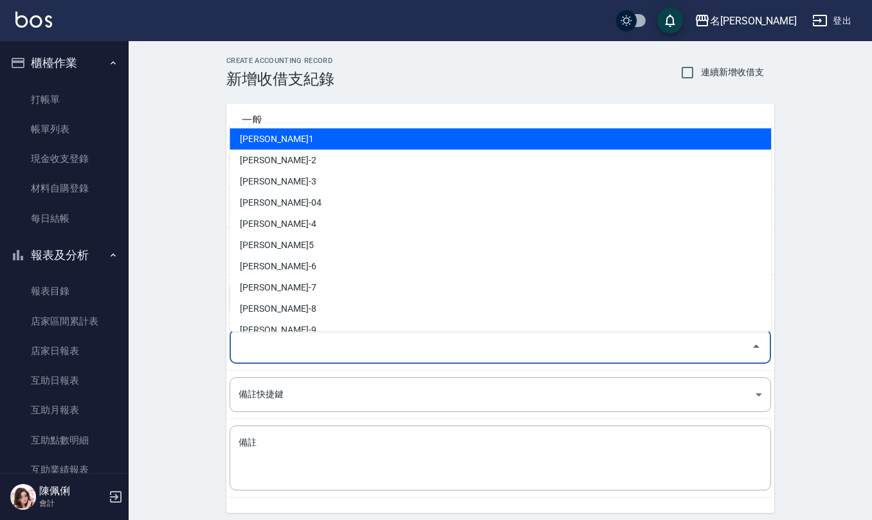
click at [353, 351] on input "登錄者" at bounding box center [490, 347] width 511 height 23
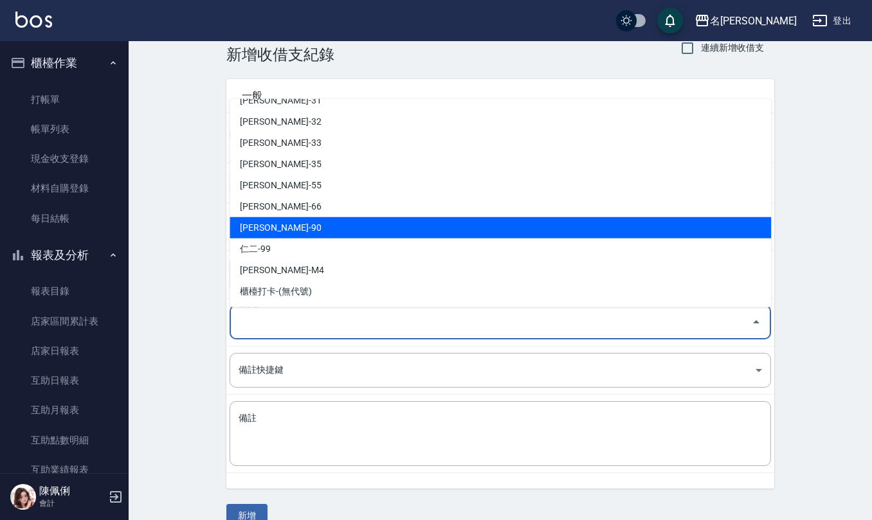
scroll to position [49, 0]
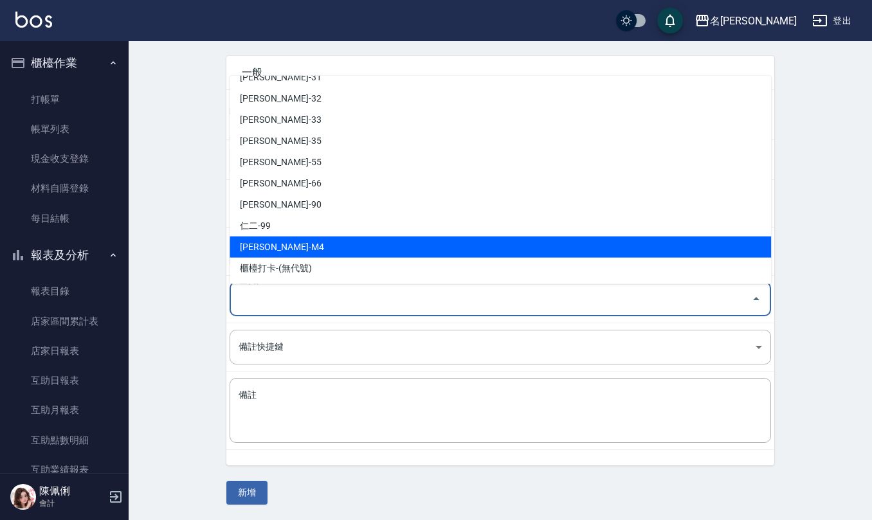
click at [322, 248] on li "[PERSON_NAME]-M4" at bounding box center [501, 247] width 542 height 21
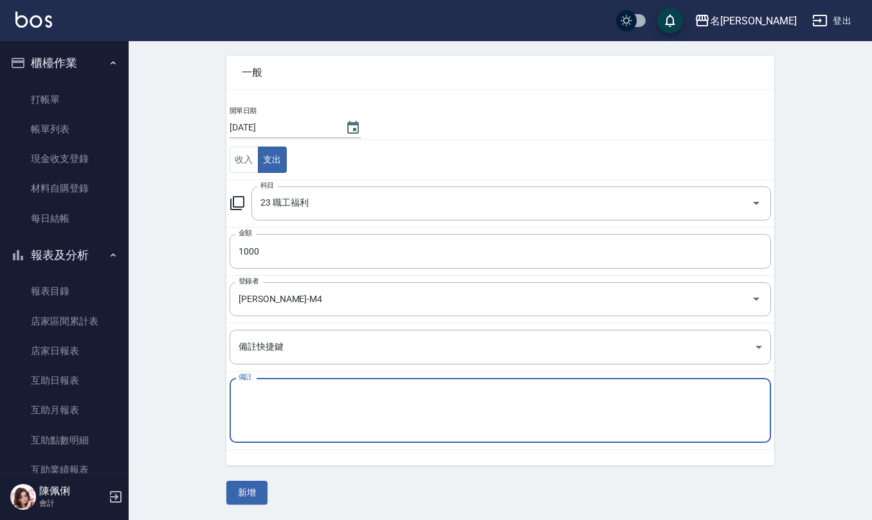
click at [300, 396] on textarea "備註" at bounding box center [501, 411] width 524 height 44
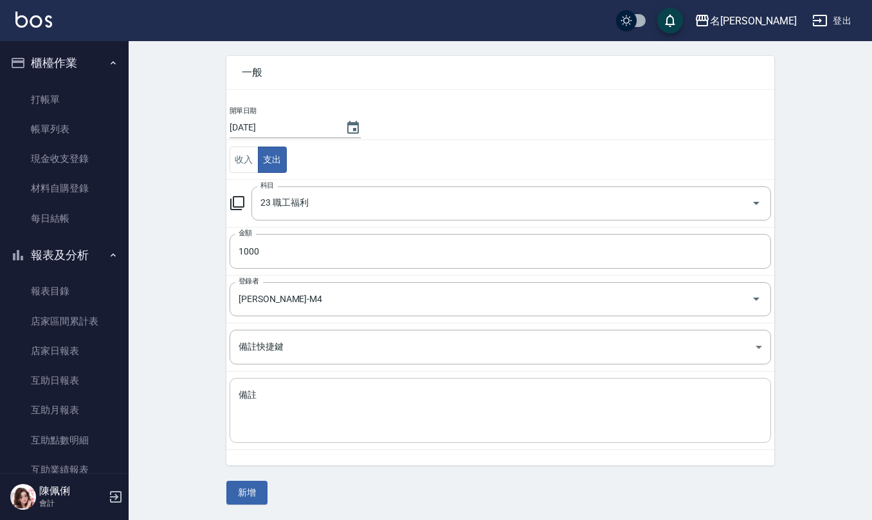
drag, startPoint x: 300, startPoint y: 387, endPoint x: 284, endPoint y: 407, distance: 25.1
click at [284, 407] on textarea "備註" at bounding box center [501, 411] width 524 height 44
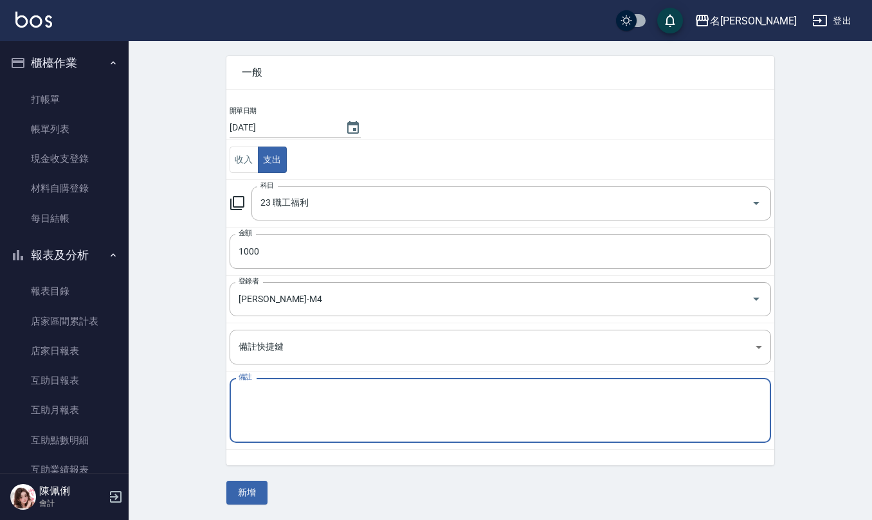
paste textarea "[PERSON_NAME]介紹費(6次/15)8月份"
click at [291, 391] on textarea "[PERSON_NAME]介紹費(6次/15)8月份" at bounding box center [501, 411] width 524 height 44
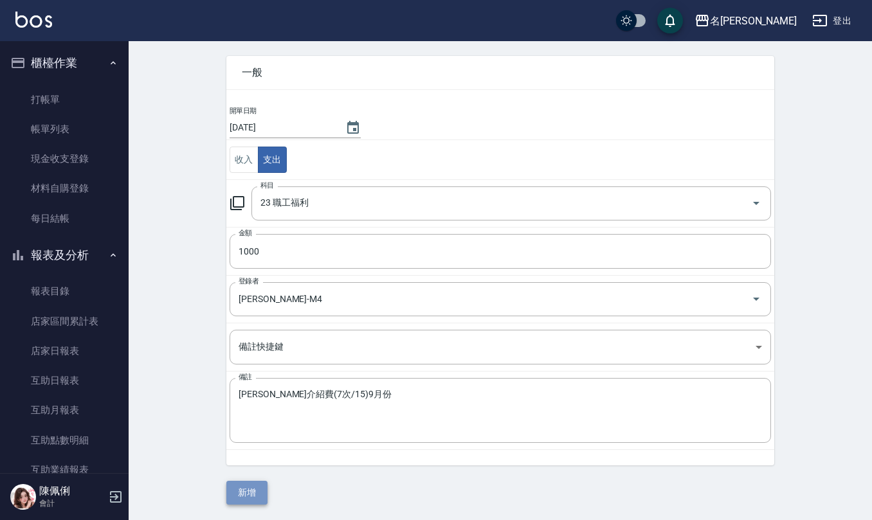
click at [250, 495] on button "新增" at bounding box center [246, 493] width 41 height 24
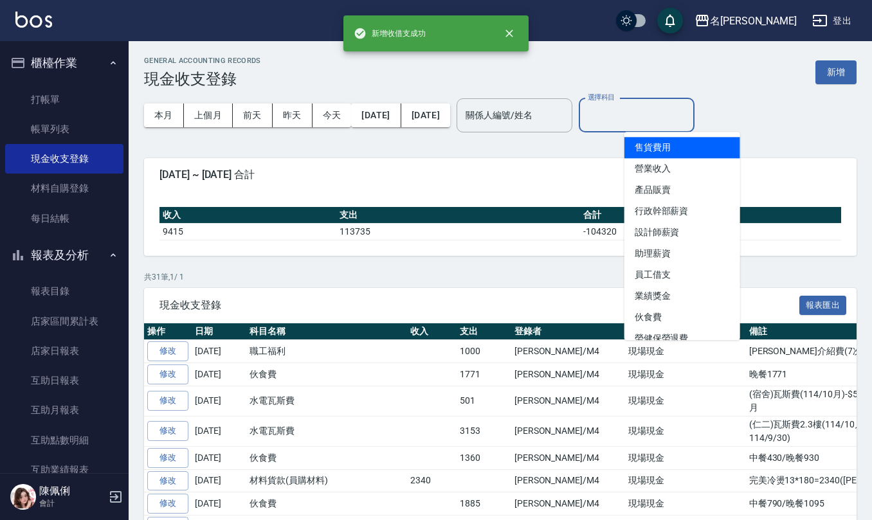
click at [675, 116] on input "選擇科目" at bounding box center [637, 115] width 104 height 23
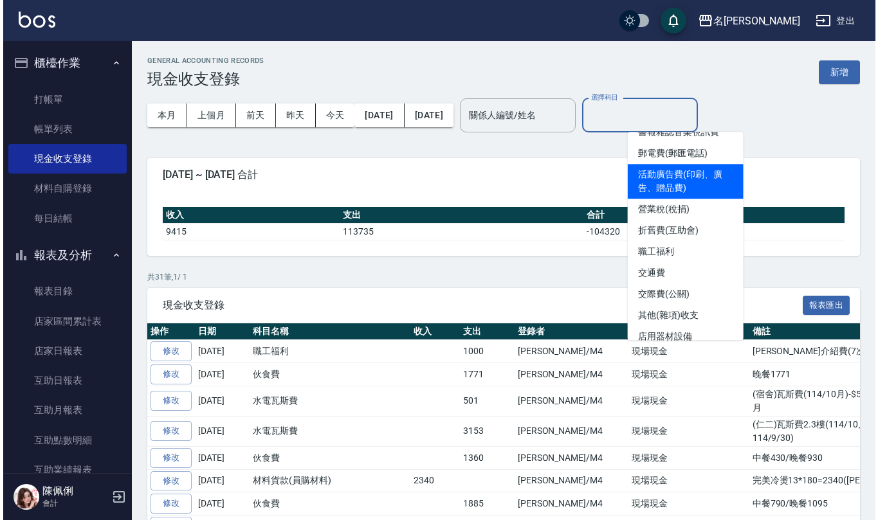
scroll to position [428, 0]
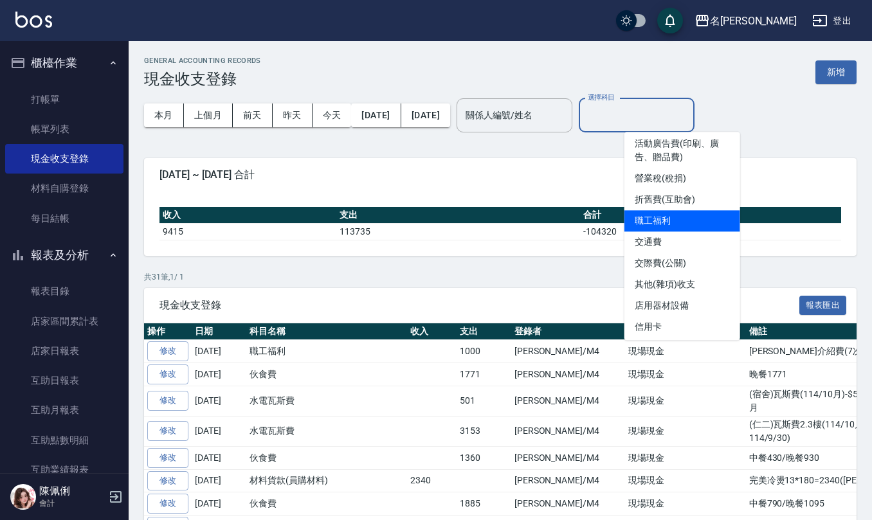
click at [684, 219] on li "職工福利" at bounding box center [683, 220] width 116 height 21
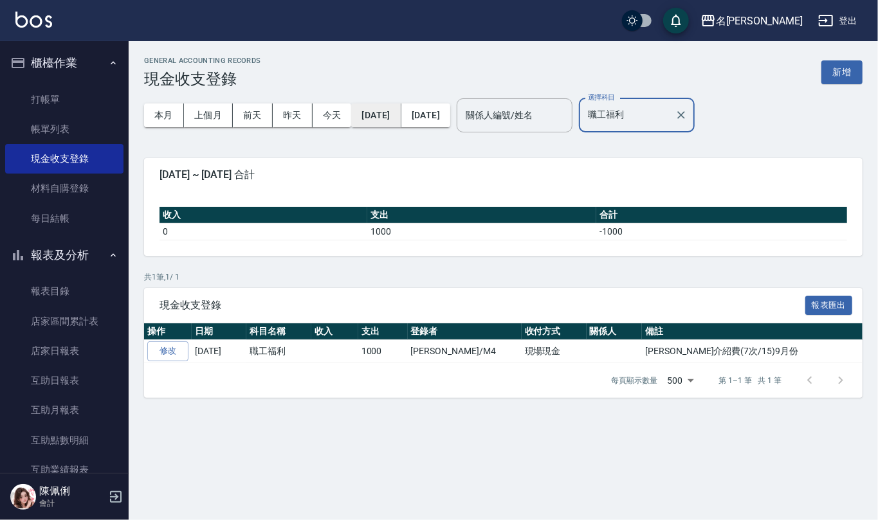
click at [399, 117] on button "[DATE]" at bounding box center [376, 116] width 50 height 24
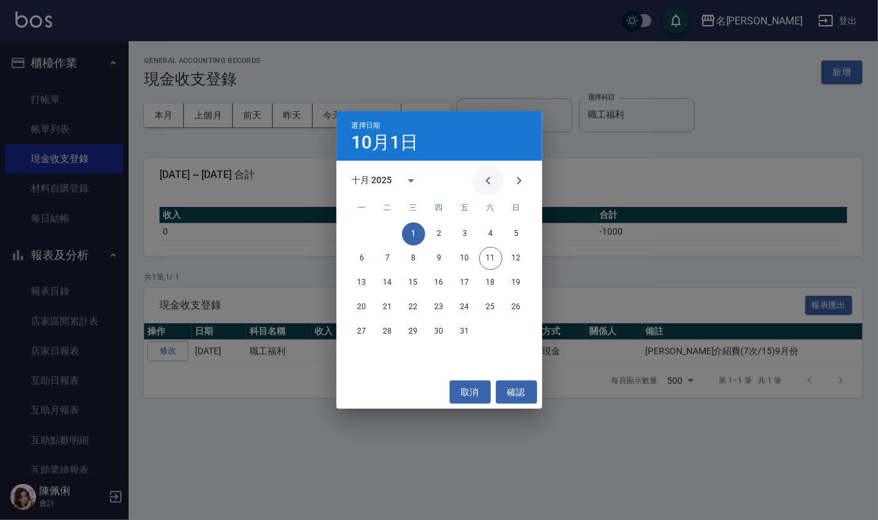
click at [486, 183] on icon "Previous month" at bounding box center [488, 180] width 15 height 15
click at [363, 232] on button "1" at bounding box center [362, 234] width 23 height 23
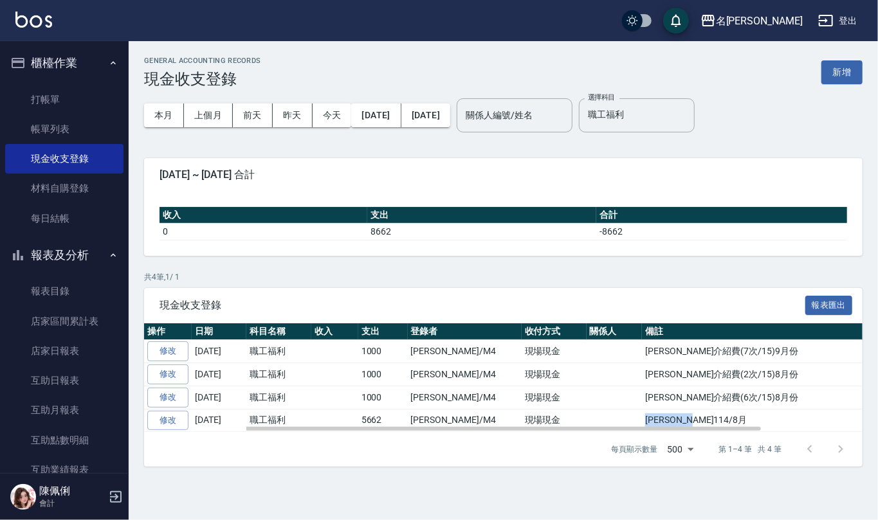
drag, startPoint x: 601, startPoint y: 421, endPoint x: 664, endPoint y: 421, distance: 63.0
click at [664, 421] on td "[PERSON_NAME]114/8月" at bounding box center [811, 420] width 338 height 23
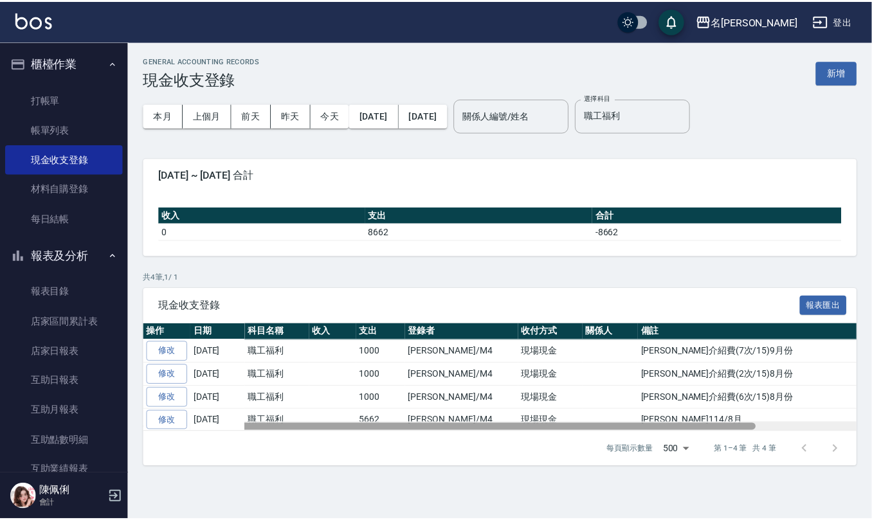
scroll to position [0, 117]
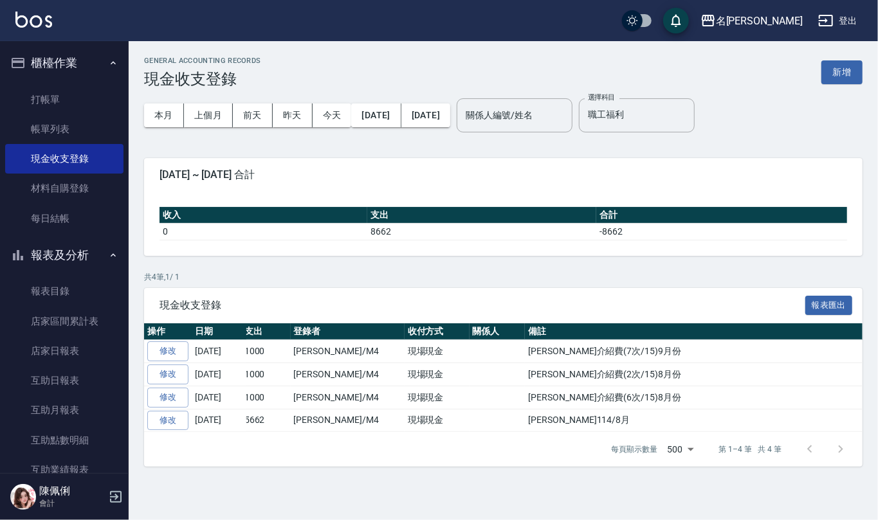
drag, startPoint x: 652, startPoint y: 426, endPoint x: 708, endPoint y: 241, distance: 193.7
click at [708, 235] on td "-8662" at bounding box center [721, 231] width 251 height 17
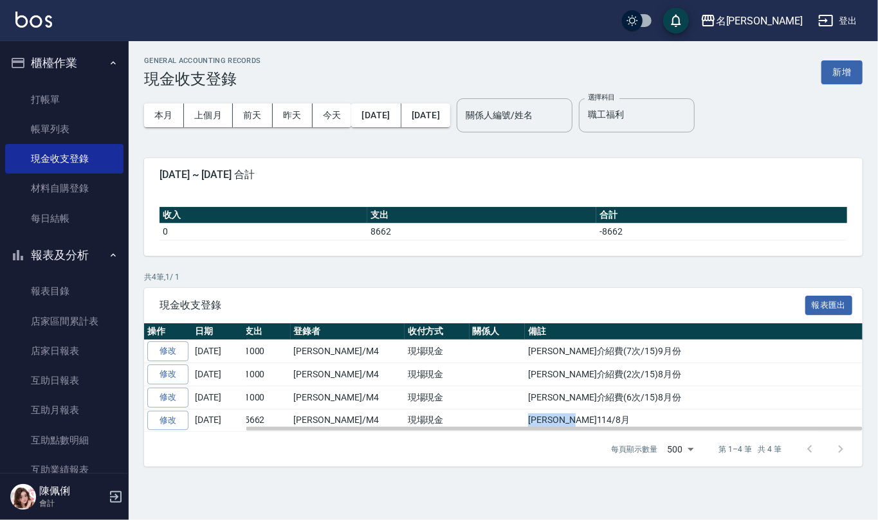
drag, startPoint x: 482, startPoint y: 418, endPoint x: 546, endPoint y: 421, distance: 63.1
click at [546, 421] on td "[PERSON_NAME]114/8月" at bounding box center [694, 420] width 338 height 23
copy td "[PERSON_NAME]114/8月"
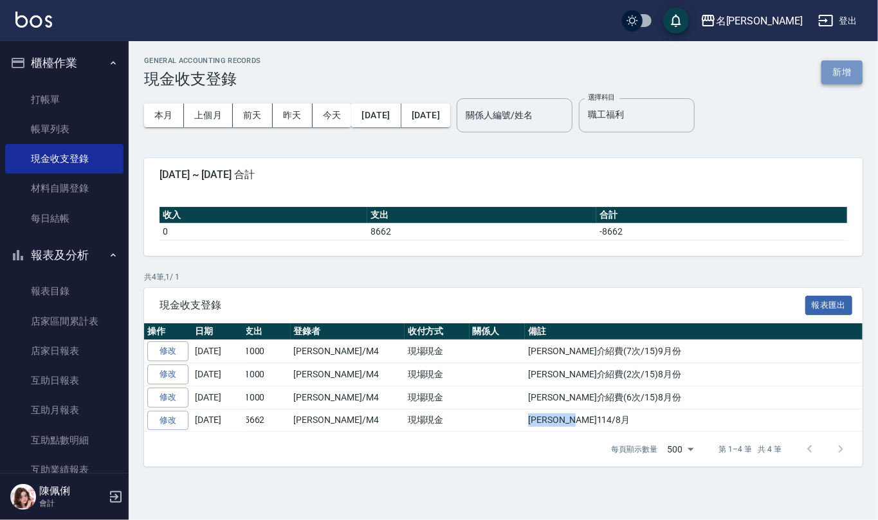
click at [842, 71] on button "新增" at bounding box center [841, 72] width 41 height 24
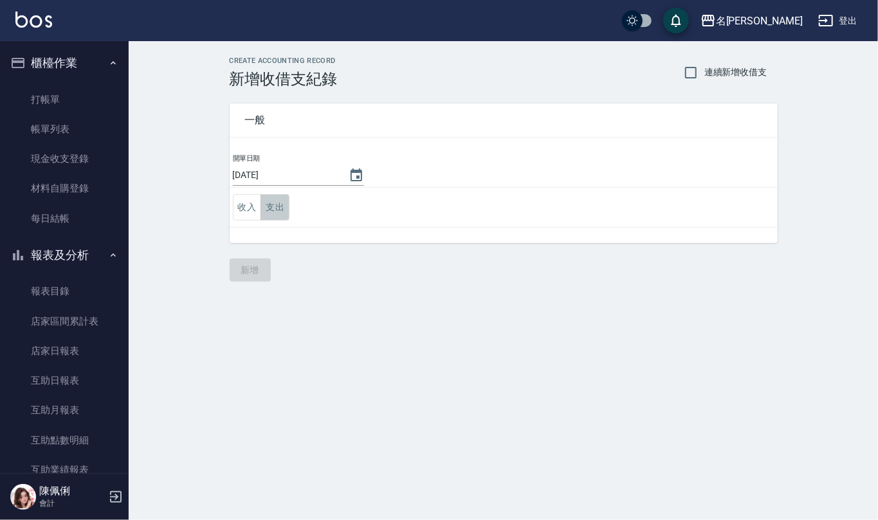
click at [271, 199] on button "支出" at bounding box center [275, 207] width 29 height 26
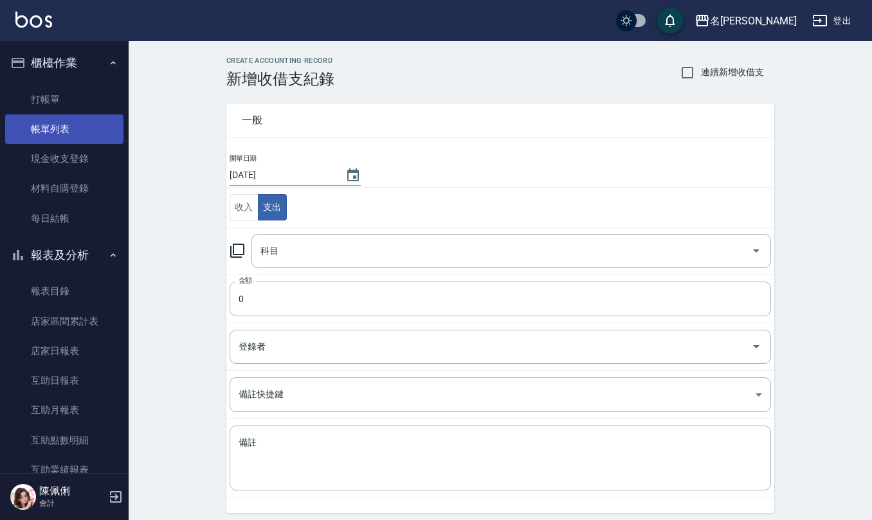
click at [55, 124] on link "帳單列表" at bounding box center [64, 130] width 118 height 30
click at [70, 127] on link "帳單列表" at bounding box center [64, 130] width 118 height 30
click at [45, 98] on link "打帳單" at bounding box center [64, 100] width 118 height 30
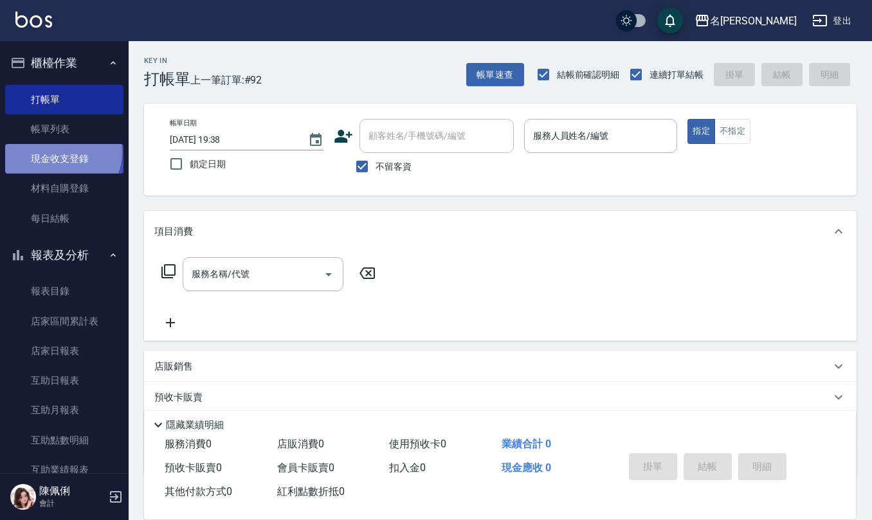
click at [57, 152] on link "現金收支登錄" at bounding box center [64, 159] width 118 height 30
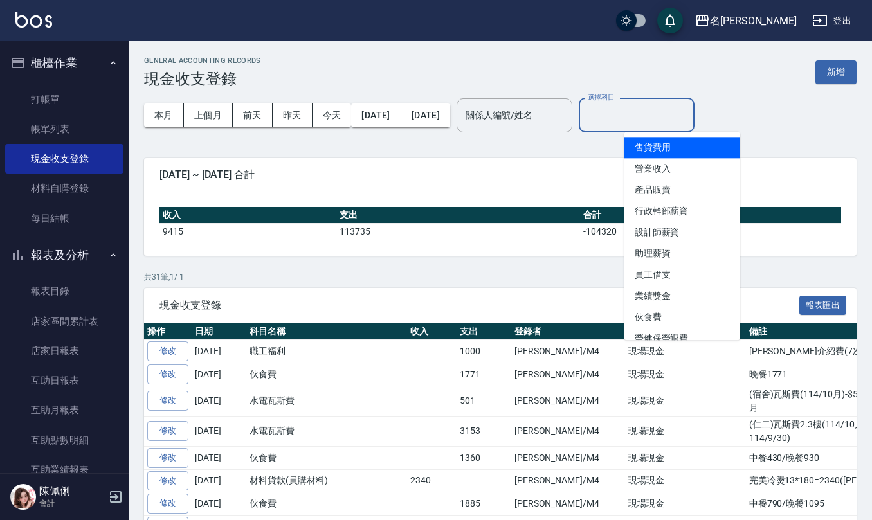
click at [665, 111] on input "選擇科目" at bounding box center [637, 115] width 104 height 23
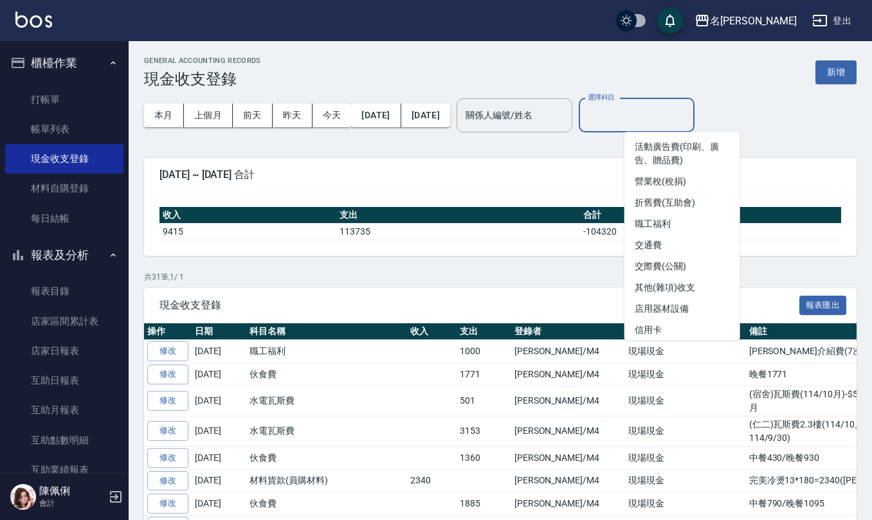
scroll to position [428, 0]
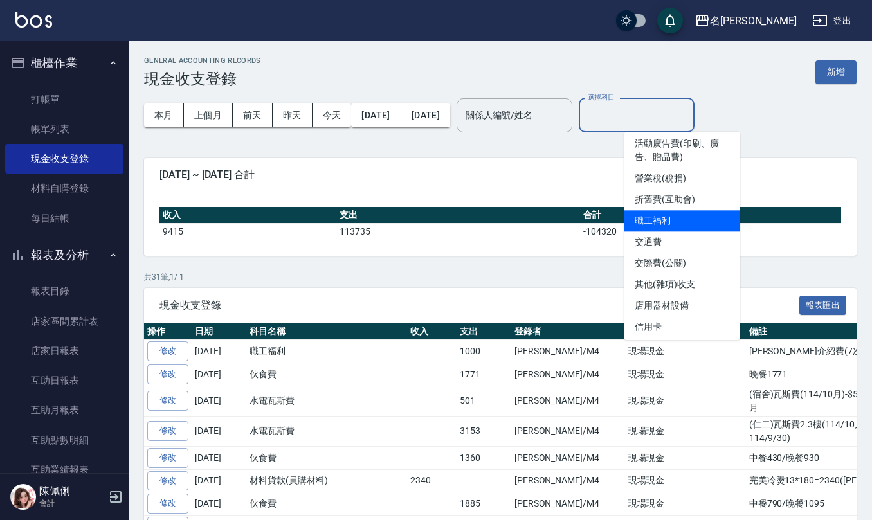
click at [668, 225] on li "職工福利" at bounding box center [683, 220] width 116 height 21
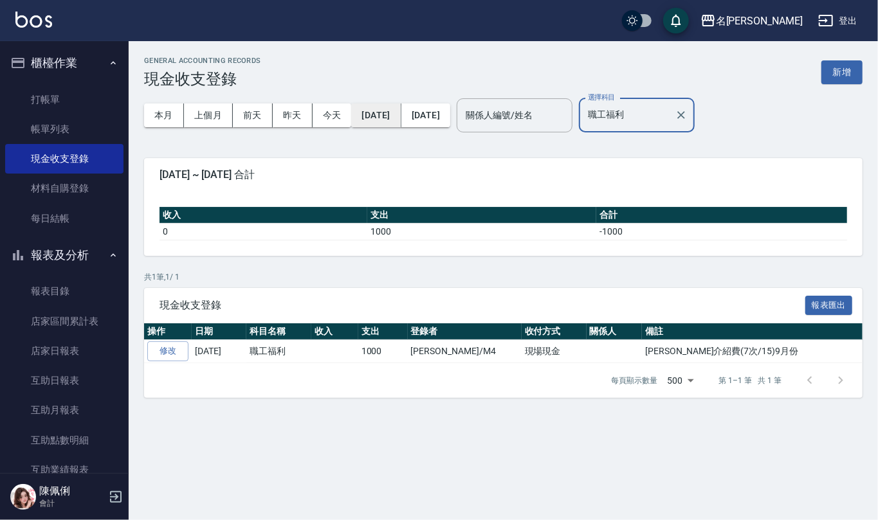
click at [381, 108] on button "[DATE]" at bounding box center [376, 116] width 50 height 24
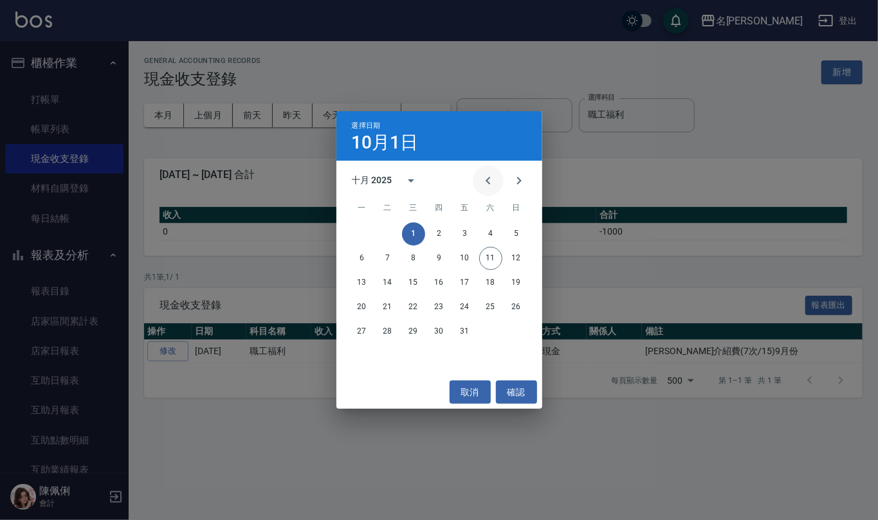
click at [486, 183] on icon "Previous month" at bounding box center [488, 180] width 15 height 15
click at [355, 237] on button "1" at bounding box center [362, 234] width 23 height 23
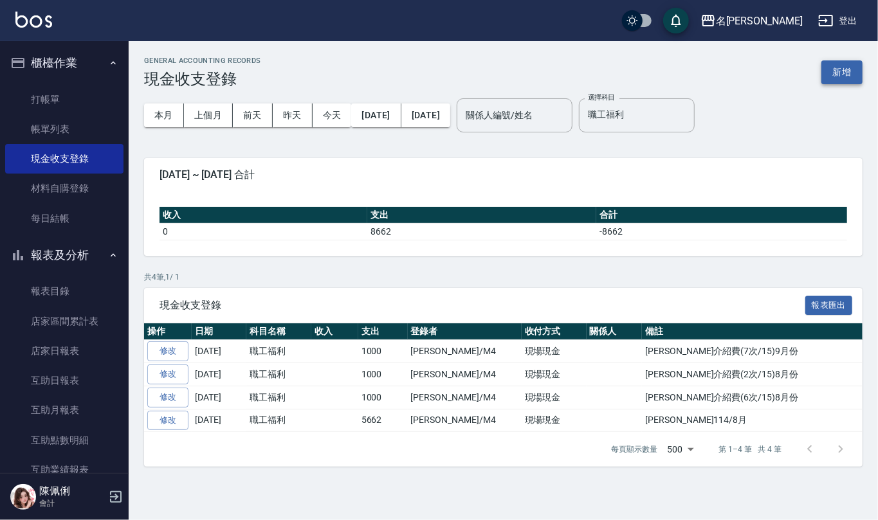
click at [860, 75] on button "新增" at bounding box center [841, 72] width 41 height 24
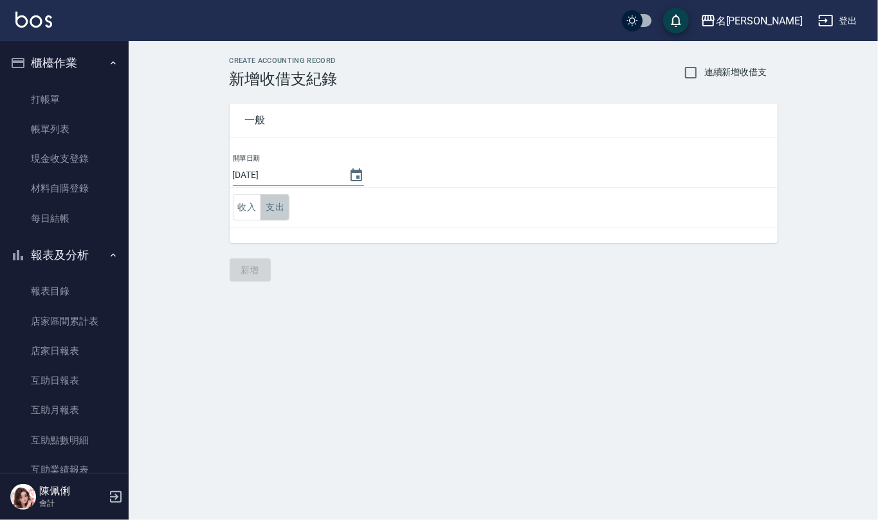
click at [266, 206] on button "支出" at bounding box center [275, 207] width 29 height 26
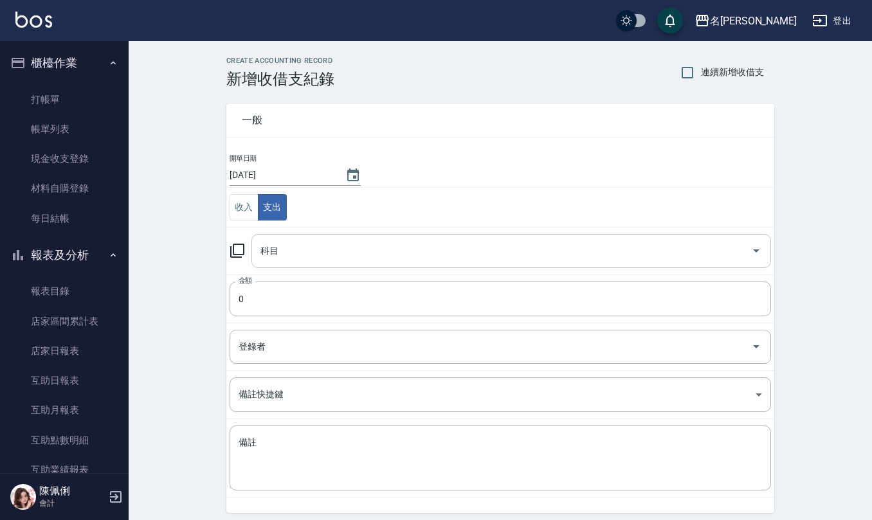
click at [284, 256] on input "科目" at bounding box center [501, 251] width 489 height 23
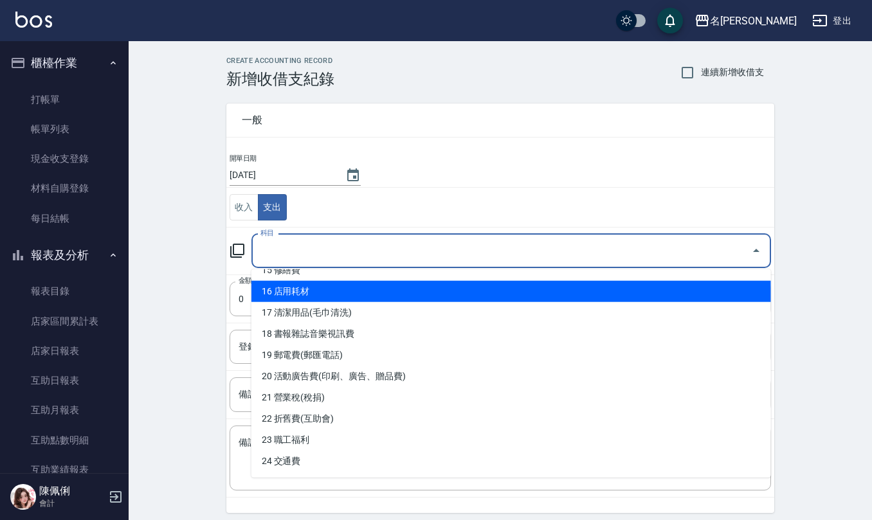
scroll to position [343, 0]
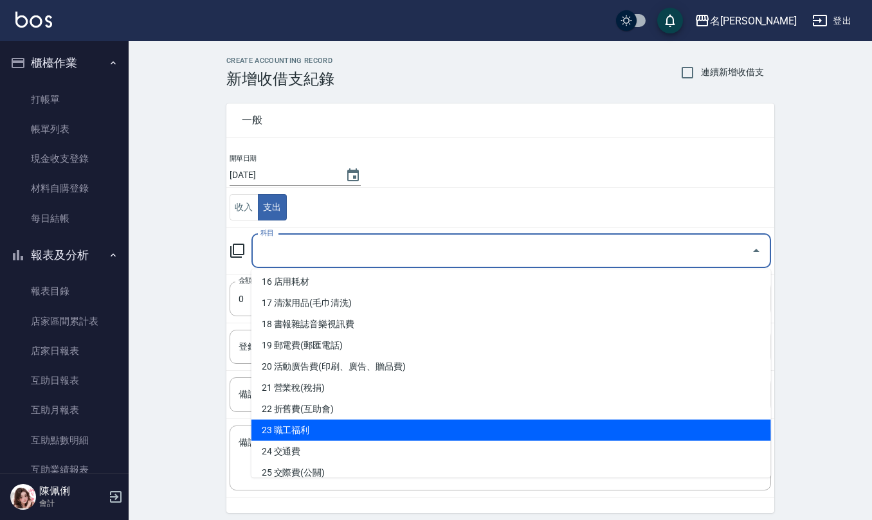
click at [298, 426] on li "23 職工福利" at bounding box center [512, 430] width 520 height 21
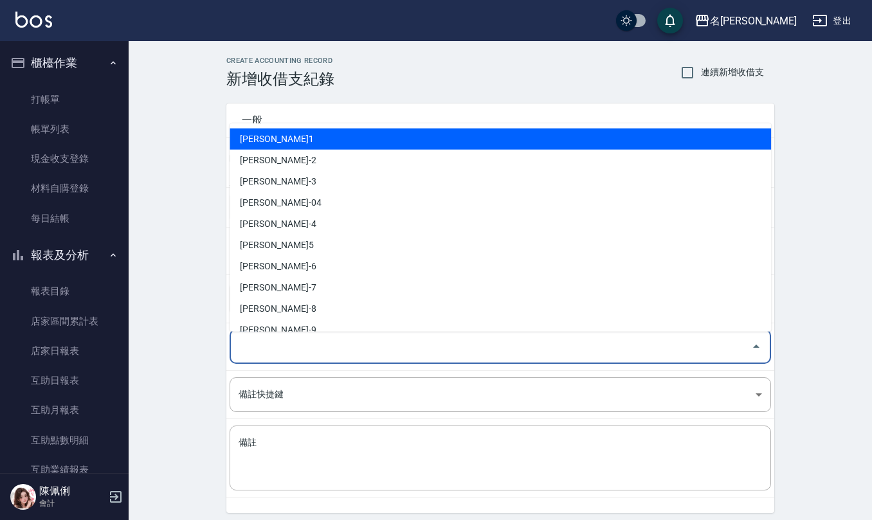
click at [295, 345] on input "登錄者" at bounding box center [490, 347] width 511 height 23
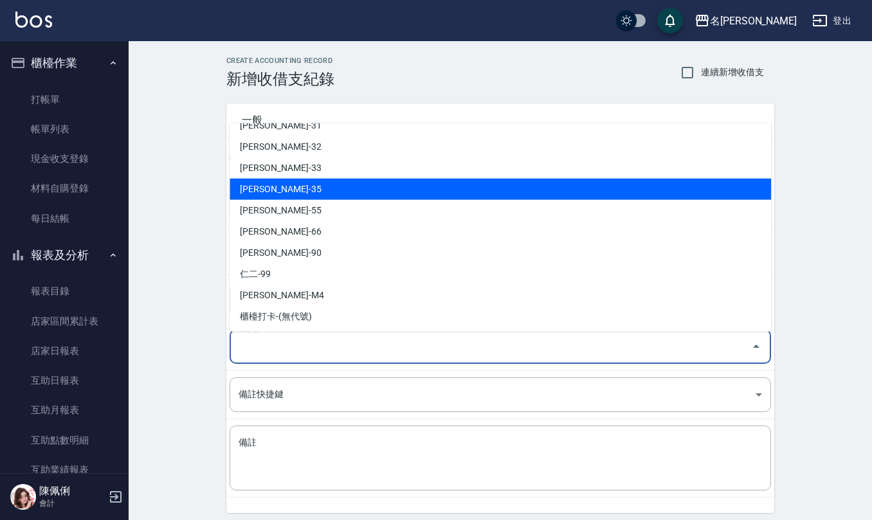
scroll to position [609, 0]
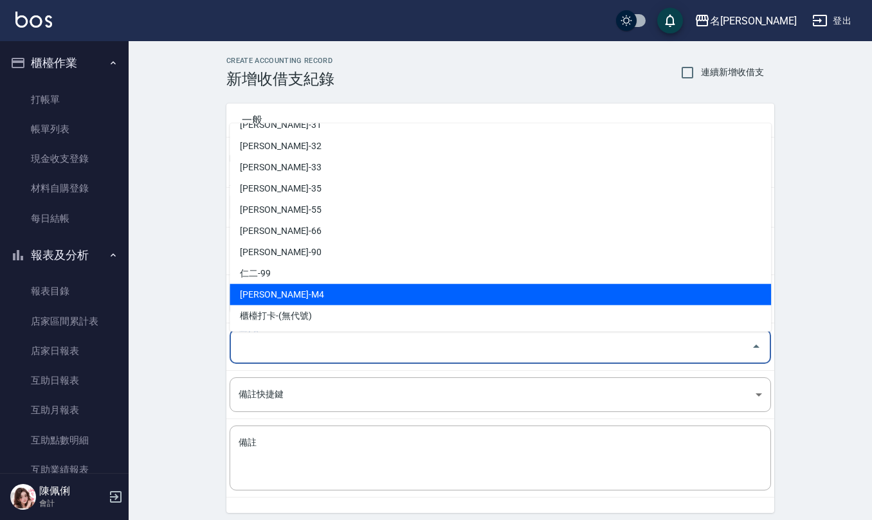
click at [302, 291] on li "[PERSON_NAME]-M4" at bounding box center [501, 294] width 542 height 21
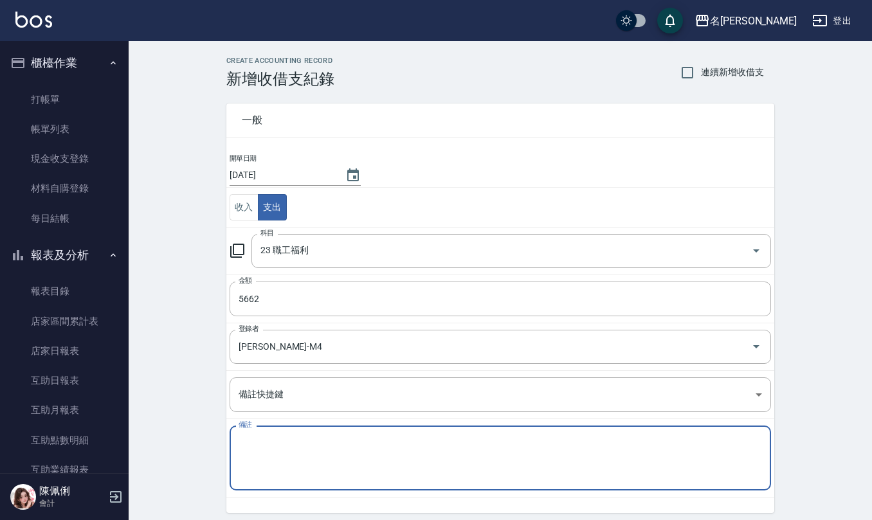
click at [275, 470] on textarea "備註" at bounding box center [501, 459] width 524 height 44
paste textarea "[PERSON_NAME]114/8月"
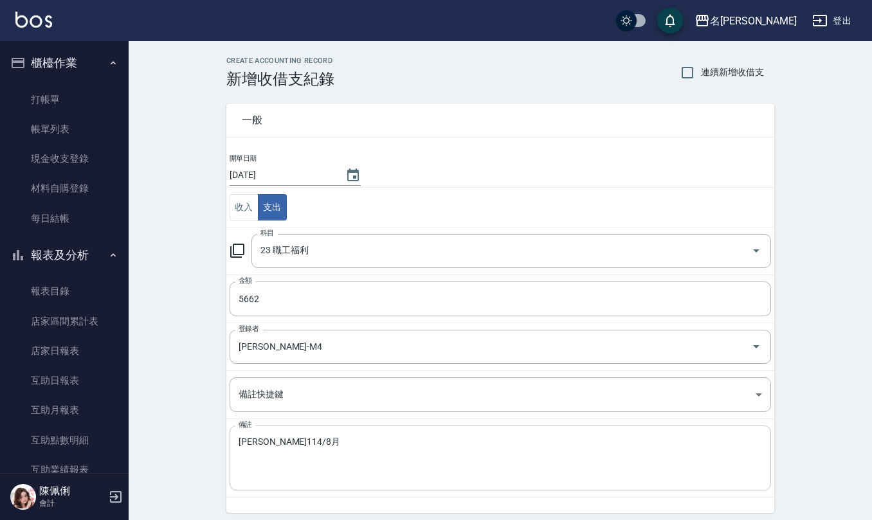
click at [293, 432] on div "[PERSON_NAME]114/8月 x 備註" at bounding box center [501, 458] width 542 height 65
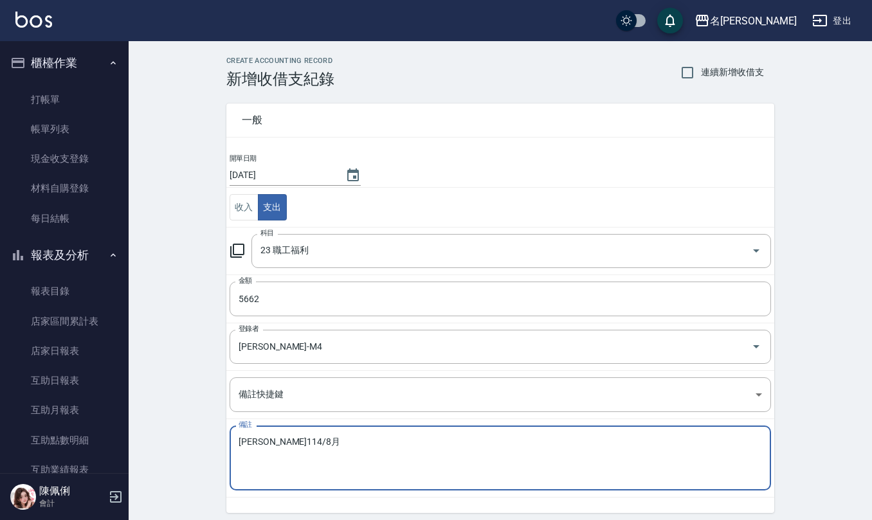
click at [287, 444] on textarea "[PERSON_NAME]114/8月" at bounding box center [501, 459] width 524 height 44
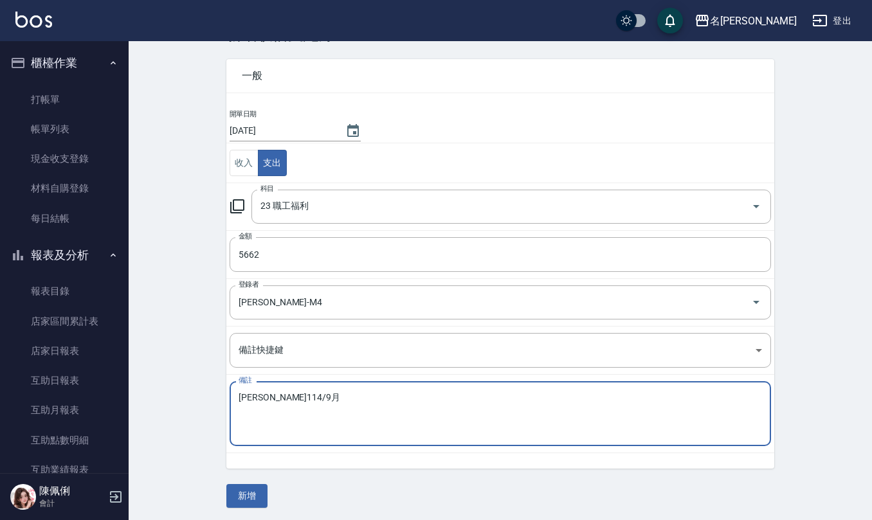
scroll to position [49, 0]
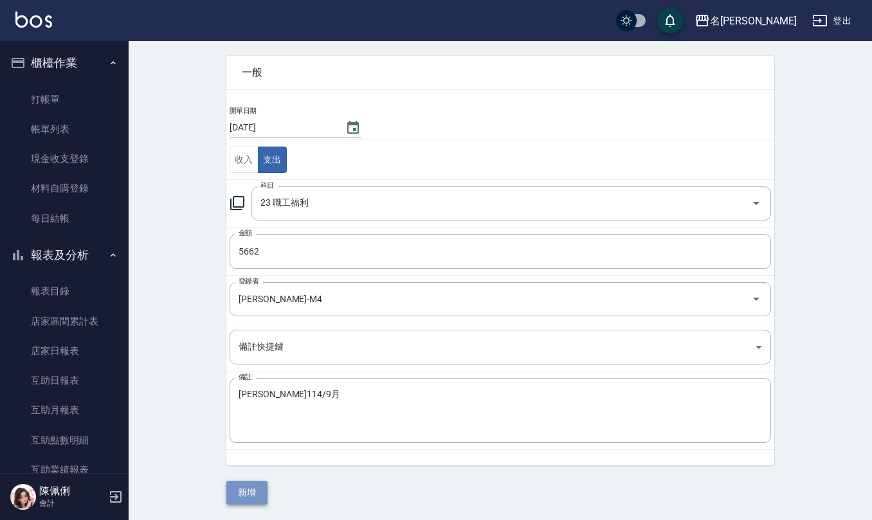
click at [258, 494] on button "新增" at bounding box center [246, 493] width 41 height 24
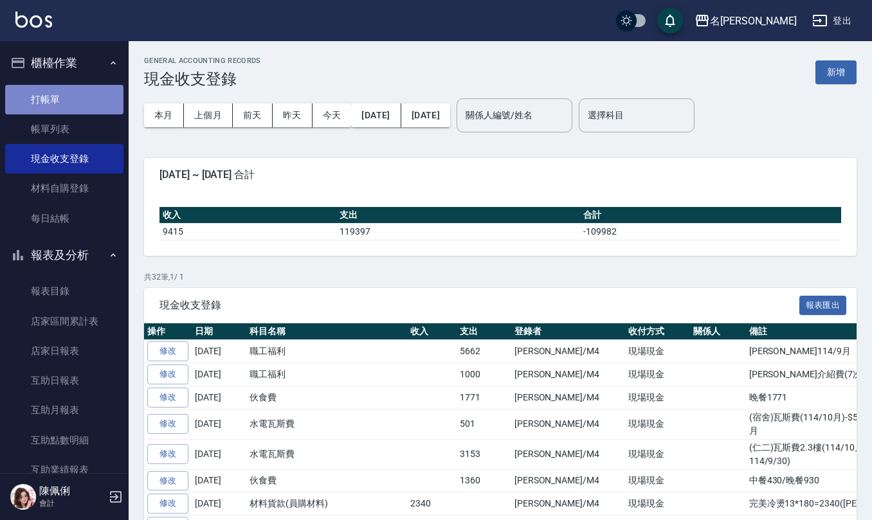
click at [67, 102] on link "打帳單" at bounding box center [64, 100] width 118 height 30
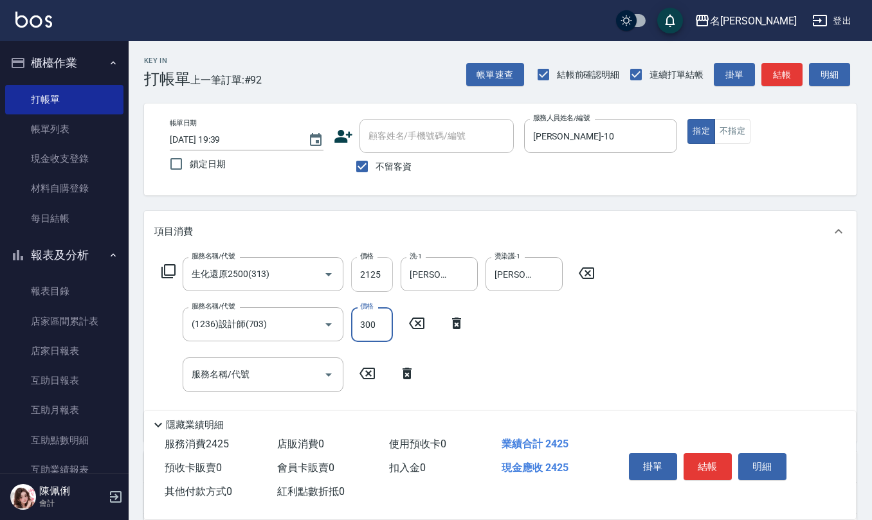
click at [385, 271] on input "2125" at bounding box center [372, 274] width 42 height 35
click at [382, 271] on input "2125" at bounding box center [372, 274] width 42 height 35
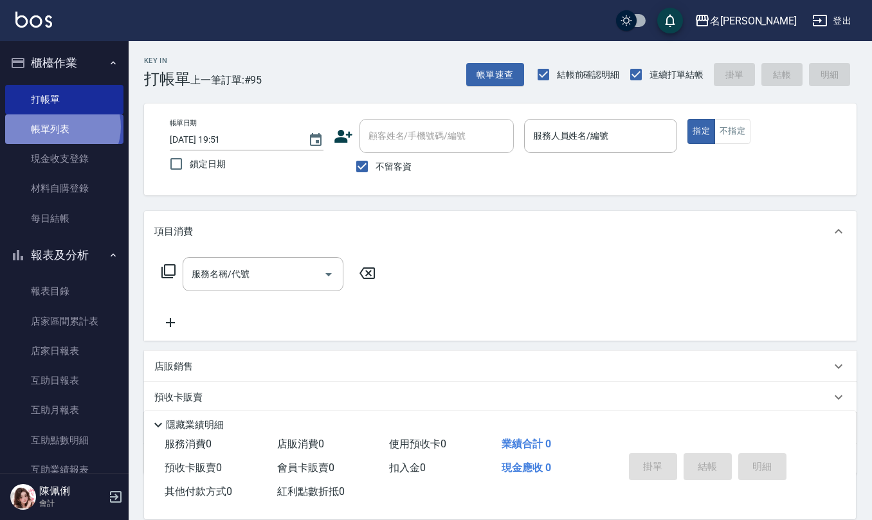
click at [60, 127] on link "帳單列表" at bounding box center [64, 130] width 118 height 30
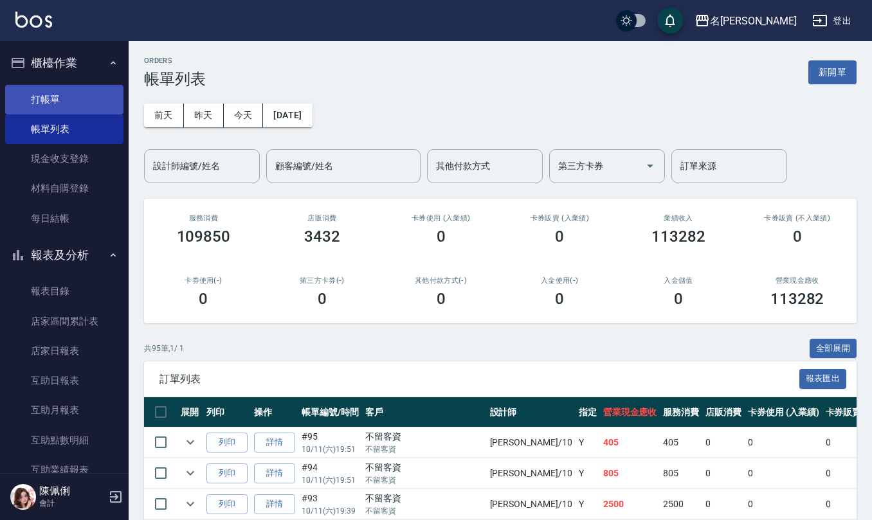
click at [59, 93] on link "打帳單" at bounding box center [64, 100] width 118 height 30
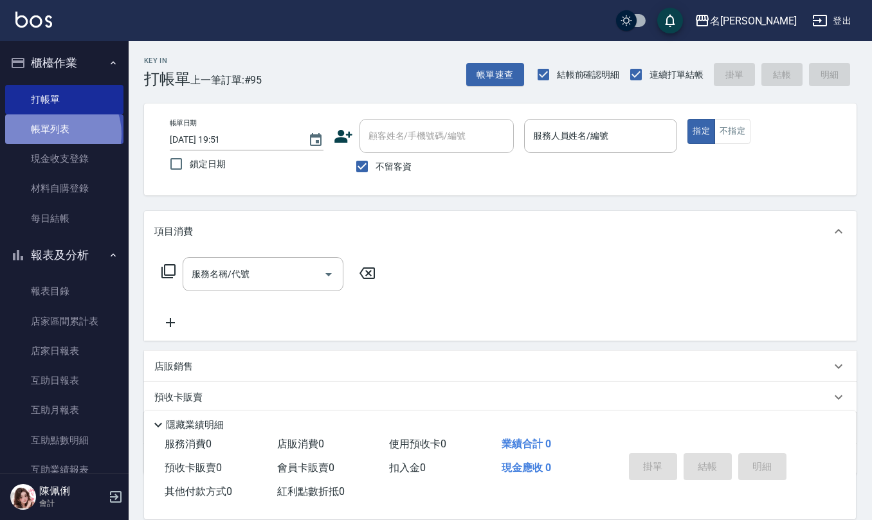
click at [57, 134] on link "帳單列表" at bounding box center [64, 130] width 118 height 30
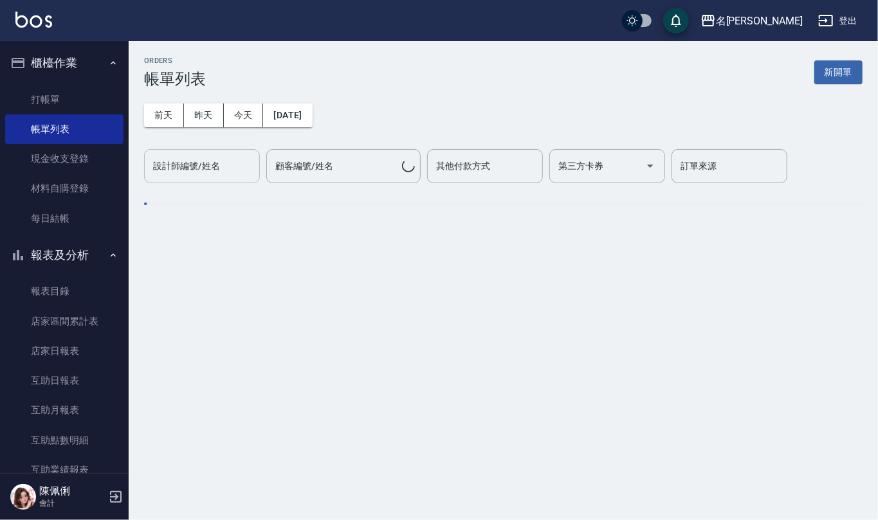
click at [217, 165] on div "設計師編號/姓名 設計師編號/姓名" at bounding box center [202, 166] width 116 height 34
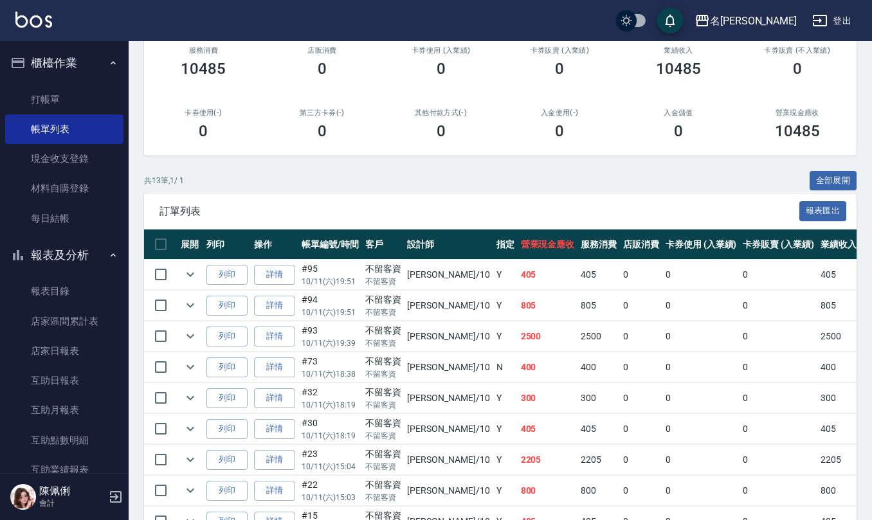
scroll to position [171, 0]
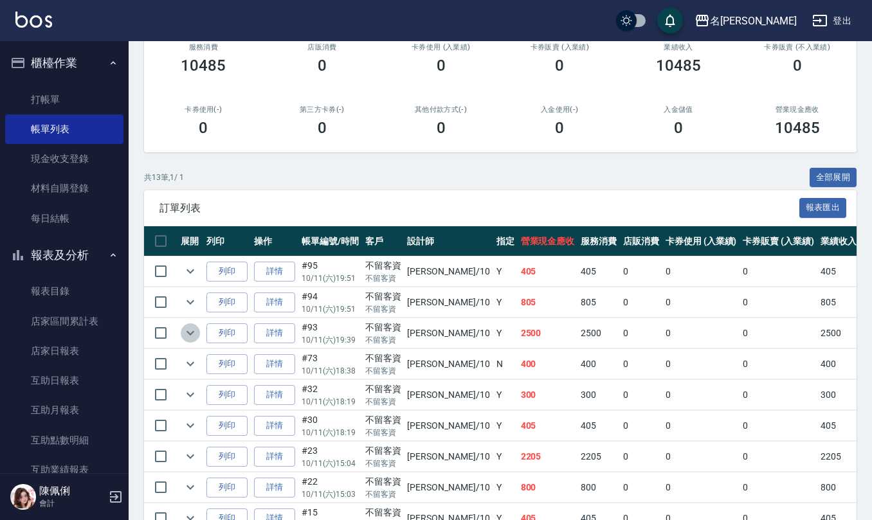
click at [198, 335] on button "expand row" at bounding box center [190, 333] width 19 height 19
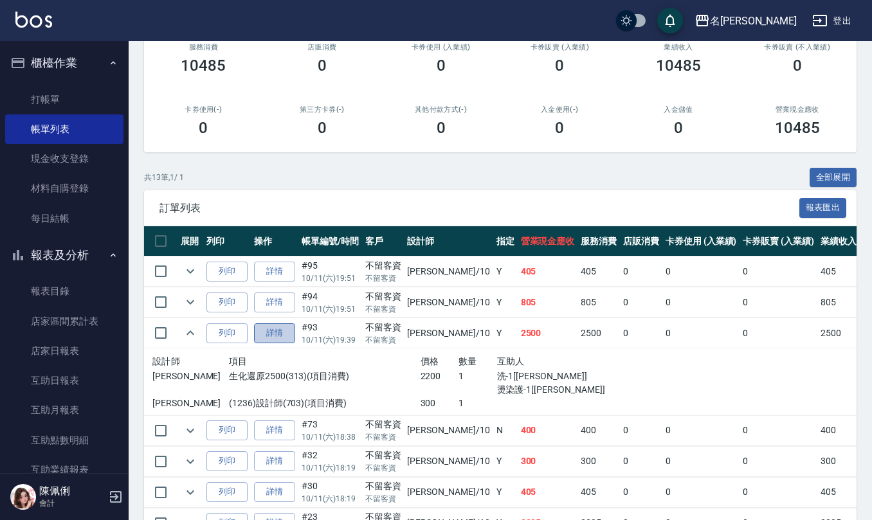
click at [283, 340] on link "詳情" at bounding box center [274, 334] width 41 height 20
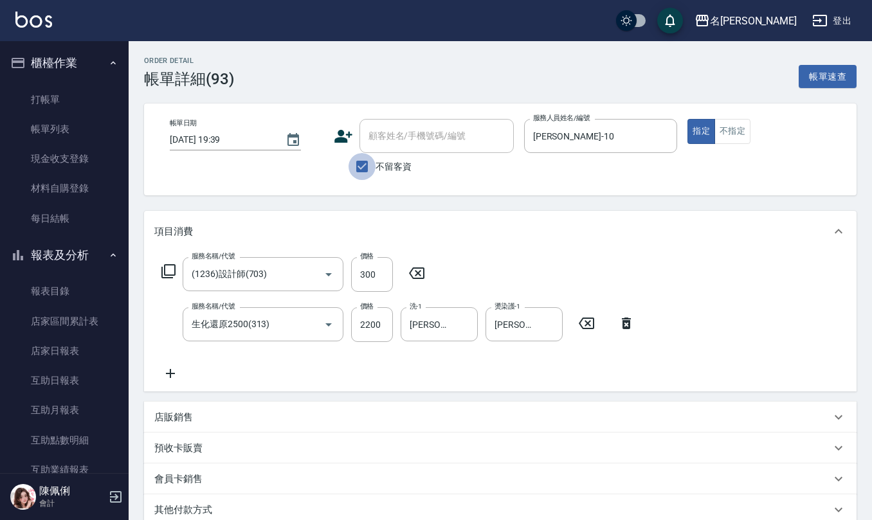
click at [359, 166] on input "不留客資" at bounding box center [362, 166] width 27 height 27
click at [407, 140] on input "顧客姓名/手機號碼/編號" at bounding box center [427, 136] width 124 height 23
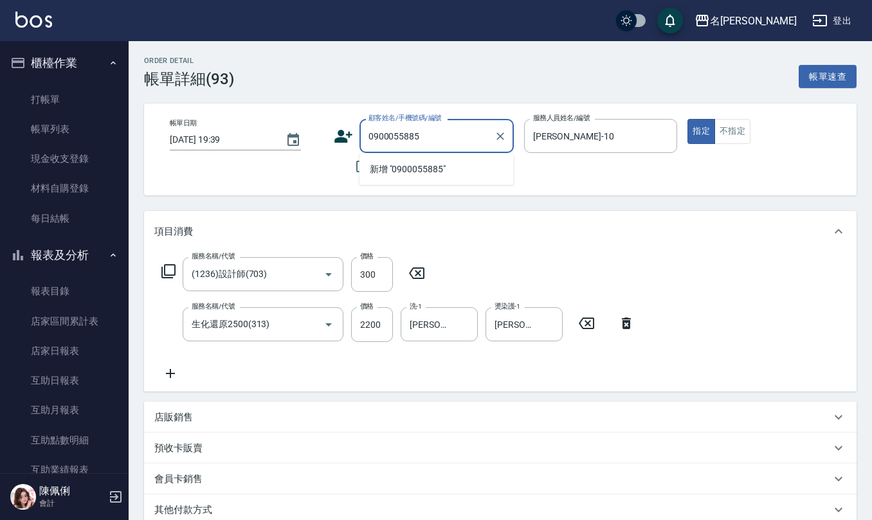
drag, startPoint x: 398, startPoint y: 138, endPoint x: 273, endPoint y: 130, distance: 124.4
click at [276, 130] on div "帳單日期 [DATE] 19:39 顧客姓名/手機號碼/編號 0900055885 顧客姓名/手機號碼/編號 不留客資 服務人員姓名/編號 [PERSON_N…" at bounding box center [501, 149] width 682 height 61
click at [338, 134] on icon at bounding box center [344, 136] width 18 height 13
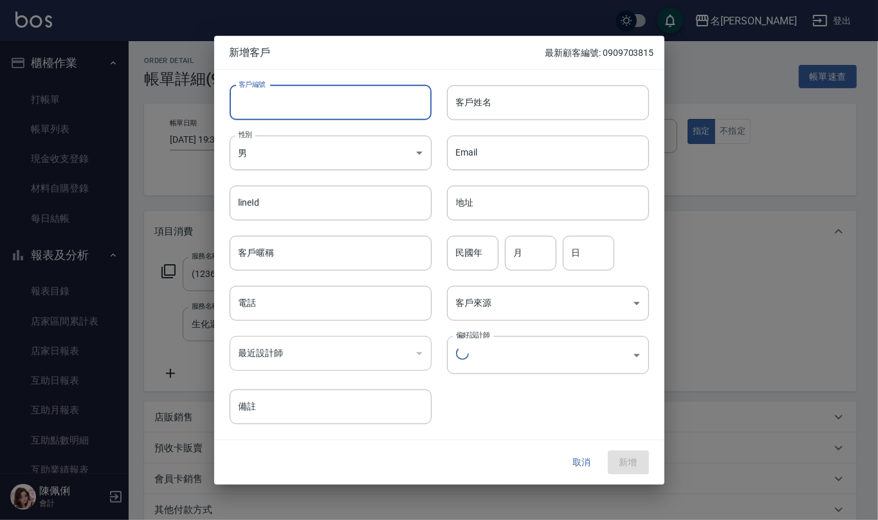
click at [347, 109] on input "客戶編號" at bounding box center [331, 102] width 202 height 35
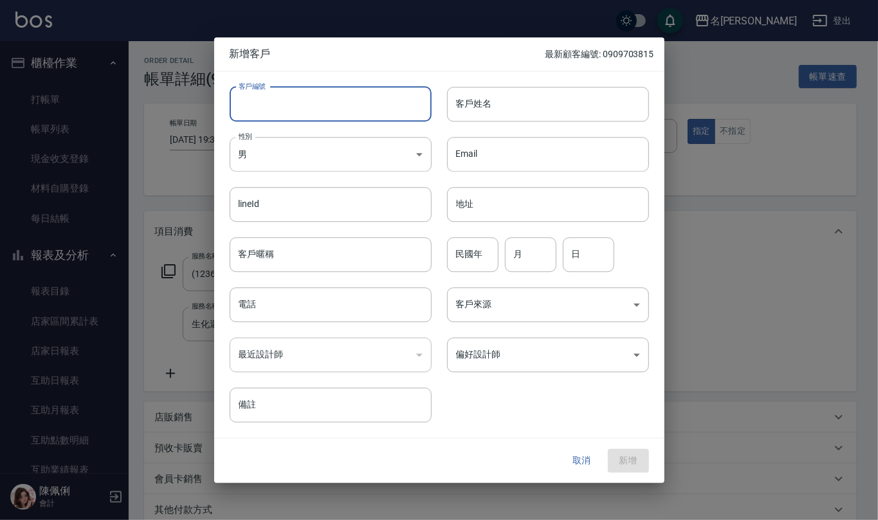
paste input "0900055885"
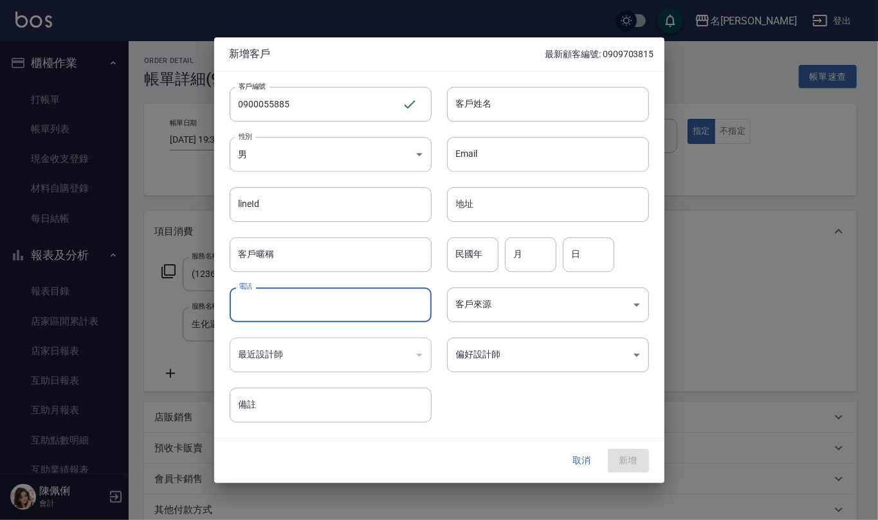
click at [338, 300] on input "電話" at bounding box center [331, 305] width 202 height 35
paste input "0900055885"
click at [365, 173] on div "lineId lineId" at bounding box center [322, 197] width 217 height 50
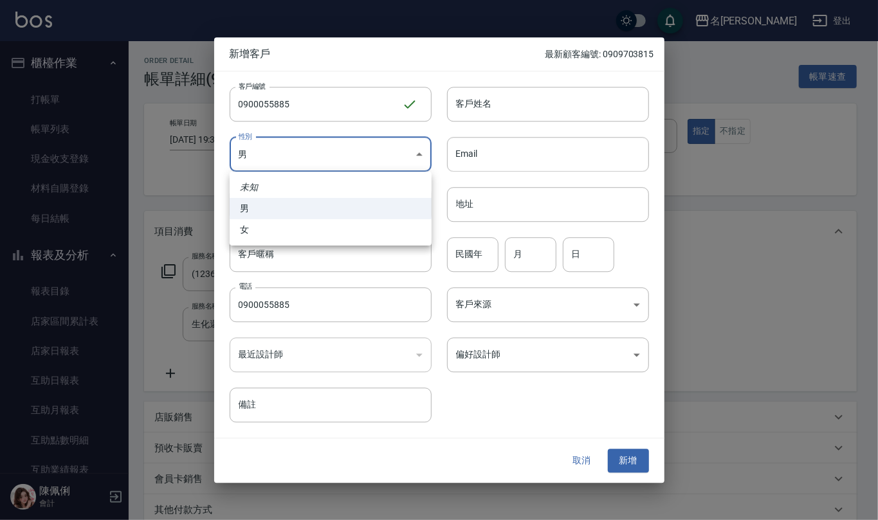
click at [365, 154] on body "名留仁二 登出 櫃檯作業 打帳單 帳單列表 現金收支登錄 材料自購登錄 每日結帳 報表及分析 報表目錄 店家區間累計表 店家日報表 互助日報表 互助月報表 互…" at bounding box center [439, 345] width 878 height 690
click at [354, 232] on li "女" at bounding box center [331, 229] width 202 height 21
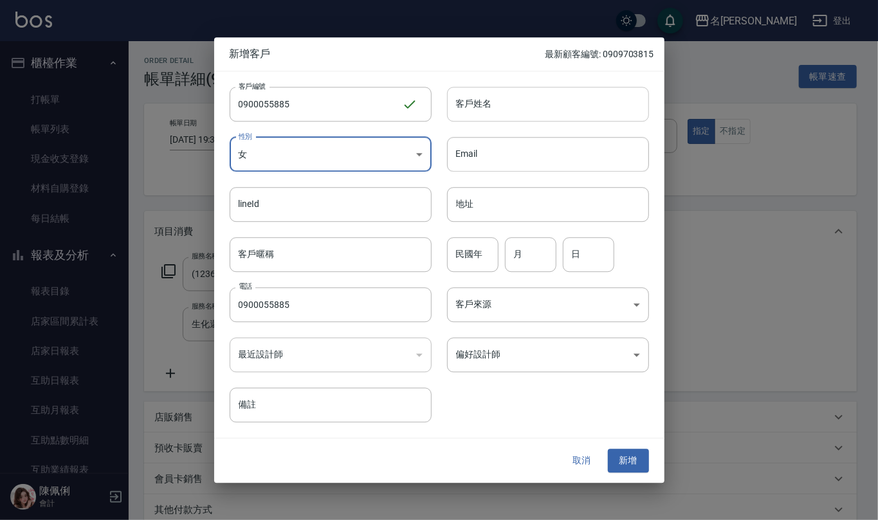
click at [518, 105] on input "客戶姓名" at bounding box center [548, 104] width 202 height 35
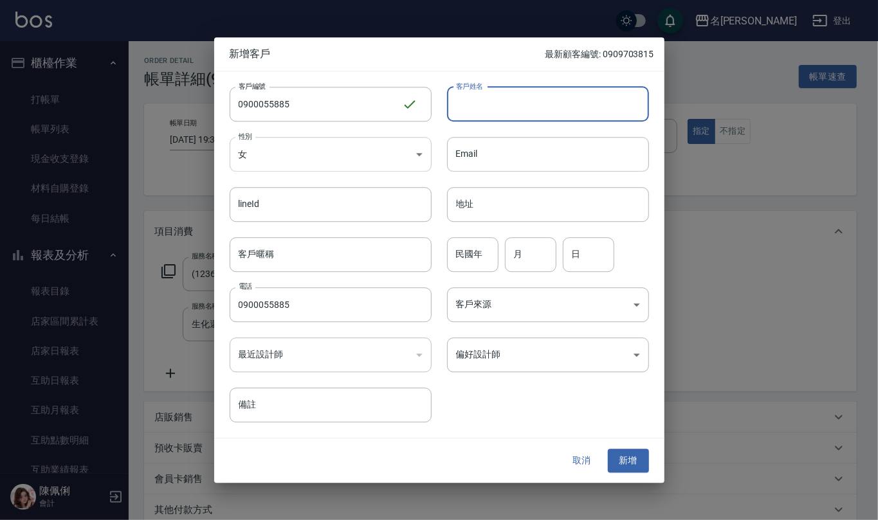
click at [381, 138] on body "名留仁二 登出 櫃檯作業 打帳單 帳單列表 現金收支登錄 材料自購登錄 每日結帳 報表及分析 報表目錄 店家區間累計表 店家日報表 互助日報表 互助月報表 互…" at bounding box center [439, 345] width 878 height 690
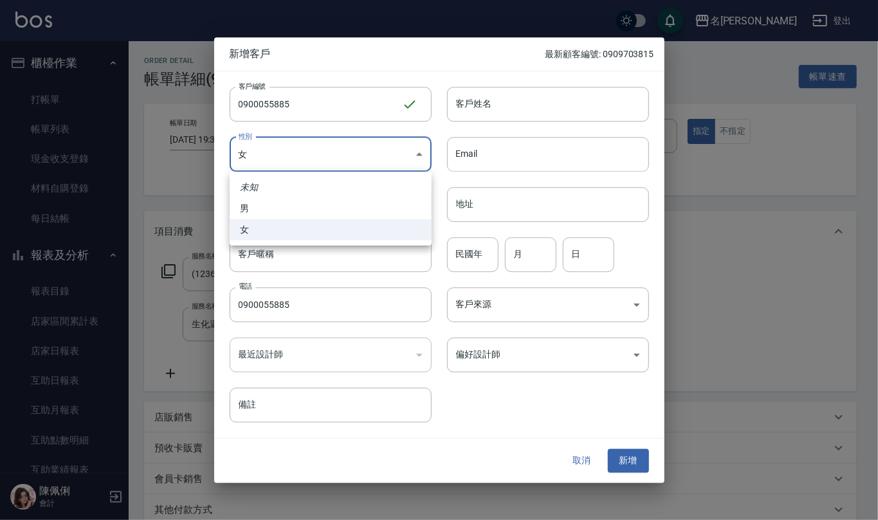
click at [354, 206] on li "男" at bounding box center [331, 208] width 202 height 21
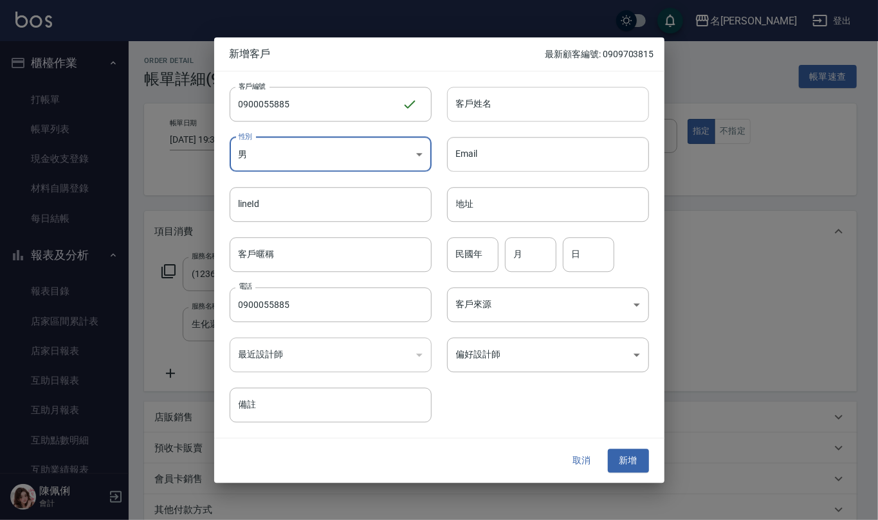
click at [537, 94] on input "客戶姓名" at bounding box center [548, 104] width 202 height 35
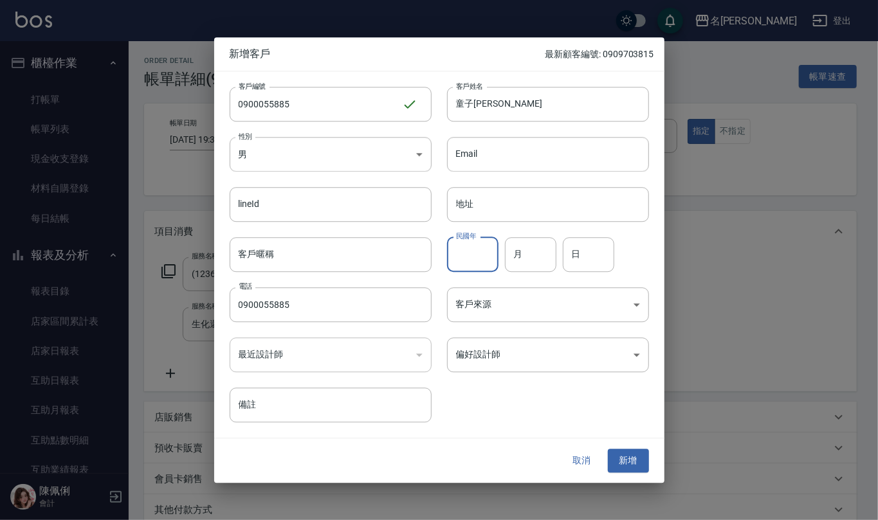
click at [490, 252] on input "民國年" at bounding box center [472, 254] width 51 height 35
click at [629, 471] on button "新增" at bounding box center [628, 462] width 41 height 24
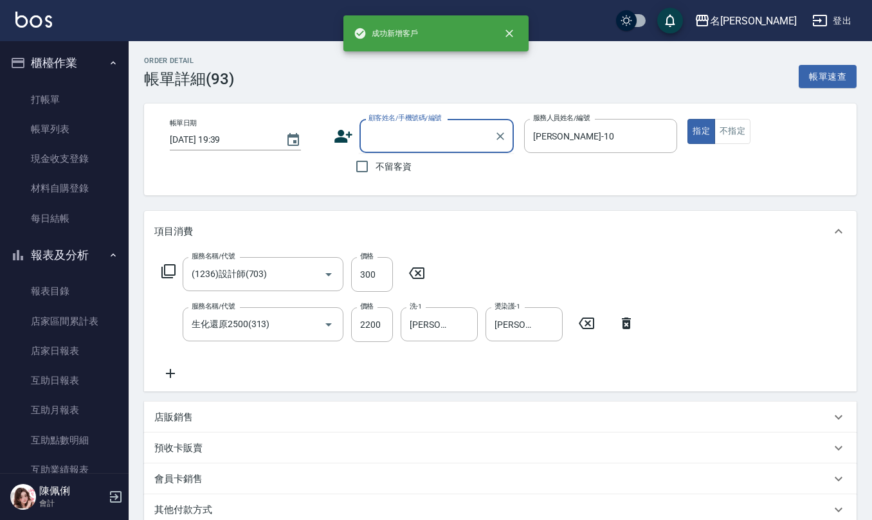
click at [436, 143] on input "顧客姓名/手機號碼/編號" at bounding box center [427, 136] width 124 height 23
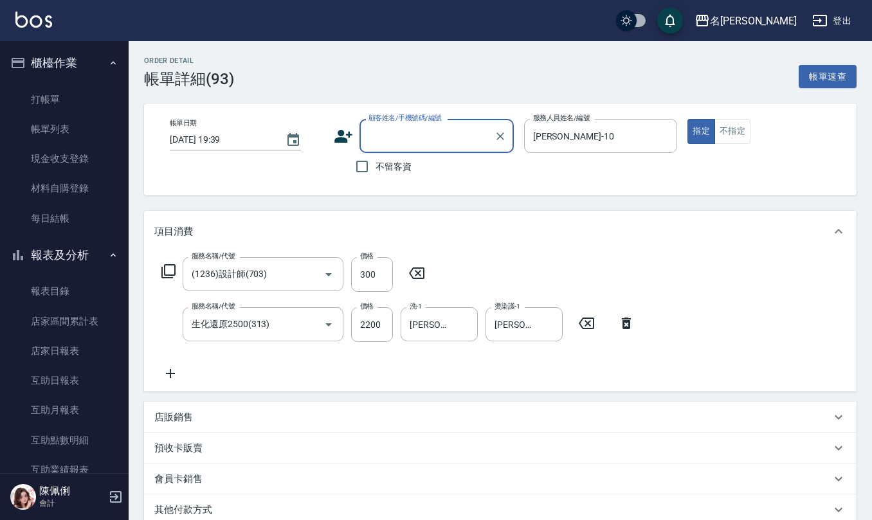
paste input "0900055885"
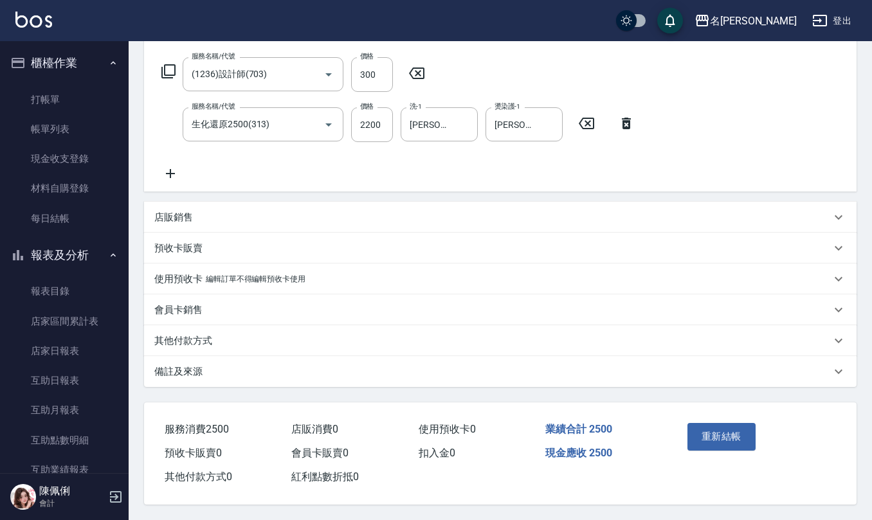
scroll to position [203, 0]
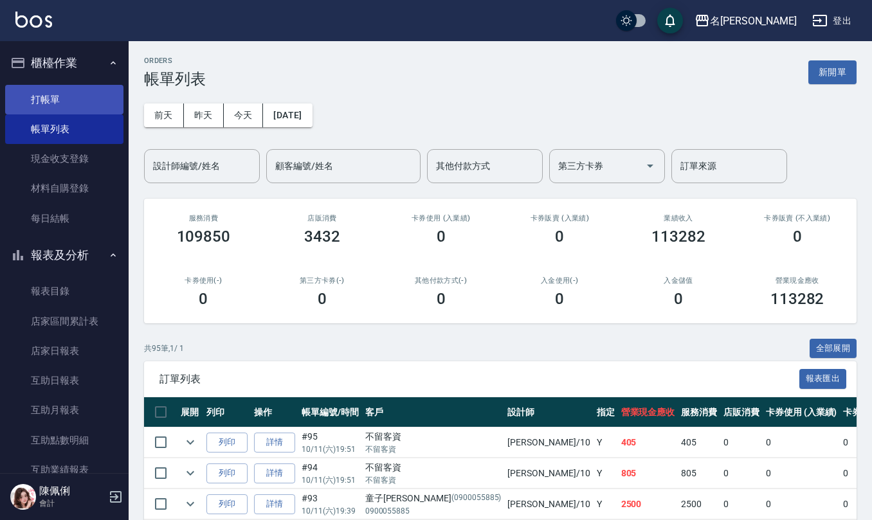
click at [46, 102] on link "打帳單" at bounding box center [64, 100] width 118 height 30
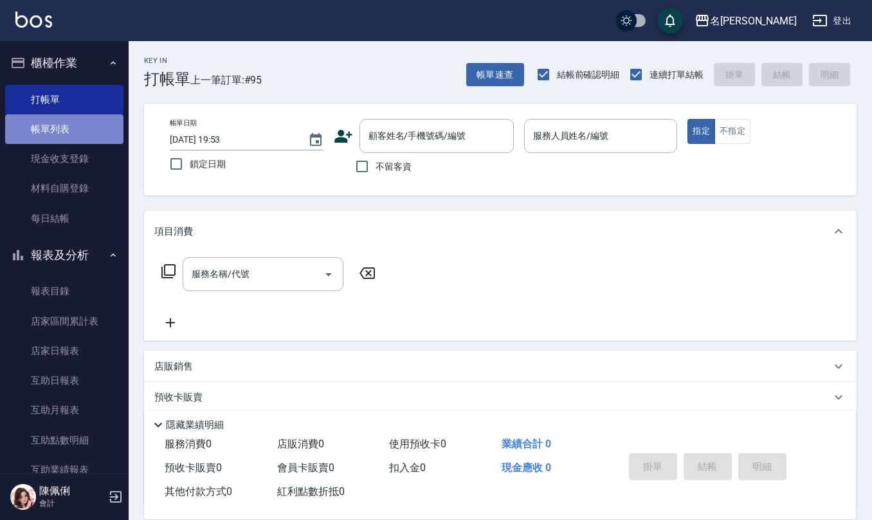
click at [65, 124] on link "帳單列表" at bounding box center [64, 130] width 118 height 30
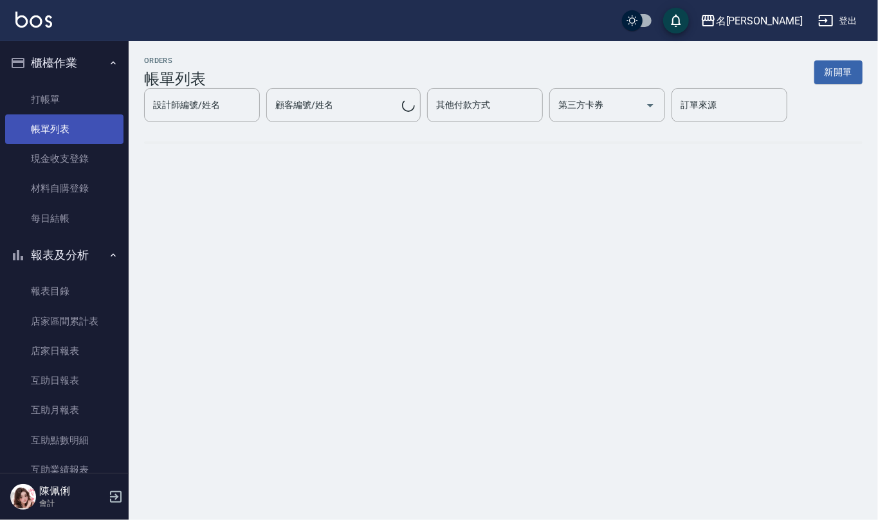
click at [94, 127] on link "帳單列表" at bounding box center [64, 130] width 118 height 30
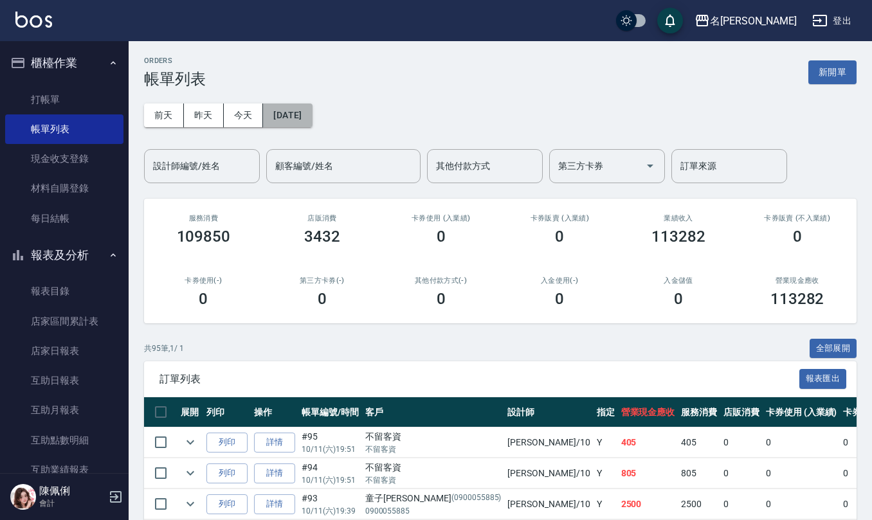
click at [297, 112] on button "[DATE]" at bounding box center [287, 116] width 49 height 24
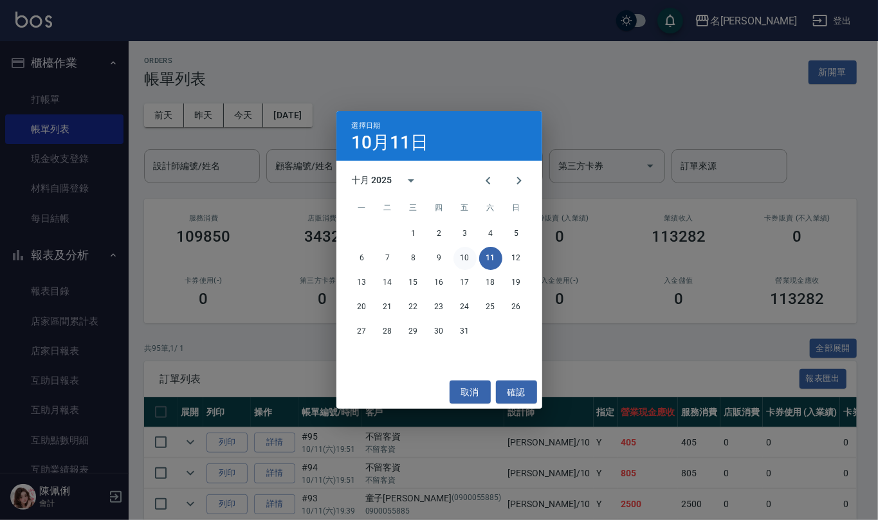
click at [466, 255] on button "10" at bounding box center [465, 258] width 23 height 23
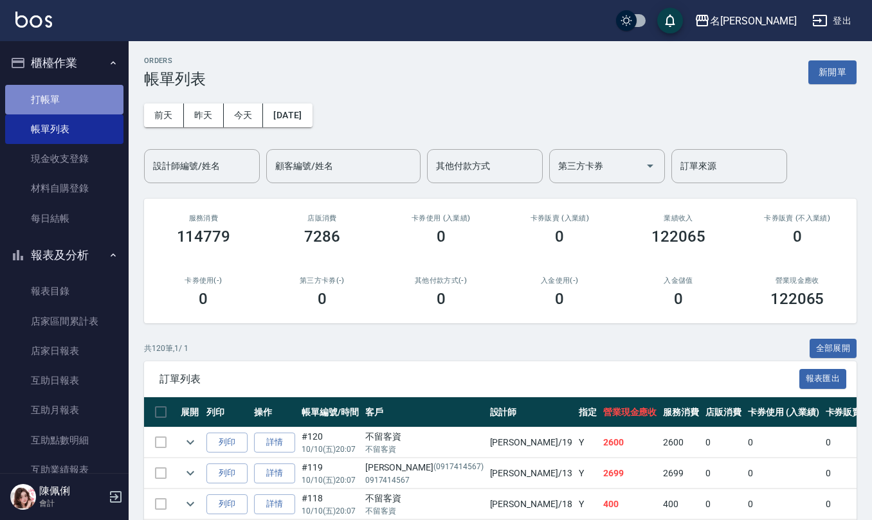
click at [71, 89] on link "打帳單" at bounding box center [64, 100] width 118 height 30
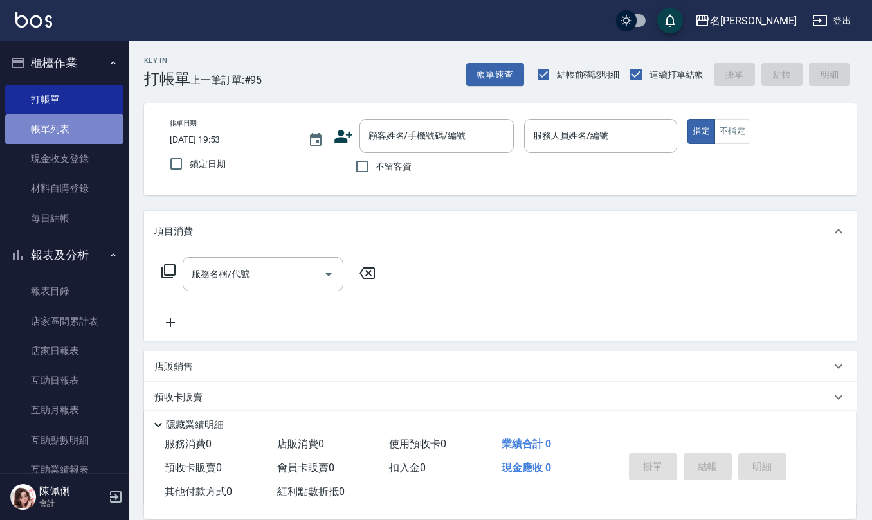
click at [80, 134] on link "帳單列表" at bounding box center [64, 130] width 118 height 30
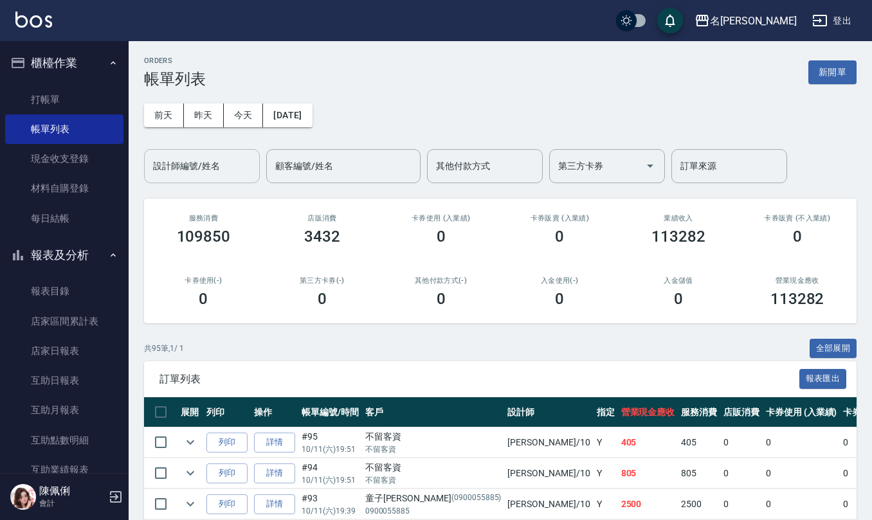
click at [220, 170] on input "設計師編號/姓名" at bounding box center [202, 166] width 104 height 23
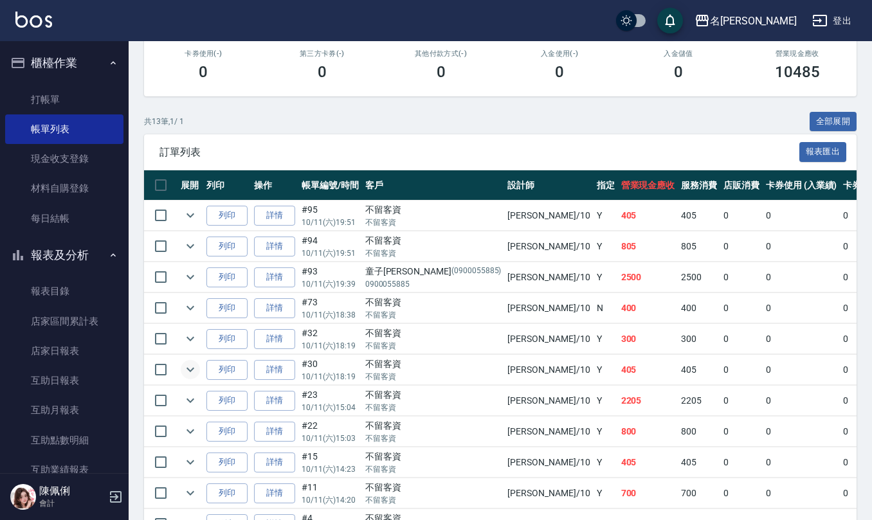
scroll to position [257, 0]
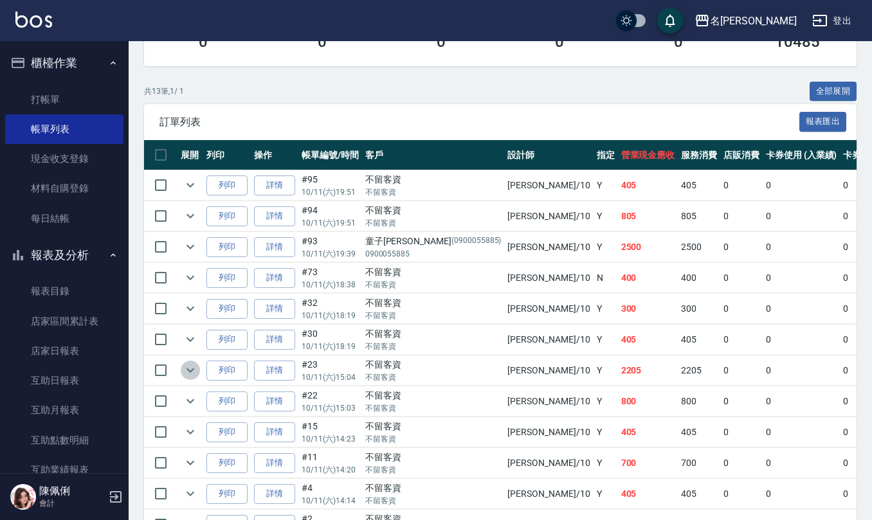
click at [190, 371] on icon "expand row" at bounding box center [190, 370] width 15 height 15
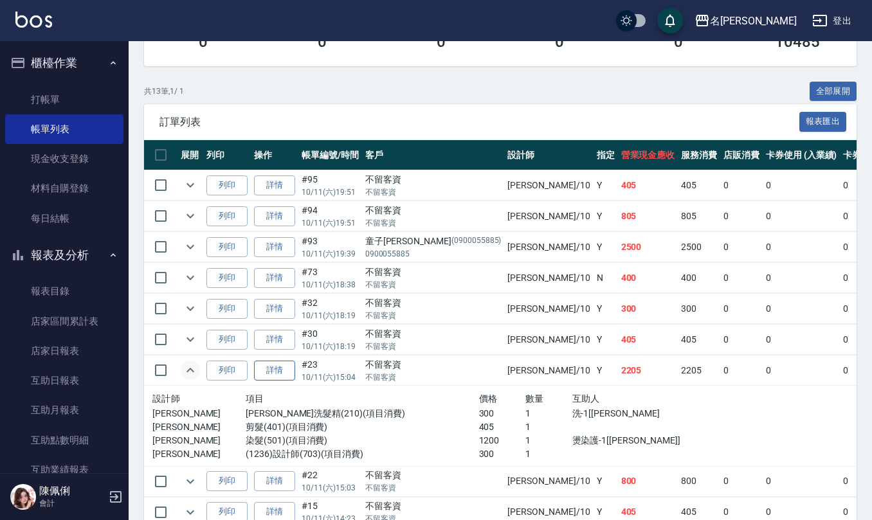
click at [282, 376] on link "詳情" at bounding box center [274, 371] width 41 height 20
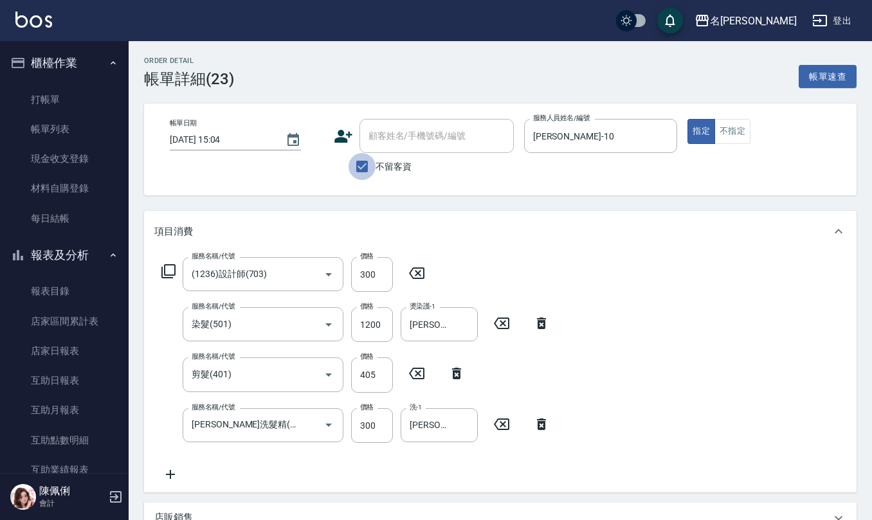
click at [355, 172] on input "不留客資" at bounding box center [362, 166] width 27 height 27
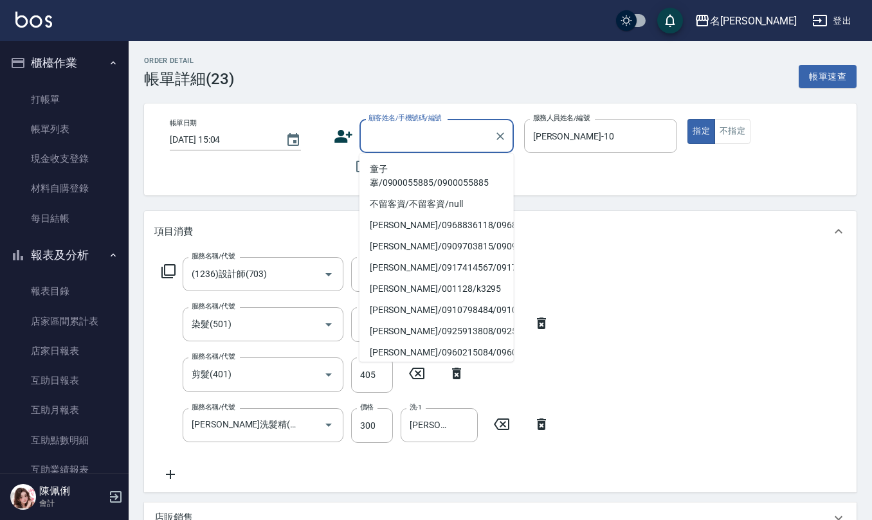
click at [401, 144] on input "顧客姓名/手機號碼/編號" at bounding box center [427, 136] width 124 height 23
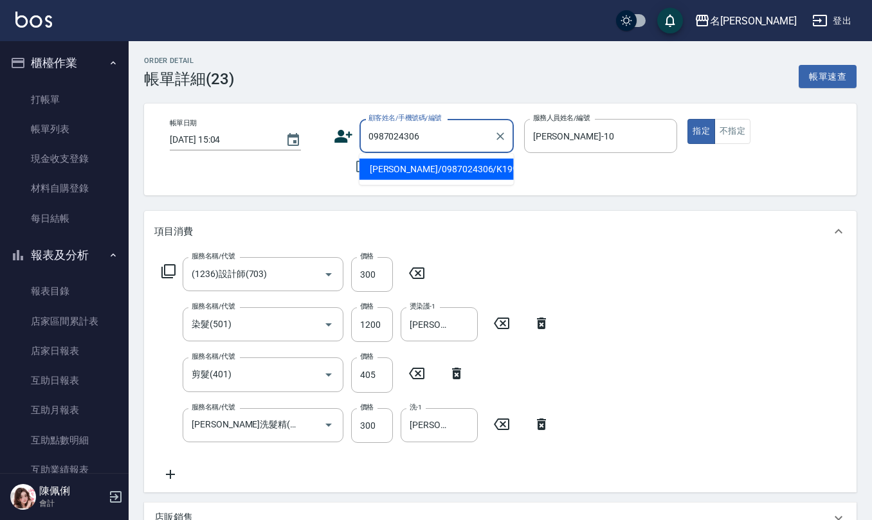
drag, startPoint x: 410, startPoint y: 168, endPoint x: 412, endPoint y: 188, distance: 20.6
click at [410, 170] on li "[PERSON_NAME]/0987024306/K1992" at bounding box center [437, 169] width 154 height 21
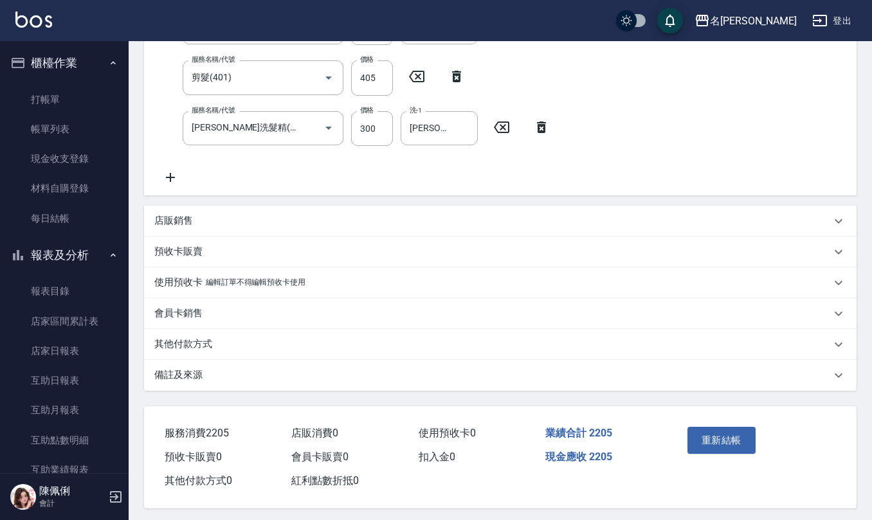
scroll to position [304, 0]
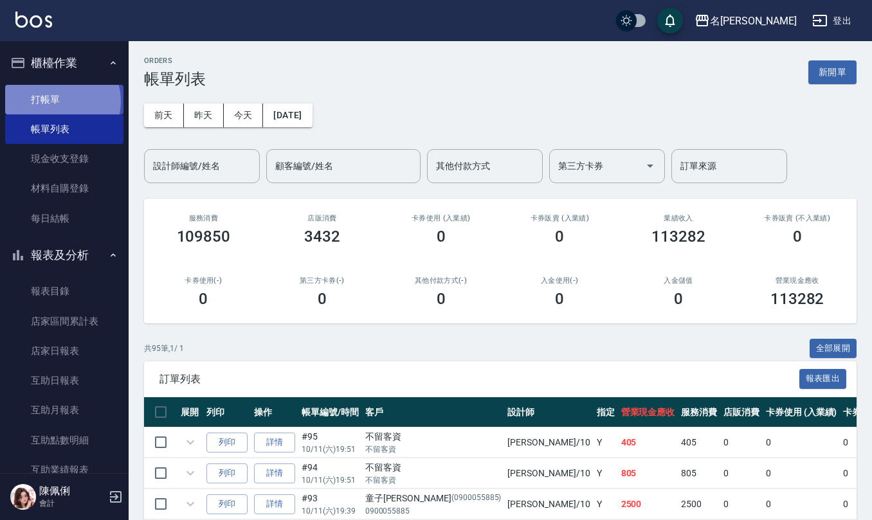
click at [59, 101] on link "打帳單" at bounding box center [64, 100] width 118 height 30
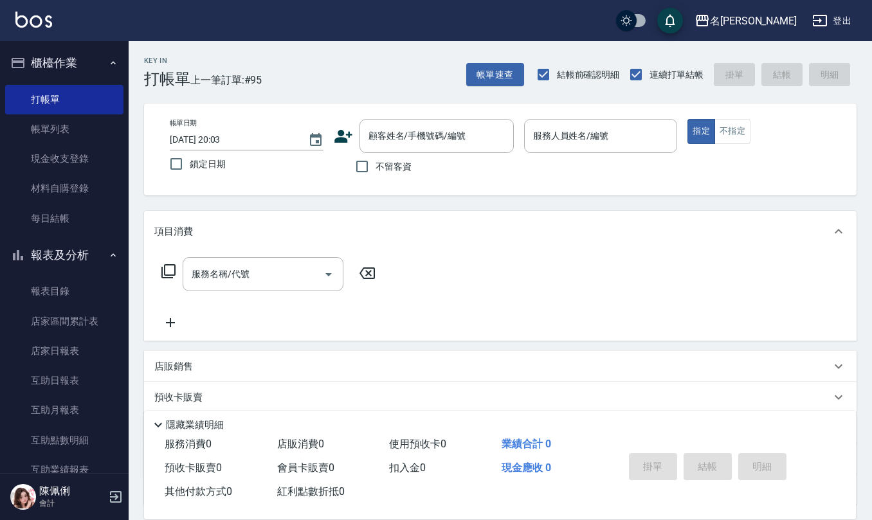
click at [392, 167] on span "不留客資" at bounding box center [394, 167] width 36 height 14
click at [376, 167] on input "不留客資" at bounding box center [362, 166] width 27 height 27
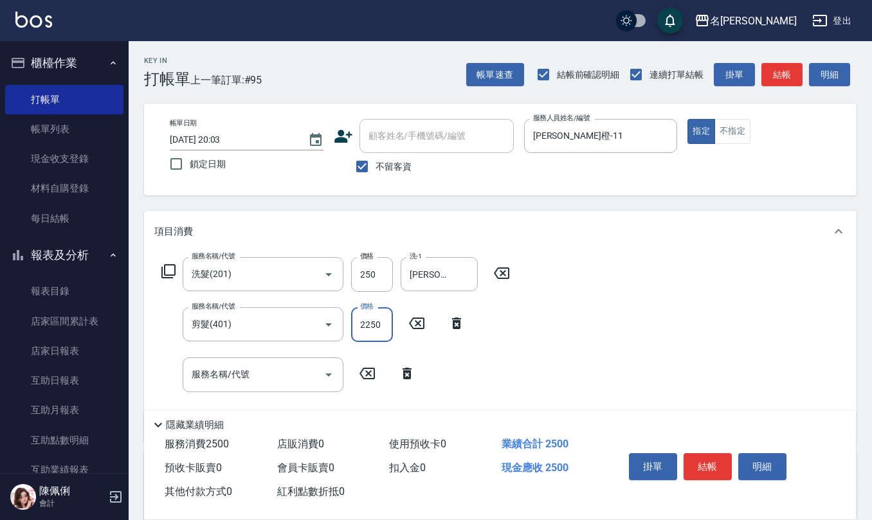
click at [387, 326] on input "2250" at bounding box center [372, 324] width 42 height 35
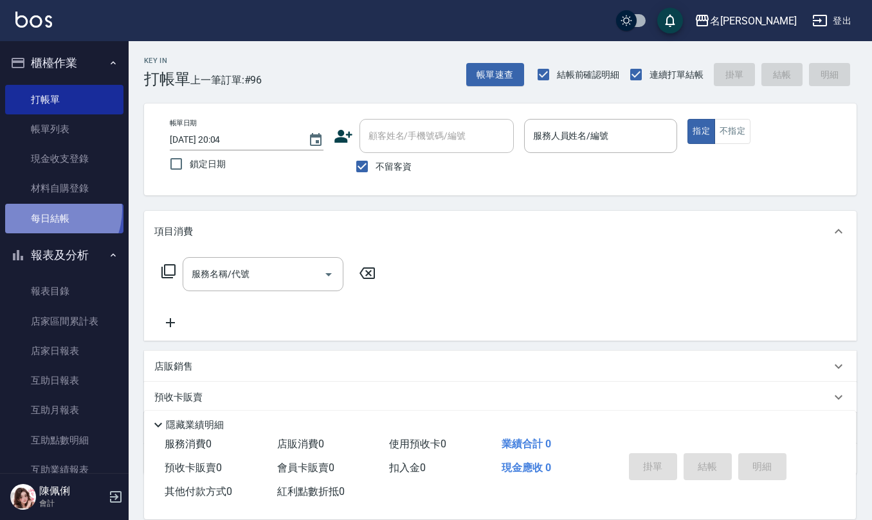
click at [45, 210] on link "每日結帳" at bounding box center [64, 219] width 118 height 30
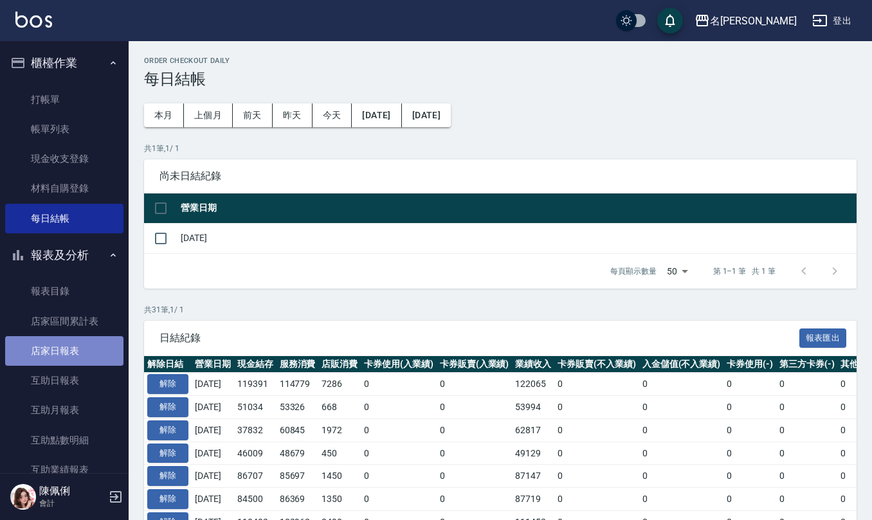
click at [70, 351] on link "店家日報表" at bounding box center [64, 351] width 118 height 30
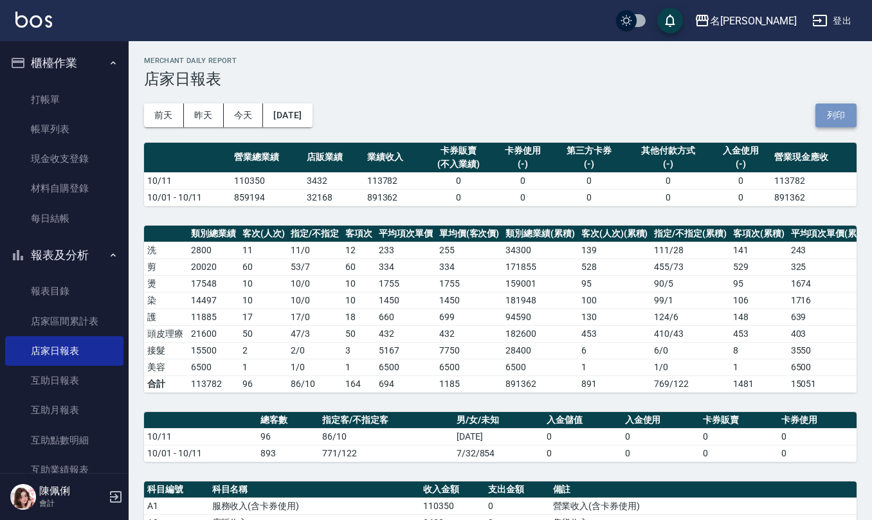
click at [837, 121] on button "列印" at bounding box center [836, 116] width 41 height 24
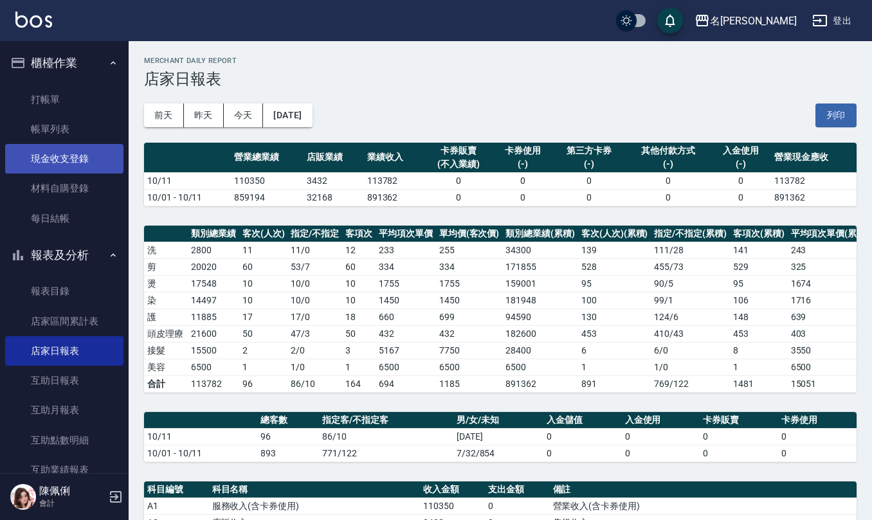
click at [80, 158] on link "現金收支登錄" at bounding box center [64, 159] width 118 height 30
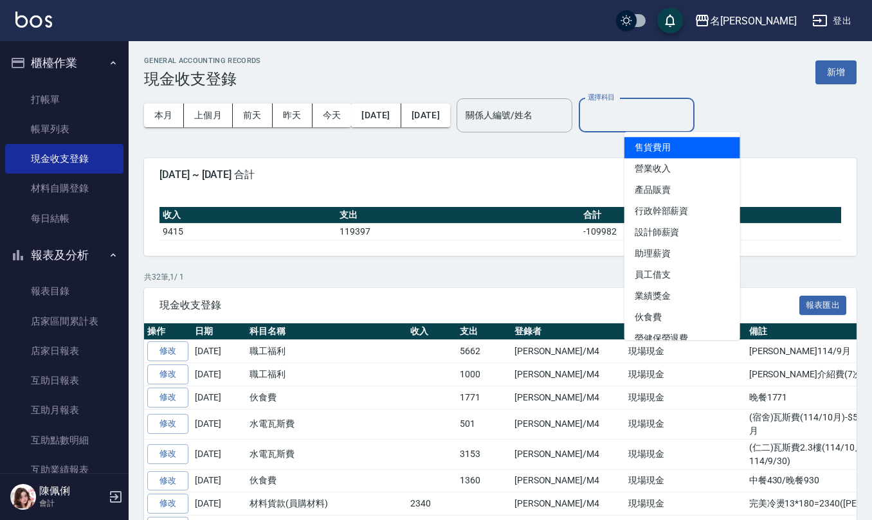
click at [659, 116] on input "選擇科目" at bounding box center [637, 115] width 104 height 23
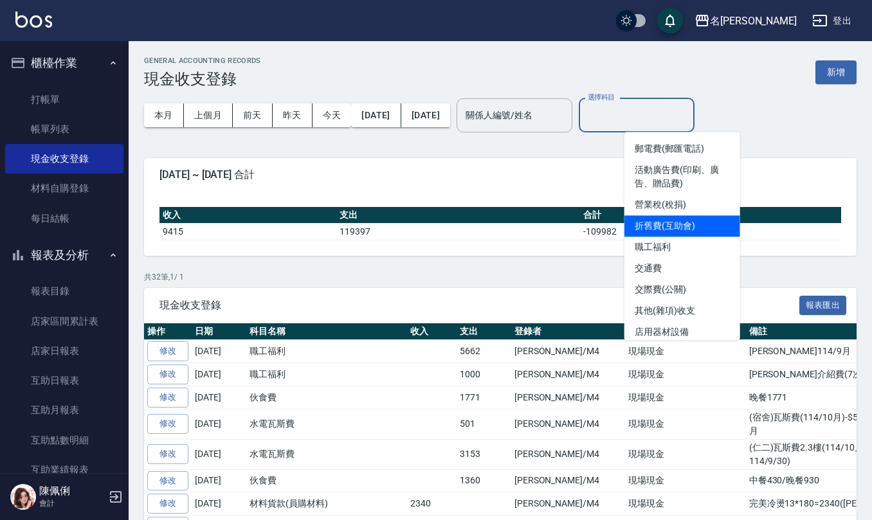
scroll to position [428, 0]
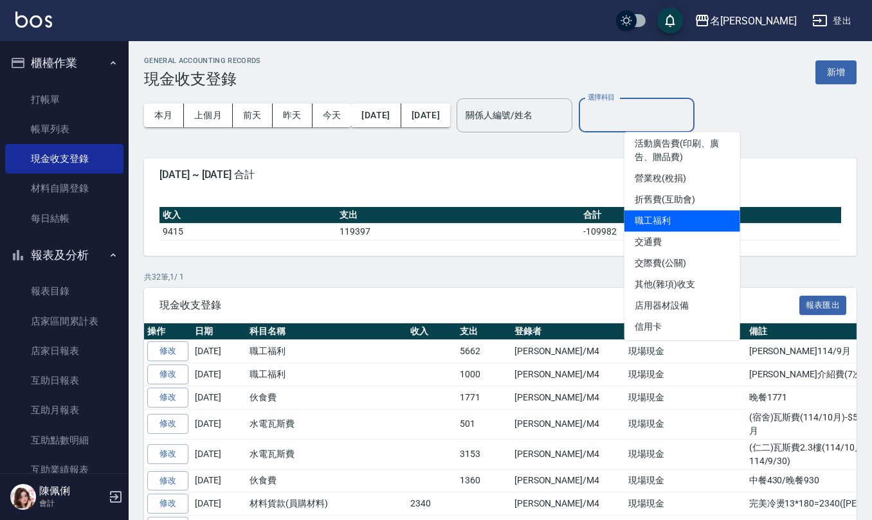
click at [675, 217] on li "職工福利" at bounding box center [683, 220] width 116 height 21
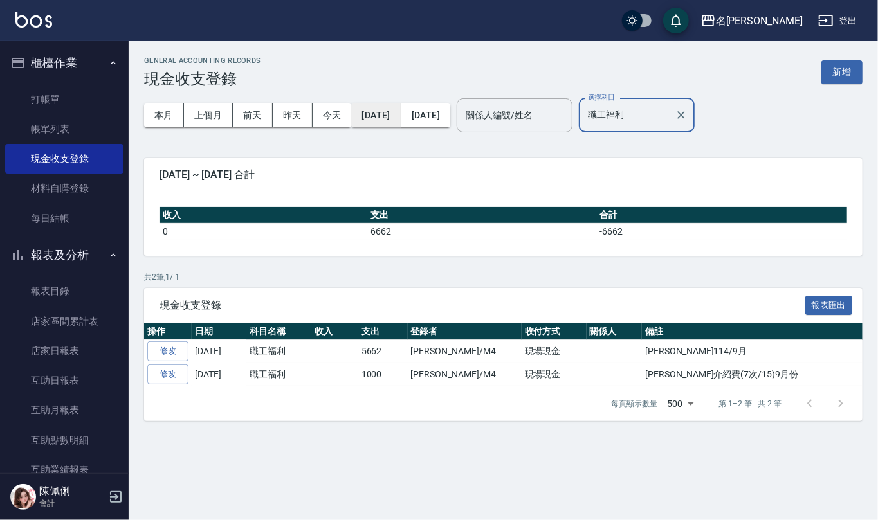
click at [374, 112] on button "[DATE]" at bounding box center [376, 116] width 50 height 24
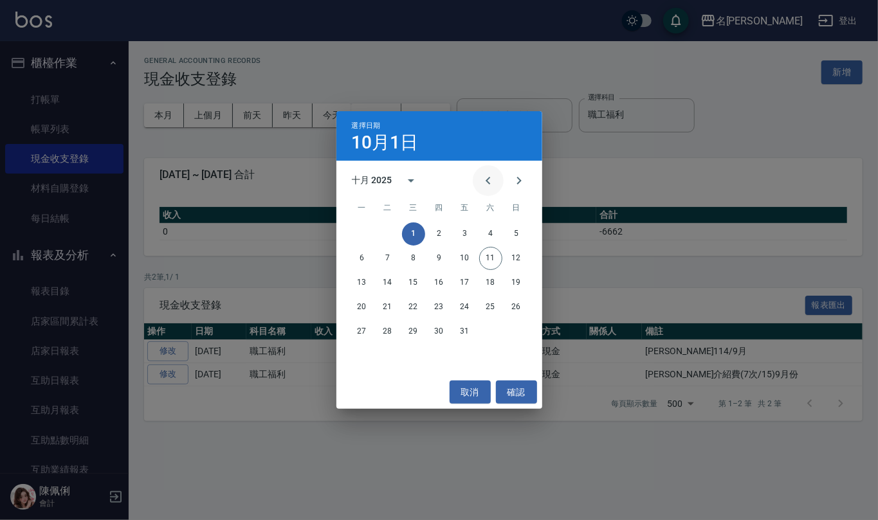
click at [487, 178] on icon "Previous month" at bounding box center [488, 180] width 15 height 15
click at [362, 233] on button "1" at bounding box center [362, 234] width 23 height 23
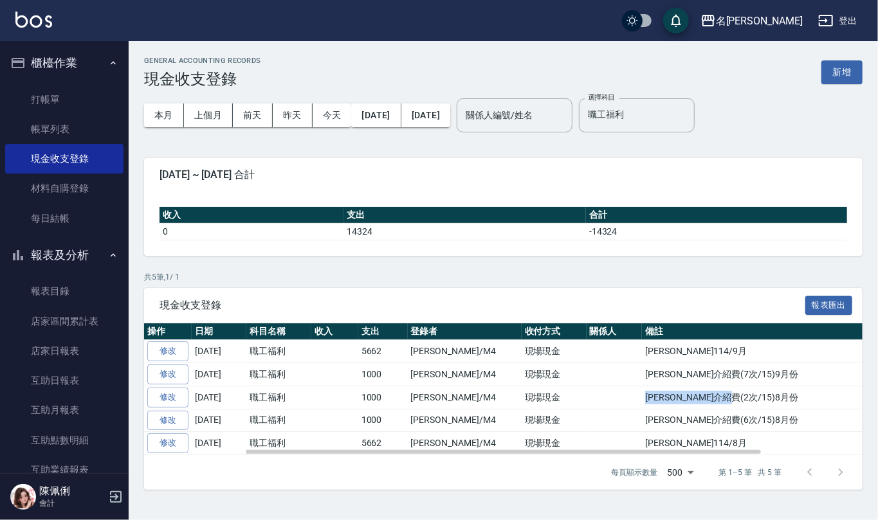
drag, startPoint x: 603, startPoint y: 398, endPoint x: 703, endPoint y: 404, distance: 100.6
click at [704, 401] on td "[PERSON_NAME]介紹費(2次/15)8月份" at bounding box center [811, 397] width 338 height 23
copy td "[PERSON_NAME]介紹費(2次/15)8月份"
click at [839, 72] on button "新增" at bounding box center [841, 72] width 41 height 24
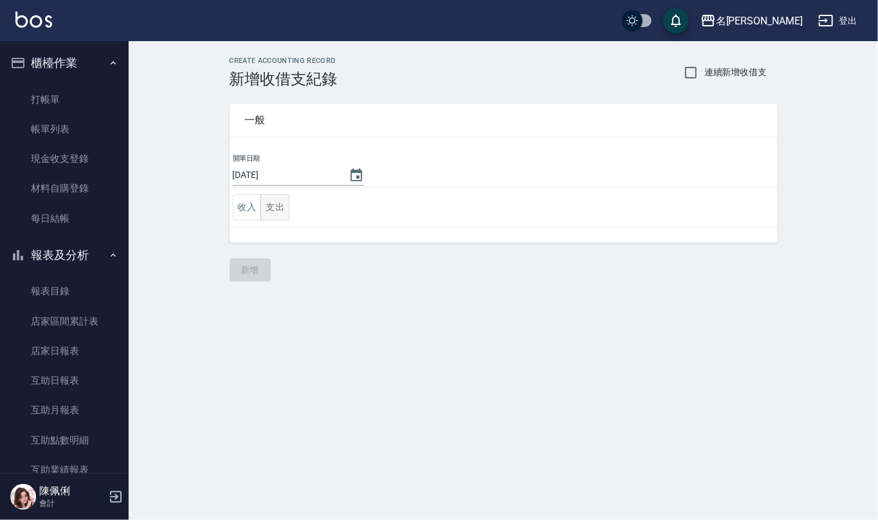
click at [271, 212] on button "支出" at bounding box center [275, 207] width 29 height 26
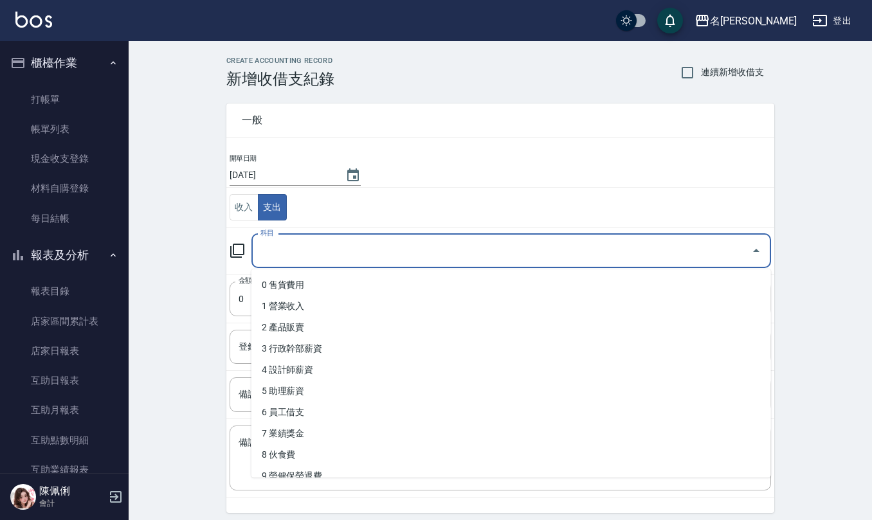
click at [284, 253] on input "科目" at bounding box center [501, 251] width 489 height 23
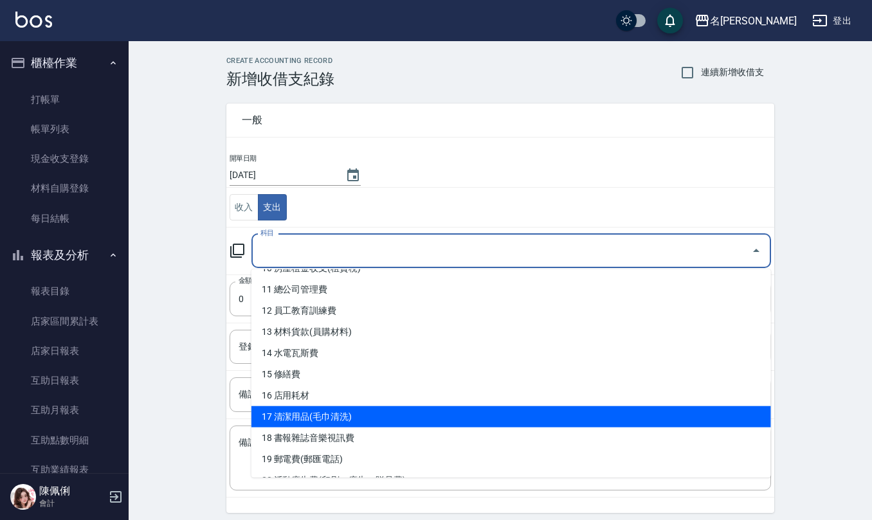
scroll to position [343, 0]
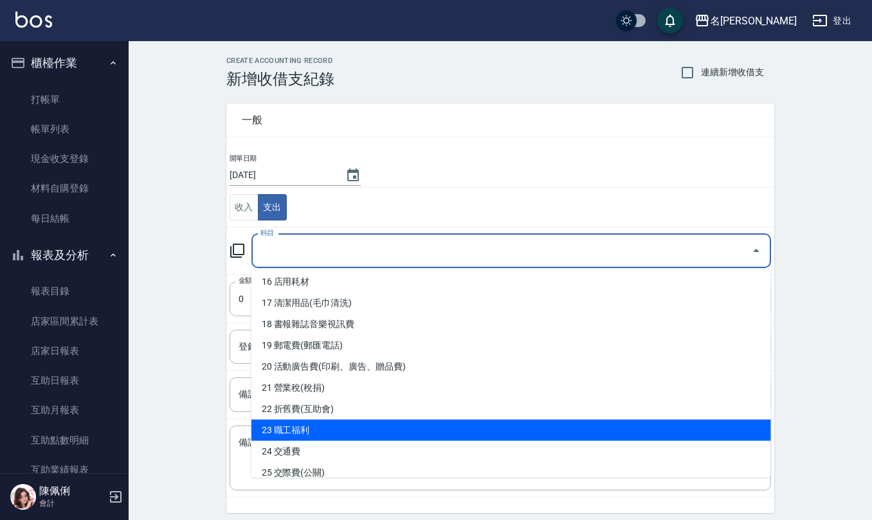
click at [320, 421] on li "23 職工福利" at bounding box center [512, 430] width 520 height 21
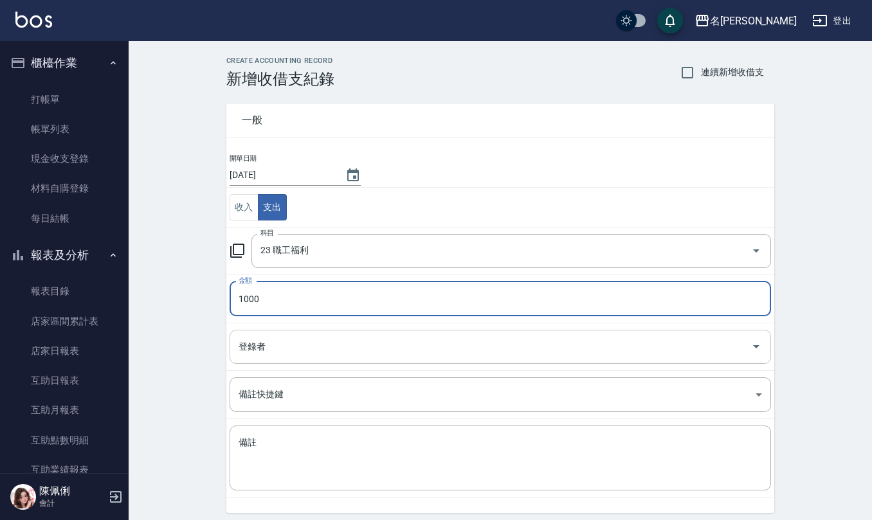
click at [324, 348] on input "登錄者" at bounding box center [490, 347] width 511 height 23
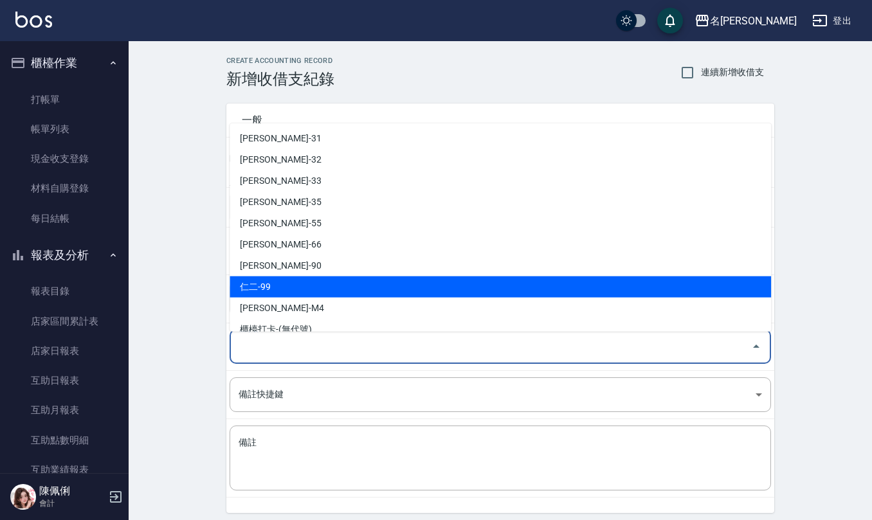
scroll to position [609, 0]
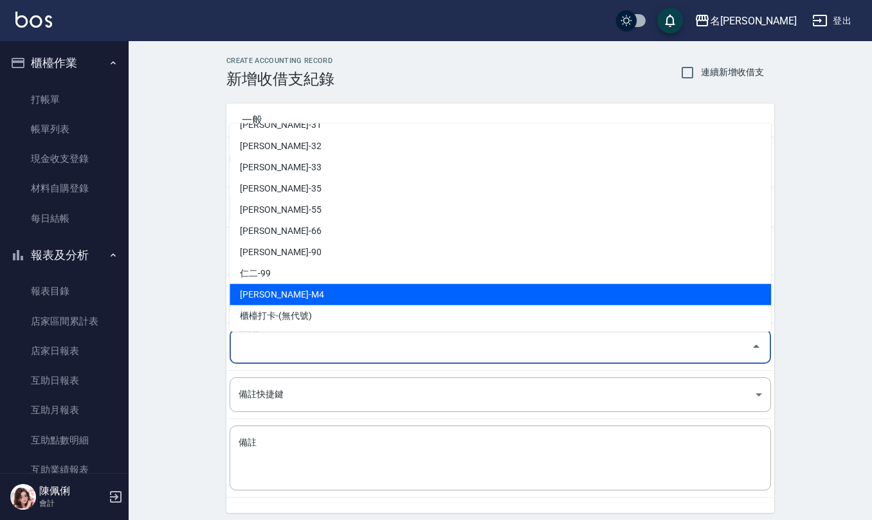
click at [306, 289] on li "[PERSON_NAME]-M4" at bounding box center [501, 294] width 542 height 21
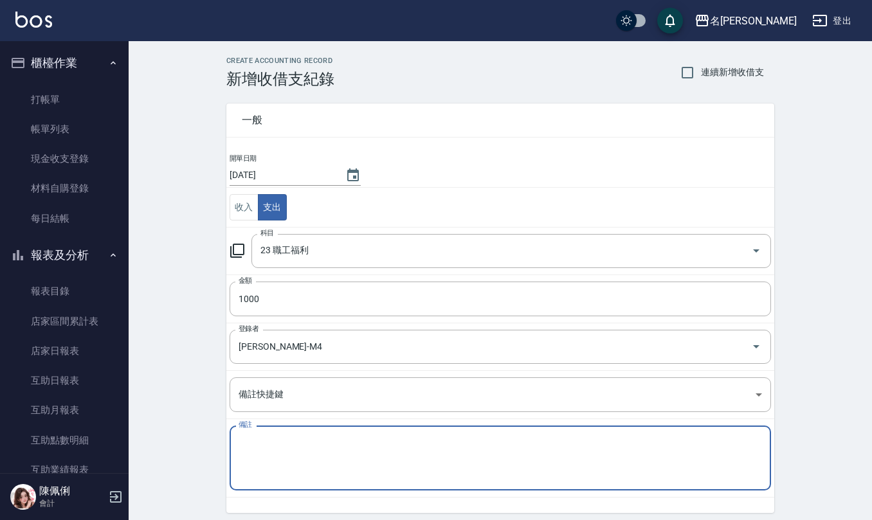
click at [300, 452] on textarea "備註" at bounding box center [501, 459] width 524 height 44
paste textarea "[PERSON_NAME]介紹費(2次/15)8月份"
click at [292, 445] on textarea "[PERSON_NAME]介紹費(2次/15)8月份" at bounding box center [501, 459] width 524 height 44
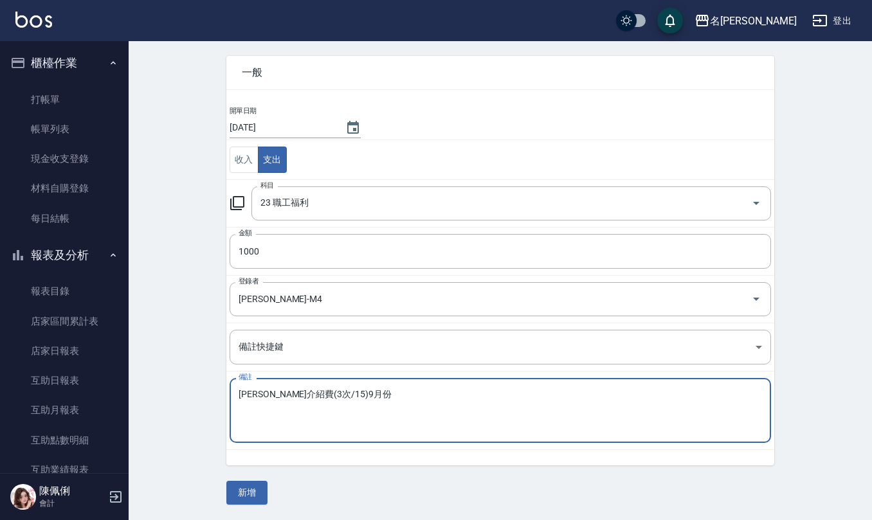
scroll to position [49, 0]
click at [253, 482] on button "新增" at bounding box center [246, 493] width 41 height 24
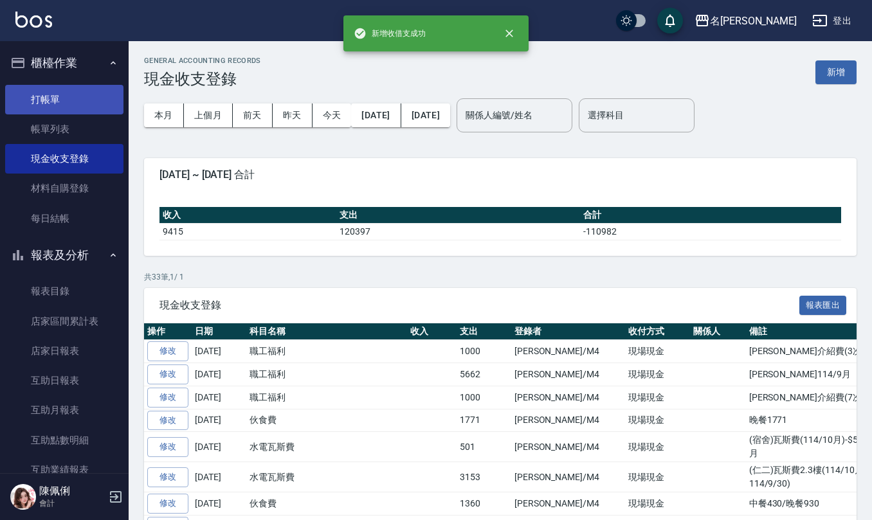
click at [60, 98] on link "打帳單" at bounding box center [64, 100] width 118 height 30
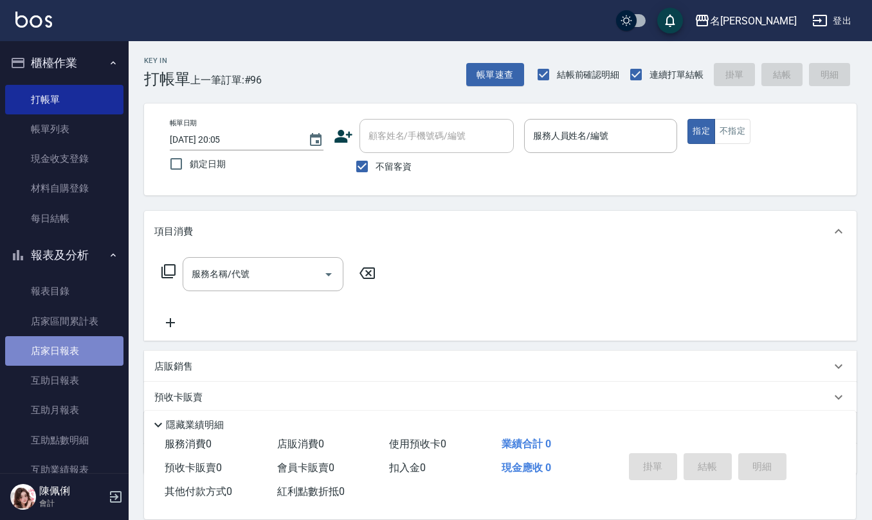
click at [66, 363] on link "店家日報表" at bounding box center [64, 351] width 118 height 30
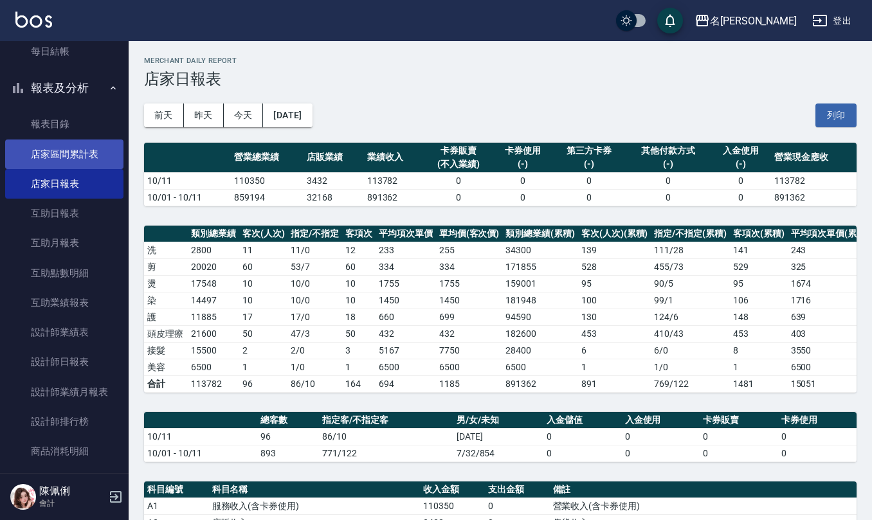
scroll to position [171, 0]
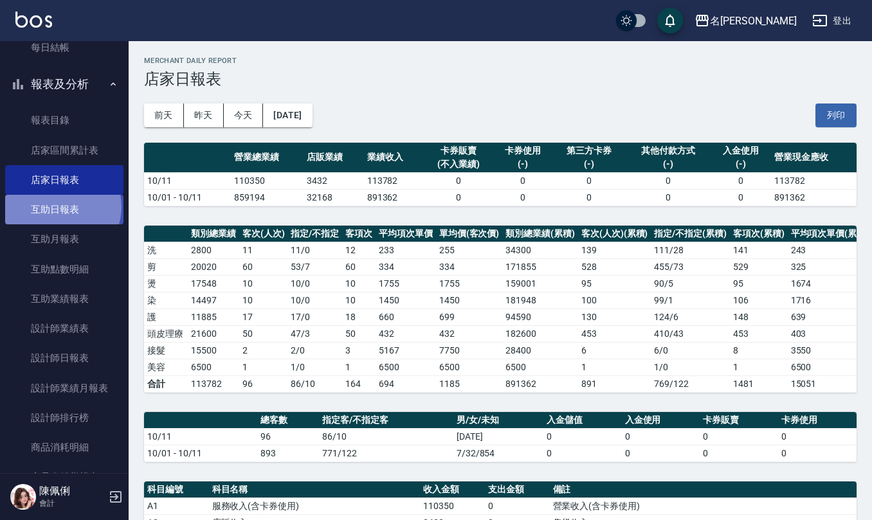
click at [60, 206] on link "互助日報表" at bounding box center [64, 210] width 118 height 30
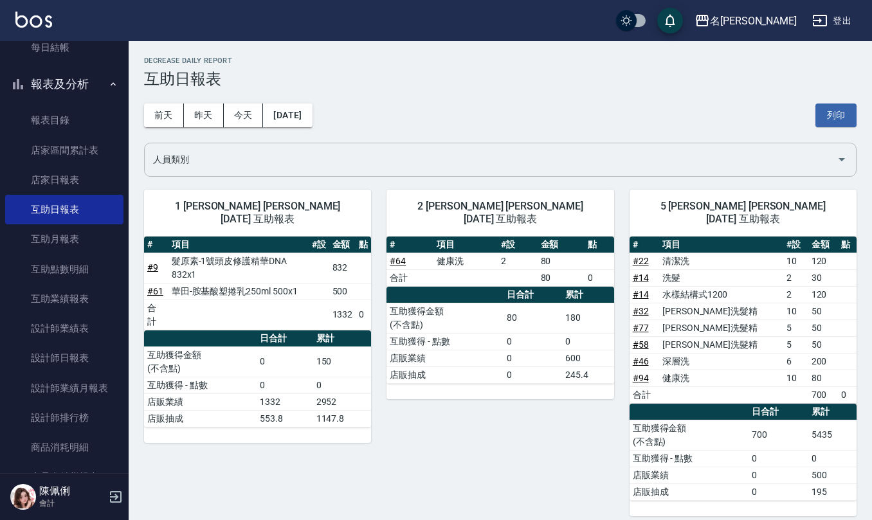
click at [345, 153] on input "人員類別" at bounding box center [491, 160] width 682 height 23
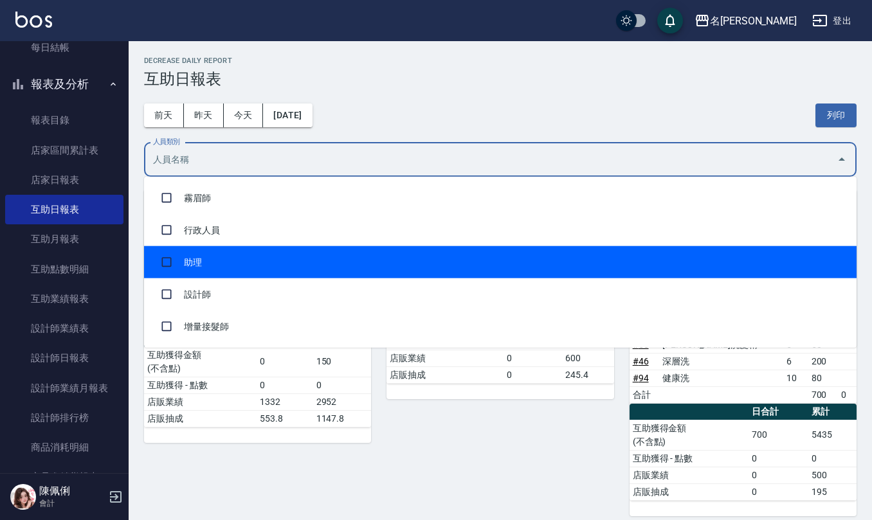
click at [315, 251] on li "助理" at bounding box center [500, 262] width 713 height 32
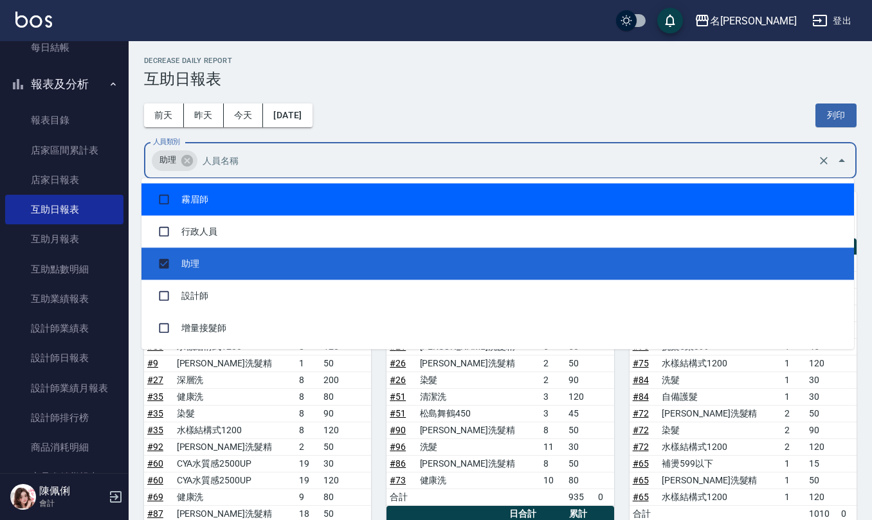
click at [438, 81] on h3 "互助日報表" at bounding box center [500, 79] width 713 height 18
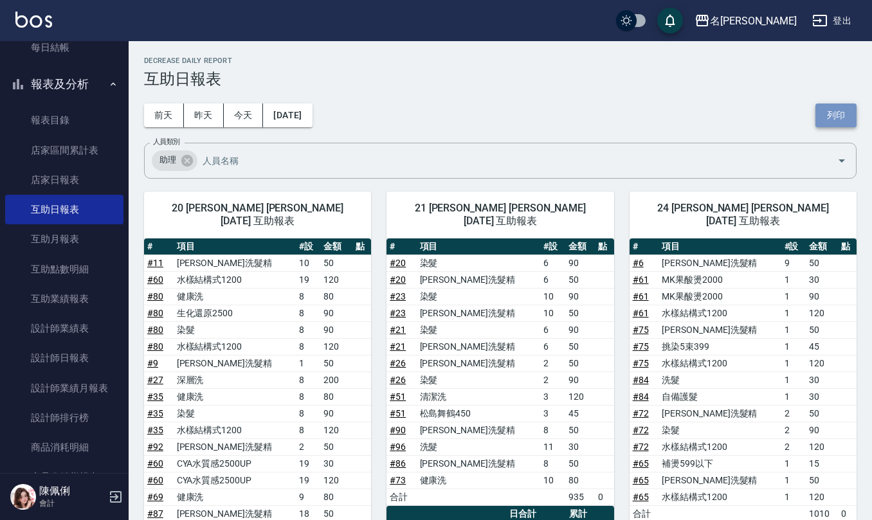
click at [834, 111] on button "列印" at bounding box center [836, 116] width 41 height 24
click at [842, 114] on button "列印" at bounding box center [836, 116] width 41 height 24
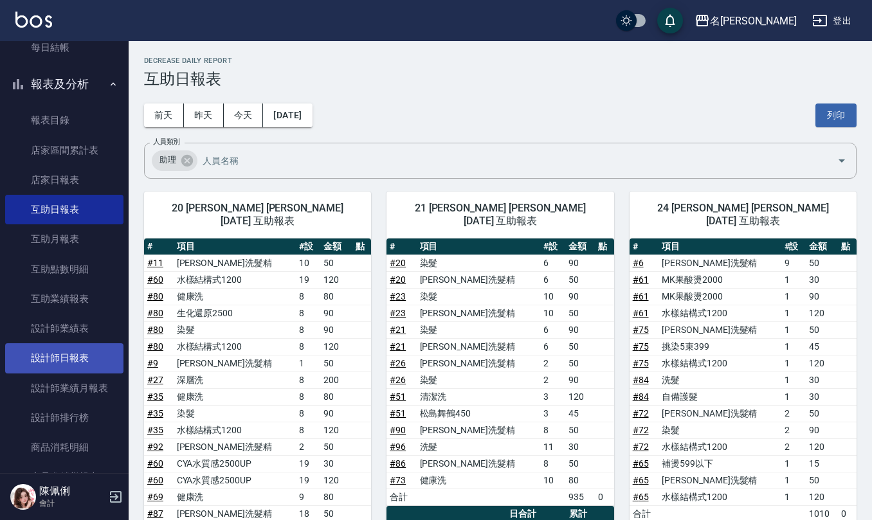
click at [91, 346] on link "設計師日報表" at bounding box center [64, 359] width 118 height 30
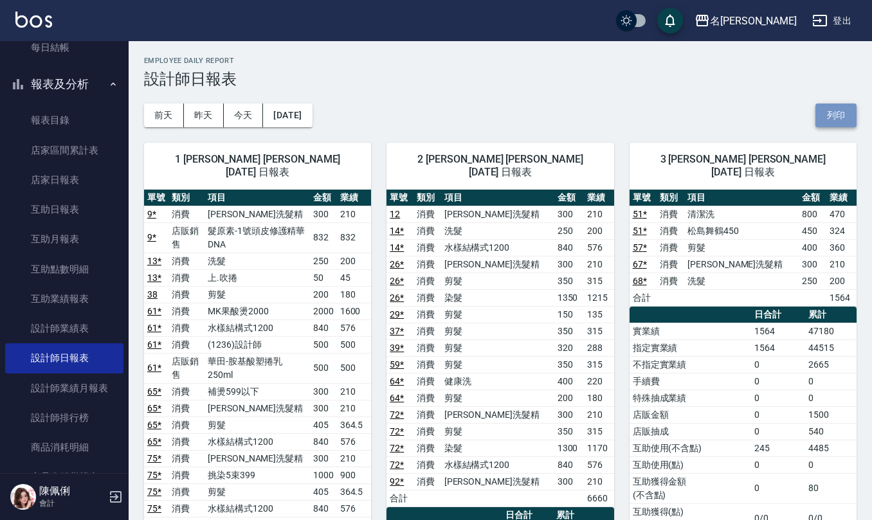
click at [827, 106] on button "列印" at bounding box center [836, 116] width 41 height 24
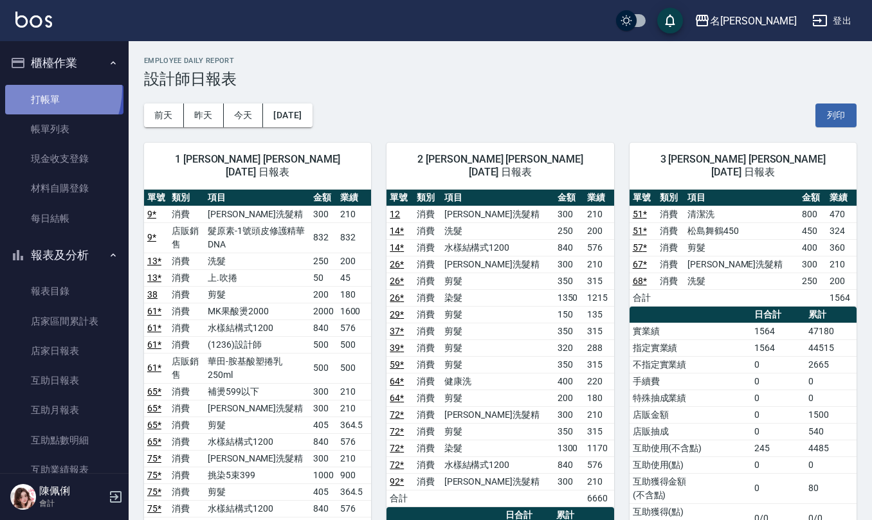
click at [35, 89] on link "打帳單" at bounding box center [64, 100] width 118 height 30
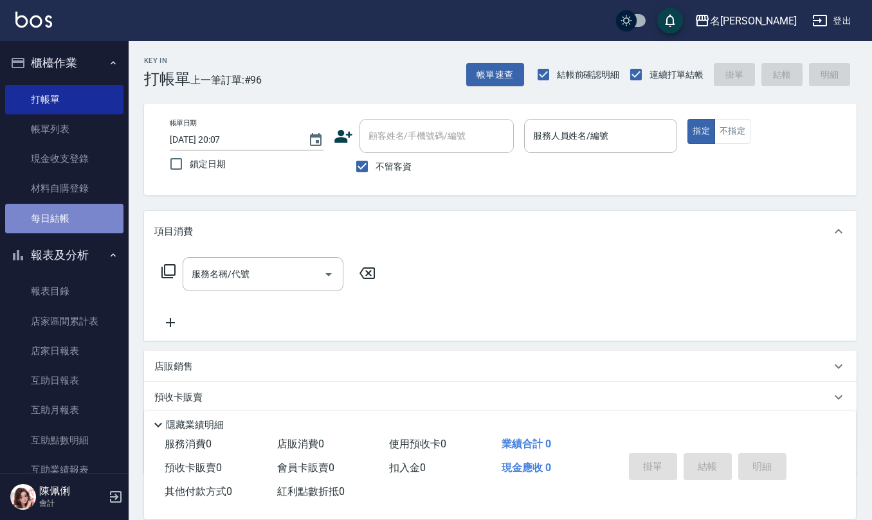
click at [68, 211] on link "每日結帳" at bounding box center [64, 219] width 118 height 30
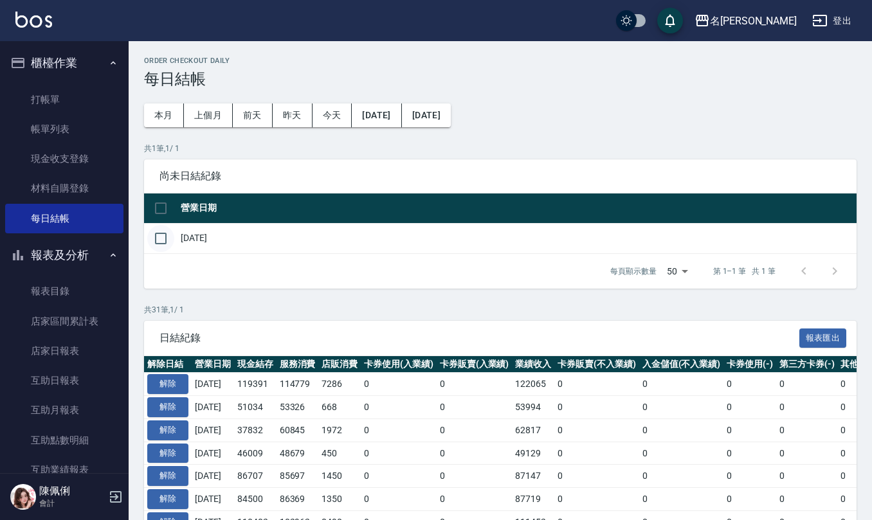
click at [165, 238] on input "checkbox" at bounding box center [160, 238] width 27 height 27
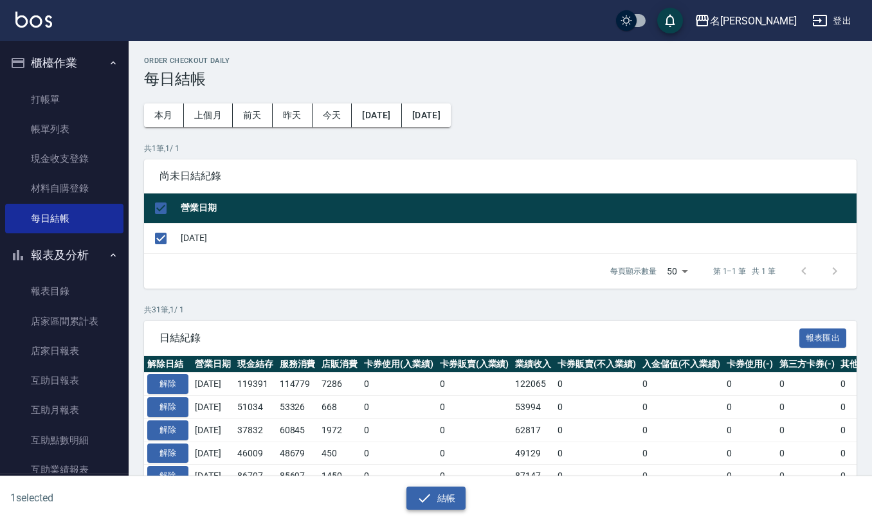
click at [432, 500] on button "結帳" at bounding box center [437, 499] width 60 height 24
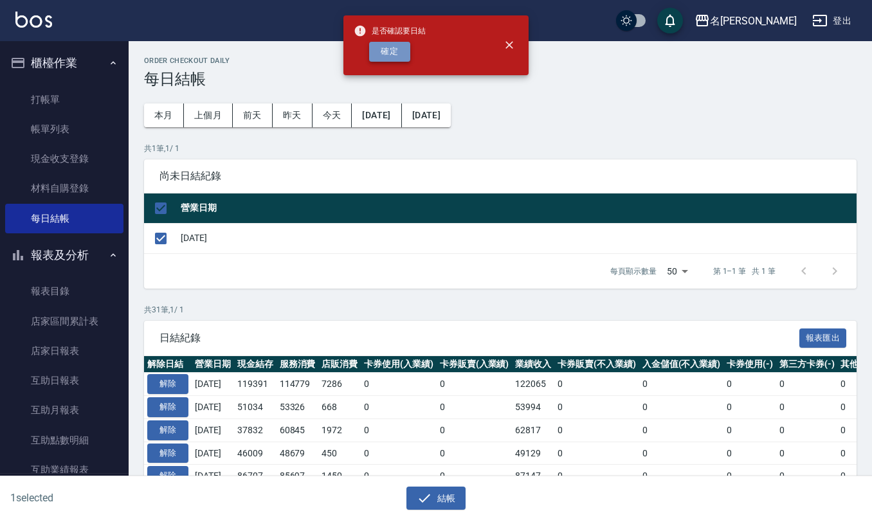
click at [381, 52] on button "確定" at bounding box center [389, 52] width 41 height 20
